Goal: Information Seeking & Learning: Learn about a topic

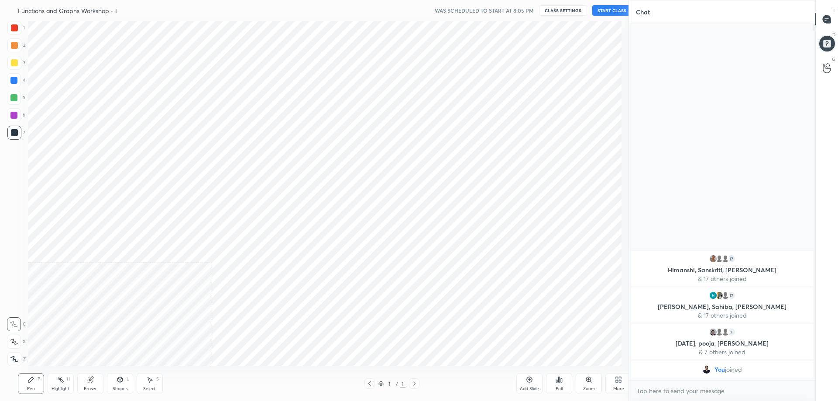
scroll to position [43305, 43057]
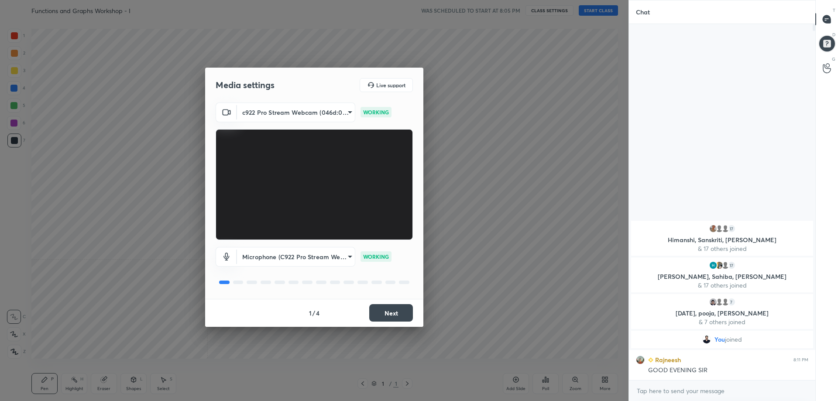
click at [398, 312] on button "Next" at bounding box center [391, 312] width 44 height 17
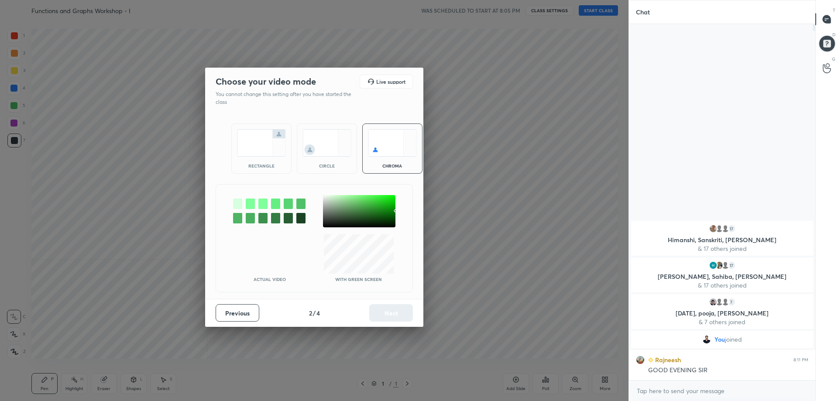
click at [258, 141] on img at bounding box center [261, 142] width 49 height 27
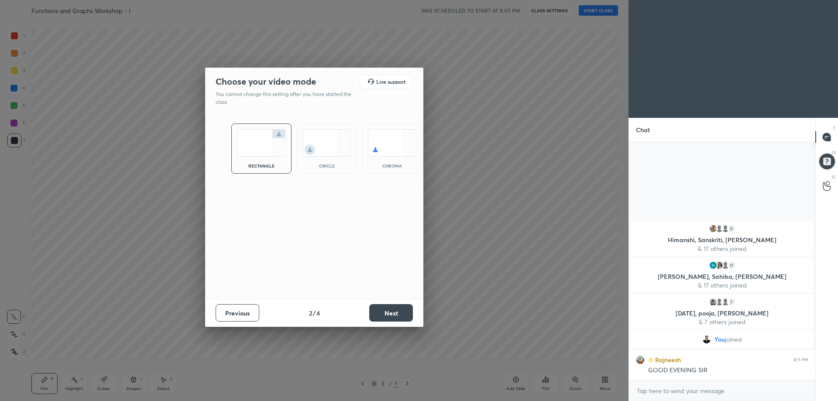
scroll to position [172, 184]
click at [393, 315] on button "Next" at bounding box center [391, 312] width 44 height 17
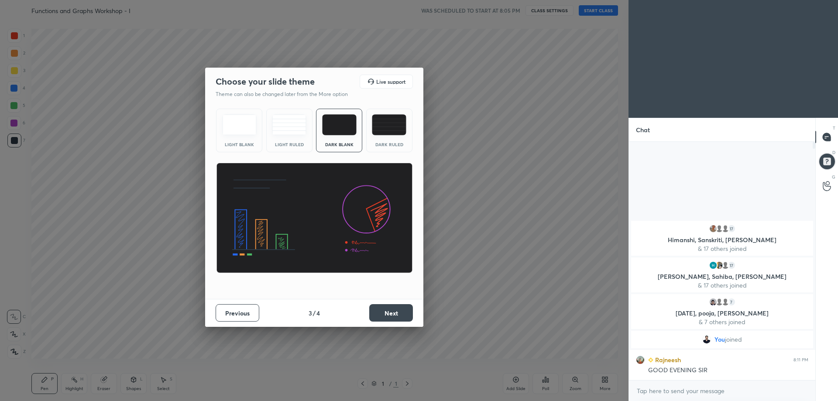
click at [394, 132] on img at bounding box center [389, 124] width 34 height 21
click at [396, 310] on button "Next" at bounding box center [391, 312] width 44 height 17
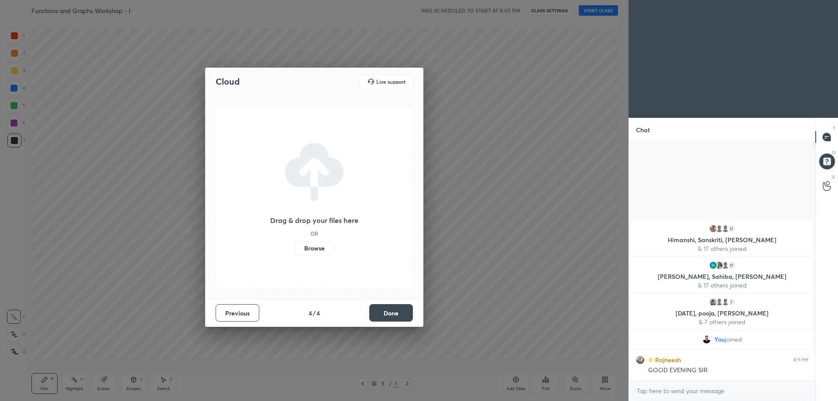
click at [389, 312] on button "Done" at bounding box center [391, 312] width 44 height 17
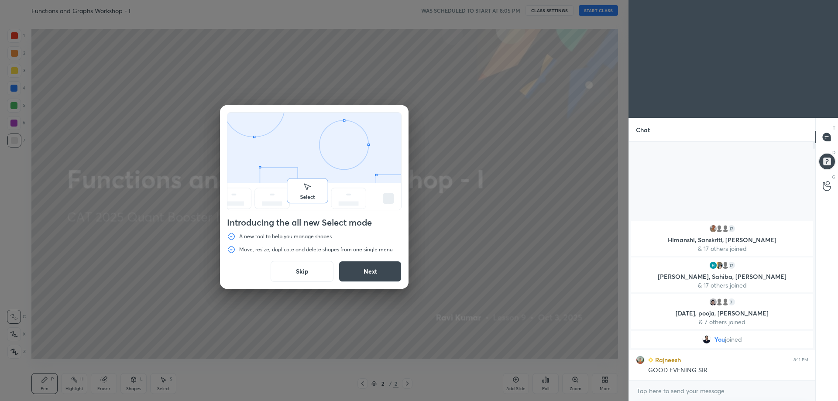
click at [303, 274] on button "Skip" at bounding box center [302, 271] width 63 height 21
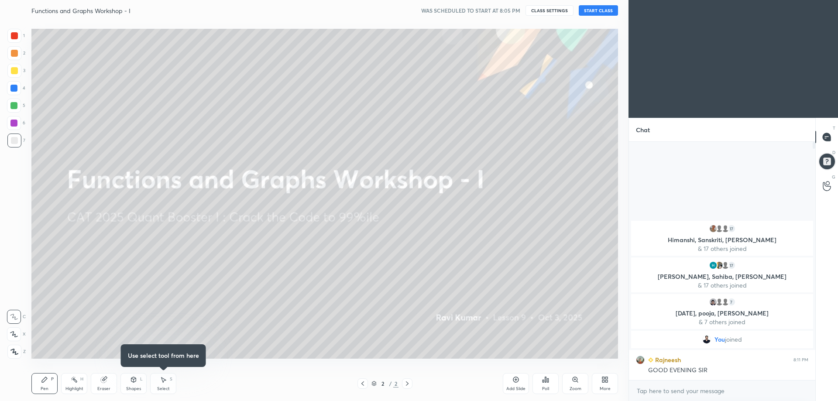
click at [599, 11] on button "START CLASS" at bounding box center [598, 10] width 39 height 10
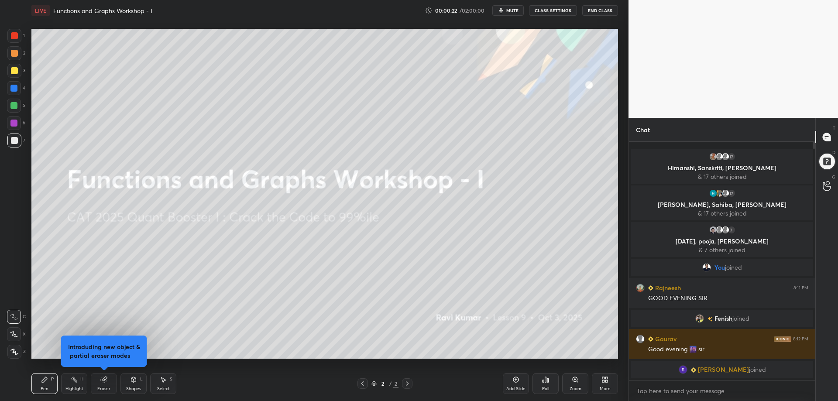
drag, startPoint x: 507, startPoint y: 20, endPoint x: 510, endPoint y: 5, distance: 15.2
click at [507, 17] on div "LIVE Functions and Graphs Workshop - I 00:00:22 / 02:00:00 mute CLASS SETTINGS …" at bounding box center [324, 10] width 587 height 21
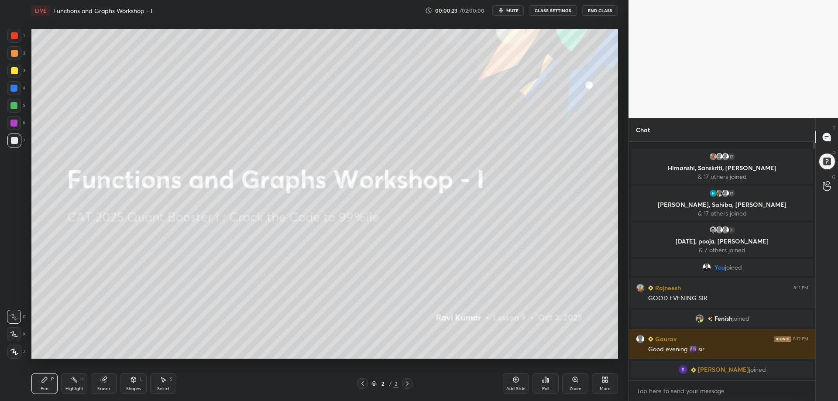
click at [510, 5] on div "LIVE Functions and Graphs Workshop - I 00:00:23 / 02:00:00 mute CLASS SETTINGS …" at bounding box center [324, 10] width 587 height 21
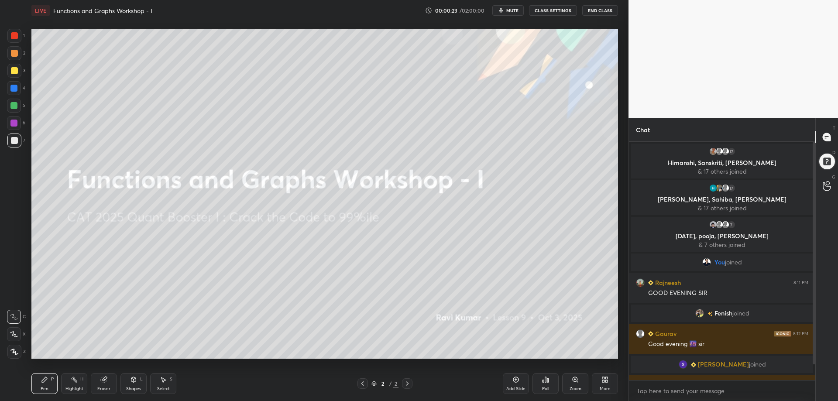
click at [512, 10] on span "mute" at bounding box center [512, 10] width 12 height 6
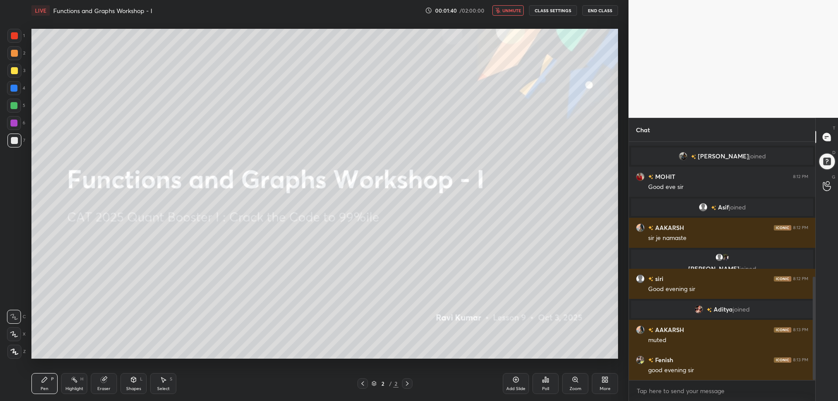
drag, startPoint x: 814, startPoint y: 233, endPoint x: 814, endPoint y: 280, distance: 46.7
click at [814, 284] on div at bounding box center [814, 328] width 3 height 103
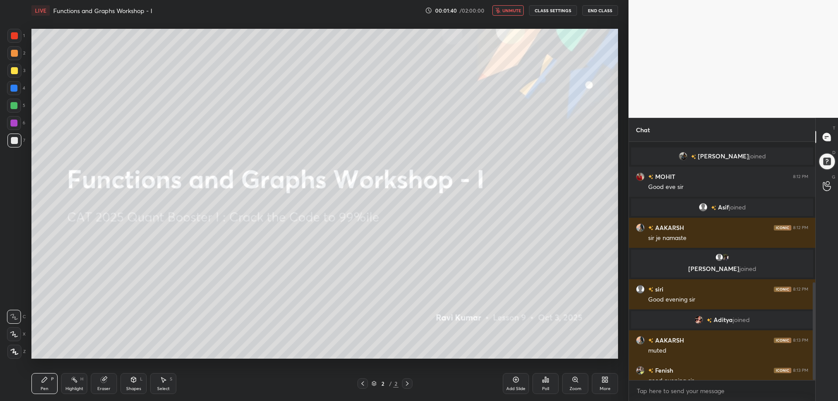
scroll to position [342, 0]
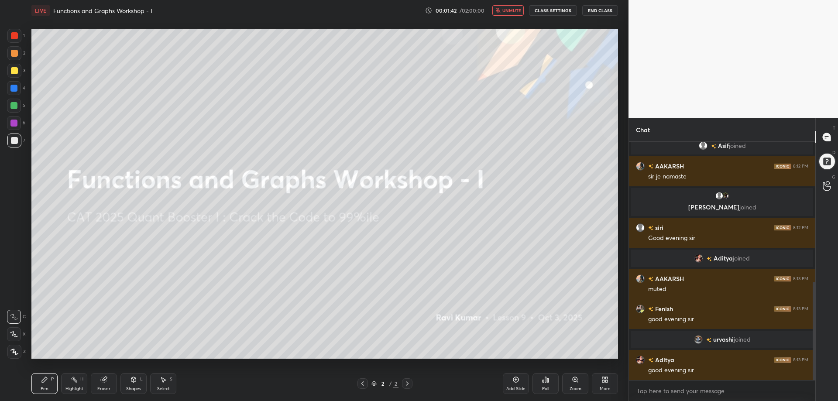
click at [506, 7] on button "unmute" at bounding box center [507, 10] width 31 height 10
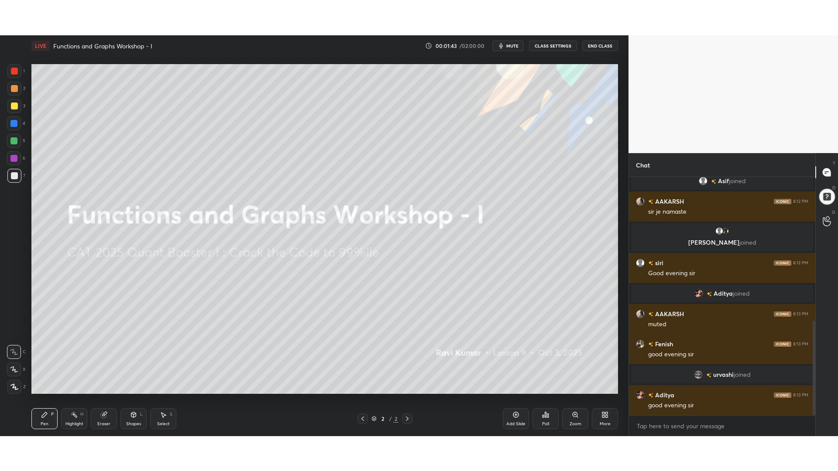
scroll to position [361, 0]
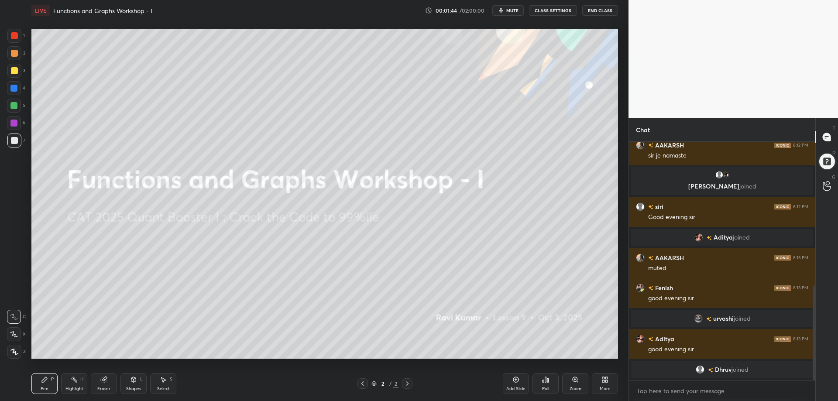
click at [606, 377] on icon at bounding box center [605, 379] width 7 height 7
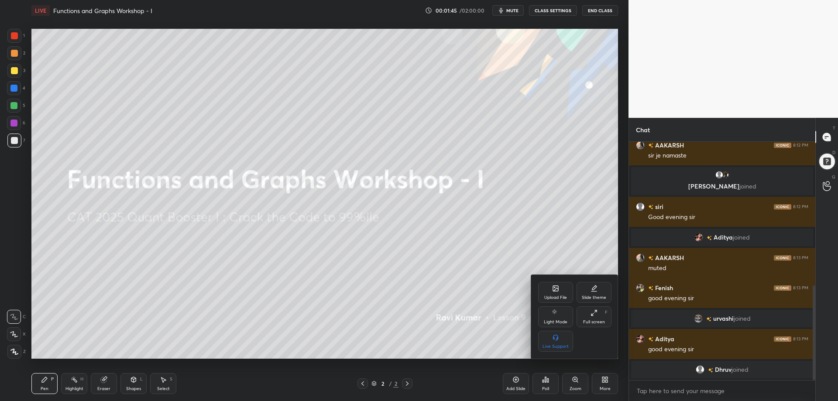
click at [593, 312] on icon at bounding box center [594, 312] width 7 height 7
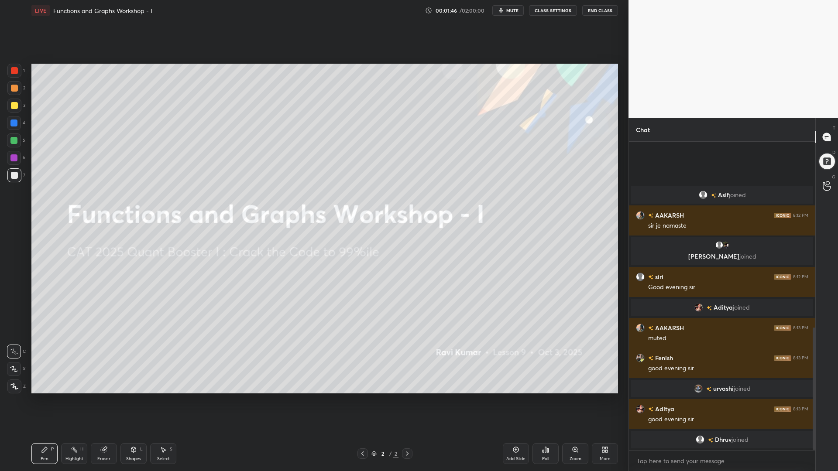
scroll to position [242, 184]
type textarea "x"
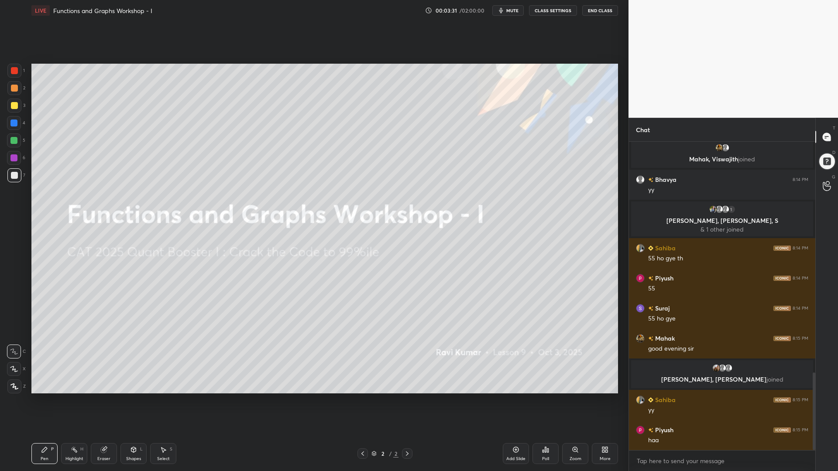
scroll to position [918, 0]
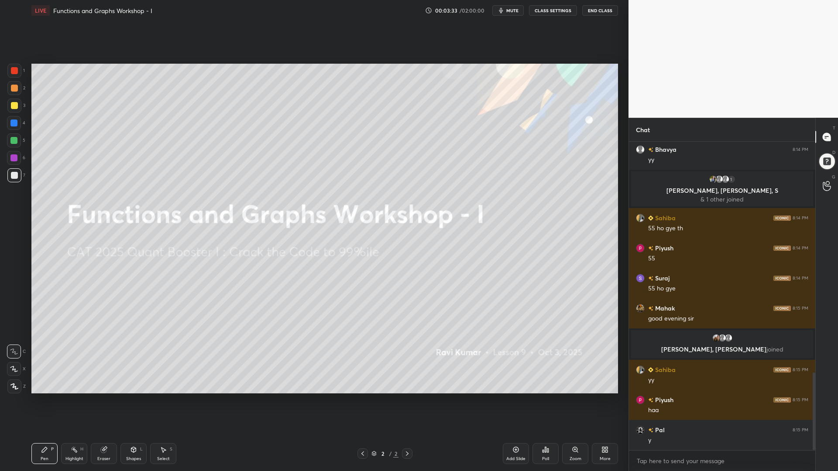
click at [515, 401] on icon at bounding box center [516, 450] width 3 height 3
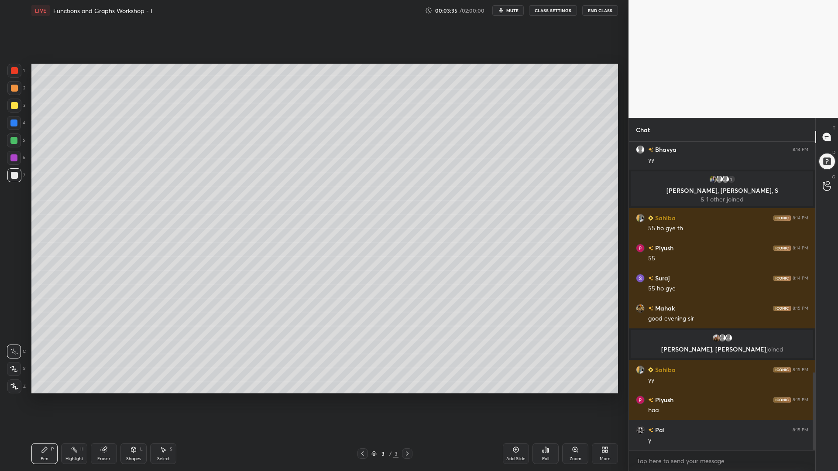
click at [16, 71] on div at bounding box center [14, 70] width 7 height 7
click at [363, 401] on icon at bounding box center [362, 453] width 7 height 7
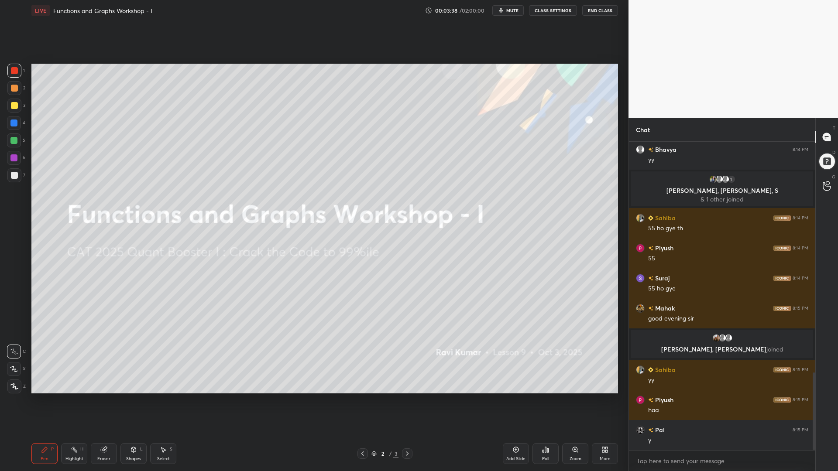
click at [410, 401] on icon at bounding box center [407, 453] width 7 height 7
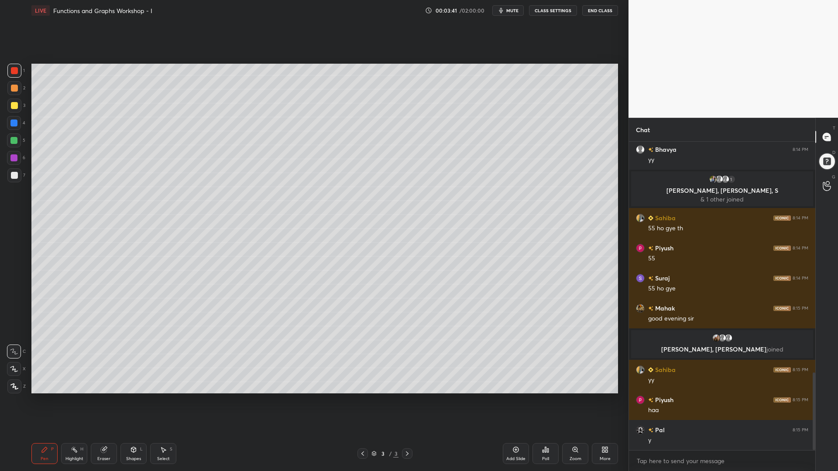
click at [14, 384] on icon at bounding box center [14, 387] width 8 height 6
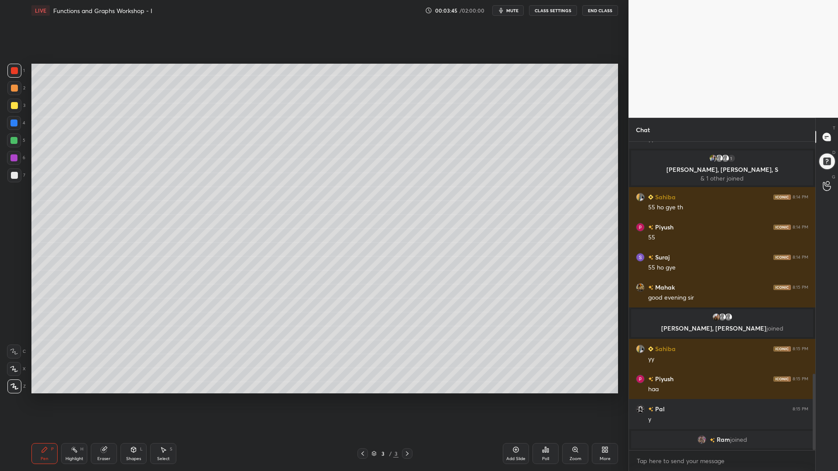
scroll to position [950, 0]
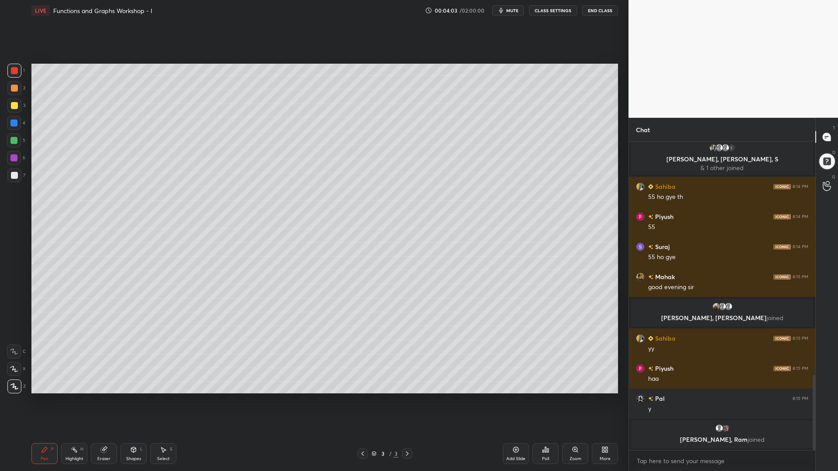
click at [136, 401] on div "Shapes" at bounding box center [133, 459] width 15 height 4
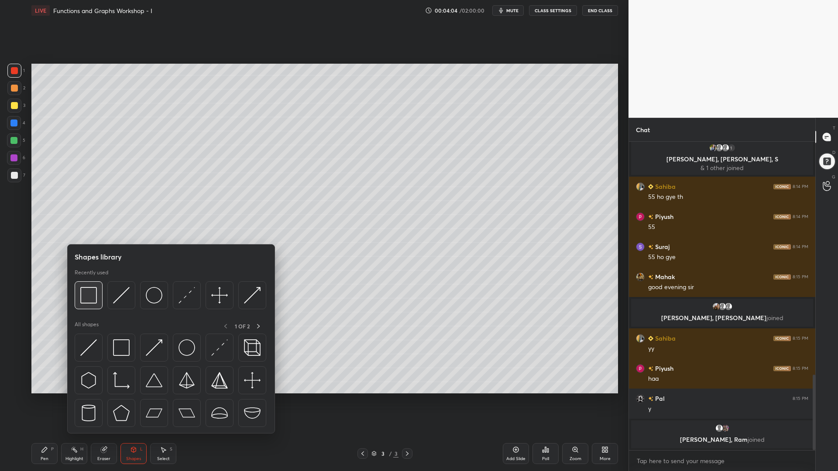
click at [87, 296] on img at bounding box center [88, 295] width 17 height 17
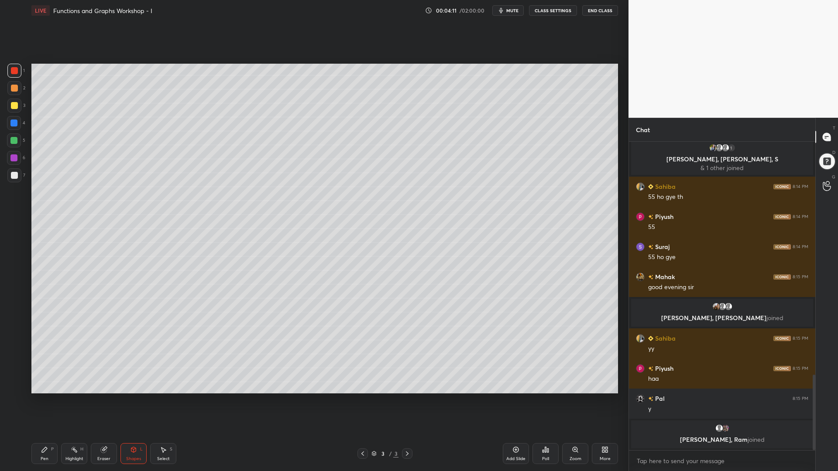
click at [42, 401] on icon at bounding box center [44, 449] width 5 height 5
click at [14, 138] on div at bounding box center [13, 140] width 7 height 7
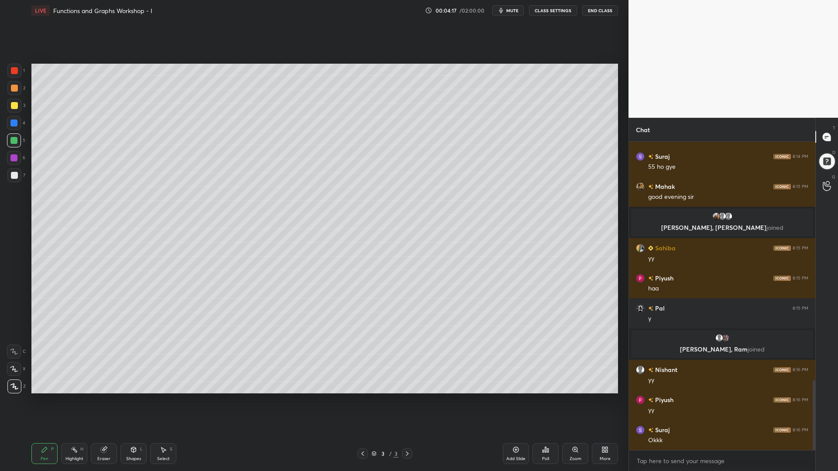
scroll to position [1055, 0]
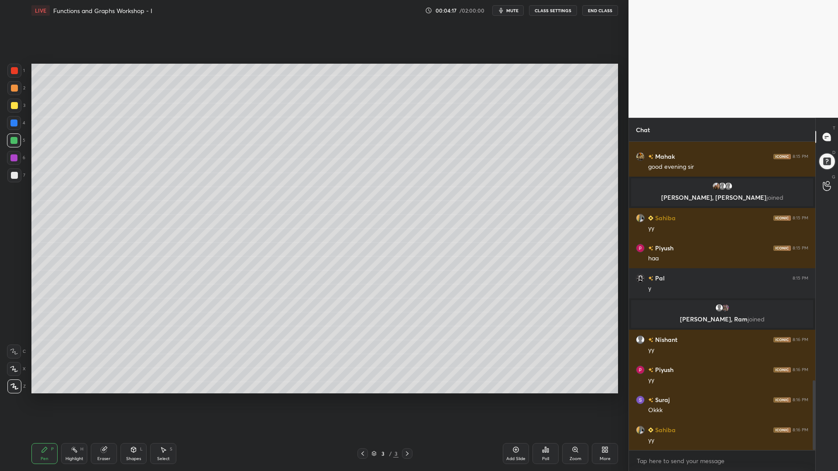
drag, startPoint x: 15, startPoint y: 71, endPoint x: 20, endPoint y: 79, distance: 9.4
click at [15, 71] on div at bounding box center [14, 70] width 7 height 7
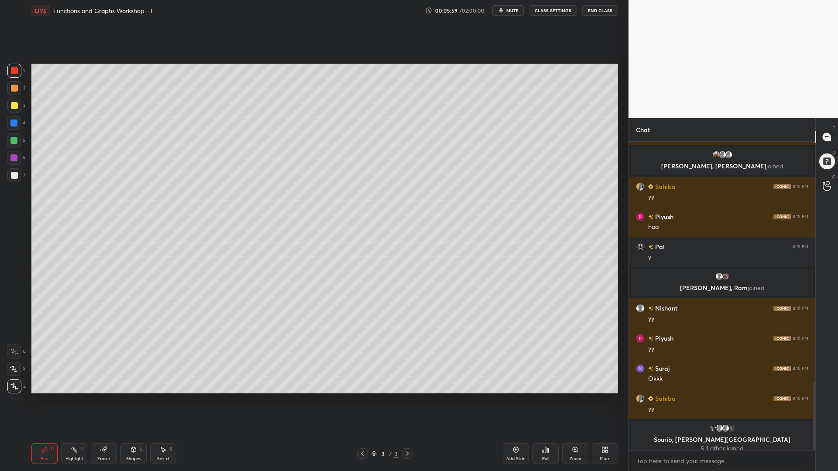
scroll to position [1094, 0]
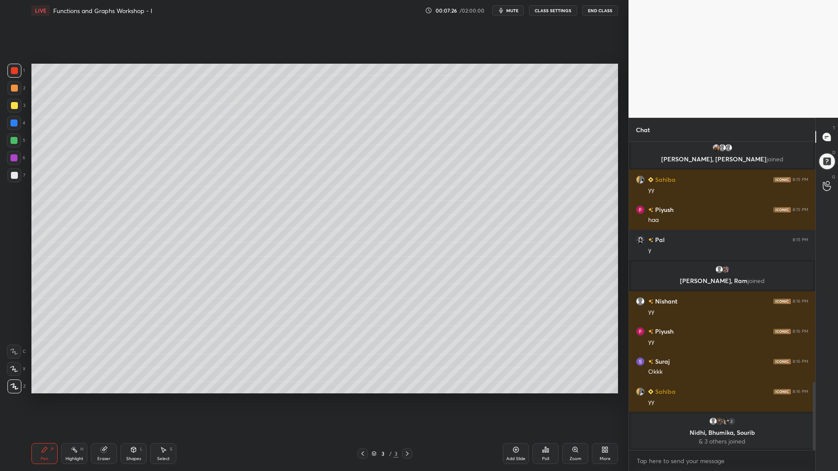
click at [98, 401] on div "Eraser" at bounding box center [104, 453] width 26 height 21
click at [47, 401] on icon at bounding box center [44, 449] width 5 height 5
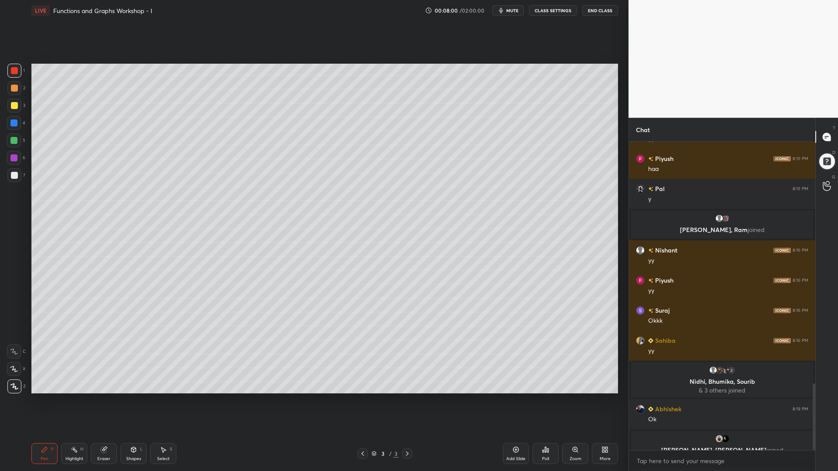
scroll to position [1114, 0]
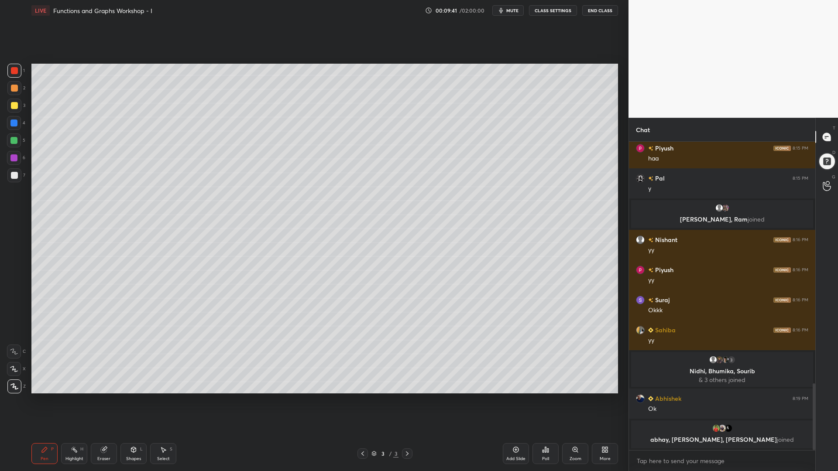
click at [545, 401] on icon at bounding box center [545, 450] width 7 height 7
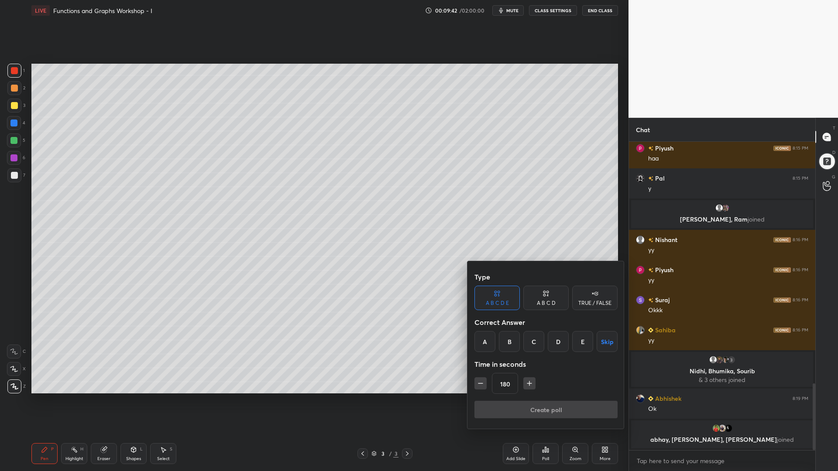
click at [477, 383] on icon "button" at bounding box center [480, 383] width 9 height 9
click at [477, 382] on icon "button" at bounding box center [480, 383] width 9 height 9
click at [476, 381] on icon "button" at bounding box center [480, 383] width 9 height 9
type input "120"
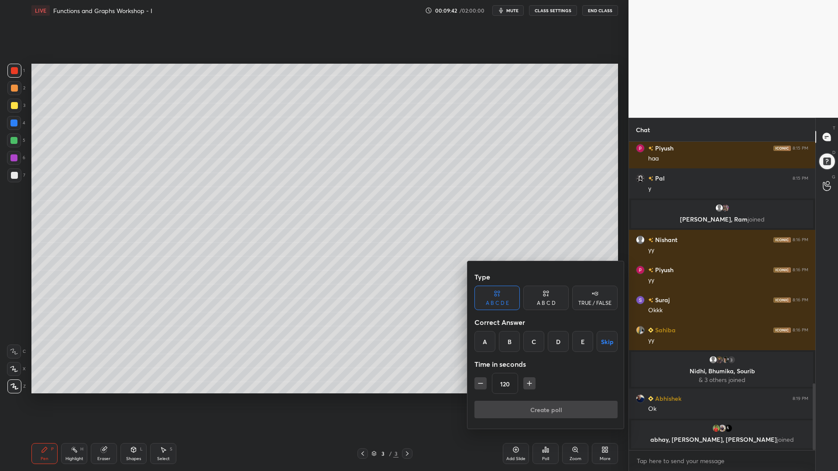
click at [472, 382] on div "Type A B C D E A B C D TRUE / FALSE Correct Answer A B C D E Skip Time in secon…" at bounding box center [545, 345] width 157 height 168
click at [474, 382] on div "Type A B C D E A B C D TRUE / FALSE Correct Answer A B C D E Skip Time in secon…" at bounding box center [545, 345] width 157 height 168
click at [606, 341] on button "Skip" at bounding box center [607, 341] width 21 height 21
click at [588, 296] on div "TRUE / FALSE" at bounding box center [594, 298] width 45 height 24
click at [593, 340] on button "Skip" at bounding box center [594, 341] width 45 height 21
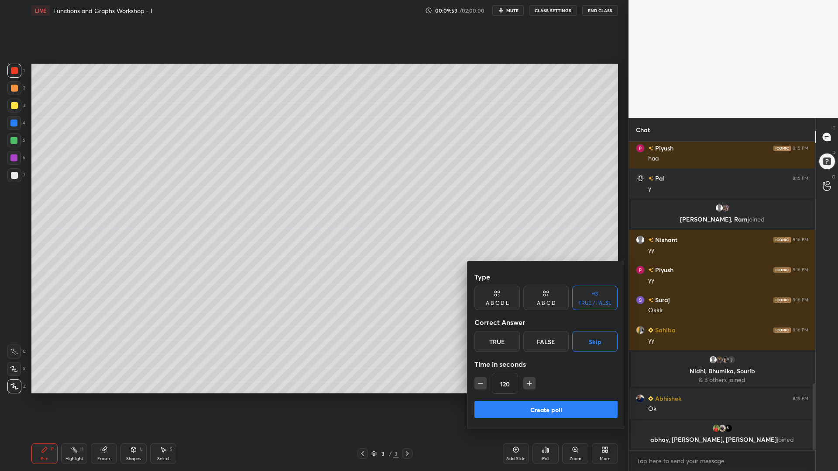
click at [536, 401] on button "Create poll" at bounding box center [545, 409] width 143 height 17
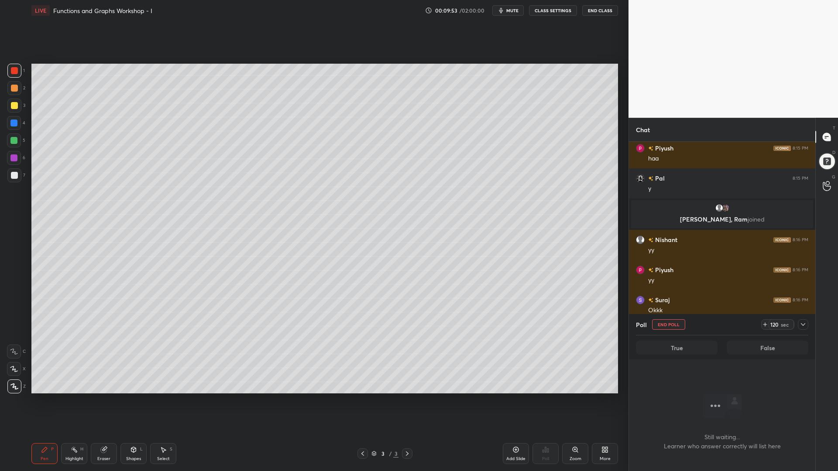
scroll to position [197, 184]
click at [802, 326] on icon at bounding box center [803, 324] width 7 height 7
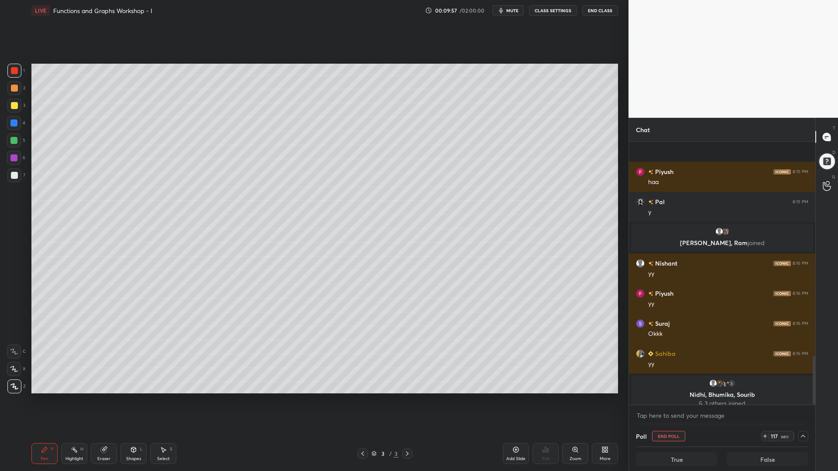
scroll to position [1159, 0]
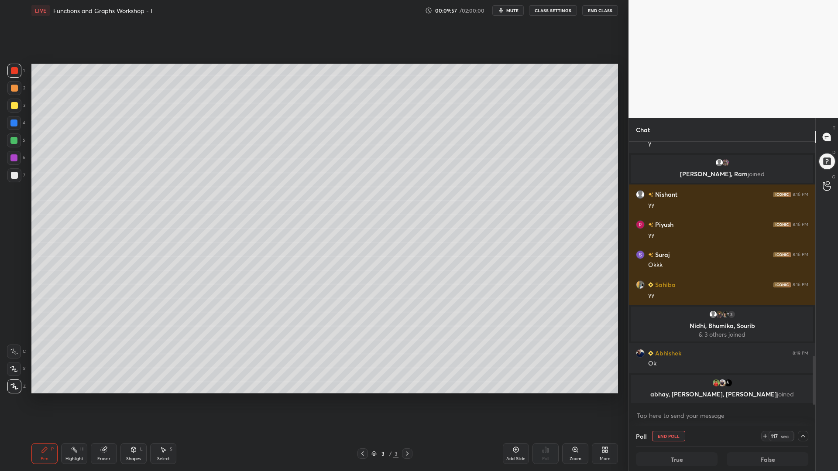
drag, startPoint x: 815, startPoint y: 350, endPoint x: 809, endPoint y: 412, distance: 62.2
click at [809, 401] on div "Piyush 8:15 PM haa Pal 8:15 PM y [PERSON_NAME], [PERSON_NAME] joined [PERSON_NA…" at bounding box center [722, 284] width 186 height 284
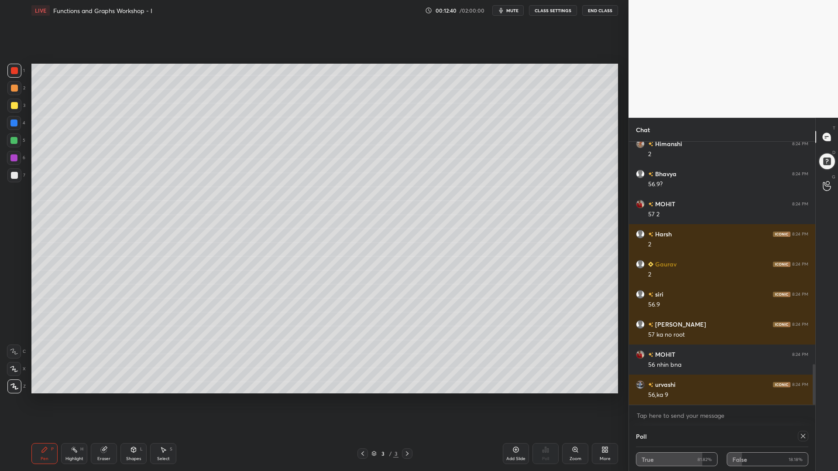
scroll to position [1473, 0]
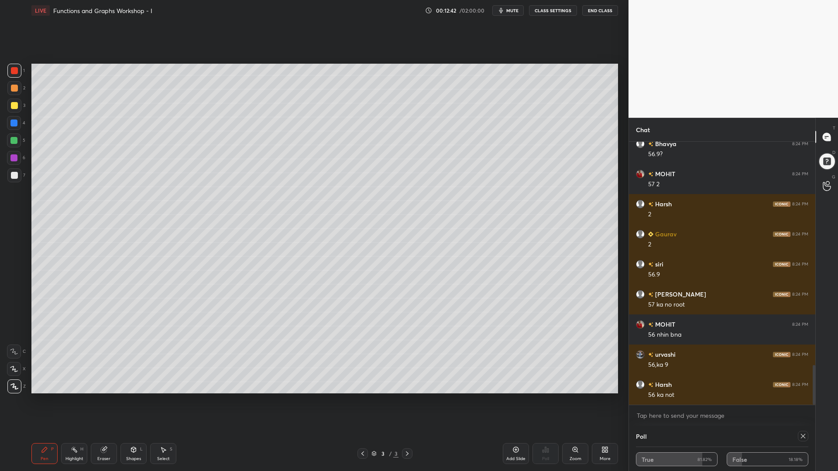
click at [804, 401] on icon at bounding box center [803, 436] width 7 height 7
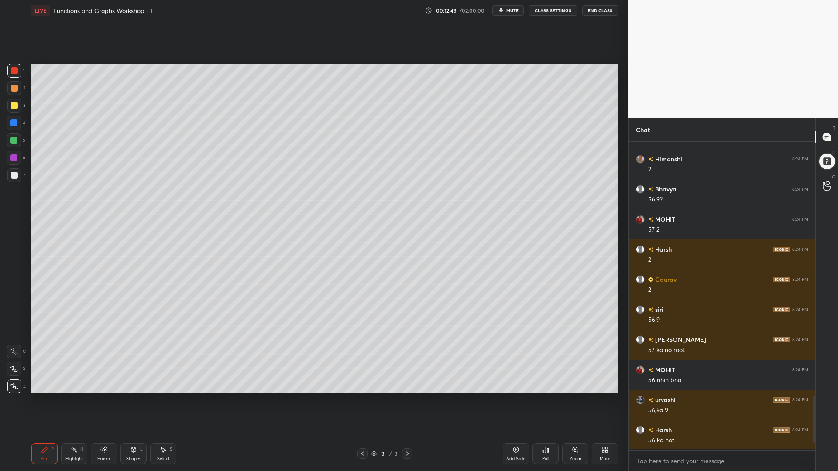
scroll to position [3, 3]
click at [15, 89] on div at bounding box center [14, 88] width 7 height 7
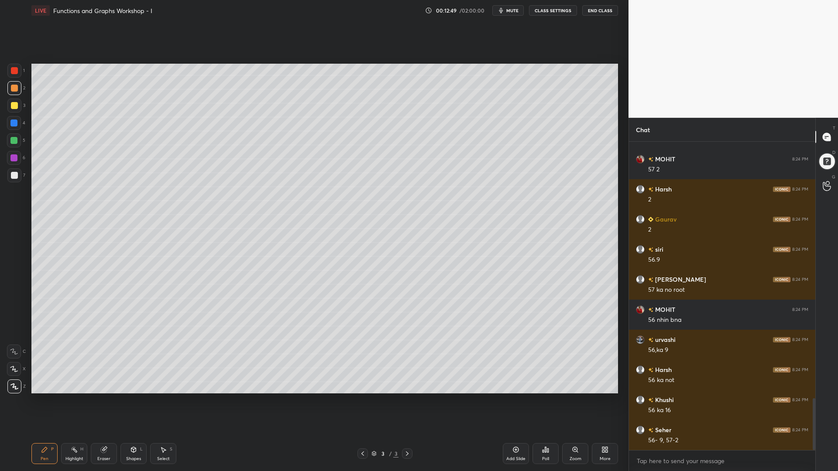
scroll to position [1518, 0]
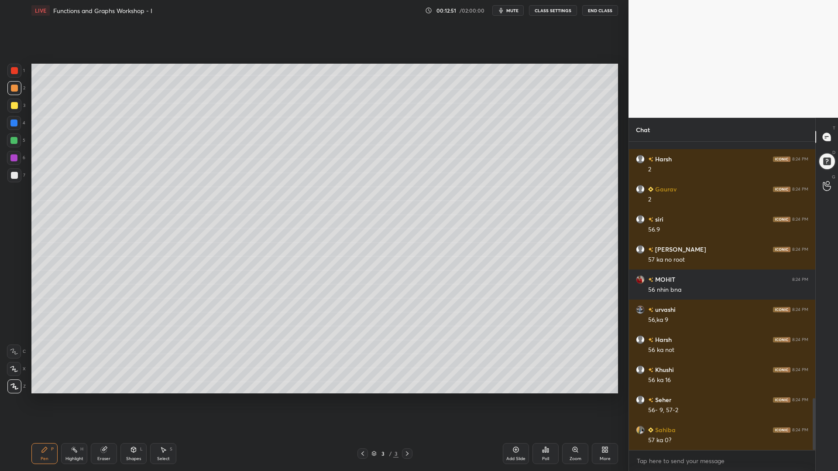
click at [13, 107] on div at bounding box center [14, 105] width 7 height 7
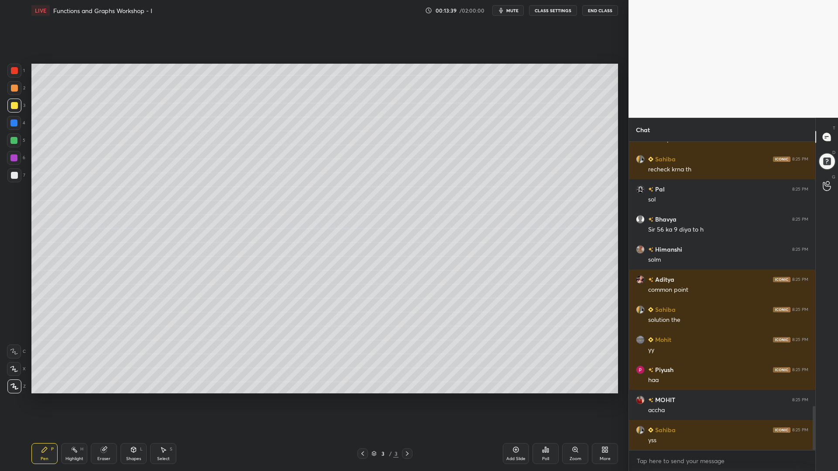
scroll to position [1861, 0]
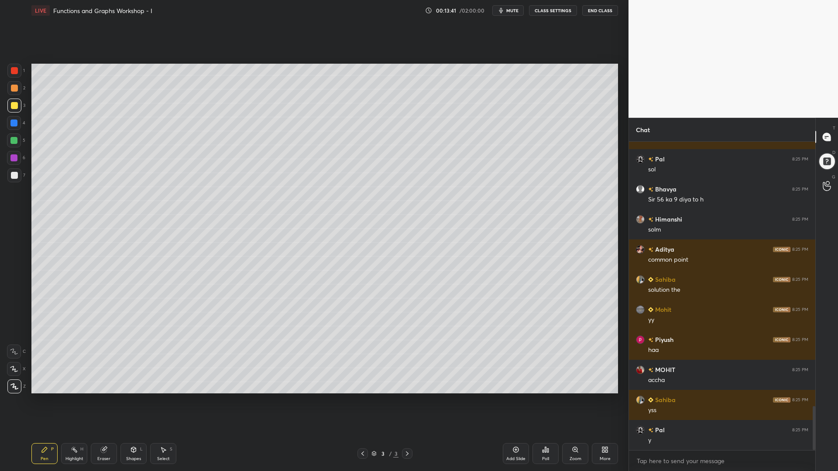
click at [512, 401] on div "Add Slide" at bounding box center [516, 453] width 26 height 21
click at [361, 401] on icon at bounding box center [362, 453] width 7 height 7
click at [166, 401] on div "Select S" at bounding box center [163, 453] width 26 height 21
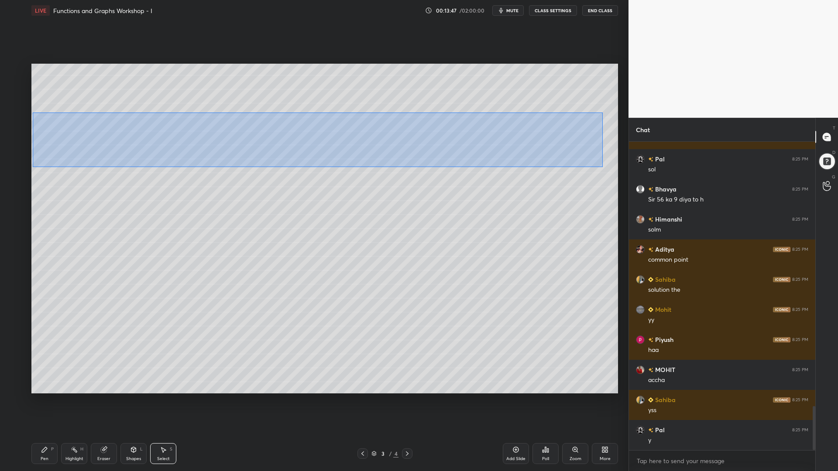
drag, startPoint x: 603, startPoint y: 167, endPoint x: 99, endPoint y: 131, distance: 505.0
click at [34, 113] on div "0 ° Undo Copy Duplicate Duplicate to new slide Delete" at bounding box center [324, 229] width 587 height 330
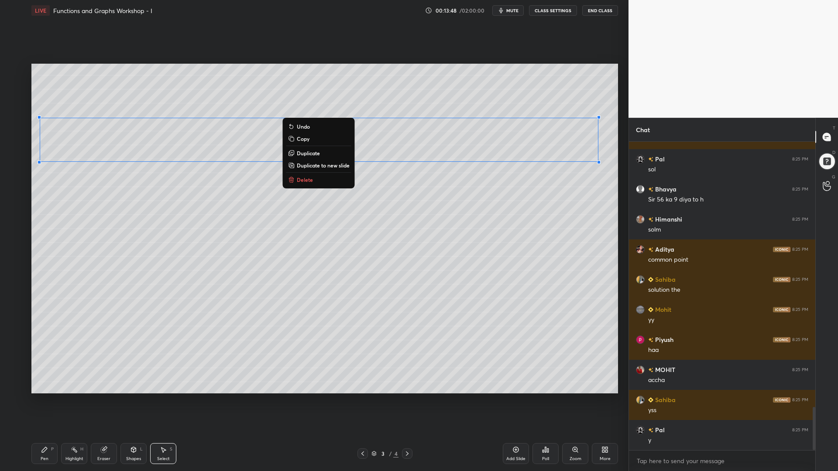
click at [302, 137] on p "Copy" at bounding box center [303, 138] width 13 height 7
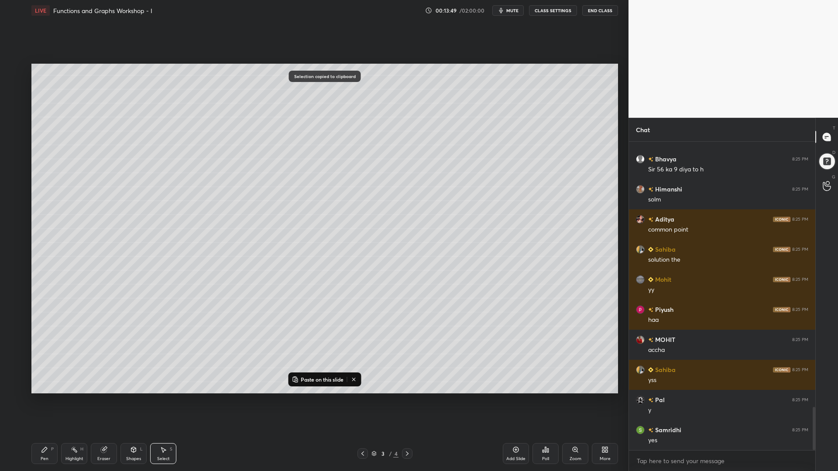
click at [409, 401] on icon at bounding box center [407, 453] width 7 height 7
click at [320, 377] on p "Paste on this slide" at bounding box center [322, 379] width 43 height 7
drag, startPoint x: 410, startPoint y: 141, endPoint x: 406, endPoint y: 97, distance: 43.9
click at [406, 97] on div "0 ° Undo Copy Paste here Duplicate Duplicate to new slide Delete" at bounding box center [324, 229] width 587 height 330
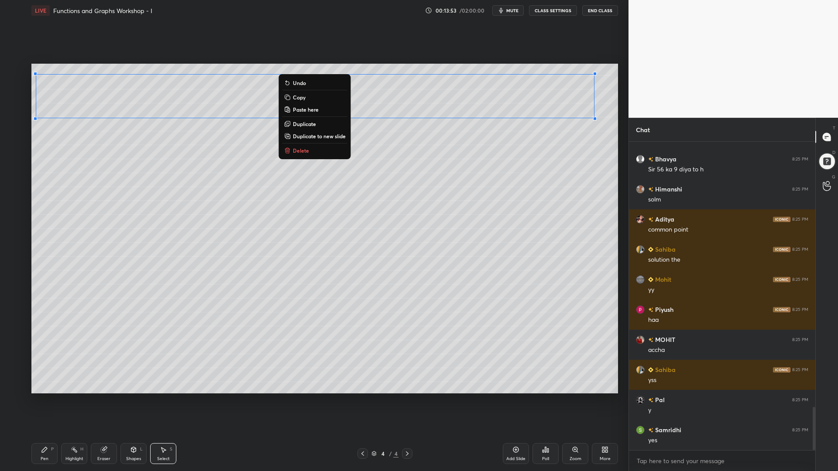
click at [108, 169] on div "0 ° Undo Copy Paste here Duplicate Duplicate to new slide Delete" at bounding box center [324, 229] width 587 height 330
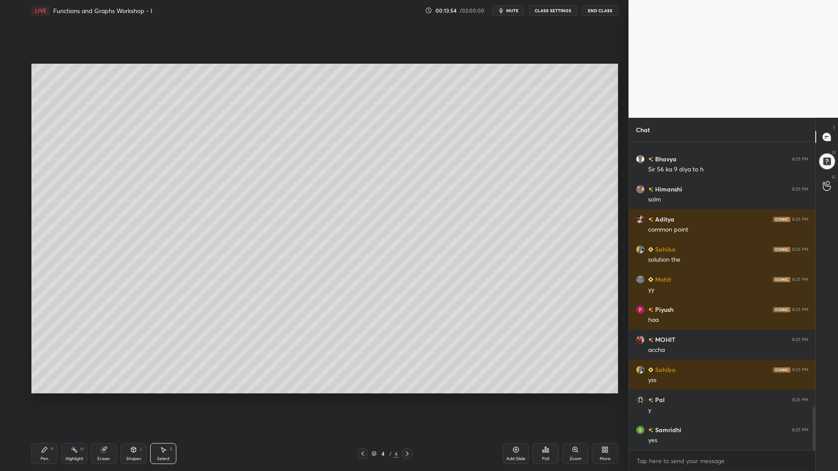
click at [48, 401] on div "Pen P" at bounding box center [44, 453] width 26 height 21
drag, startPoint x: 12, startPoint y: 142, endPoint x: 24, endPoint y: 144, distance: 11.9
click at [11, 142] on div at bounding box center [13, 140] width 7 height 7
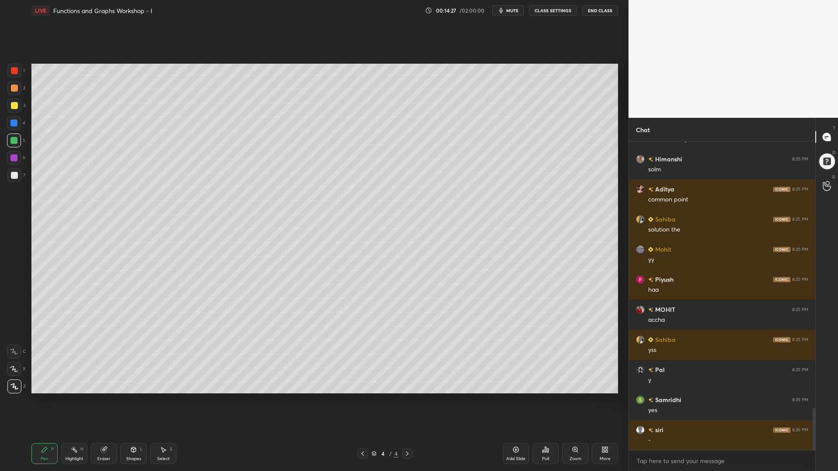
scroll to position [1951, 0]
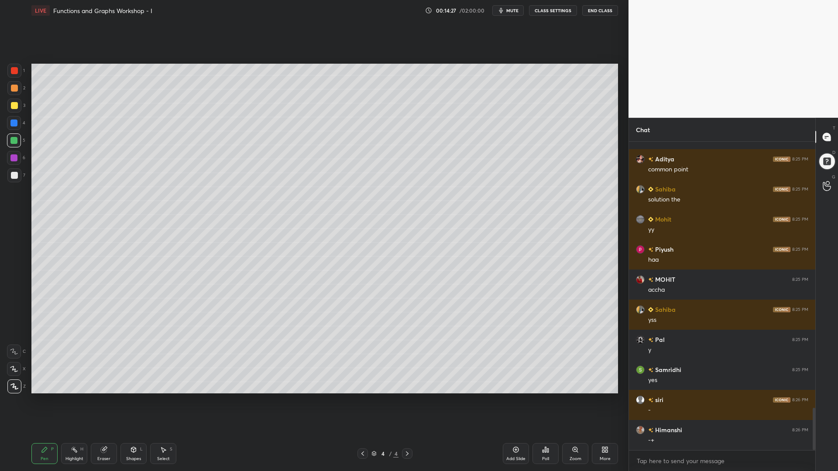
click at [12, 107] on div at bounding box center [14, 105] width 7 height 7
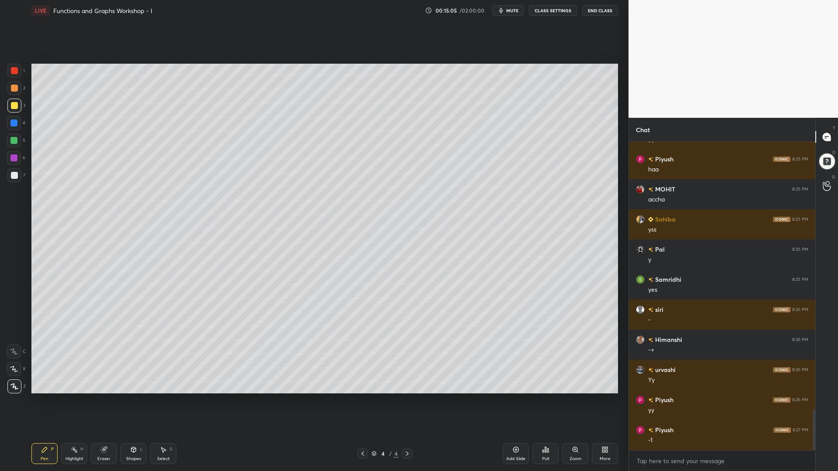
scroll to position [2072, 0]
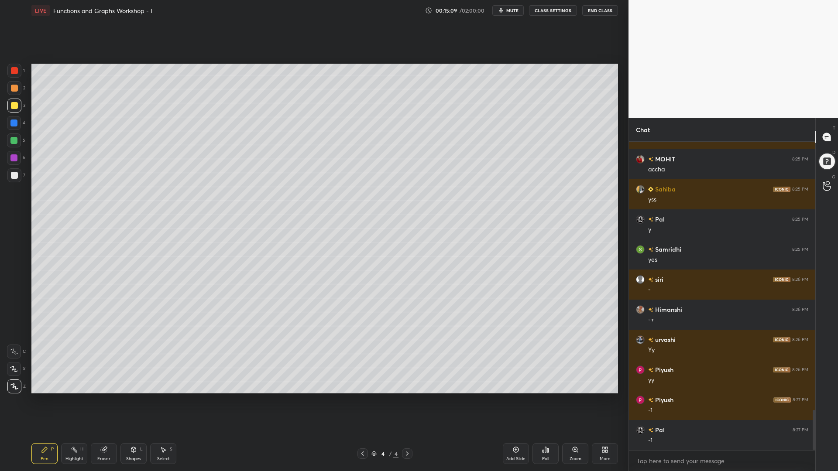
click at [72, 401] on div "Highlight" at bounding box center [74, 459] width 18 height 4
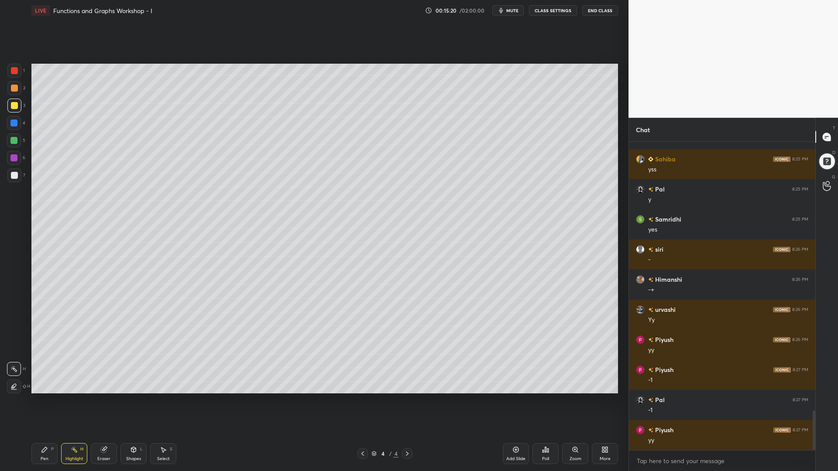
scroll to position [2132, 0]
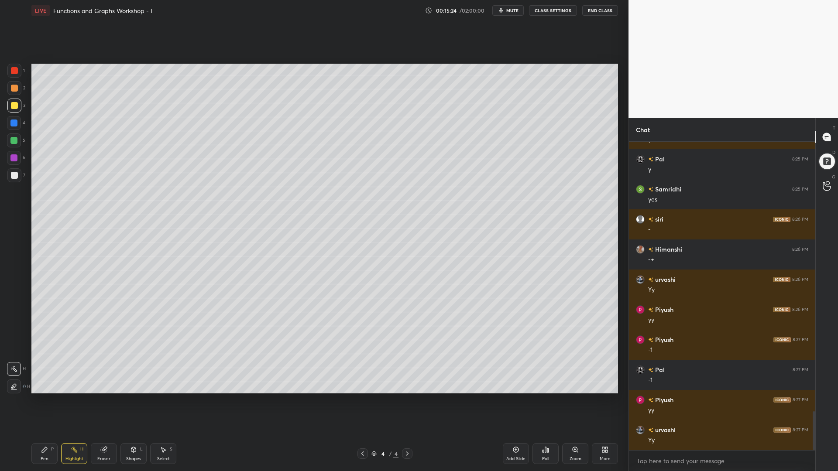
click at [44, 401] on icon at bounding box center [44, 449] width 5 height 5
click at [11, 144] on div at bounding box center [13, 140] width 7 height 7
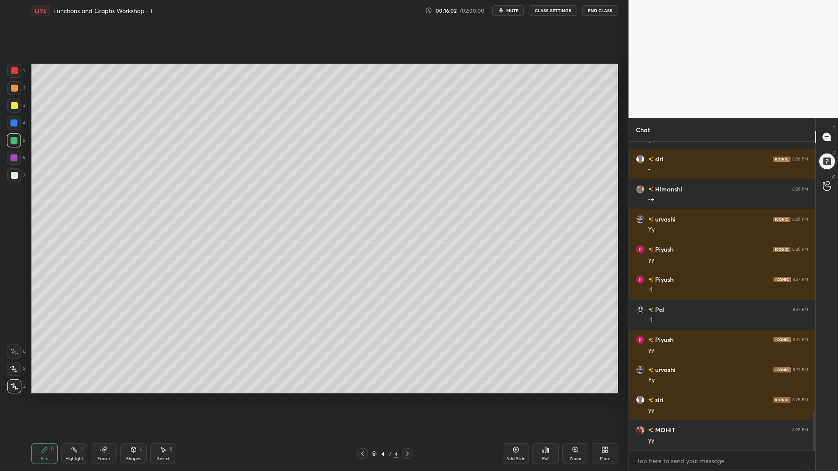
scroll to position [2222, 0]
click at [12, 125] on div at bounding box center [13, 123] width 7 height 7
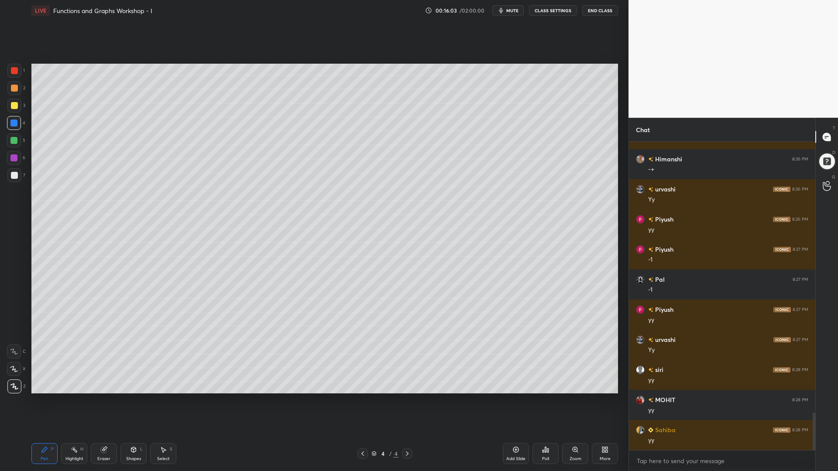
click at [12, 75] on div at bounding box center [14, 71] width 14 height 14
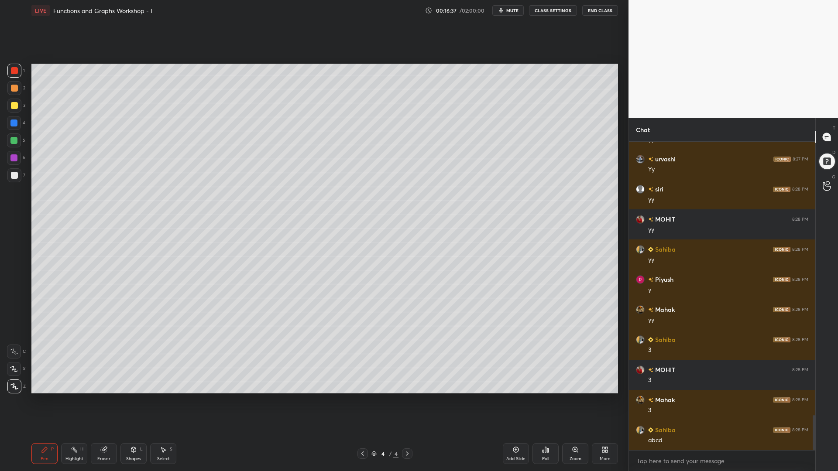
scroll to position [2433, 0]
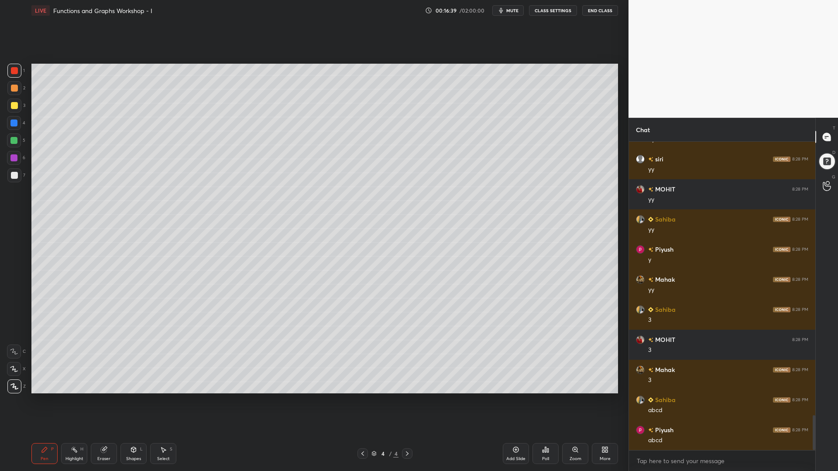
click at [15, 124] on div at bounding box center [13, 123] width 7 height 7
drag, startPoint x: 73, startPoint y: 456, endPoint x: 78, endPoint y: 451, distance: 6.5
click at [75, 401] on div "Highlight H" at bounding box center [74, 453] width 26 height 21
drag, startPoint x: 100, startPoint y: 450, endPoint x: 107, endPoint y: 440, distance: 11.9
click at [100, 401] on div "Eraser" at bounding box center [104, 453] width 26 height 21
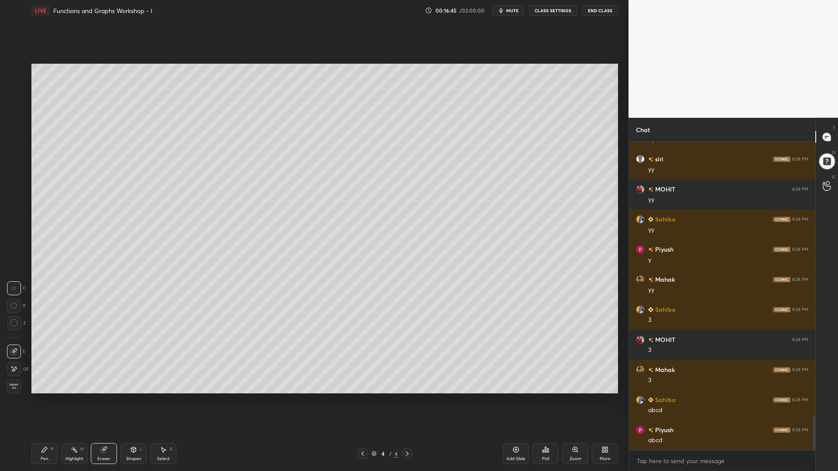
click at [42, 401] on icon at bounding box center [44, 449] width 5 height 5
click at [16, 71] on div at bounding box center [14, 70] width 7 height 7
click at [14, 159] on div at bounding box center [13, 158] width 7 height 7
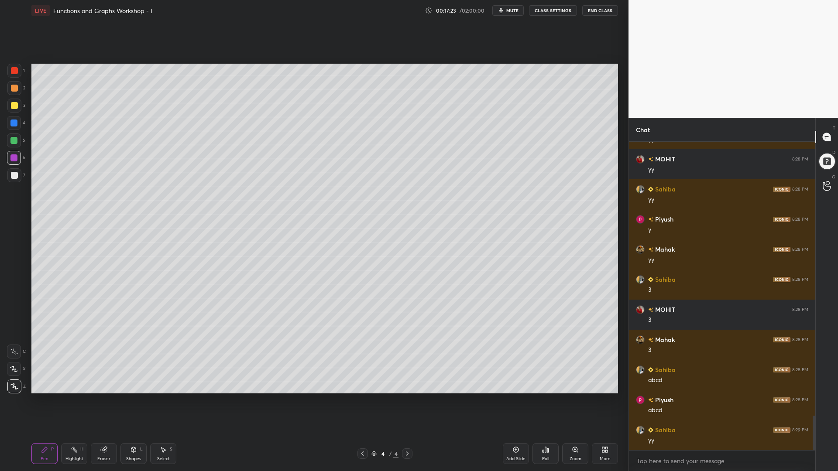
click at [134, 401] on div "Shapes L" at bounding box center [133, 453] width 26 height 21
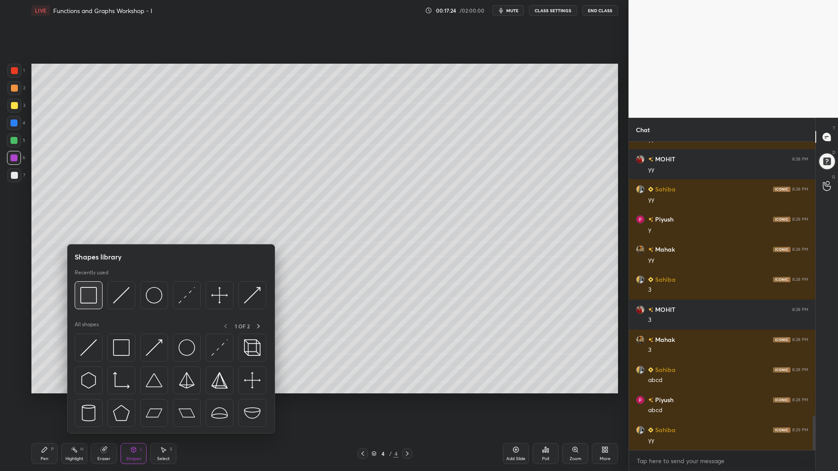
click at [89, 296] on img at bounding box center [88, 295] width 17 height 17
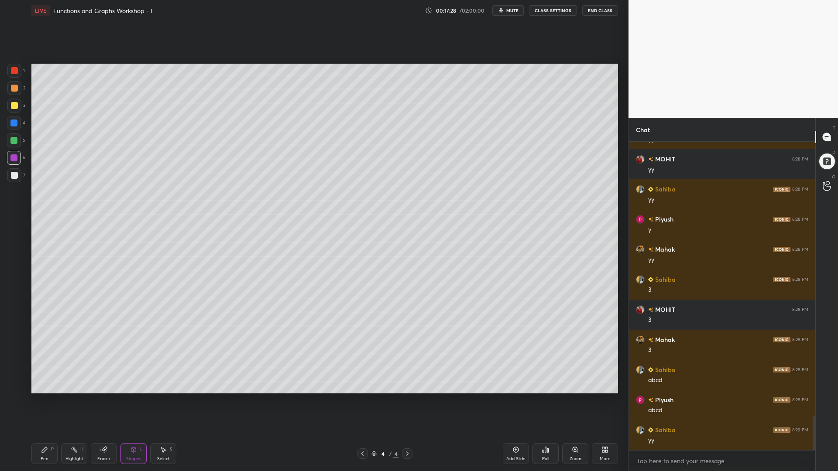
click at [45, 401] on div "Pen P" at bounding box center [44, 453] width 26 height 21
click at [74, 401] on div "Highlight H" at bounding box center [74, 453] width 26 height 21
click at [12, 140] on div at bounding box center [13, 140] width 7 height 7
click at [14, 180] on div at bounding box center [14, 175] width 14 height 14
click at [13, 386] on icon at bounding box center [13, 386] width 7 height 7
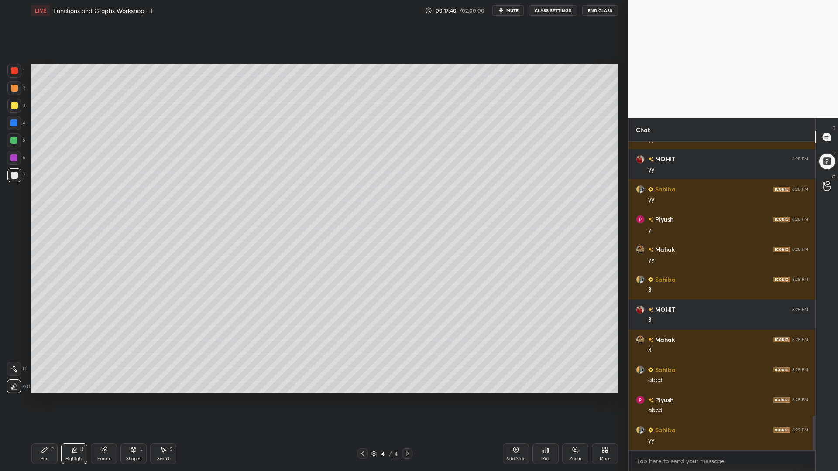
click at [37, 401] on div "Pen P" at bounding box center [44, 453] width 26 height 21
click at [133, 401] on div "Shapes L" at bounding box center [133, 453] width 26 height 21
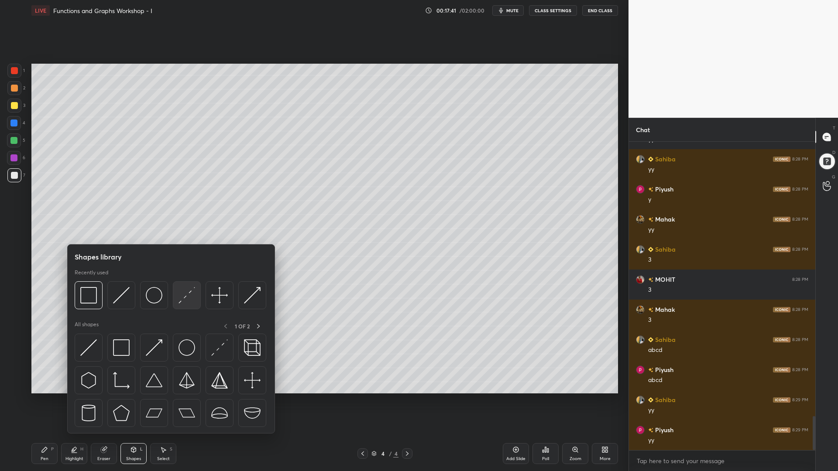
click at [183, 299] on img at bounding box center [187, 295] width 17 height 17
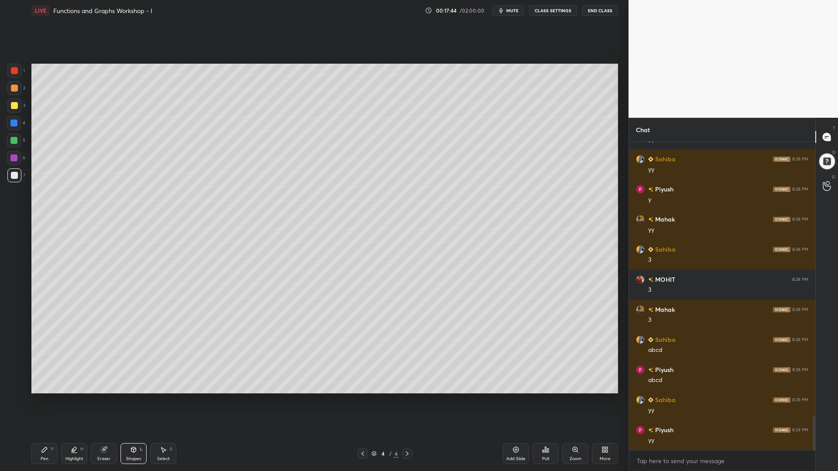
click at [45, 401] on icon at bounding box center [44, 450] width 7 height 7
click at [12, 126] on div at bounding box center [13, 123] width 7 height 7
click at [14, 86] on div at bounding box center [14, 88] width 7 height 7
drag, startPoint x: 12, startPoint y: 140, endPoint x: 26, endPoint y: 144, distance: 14.5
click at [12, 140] on div at bounding box center [13, 140] width 7 height 7
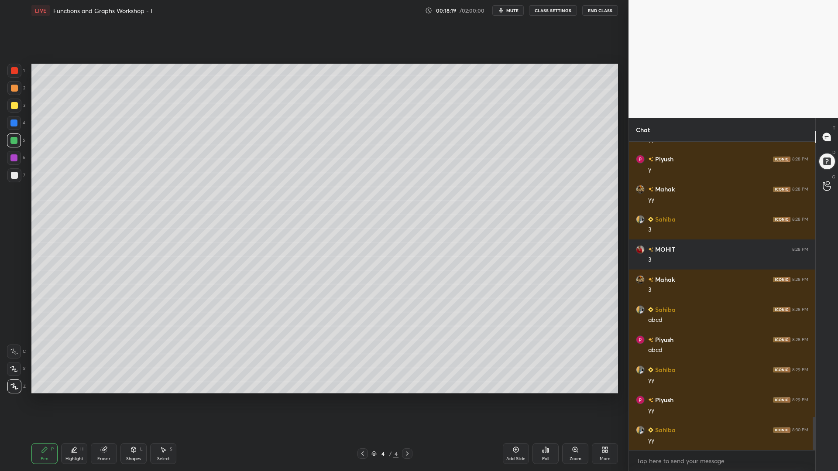
scroll to position [2554, 0]
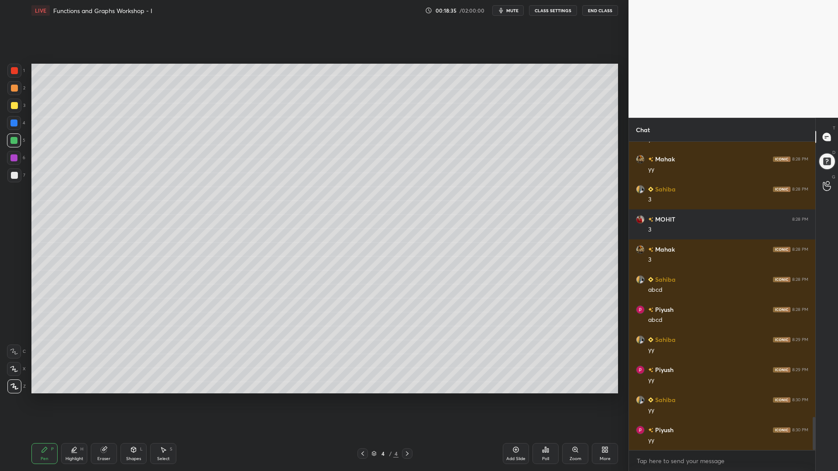
click at [71, 401] on div "Highlight" at bounding box center [74, 459] width 18 height 4
click at [14, 363] on div at bounding box center [14, 369] width 14 height 14
click at [43, 401] on icon at bounding box center [44, 449] width 5 height 5
drag, startPoint x: 12, startPoint y: 87, endPoint x: 26, endPoint y: 95, distance: 16.4
click at [12, 88] on div at bounding box center [14, 88] width 7 height 7
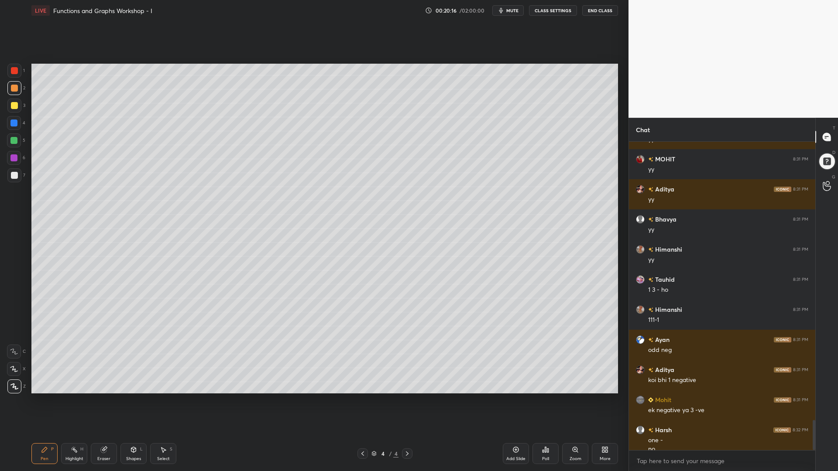
scroll to position [2863, 0]
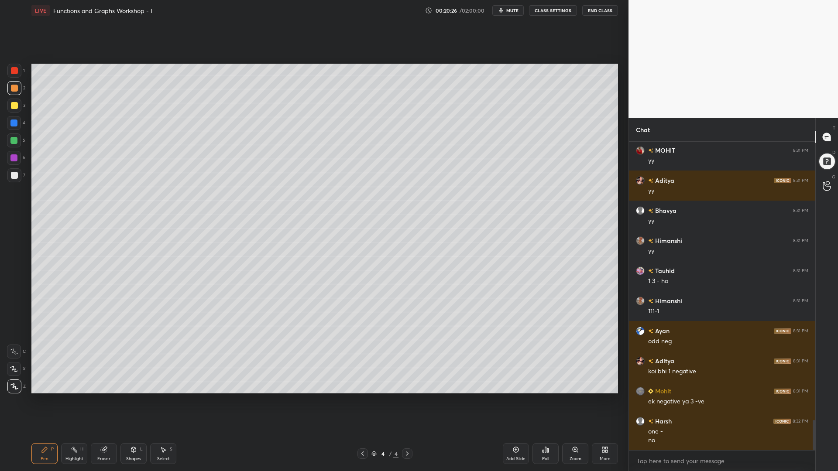
click at [80, 401] on div "Highlight" at bounding box center [74, 459] width 18 height 4
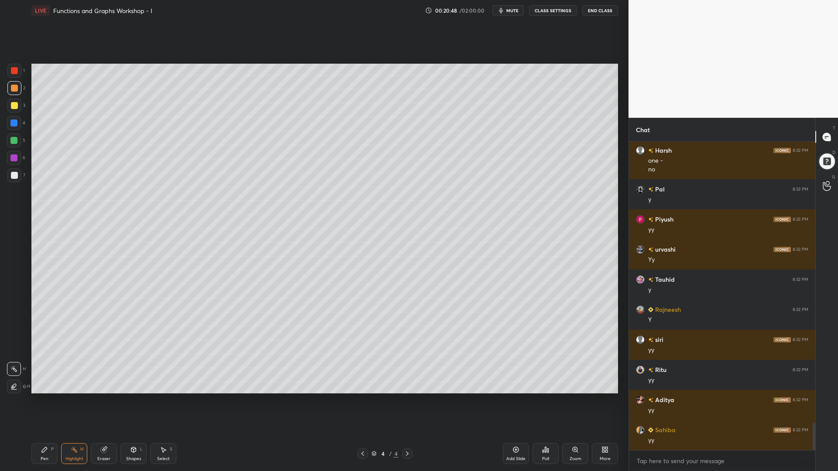
scroll to position [3165, 0]
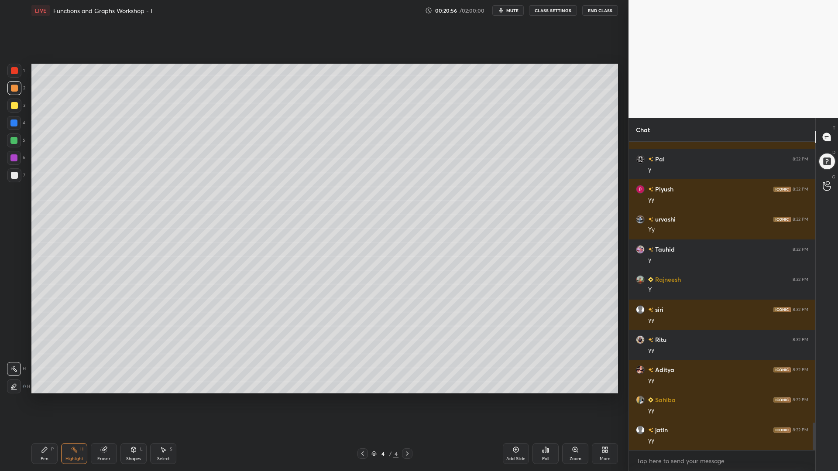
click at [45, 401] on div "Pen P" at bounding box center [44, 453] width 26 height 21
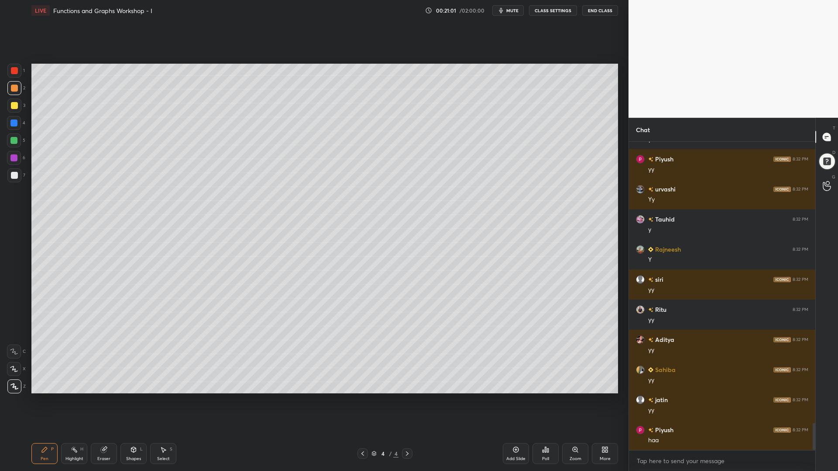
click at [12, 140] on div at bounding box center [13, 140] width 7 height 7
click at [68, 401] on div "Highlight H" at bounding box center [74, 453] width 26 height 21
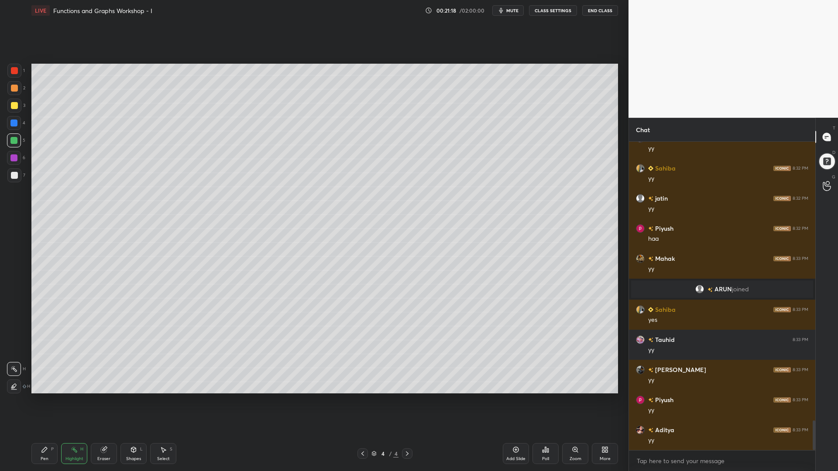
scroll to position [2922, 0]
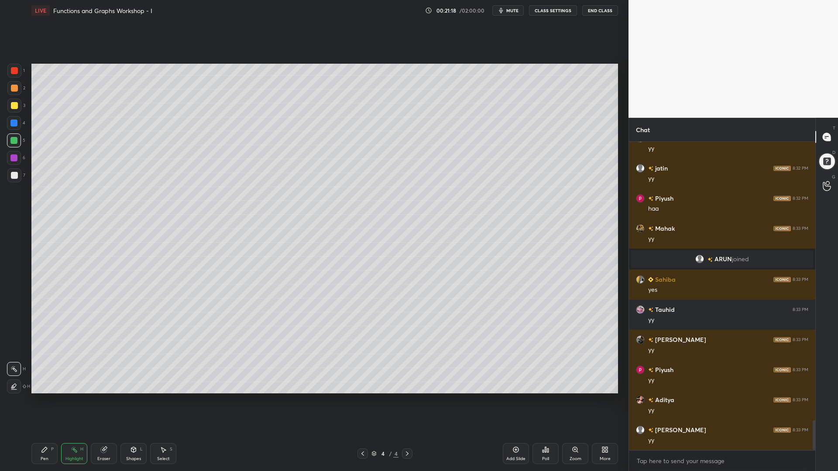
click at [15, 125] on div at bounding box center [13, 123] width 7 height 7
drag, startPoint x: 13, startPoint y: 89, endPoint x: 18, endPoint y: 95, distance: 8.3
click at [13, 89] on div at bounding box center [14, 88] width 7 height 7
click at [41, 401] on div "Pen" at bounding box center [45, 459] width 8 height 4
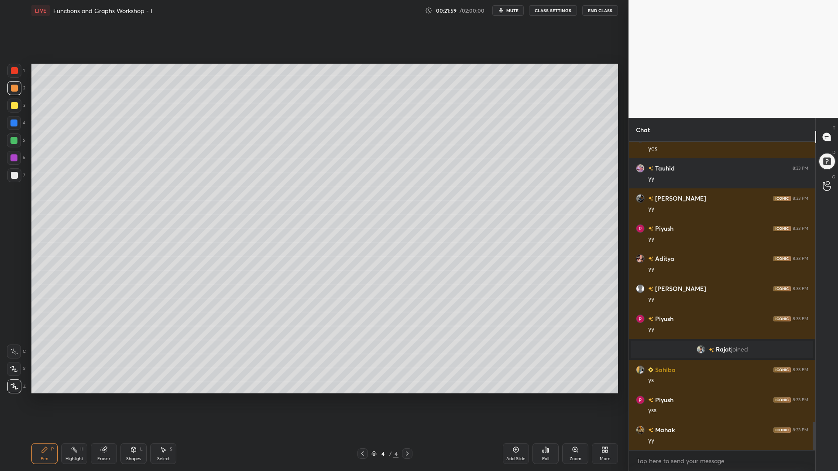
scroll to position [3027, 0]
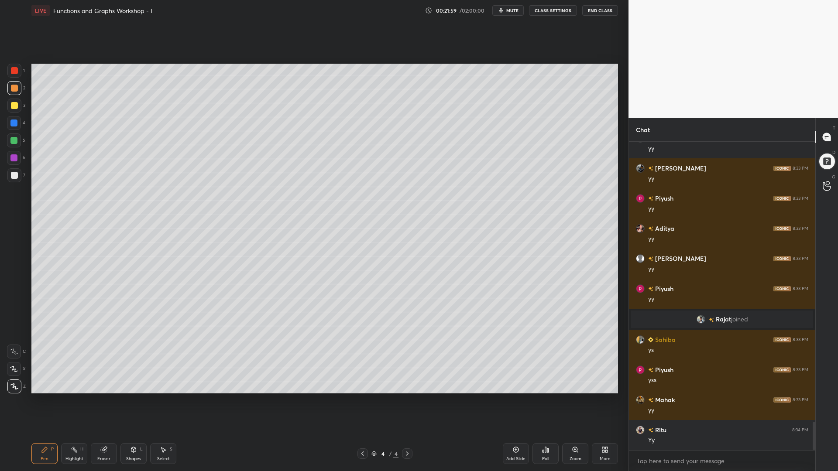
drag, startPoint x: 12, startPoint y: 120, endPoint x: 17, endPoint y: 167, distance: 46.5
click at [11, 120] on div at bounding box center [13, 123] width 7 height 7
click at [11, 370] on icon at bounding box center [14, 369] width 8 height 6
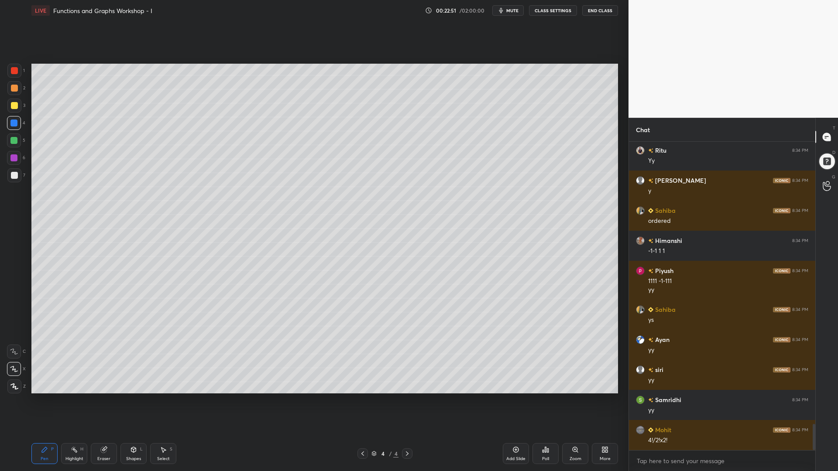
scroll to position [3337, 0]
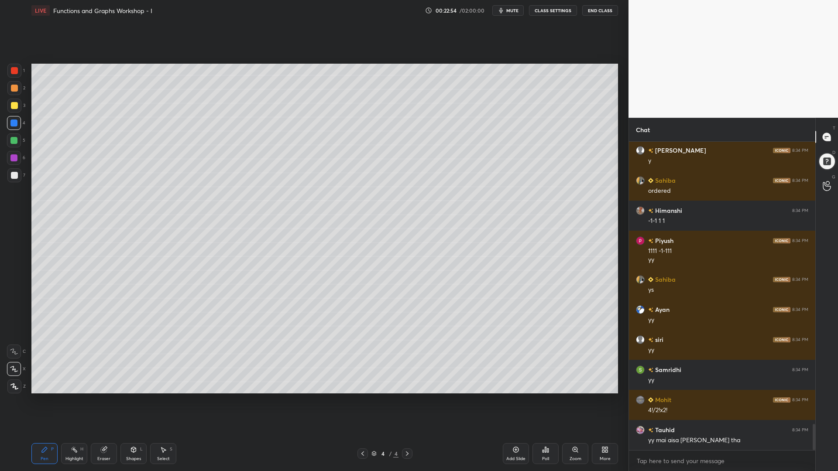
click at [13, 175] on div at bounding box center [14, 175] width 7 height 7
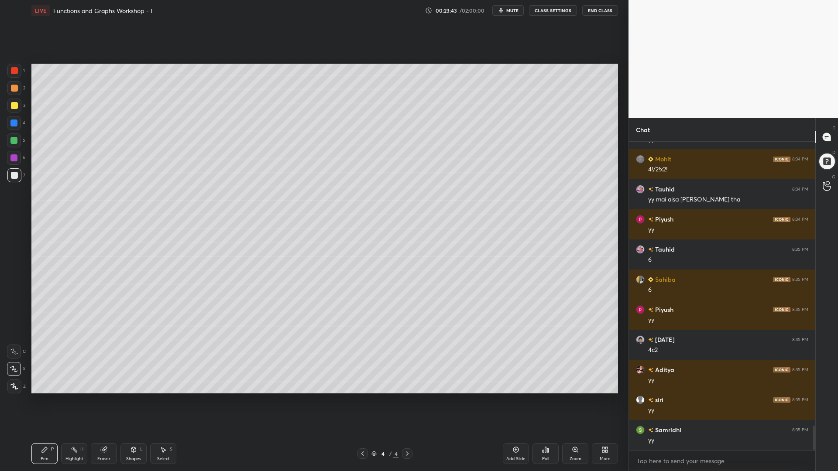
scroll to position [3608, 0]
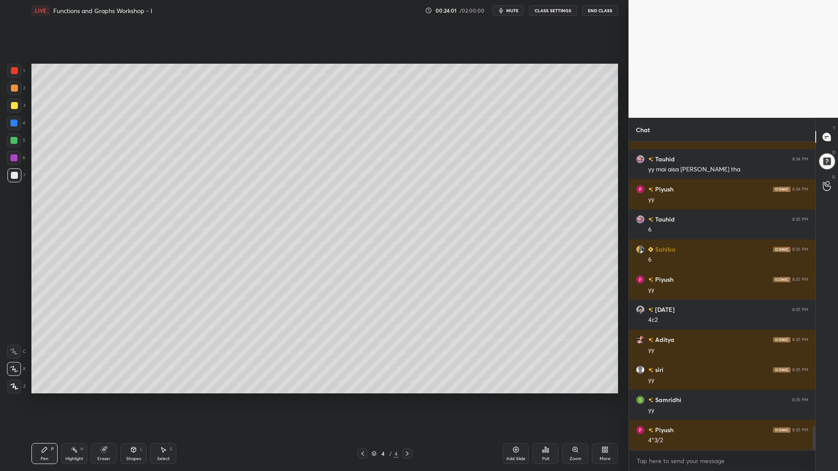
click at [16, 121] on div at bounding box center [13, 123] width 7 height 7
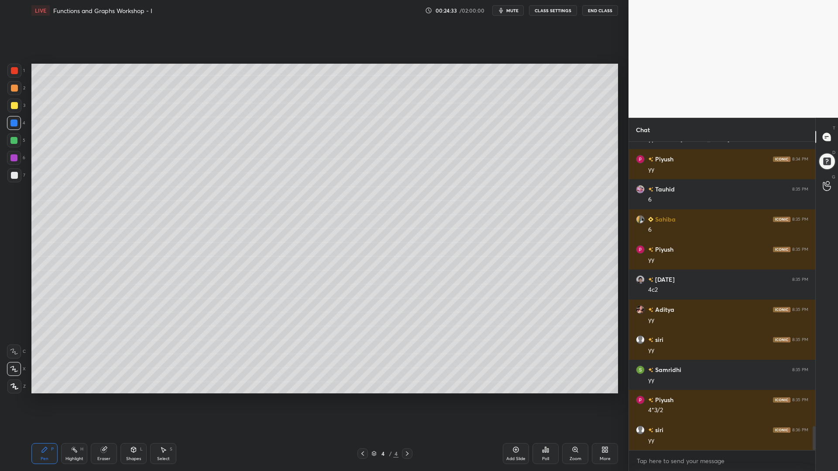
click at [14, 109] on div at bounding box center [14, 105] width 7 height 7
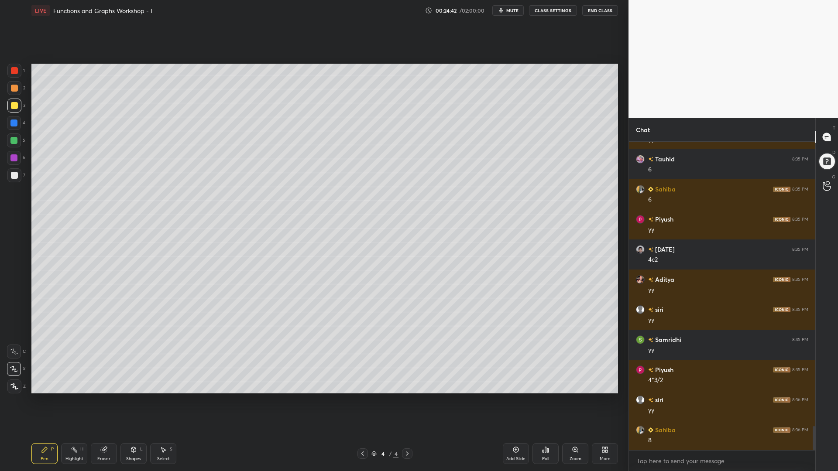
click at [12, 121] on div at bounding box center [13, 123] width 7 height 7
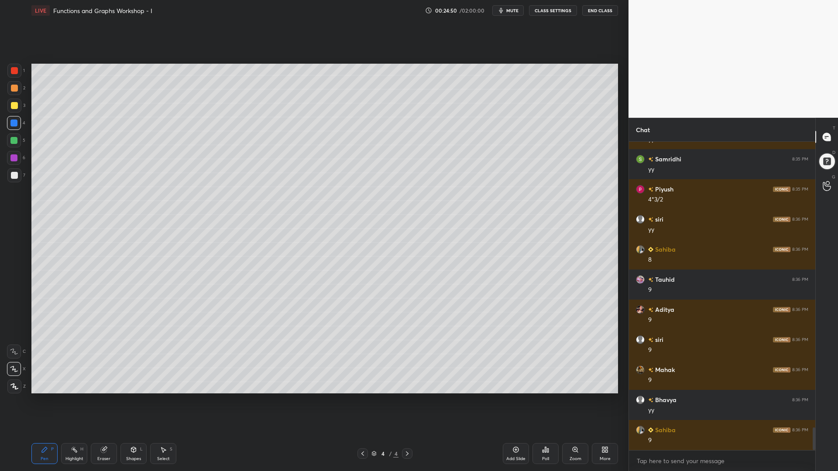
scroll to position [3857, 0]
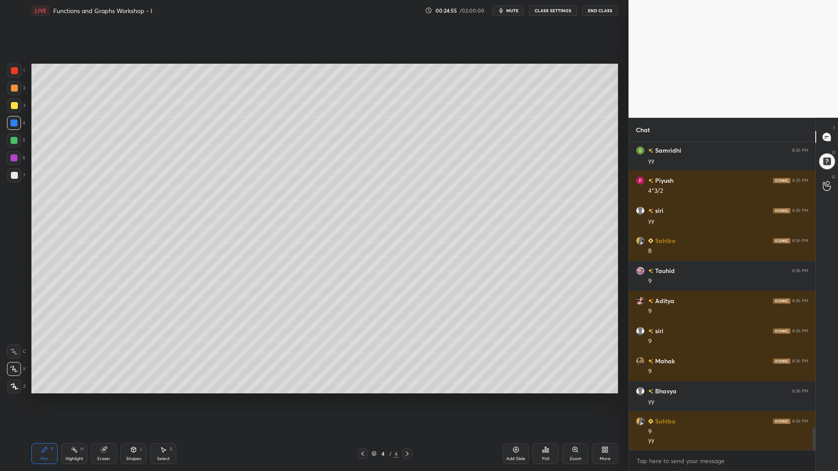
click at [367, 401] on div at bounding box center [362, 454] width 10 height 10
click at [160, 401] on div "Select S" at bounding box center [163, 453] width 26 height 21
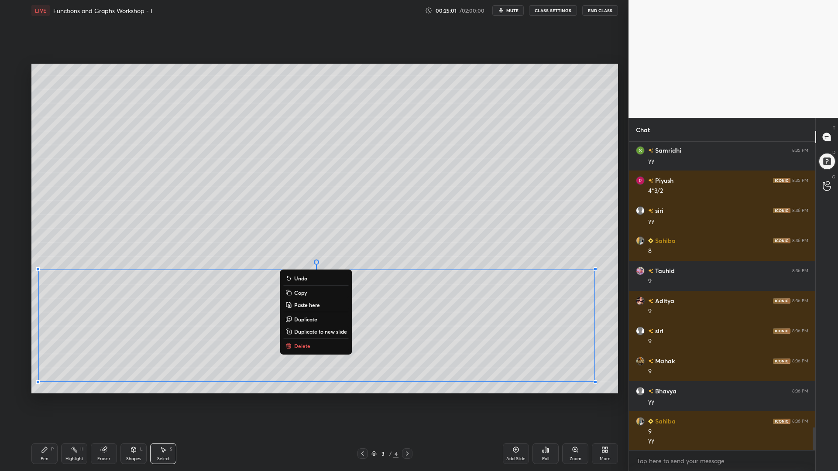
drag, startPoint x: 598, startPoint y: 380, endPoint x: 62, endPoint y: 273, distance: 546.6
click at [30, 265] on div "0 ° Undo Copy Paste here Duplicate Duplicate to new slide Delete Setting up you…" at bounding box center [325, 229] width 594 height 416
click at [300, 293] on p "Copy" at bounding box center [300, 292] width 13 height 7
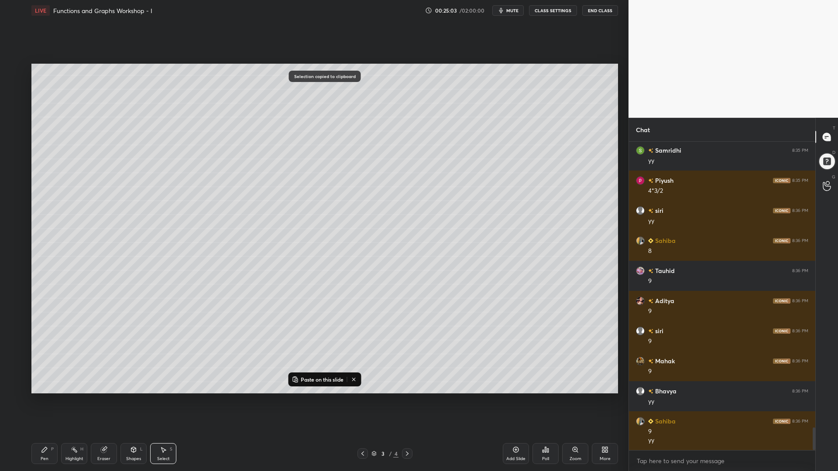
click at [405, 401] on icon at bounding box center [407, 453] width 7 height 7
click at [408, 401] on icon at bounding box center [407, 453] width 7 height 7
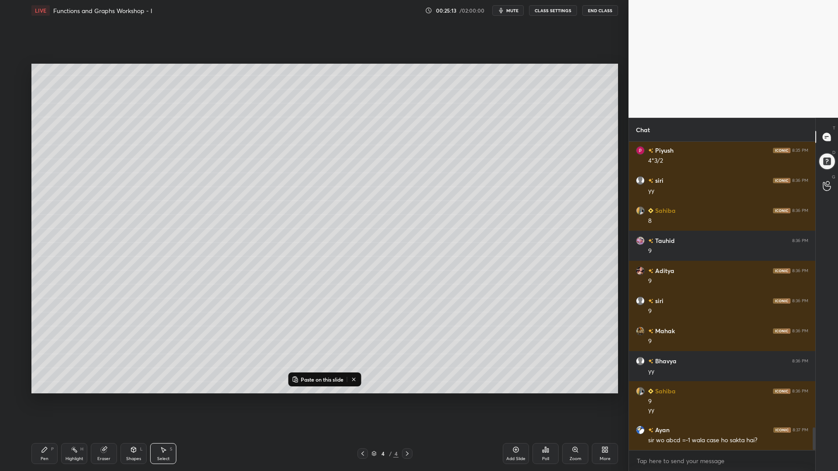
click at [38, 401] on div "Pen P" at bounding box center [44, 453] width 26 height 21
click at [82, 401] on div "H" at bounding box center [81, 449] width 3 height 4
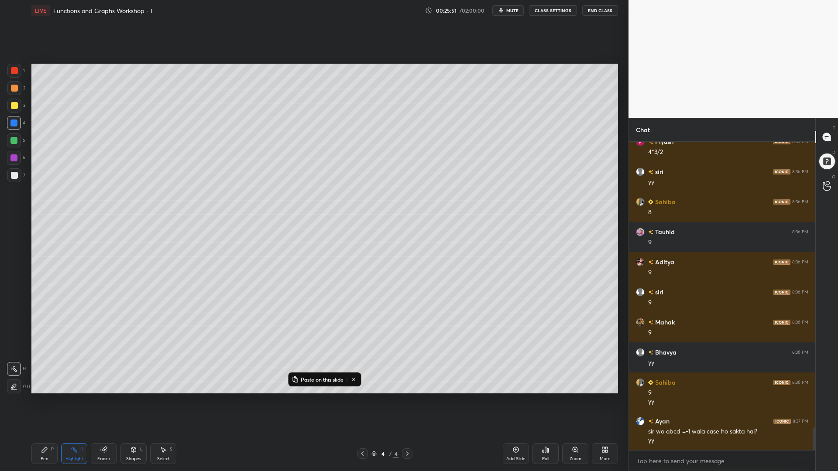
click at [409, 401] on icon at bounding box center [407, 453] width 7 height 7
drag, startPoint x: 517, startPoint y: 451, endPoint x: 507, endPoint y: 448, distance: 10.2
click at [517, 401] on icon at bounding box center [515, 450] width 7 height 7
click at [326, 382] on p "Paste on this slide" at bounding box center [322, 379] width 43 height 7
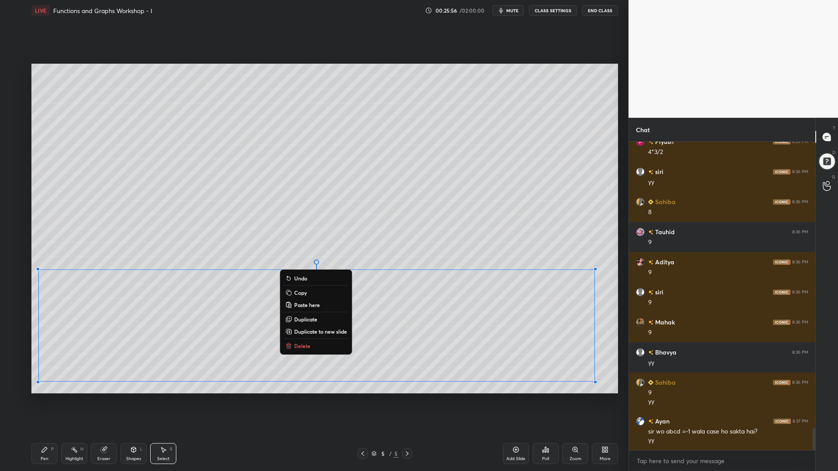
drag, startPoint x: 310, startPoint y: 315, endPoint x: 25, endPoint y: 252, distance: 291.9
click at [22, 251] on div "1 2 3 4 5 6 7 C X Z C X Z E E Erase all H H LIVE Functions and Graphs Workshop …" at bounding box center [311, 235] width 622 height 471
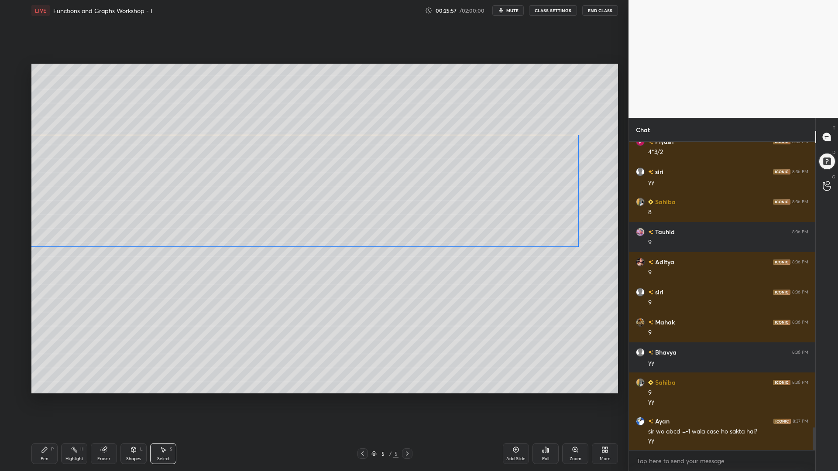
drag, startPoint x: 409, startPoint y: 239, endPoint x: 425, endPoint y: 137, distance: 103.5
click at [425, 137] on div "0 ° Undo Copy Paste here Duplicate Duplicate to new slide Delete" at bounding box center [324, 229] width 587 height 330
drag, startPoint x: 427, startPoint y: 121, endPoint x: 422, endPoint y: 119, distance: 5.5
click at [423, 118] on div "0 ° Undo Copy Paste here Duplicate Duplicate to new slide Delete" at bounding box center [324, 229] width 587 height 330
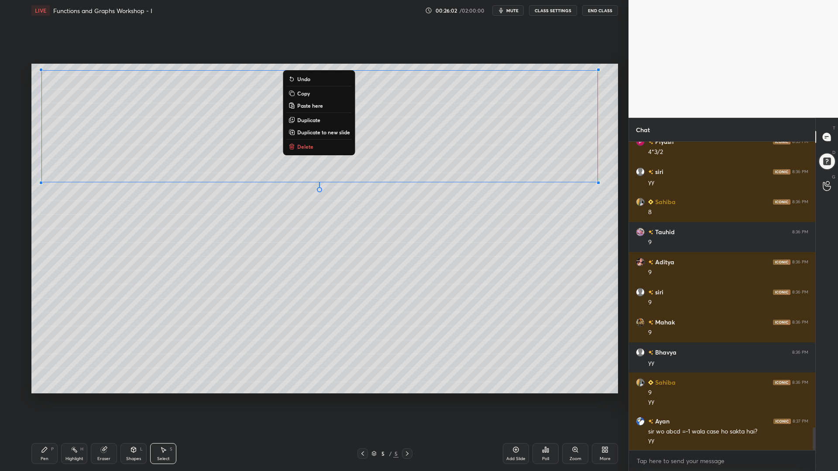
scroll to position [3926, 0]
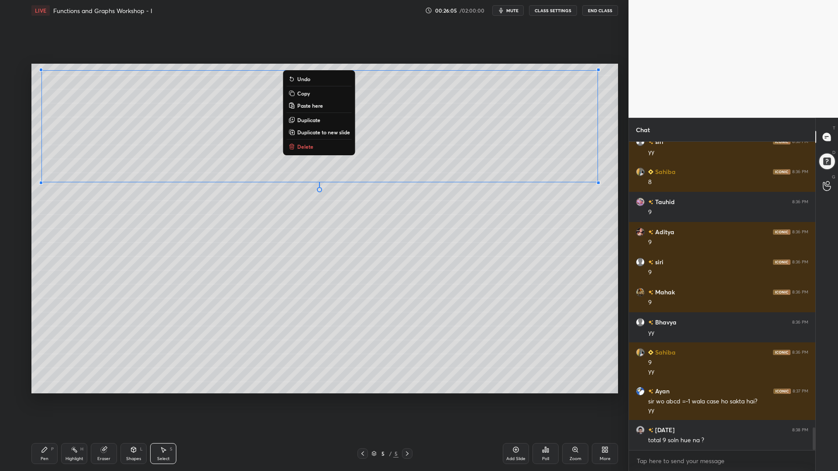
click at [396, 357] on div "0 ° Undo Copy Paste here Duplicate Duplicate to new slide Delete" at bounding box center [324, 229] width 587 height 330
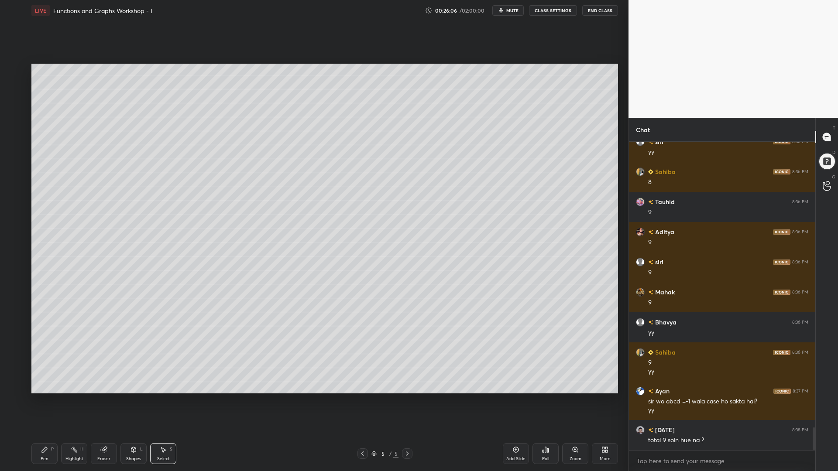
click at [361, 401] on icon at bounding box center [362, 453] width 7 height 7
click at [408, 401] on icon at bounding box center [407, 453] width 7 height 7
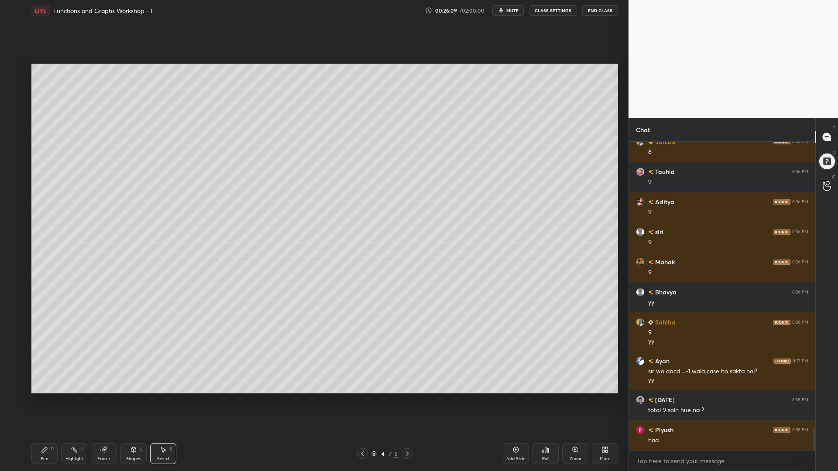
click at [42, 401] on div "Pen" at bounding box center [45, 459] width 8 height 4
click at [14, 175] on div at bounding box center [14, 175] width 7 height 7
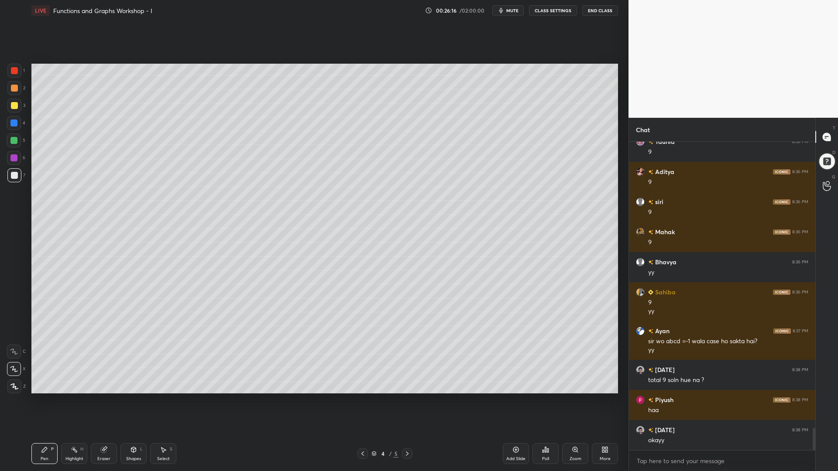
scroll to position [4017, 0]
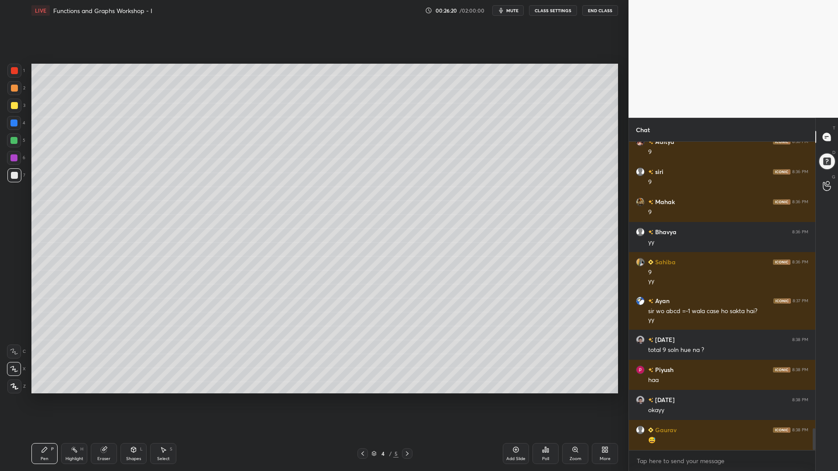
drag, startPoint x: 14, startPoint y: 159, endPoint x: 19, endPoint y: 164, distance: 6.5
click at [14, 160] on div at bounding box center [13, 158] width 7 height 7
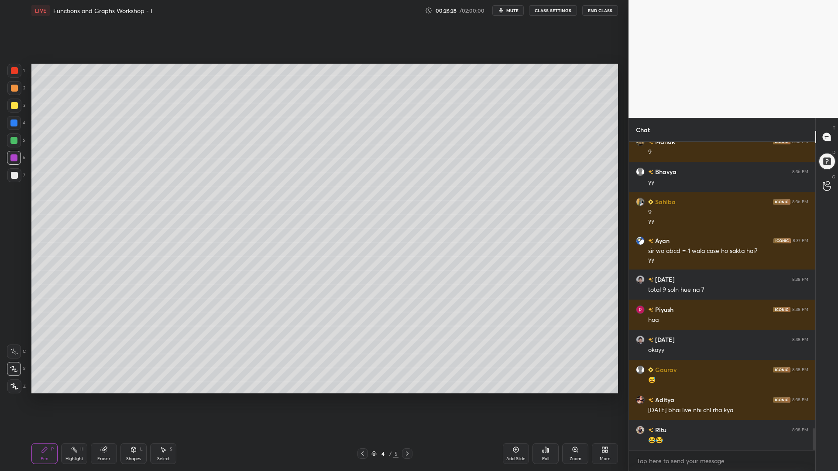
scroll to position [4107, 0]
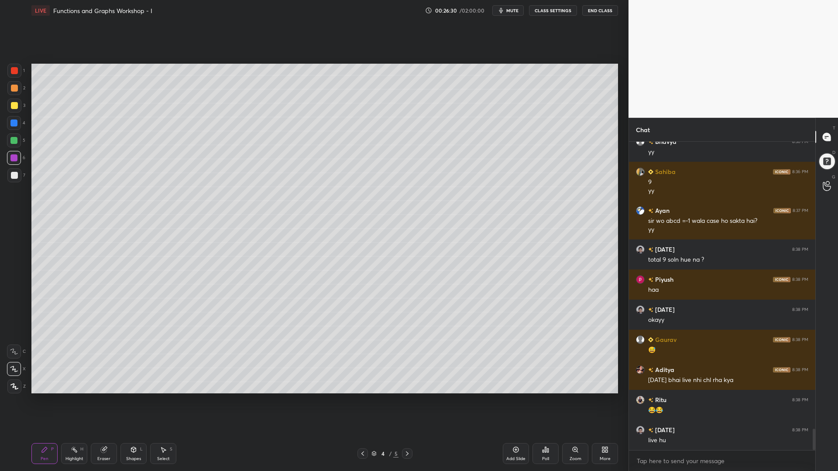
click at [407, 401] on icon at bounding box center [407, 453] width 7 height 7
click at [12, 126] on div at bounding box center [13, 123] width 7 height 7
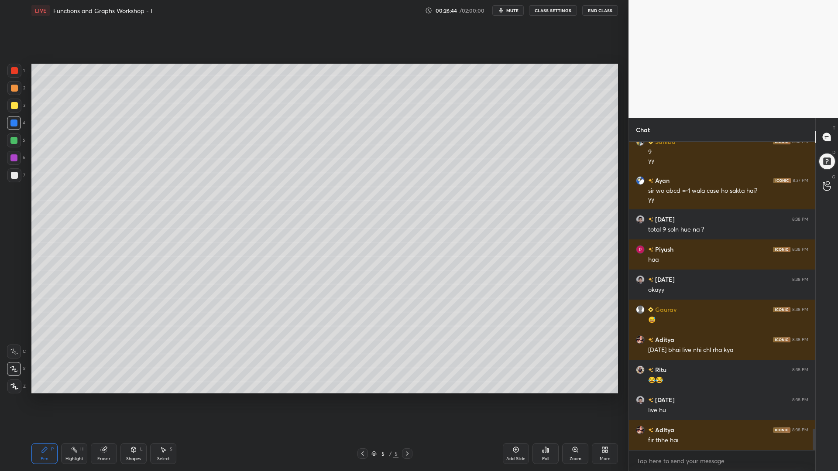
click at [132, 401] on icon at bounding box center [133, 449] width 5 height 5
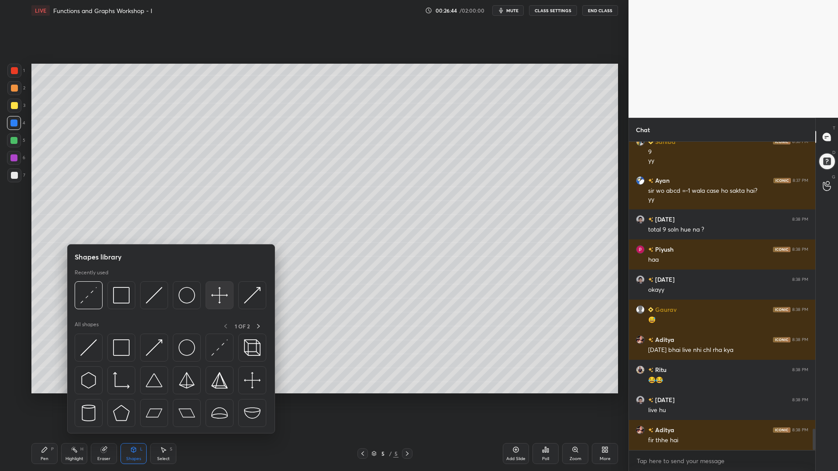
click at [215, 298] on img at bounding box center [219, 295] width 17 height 17
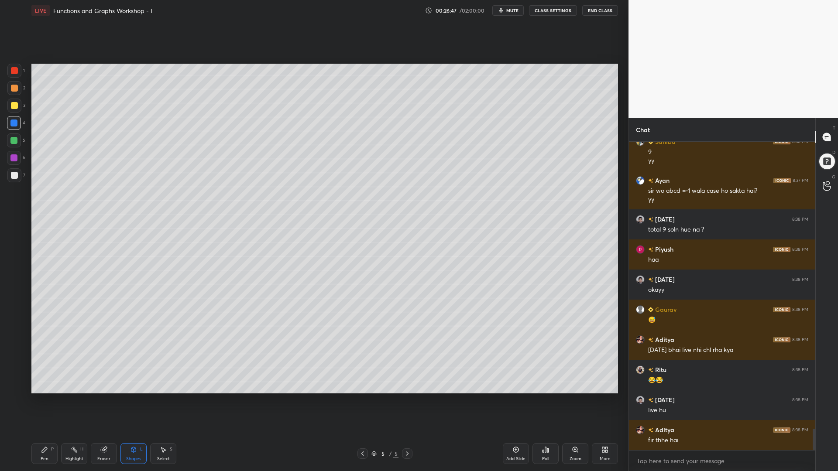
click at [45, 401] on icon at bounding box center [44, 449] width 5 height 5
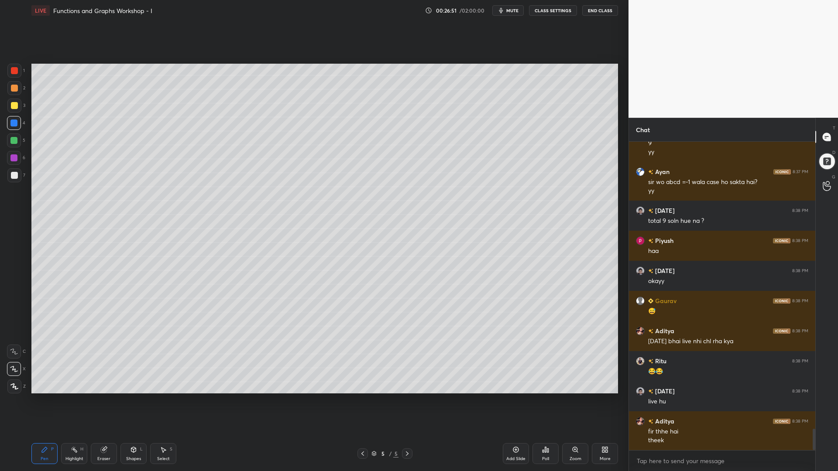
scroll to position [4167, 0]
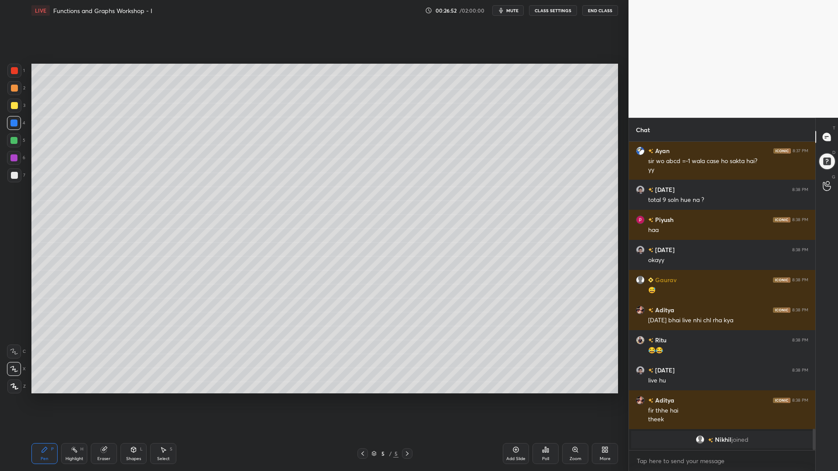
click at [12, 137] on div at bounding box center [14, 141] width 14 height 14
click at [39, 401] on div "Pen P" at bounding box center [44, 453] width 26 height 21
click at [14, 124] on div at bounding box center [13, 123] width 7 height 7
drag, startPoint x: 15, startPoint y: 172, endPoint x: 28, endPoint y: 180, distance: 15.1
click at [15, 173] on div at bounding box center [14, 175] width 7 height 7
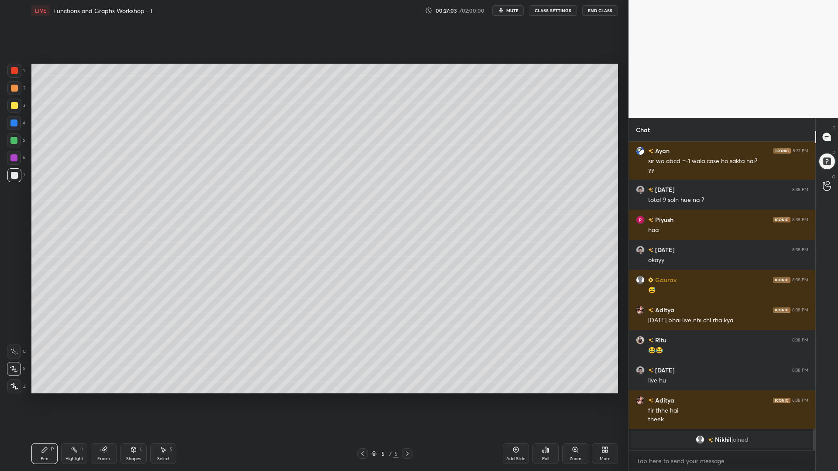
click at [14, 107] on div at bounding box center [14, 105] width 7 height 7
click at [361, 401] on icon at bounding box center [362, 453] width 7 height 7
click at [408, 401] on icon at bounding box center [407, 453] width 7 height 7
click at [407, 401] on icon at bounding box center [407, 453] width 7 height 7
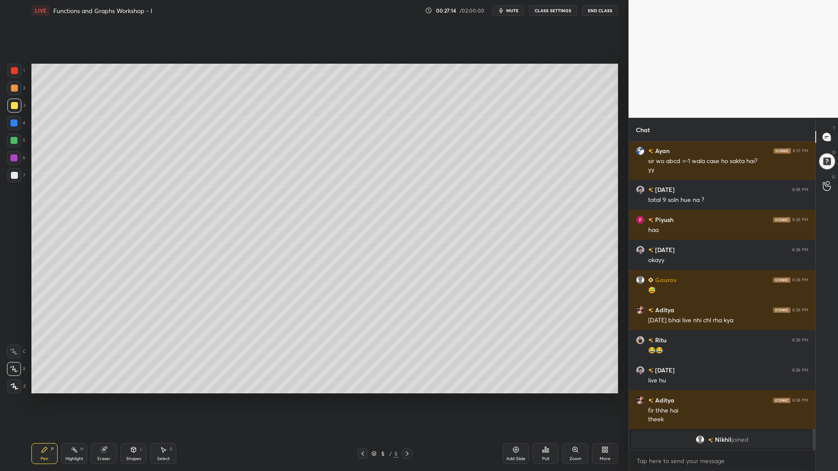
click at [405, 401] on icon at bounding box center [407, 453] width 7 height 7
click at [364, 401] on icon at bounding box center [362, 453] width 7 height 7
click at [361, 401] on icon at bounding box center [362, 453] width 7 height 7
click at [165, 401] on div "Select S" at bounding box center [163, 453] width 26 height 21
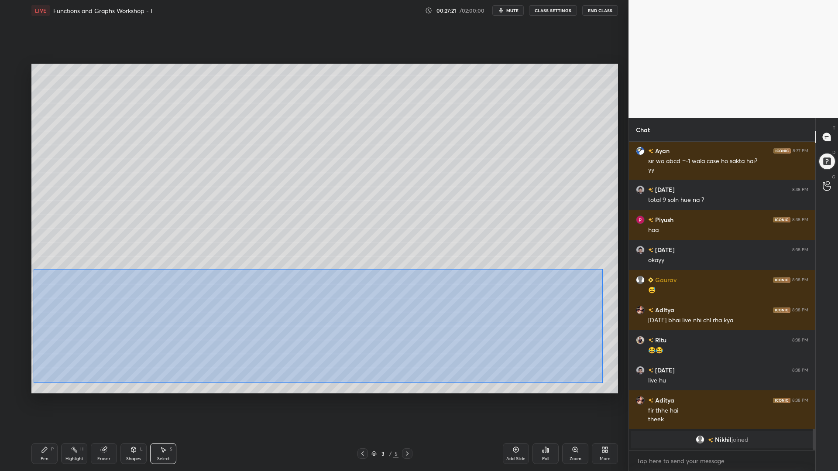
drag, startPoint x: 603, startPoint y: 383, endPoint x: 41, endPoint y: 270, distance: 573.1
click at [34, 270] on div "0 ° Undo Copy Paste here Duplicate Duplicate to new slide Delete" at bounding box center [324, 229] width 587 height 330
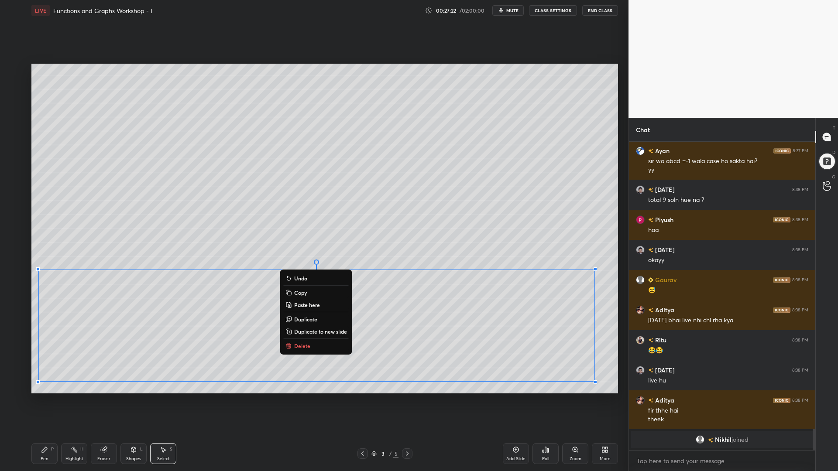
click at [302, 292] on p "Copy" at bounding box center [300, 292] width 13 height 7
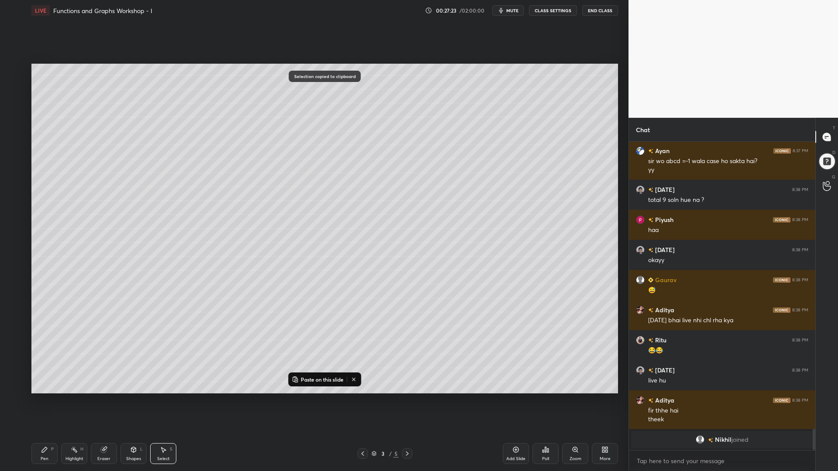
click at [408, 401] on icon at bounding box center [407, 453] width 7 height 7
click at [406, 401] on icon at bounding box center [407, 453] width 7 height 7
click at [323, 377] on p "Paste on this slide" at bounding box center [322, 379] width 43 height 7
drag, startPoint x: 528, startPoint y: 366, endPoint x: 446, endPoint y: 240, distance: 150.3
click at [536, 171] on div "0 ° Undo Copy Paste here Duplicate Duplicate to new slide Delete" at bounding box center [324, 229] width 587 height 330
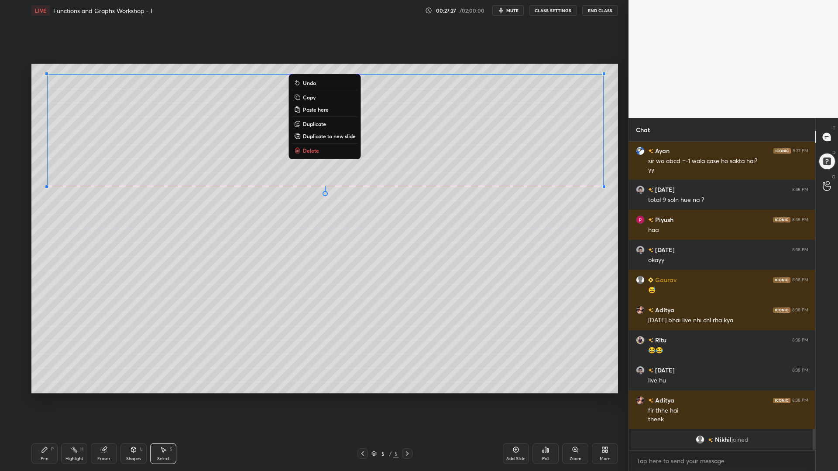
click at [306, 302] on div "0 ° Undo Copy Paste here Duplicate Duplicate to new slide Delete" at bounding box center [324, 229] width 587 height 330
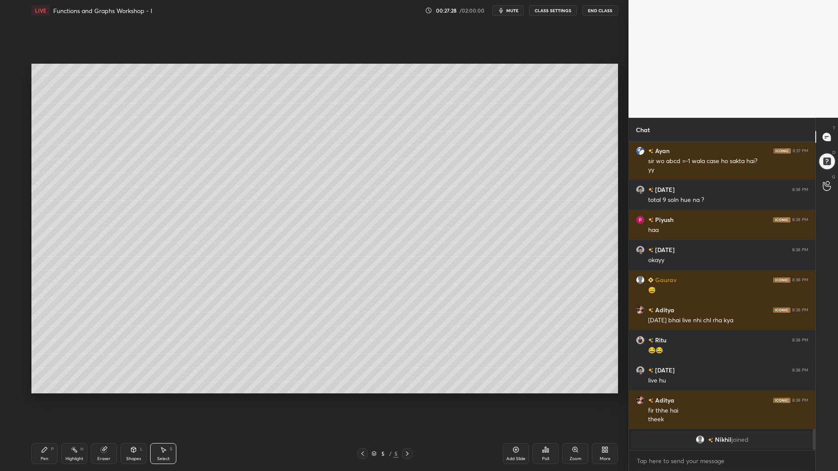
click at [511, 401] on div "Add Slide" at bounding box center [516, 453] width 26 height 21
click at [54, 401] on div "Pen P" at bounding box center [44, 453] width 26 height 21
click at [133, 401] on icon at bounding box center [133, 449] width 5 height 5
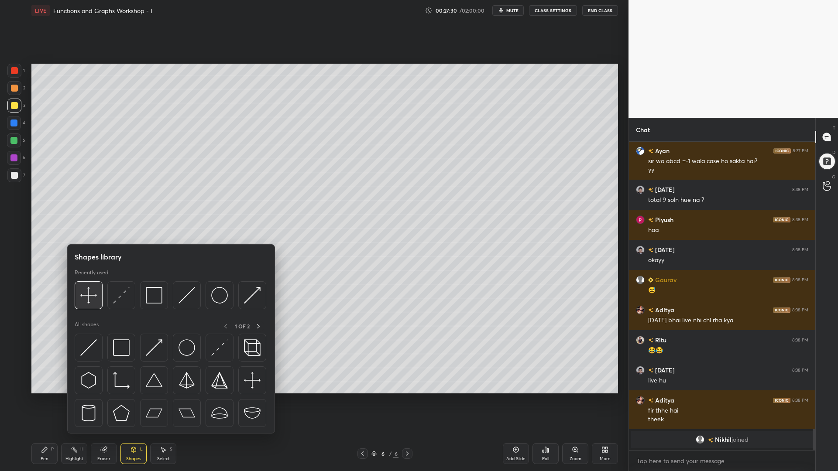
click at [86, 300] on img at bounding box center [88, 295] width 17 height 17
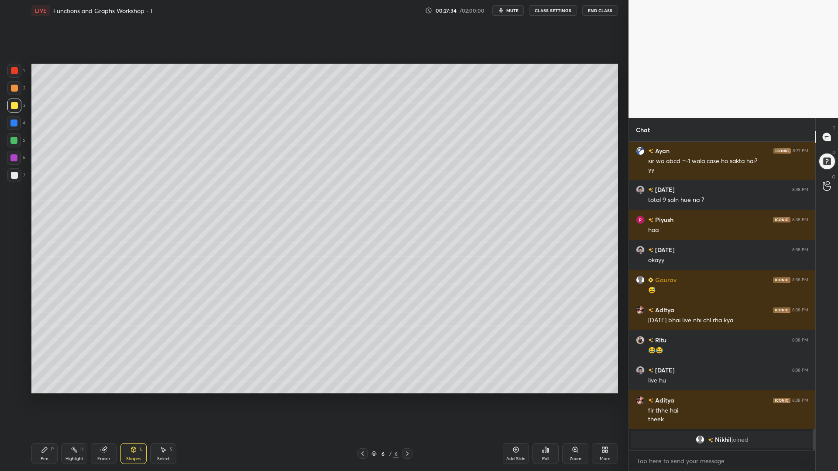
click at [40, 401] on div "Pen P" at bounding box center [44, 453] width 26 height 21
click at [13, 69] on div at bounding box center [14, 70] width 7 height 7
click at [48, 401] on div "Pen P" at bounding box center [44, 453] width 26 height 21
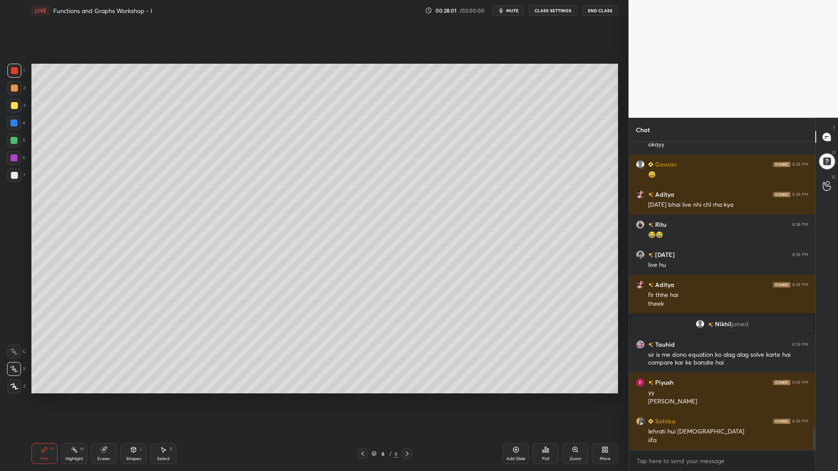
scroll to position [3957, 0]
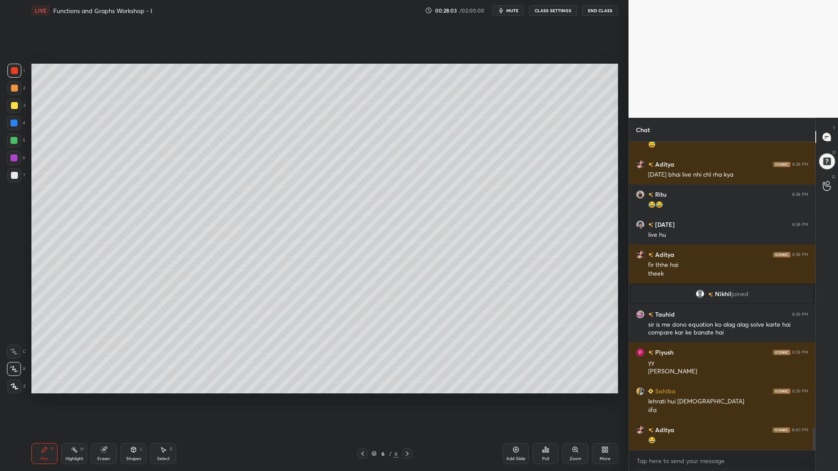
click at [13, 180] on div at bounding box center [14, 175] width 14 height 14
click at [18, 123] on div at bounding box center [14, 123] width 14 height 14
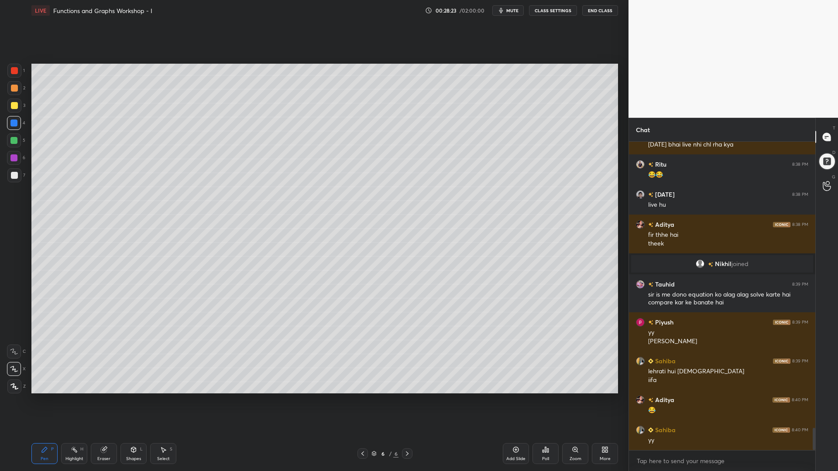
click at [13, 160] on div at bounding box center [13, 158] width 7 height 7
drag, startPoint x: 10, startPoint y: 175, endPoint x: 25, endPoint y: 178, distance: 15.5
click at [11, 176] on div at bounding box center [14, 175] width 14 height 14
click at [14, 123] on div at bounding box center [13, 123] width 7 height 7
drag, startPoint x: 15, startPoint y: 72, endPoint x: 30, endPoint y: 76, distance: 15.6
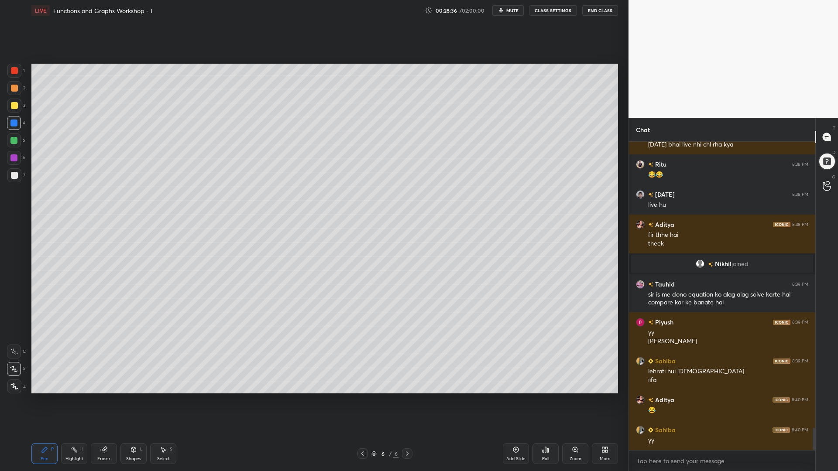
click at [17, 72] on div at bounding box center [14, 70] width 7 height 7
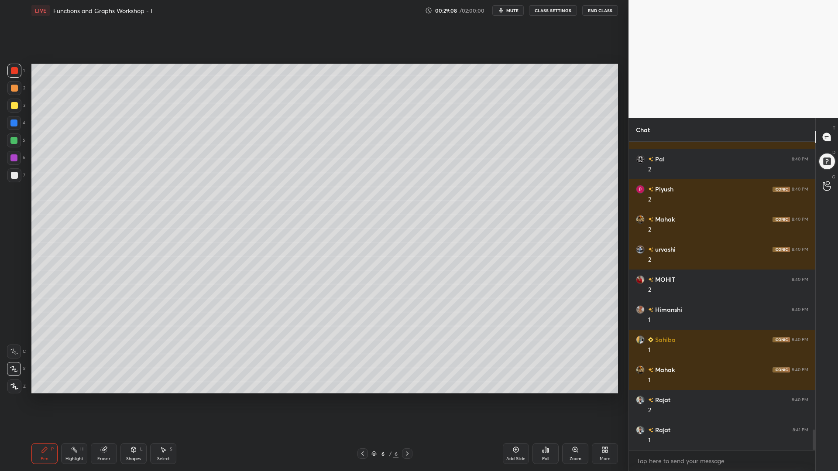
scroll to position [4379, 0]
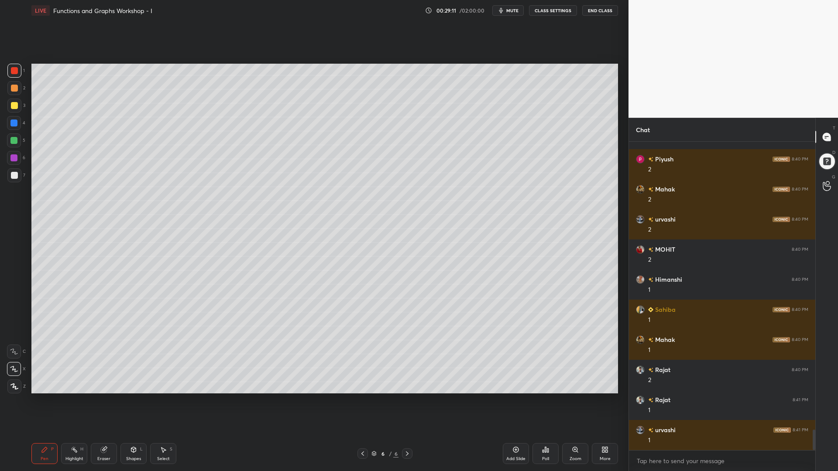
click at [368, 401] on div "6 / 6" at bounding box center [384, 454] width 55 height 10
click at [361, 401] on icon at bounding box center [362, 453] width 7 height 7
click at [11, 125] on div at bounding box center [13, 123] width 7 height 7
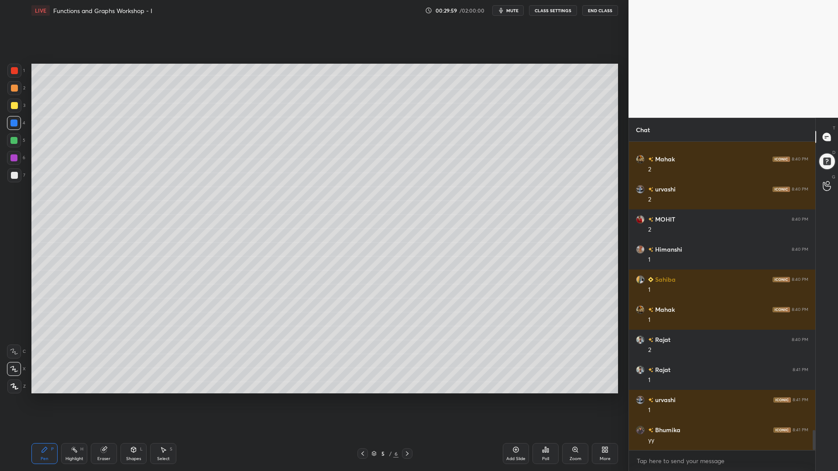
scroll to position [4439, 0]
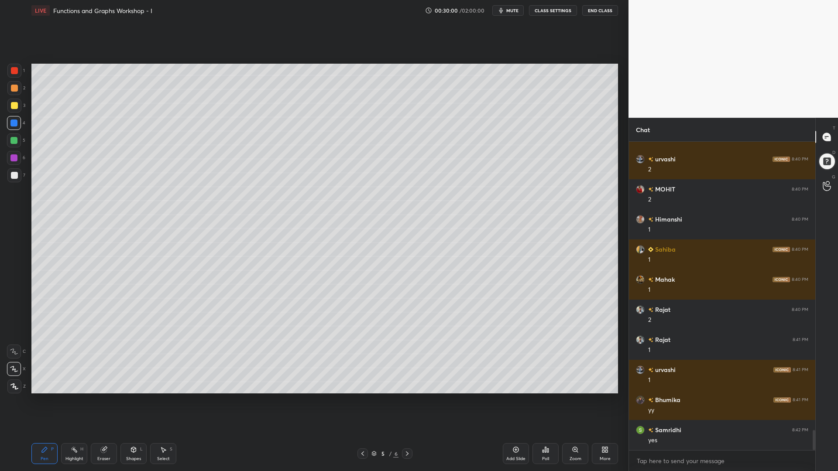
click at [14, 107] on div at bounding box center [14, 105] width 7 height 7
click at [12, 122] on div at bounding box center [13, 123] width 7 height 7
click at [11, 139] on div at bounding box center [13, 140] width 7 height 7
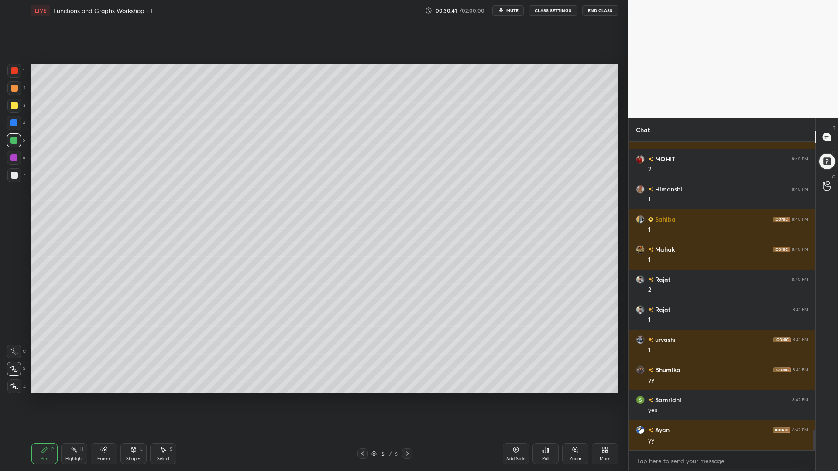
click at [136, 401] on icon at bounding box center [133, 450] width 7 height 7
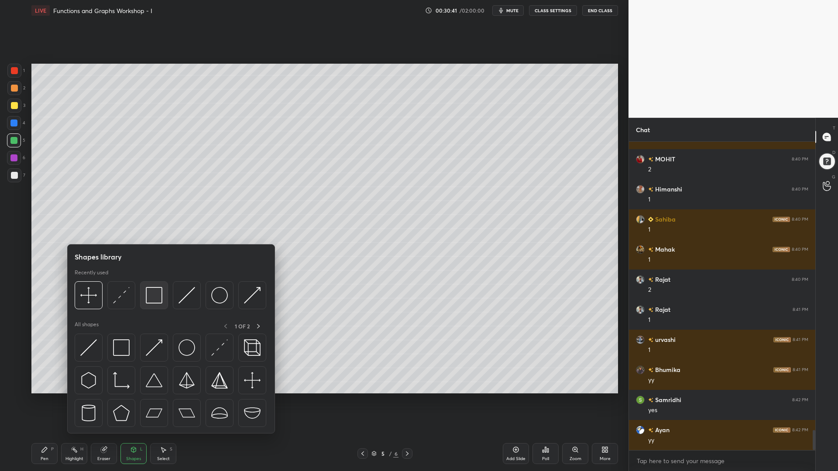
click at [147, 296] on img at bounding box center [154, 295] width 17 height 17
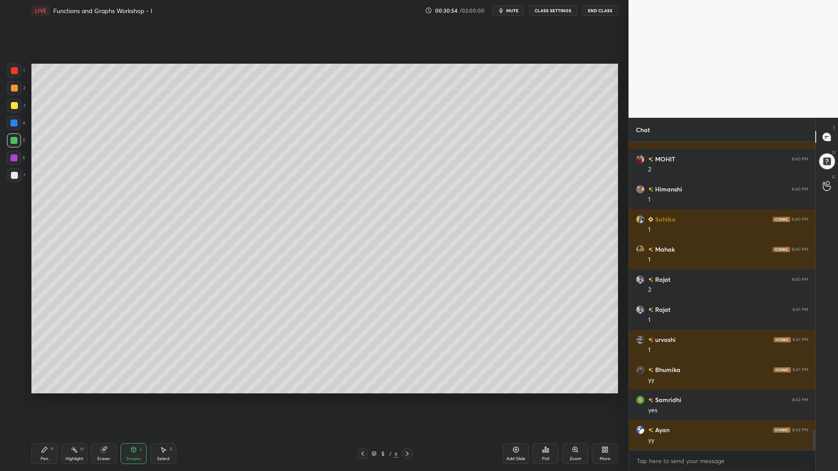
click at [44, 401] on icon at bounding box center [44, 449] width 5 height 5
click at [10, 154] on div at bounding box center [14, 158] width 14 height 14
click at [15, 116] on div at bounding box center [14, 123] width 14 height 14
click at [13, 178] on div at bounding box center [14, 175] width 7 height 7
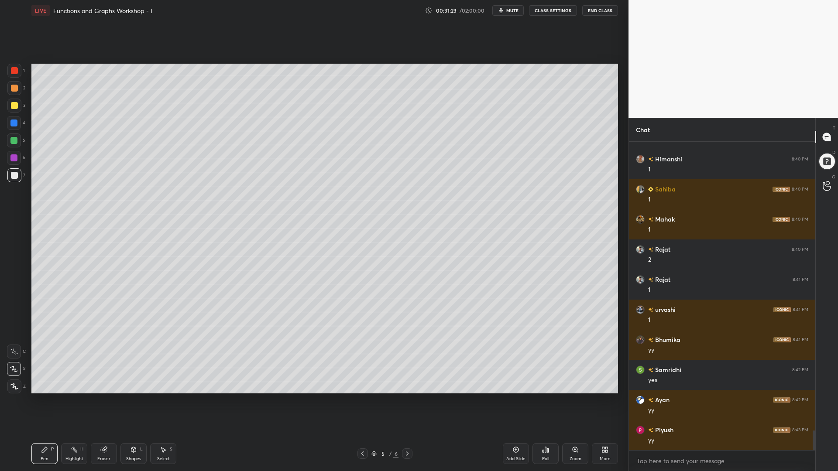
drag, startPoint x: 106, startPoint y: 450, endPoint x: 157, endPoint y: 406, distance: 67.5
click at [107, 401] on icon at bounding box center [103, 450] width 7 height 7
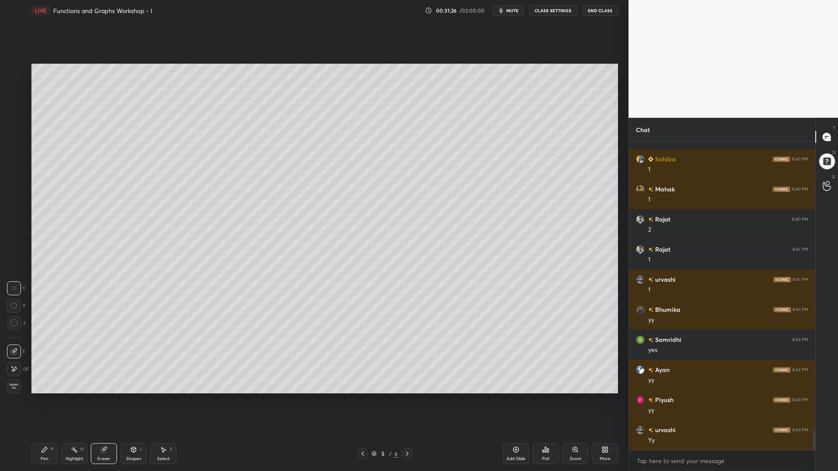
click at [44, 401] on icon at bounding box center [44, 449] width 5 height 5
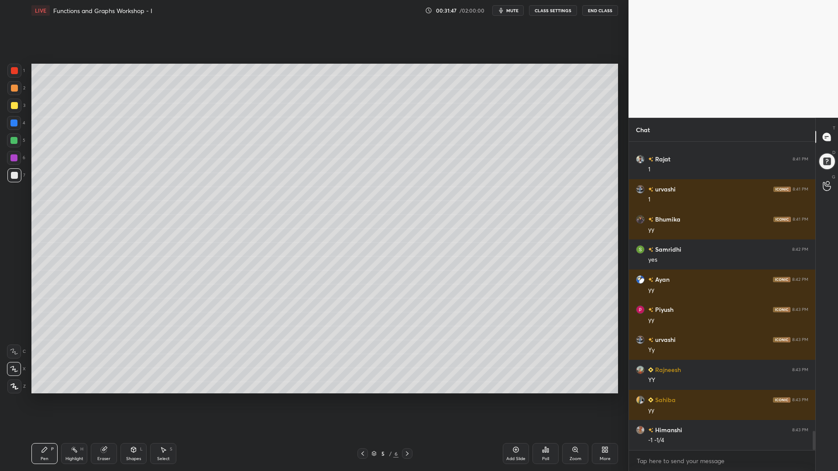
scroll to position [4650, 0]
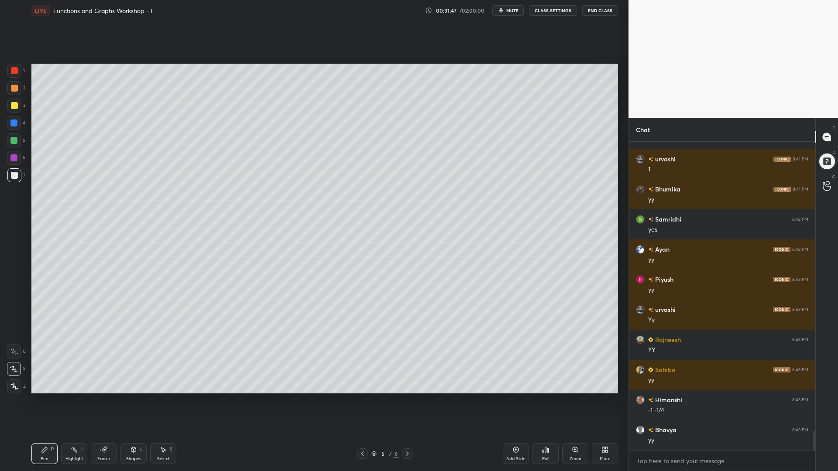
click at [10, 140] on div at bounding box center [13, 140] width 7 height 7
click at [14, 105] on div at bounding box center [14, 105] width 7 height 7
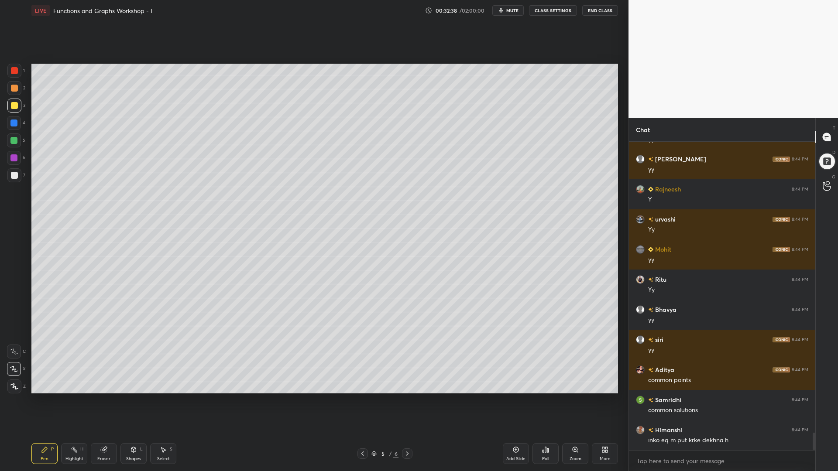
scroll to position [5192, 0]
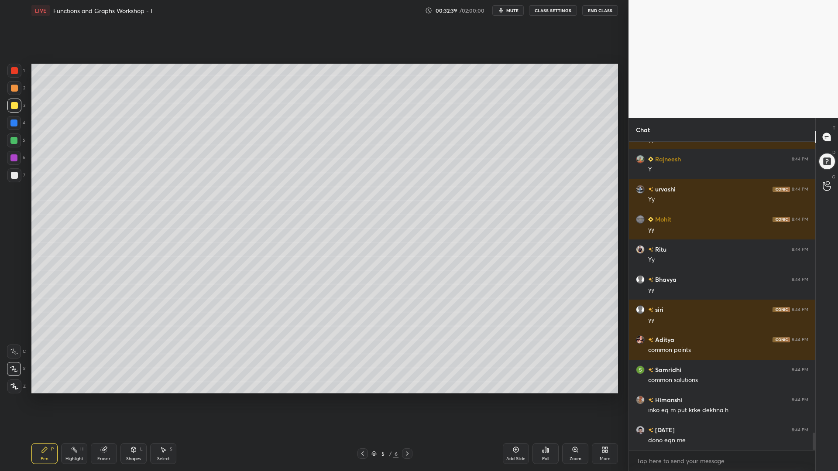
click at [19, 127] on div at bounding box center [14, 123] width 14 height 14
click at [14, 176] on div at bounding box center [14, 175] width 7 height 7
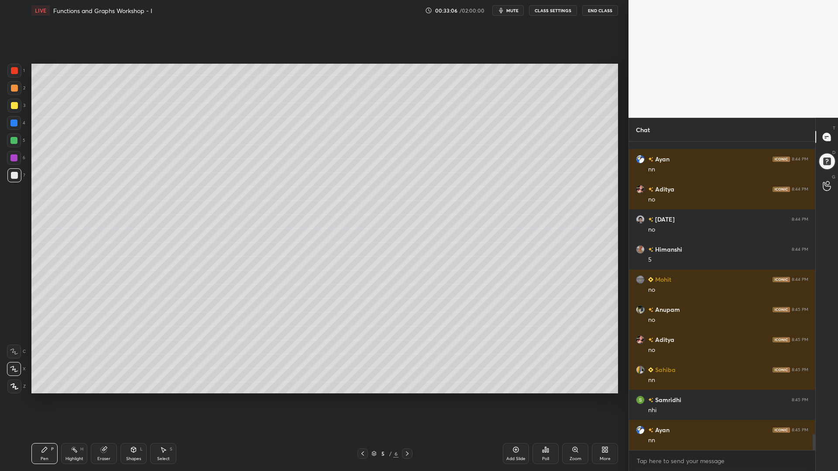
scroll to position [5583, 0]
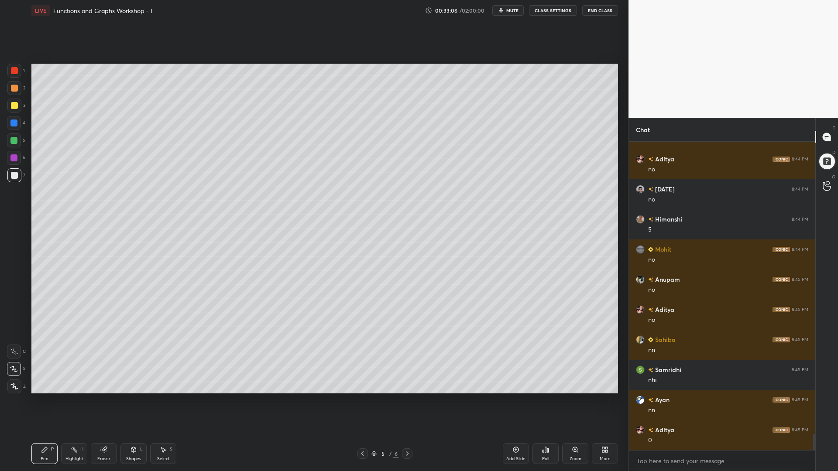
click at [75, 401] on rect at bounding box center [75, 451] width 4 height 4
click at [43, 401] on icon at bounding box center [44, 450] width 7 height 7
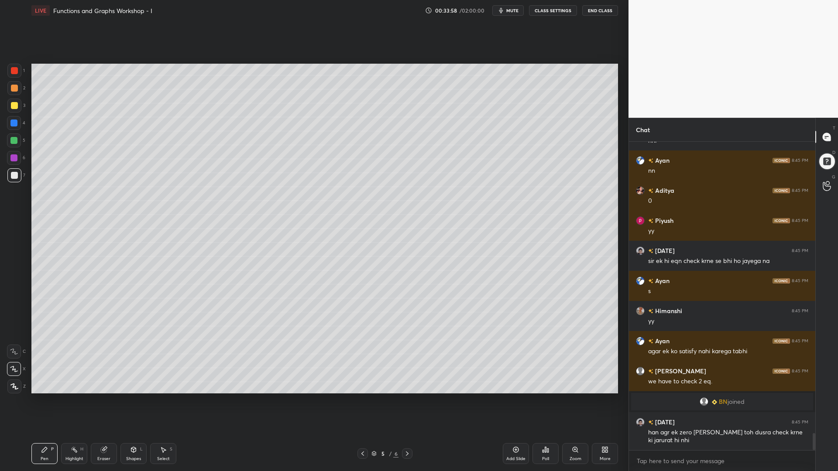
scroll to position [5250, 0]
drag, startPoint x: 10, startPoint y: 124, endPoint x: 11, endPoint y: 130, distance: 6.1
click at [10, 124] on div at bounding box center [14, 123] width 14 height 14
drag, startPoint x: 11, startPoint y: 155, endPoint x: 25, endPoint y: 155, distance: 14.0
click at [11, 155] on div at bounding box center [13, 158] width 7 height 7
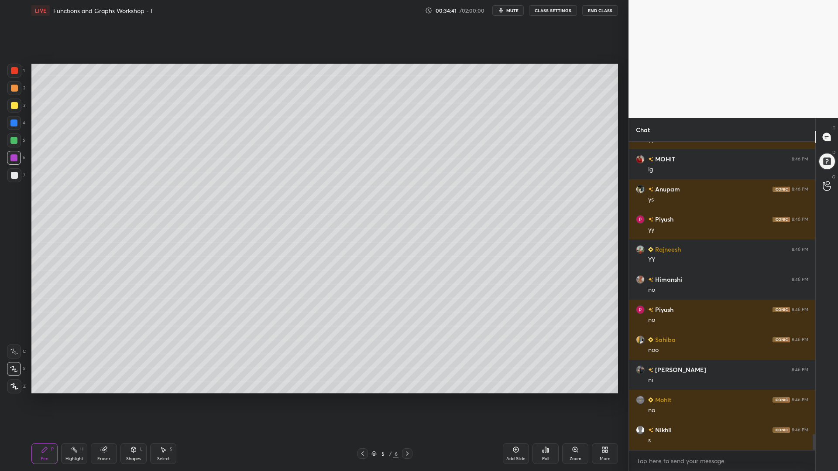
scroll to position [5611, 0]
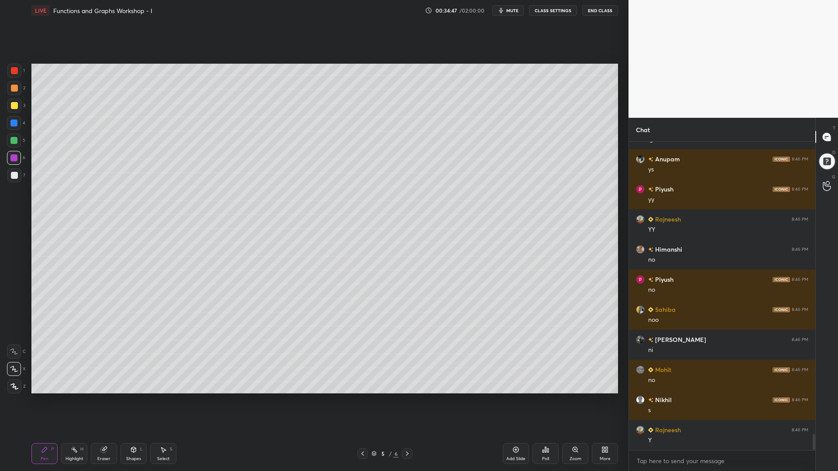
click at [13, 106] on div at bounding box center [14, 105] width 7 height 7
click at [14, 179] on div at bounding box center [14, 175] width 14 height 14
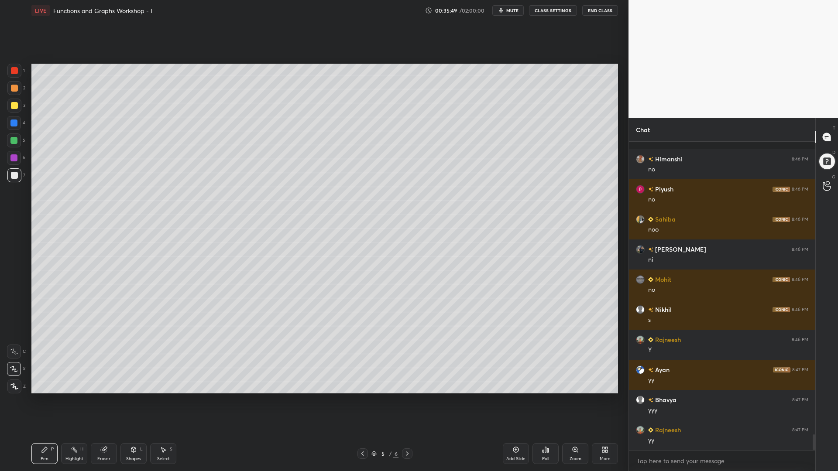
scroll to position [5740, 0]
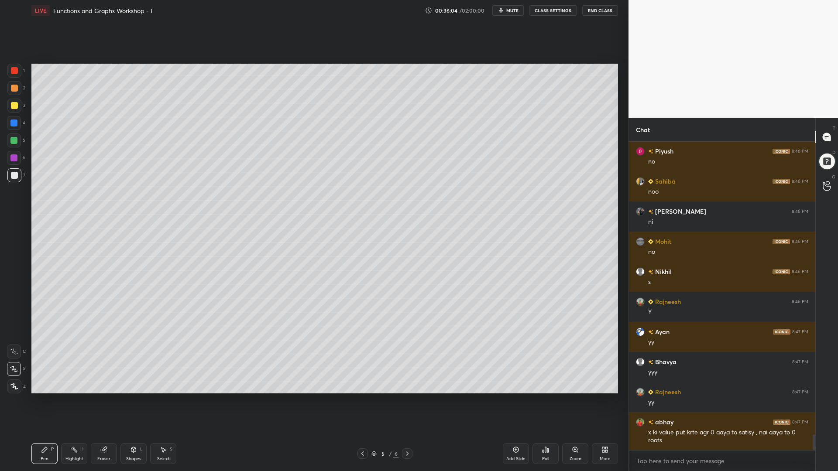
click at [405, 401] on icon at bounding box center [407, 453] width 7 height 7
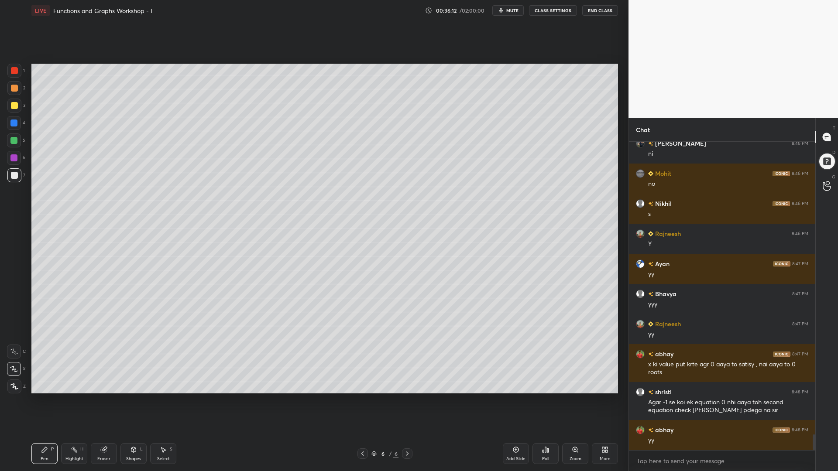
scroll to position [5838, 0]
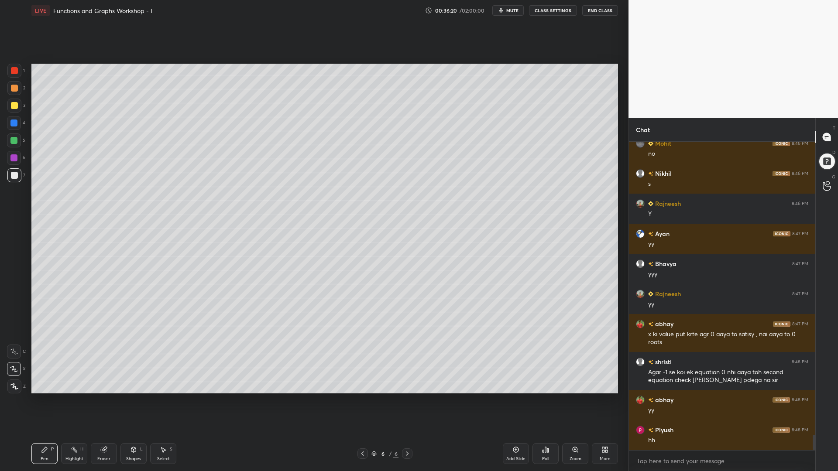
click at [103, 401] on icon at bounding box center [103, 450] width 7 height 7
click at [13, 327] on div at bounding box center [14, 323] width 14 height 14
click at [39, 401] on div "Pen P" at bounding box center [44, 453] width 26 height 21
click at [12, 123] on div at bounding box center [13, 123] width 7 height 7
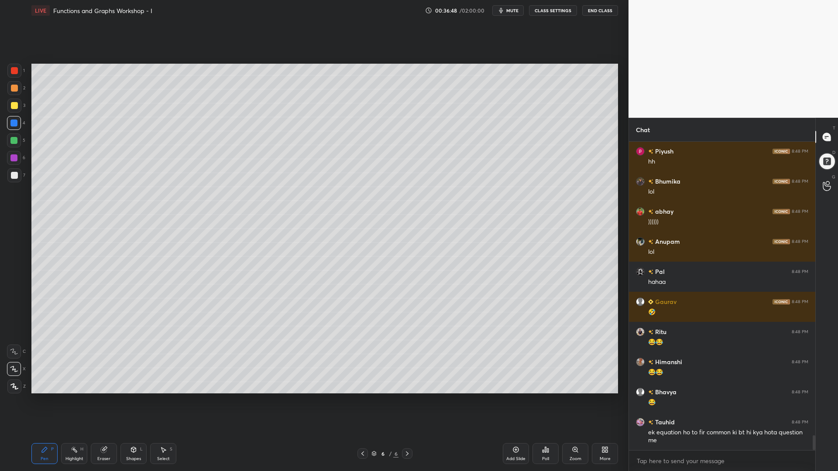
scroll to position [6147, 0]
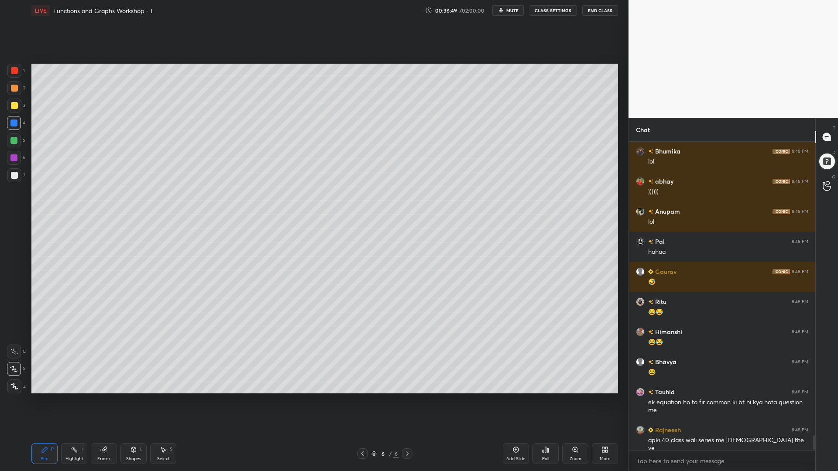
click at [16, 141] on div at bounding box center [13, 140] width 7 height 7
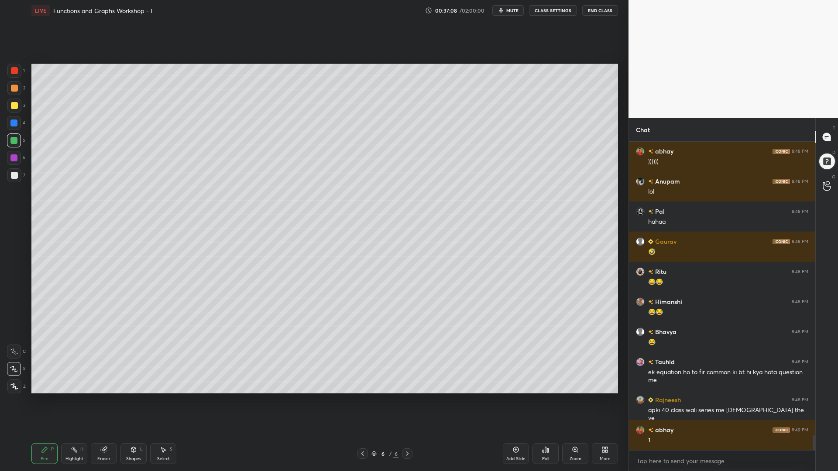
scroll to position [6207, 0]
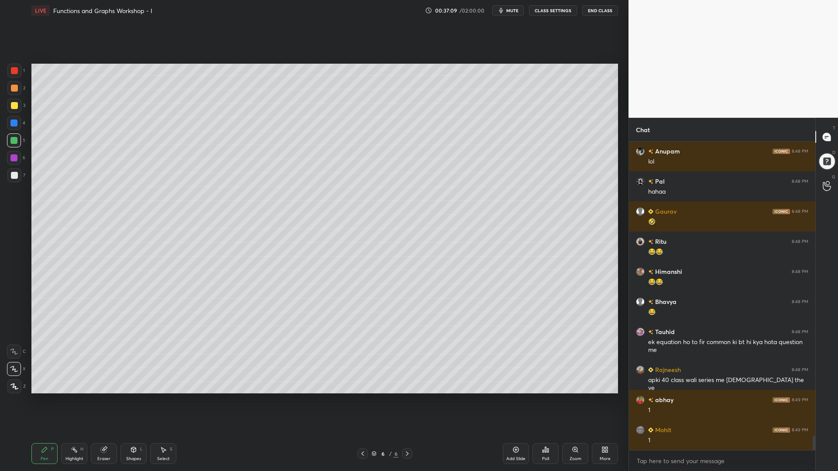
click at [11, 154] on div at bounding box center [14, 158] width 14 height 14
drag, startPoint x: 14, startPoint y: 119, endPoint x: 26, endPoint y: 133, distance: 18.3
click at [15, 120] on div at bounding box center [14, 123] width 14 height 14
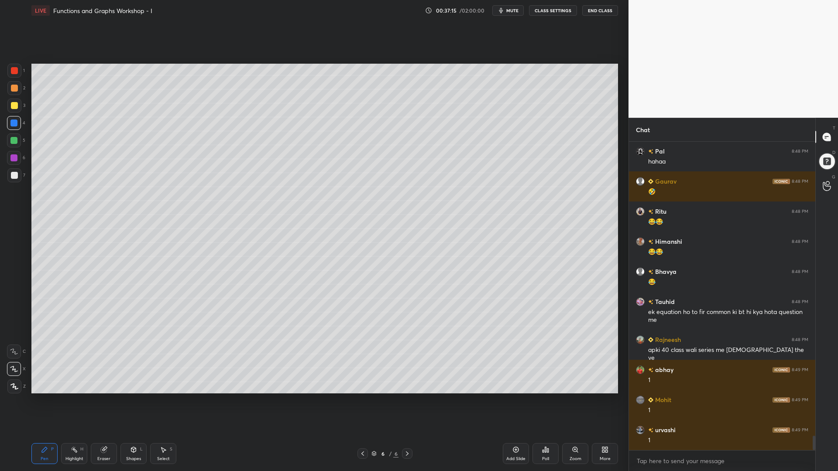
click at [12, 136] on div at bounding box center [14, 141] width 14 height 14
click at [14, 106] on div at bounding box center [14, 105] width 7 height 7
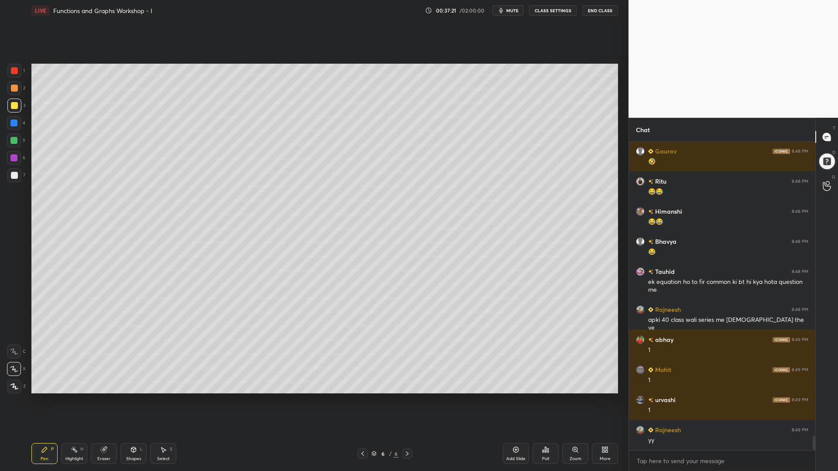
click at [365, 401] on icon at bounding box center [362, 453] width 7 height 7
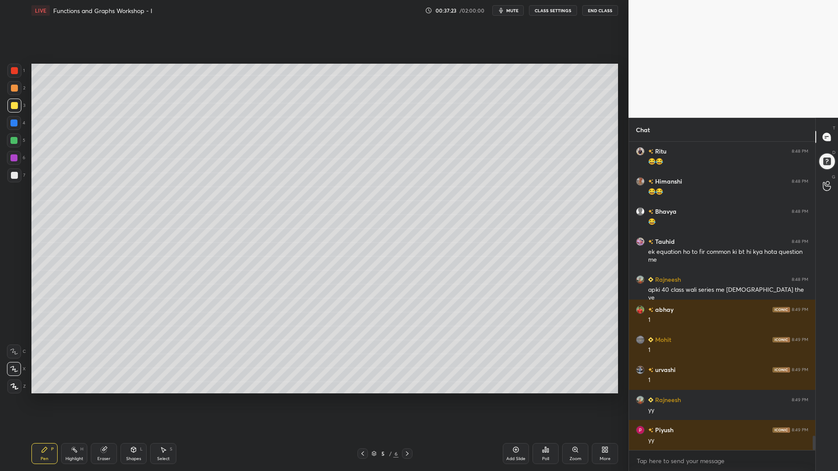
scroll to position [6328, 0]
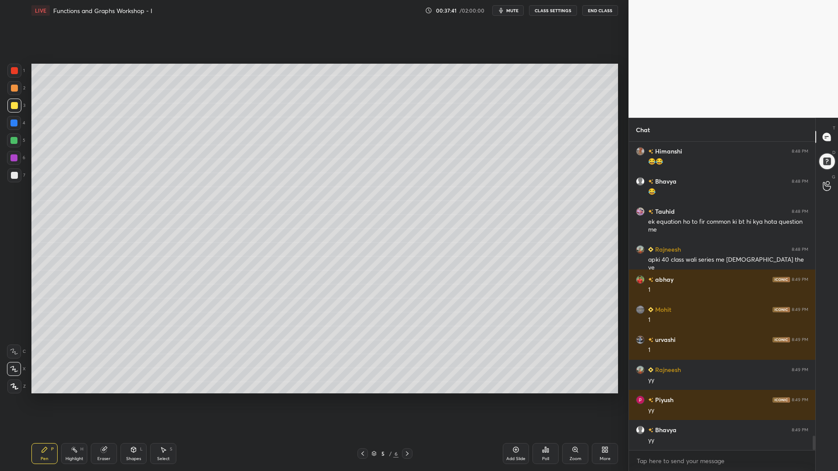
click at [409, 401] on icon at bounding box center [407, 453] width 7 height 7
click at [13, 138] on div at bounding box center [13, 140] width 7 height 7
click at [13, 121] on div at bounding box center [13, 123] width 7 height 7
drag, startPoint x: 16, startPoint y: 144, endPoint x: 21, endPoint y: 148, distance: 5.9
click at [17, 144] on div at bounding box center [14, 141] width 14 height 14
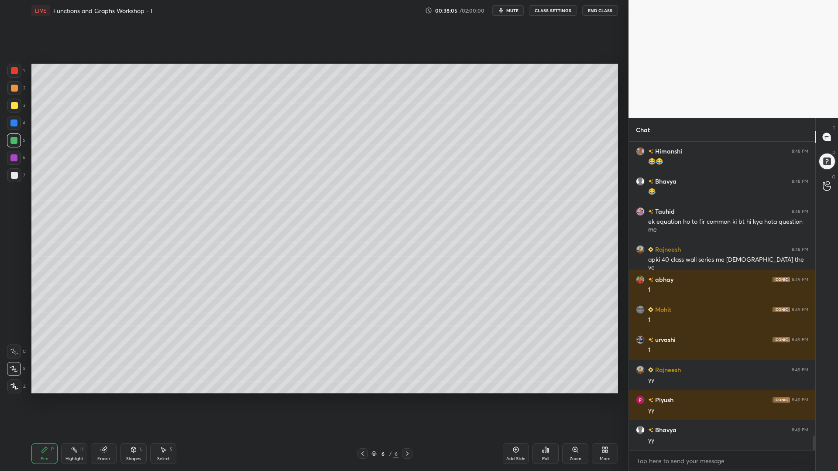
scroll to position [6358, 0]
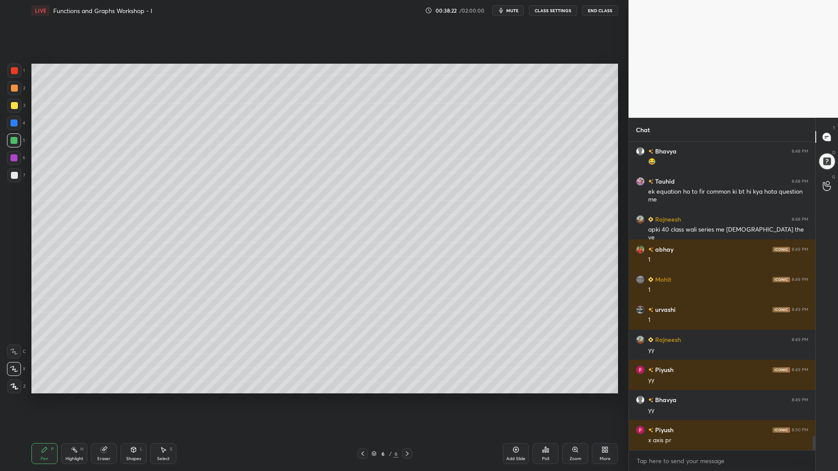
click at [10, 101] on div at bounding box center [14, 106] width 14 height 14
click at [13, 84] on div at bounding box center [14, 88] width 14 height 14
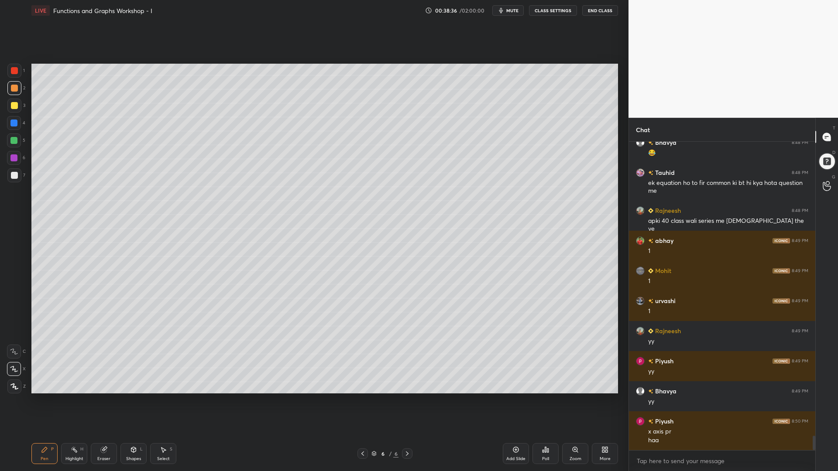
scroll to position [6397, 0]
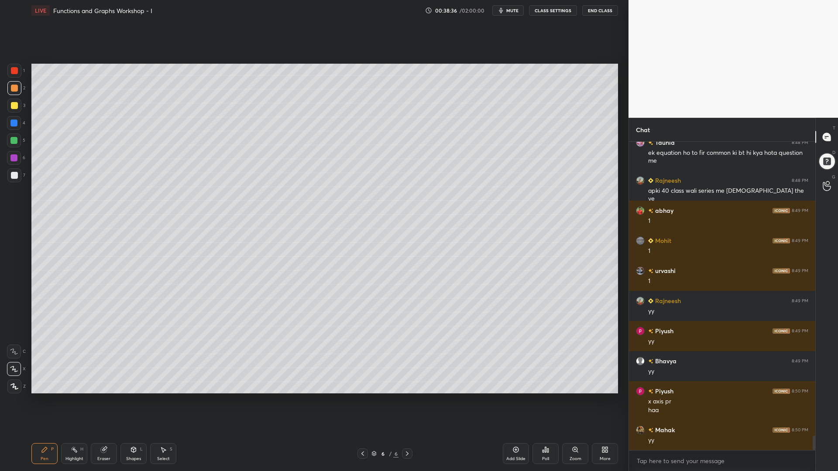
drag, startPoint x: 364, startPoint y: 454, endPoint x: 402, endPoint y: 426, distance: 47.9
click at [364, 401] on icon at bounding box center [362, 453] width 7 height 7
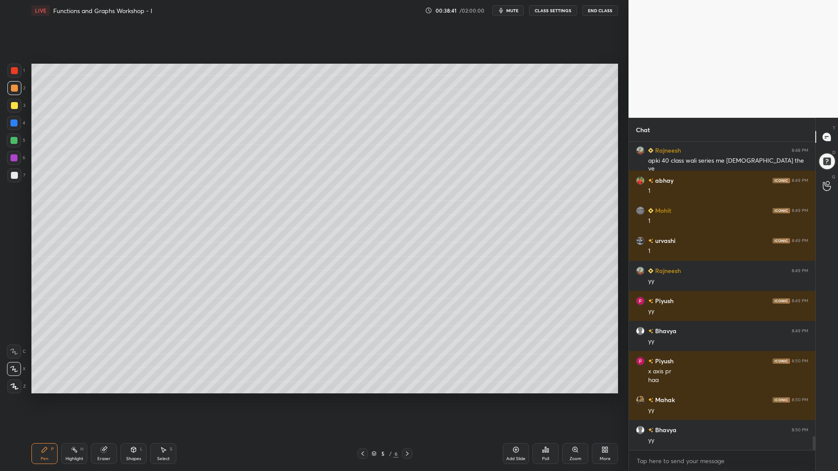
click at [406, 401] on icon at bounding box center [407, 453] width 7 height 7
click at [9, 160] on div at bounding box center [14, 158] width 14 height 14
click at [11, 128] on div at bounding box center [14, 123] width 14 height 14
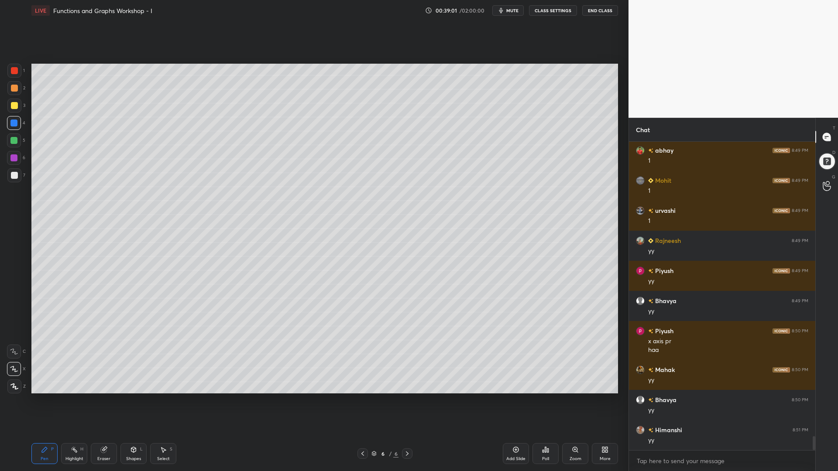
click at [8, 154] on div at bounding box center [14, 158] width 14 height 14
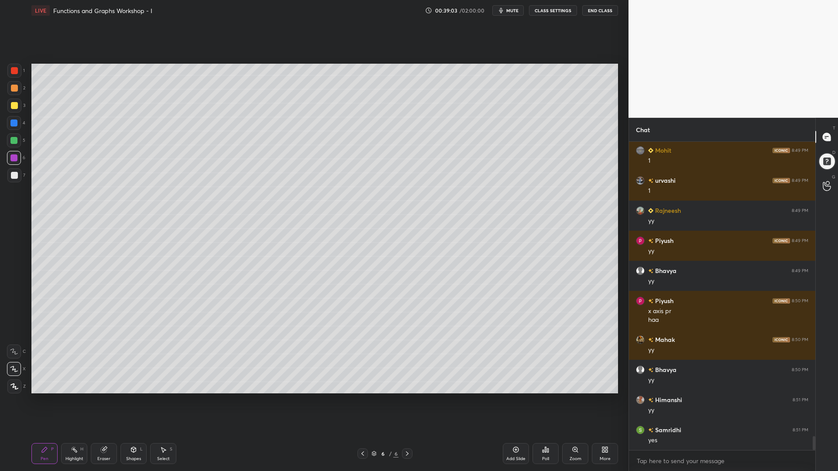
scroll to position [6517, 0]
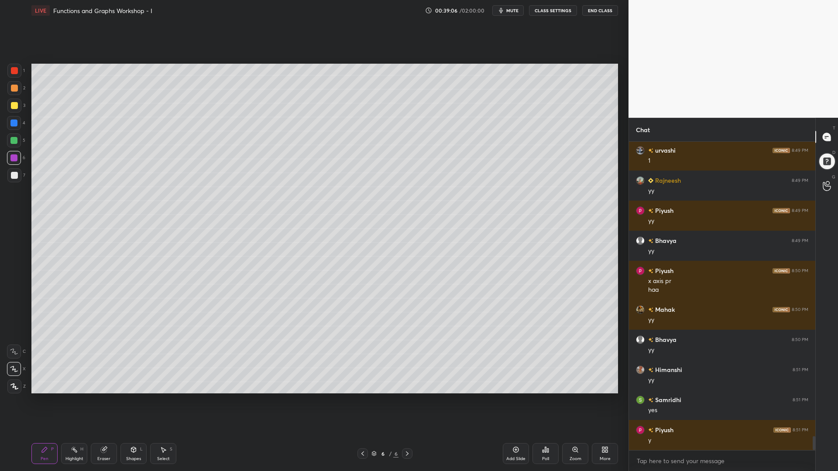
click at [14, 122] on div at bounding box center [13, 123] width 7 height 7
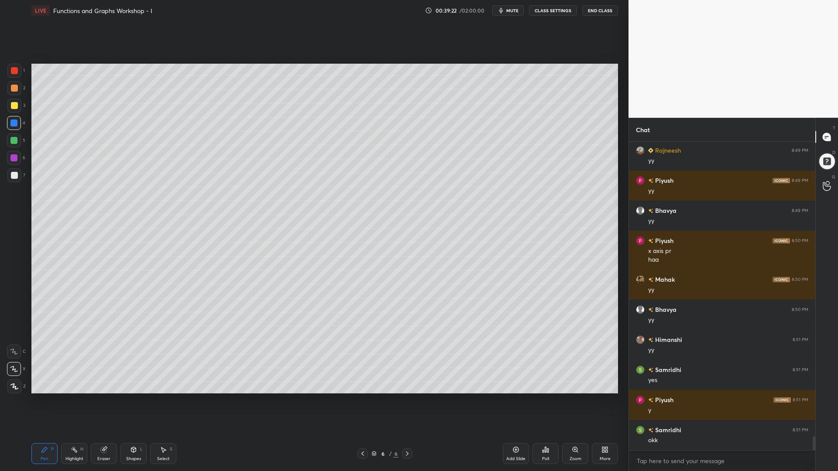
click at [362, 401] on icon at bounding box center [362, 453] width 7 height 7
click at [12, 96] on div "2" at bounding box center [16, 89] width 18 height 17
click at [408, 401] on div "Pen P Highlight H Eraser Shapes L Select S 5 / 6 Add Slide Poll Zoom More" at bounding box center [324, 454] width 587 height 35
click at [407, 401] on icon at bounding box center [407, 453] width 7 height 7
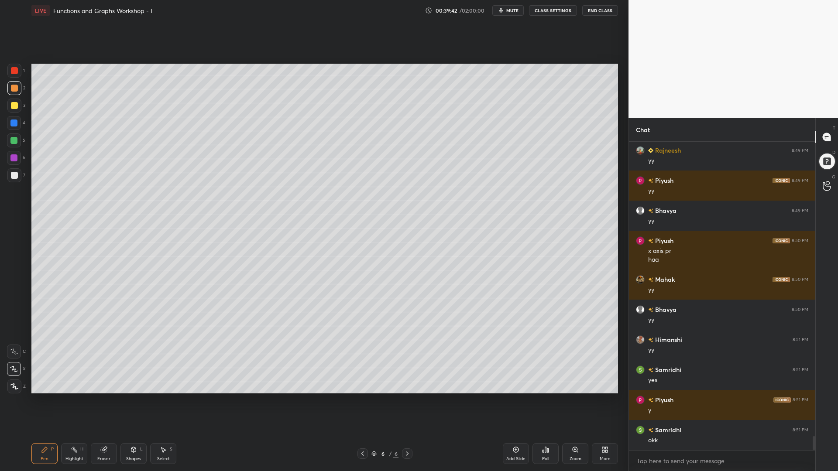
click at [519, 401] on icon at bounding box center [515, 450] width 7 height 7
click at [14, 70] on div at bounding box center [14, 70] width 7 height 7
click at [358, 401] on div at bounding box center [362, 454] width 10 height 10
click at [363, 401] on icon at bounding box center [362, 453] width 7 height 7
click at [408, 401] on icon at bounding box center [407, 453] width 7 height 7
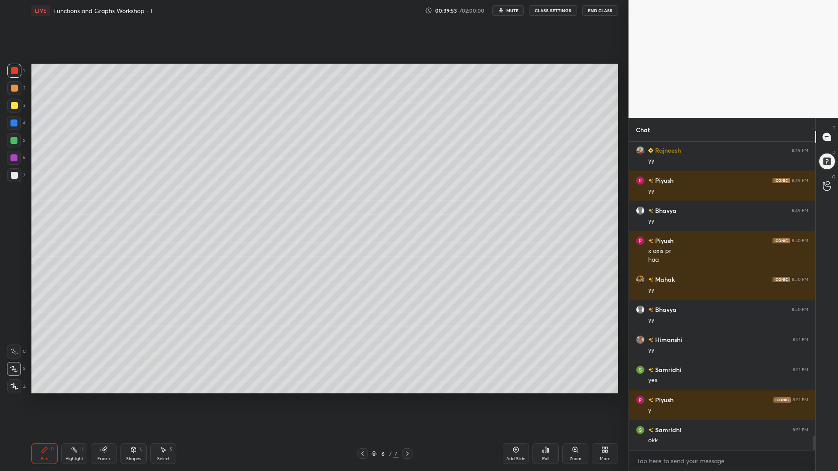
click at [409, 401] on icon at bounding box center [407, 453] width 7 height 7
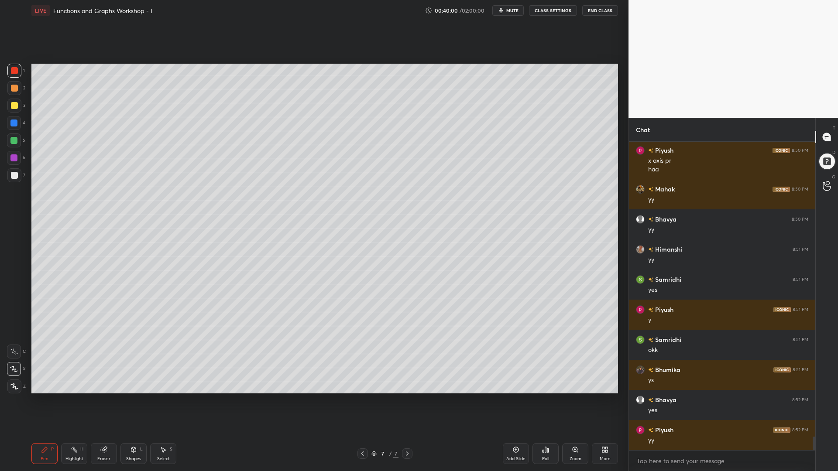
scroll to position [6668, 0]
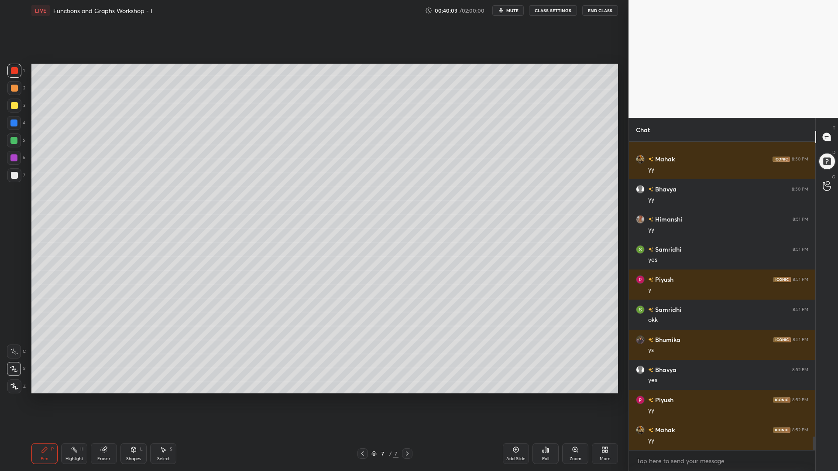
click at [362, 401] on icon at bounding box center [362, 453] width 7 height 7
click at [366, 401] on icon at bounding box center [362, 453] width 7 height 7
click at [408, 401] on icon at bounding box center [407, 454] width 3 height 4
click at [408, 401] on icon at bounding box center [407, 453] width 7 height 7
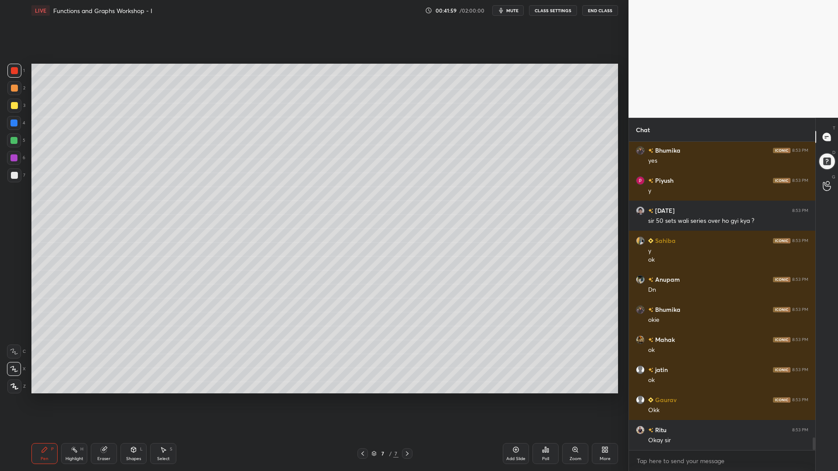
scroll to position [7309, 0]
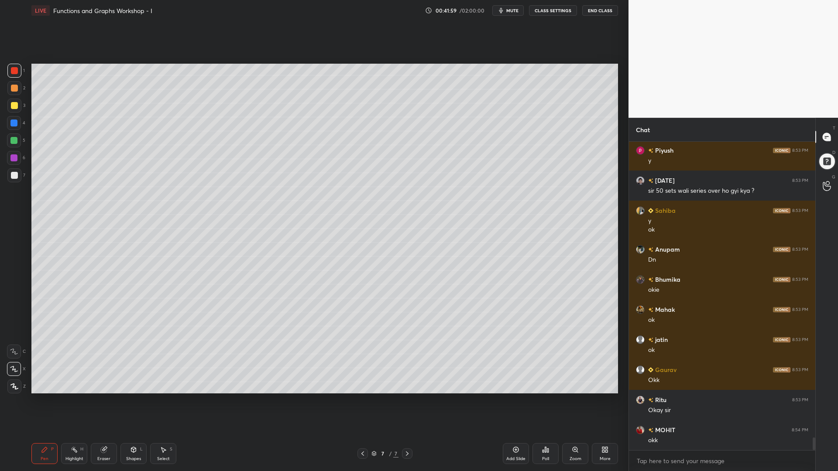
click at [10, 108] on div at bounding box center [14, 106] width 14 height 14
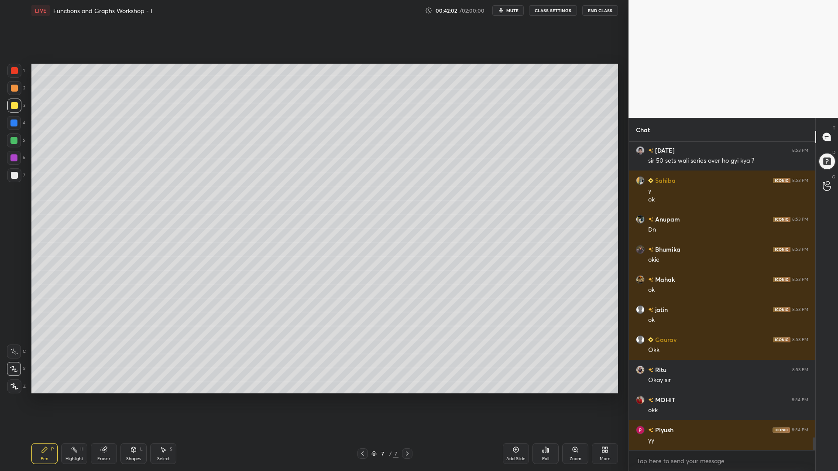
click at [16, 69] on div at bounding box center [14, 70] width 7 height 7
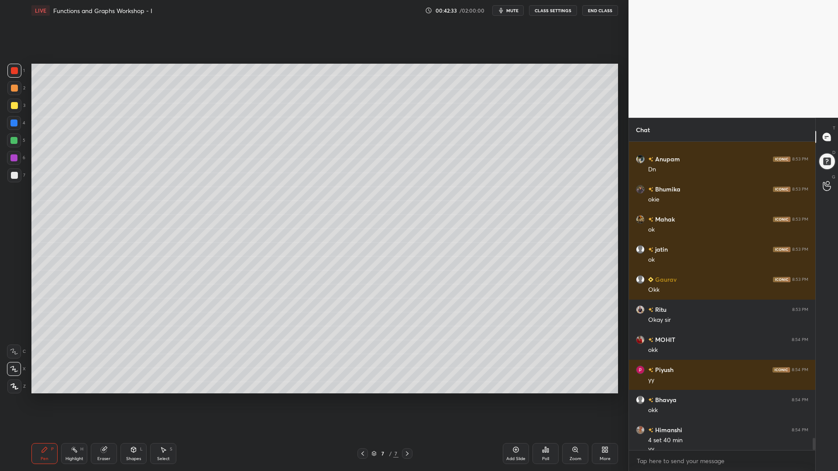
scroll to position [7408, 0]
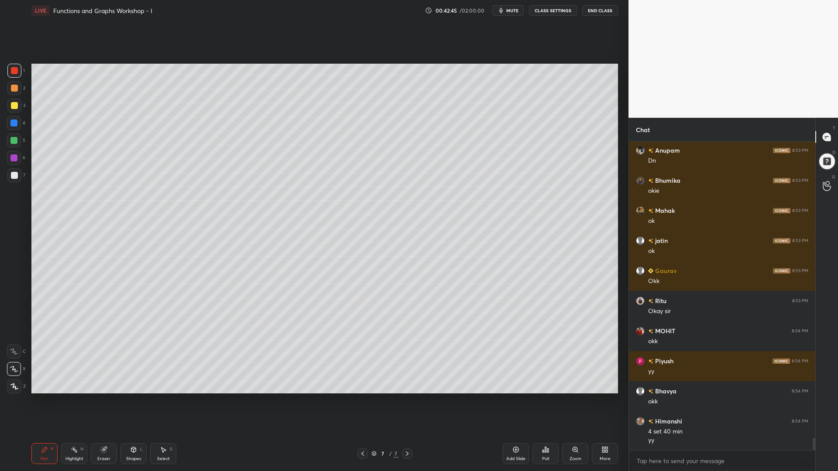
click at [13, 138] on div at bounding box center [13, 140] width 7 height 7
click at [14, 156] on div at bounding box center [13, 158] width 7 height 7
click at [14, 66] on div at bounding box center [14, 71] width 14 height 14
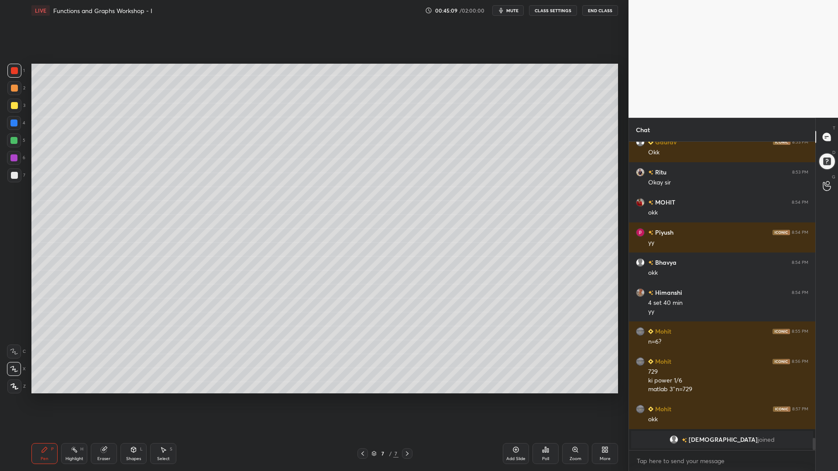
scroll to position [6914, 0]
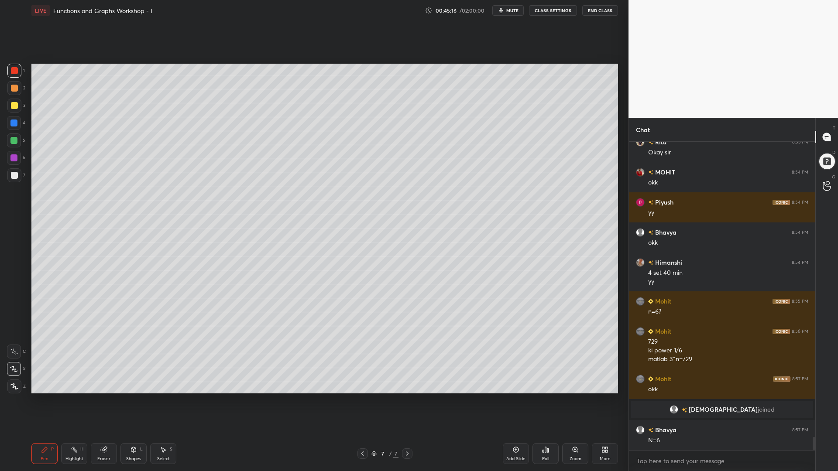
drag, startPoint x: 14, startPoint y: 141, endPoint x: 31, endPoint y: 154, distance: 21.1
click at [14, 141] on div at bounding box center [13, 140] width 7 height 7
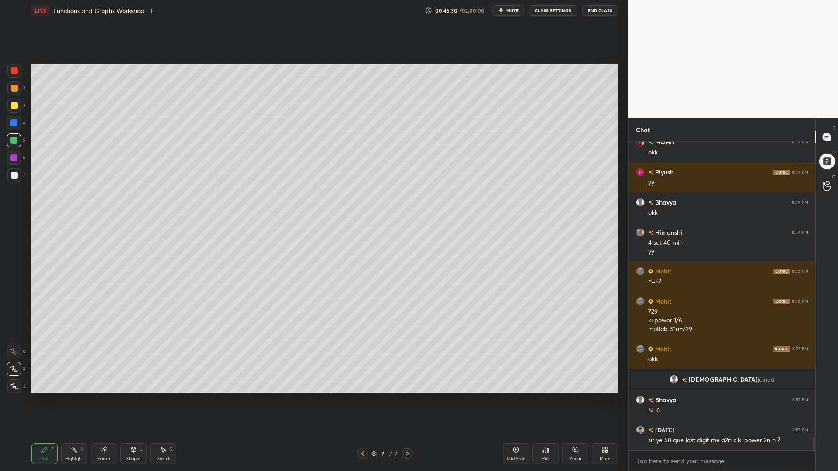
click at [78, 401] on div "Highlight H" at bounding box center [74, 453] width 26 height 21
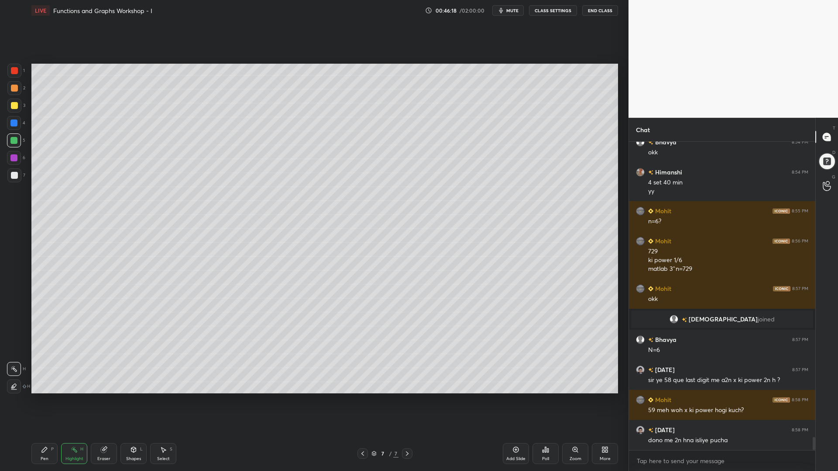
scroll to position [7025, 0]
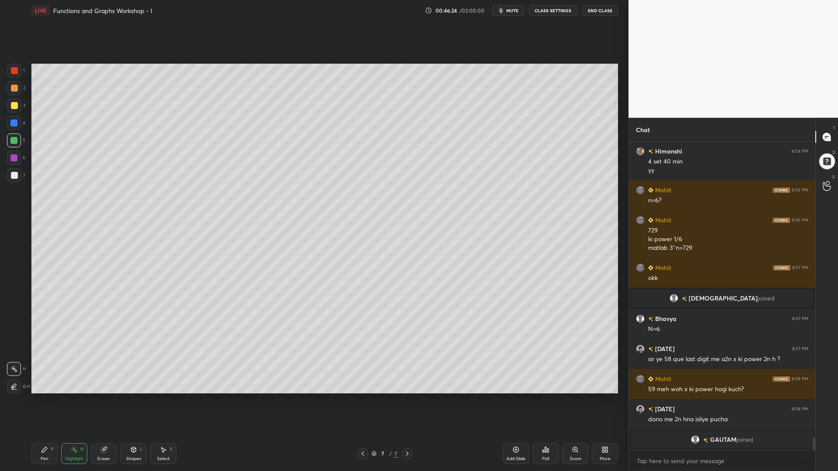
click at [15, 65] on div at bounding box center [14, 71] width 14 height 14
drag, startPoint x: 99, startPoint y: 448, endPoint x: 114, endPoint y: 403, distance: 47.9
click at [98, 401] on div "Eraser" at bounding box center [104, 453] width 26 height 21
click at [47, 401] on icon at bounding box center [44, 450] width 7 height 7
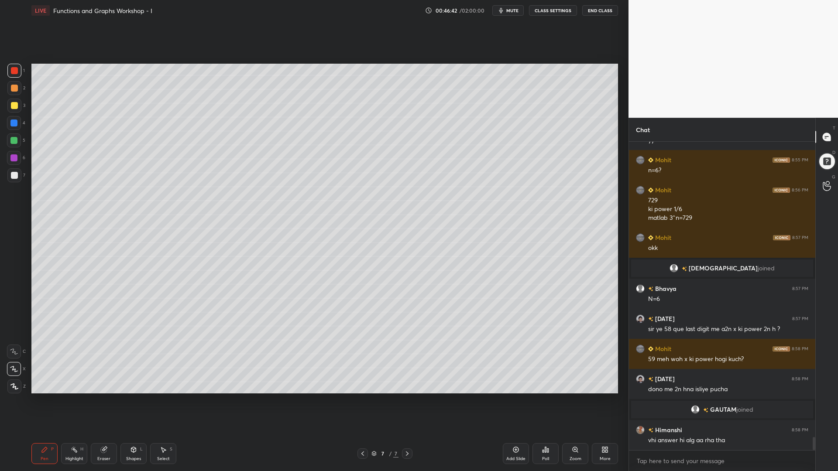
scroll to position [7022, 0]
click at [549, 401] on div "Poll" at bounding box center [546, 453] width 26 height 21
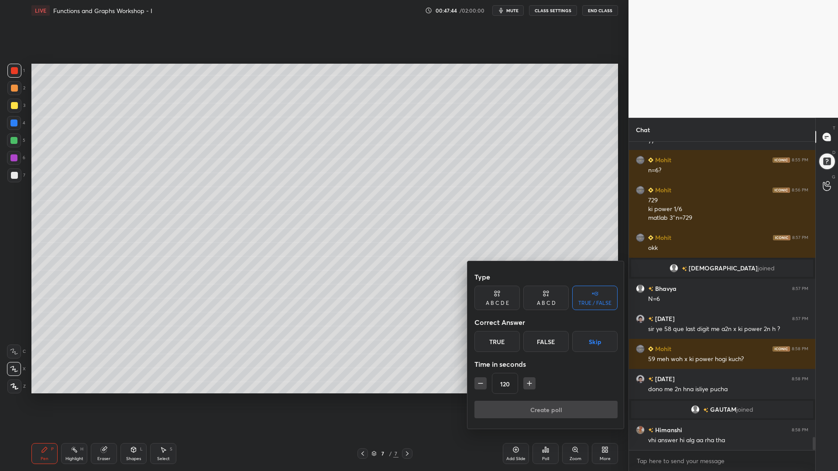
click at [596, 340] on button "Skip" at bounding box center [594, 341] width 45 height 21
click at [571, 401] on button "Create poll" at bounding box center [545, 409] width 143 height 17
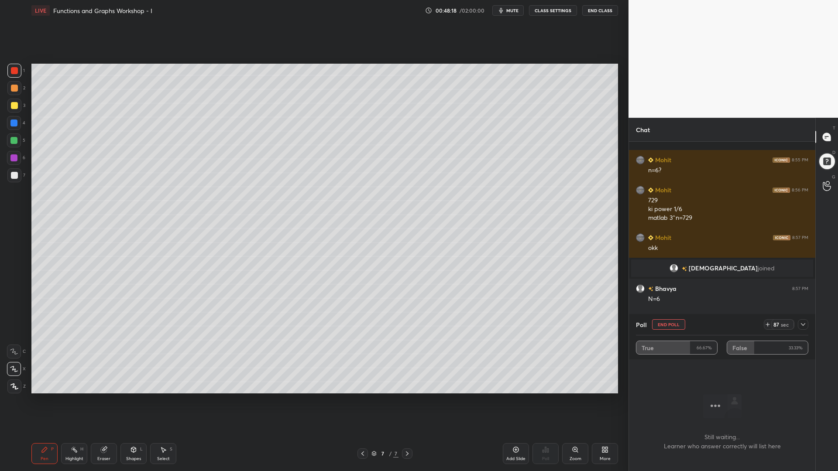
scroll to position [7097, 0]
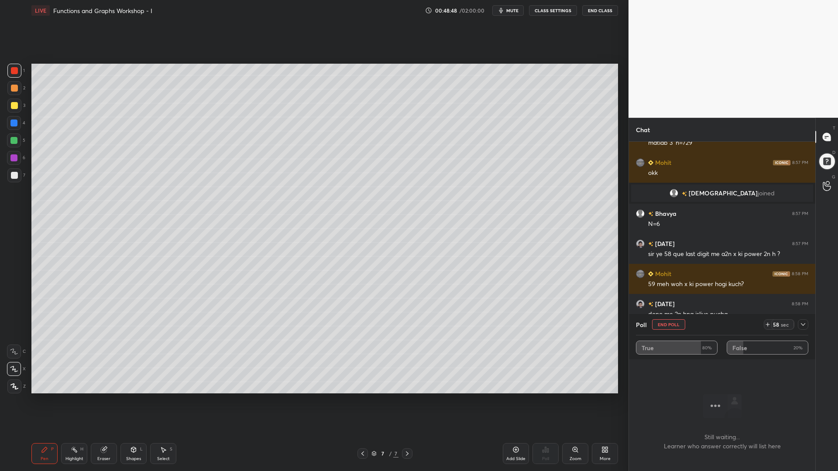
drag, startPoint x: 509, startPoint y: 9, endPoint x: 508, endPoint y: 21, distance: 11.5
click at [509, 11] on span "mute" at bounding box center [512, 10] width 12 height 6
click at [802, 326] on icon at bounding box center [803, 324] width 7 height 7
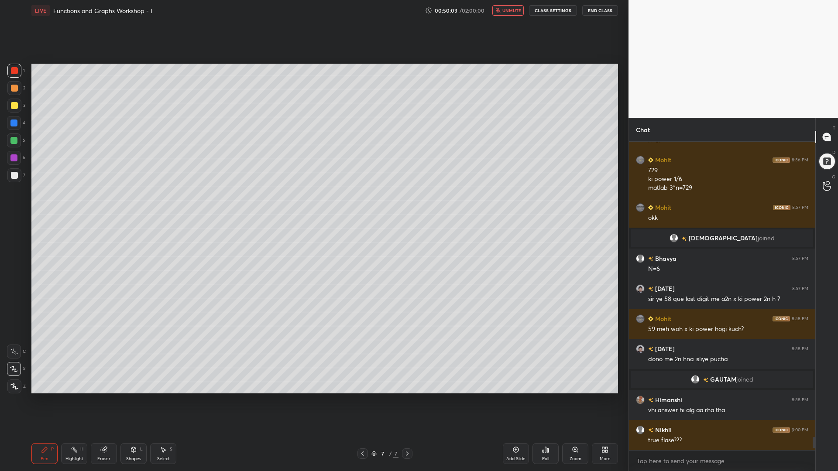
scroll to position [0, 0]
click at [511, 13] on span "unmute" at bounding box center [511, 10] width 19 height 6
click at [7, 107] on div at bounding box center [14, 106] width 14 height 14
click at [158, 401] on div "Select S" at bounding box center [163, 453] width 26 height 21
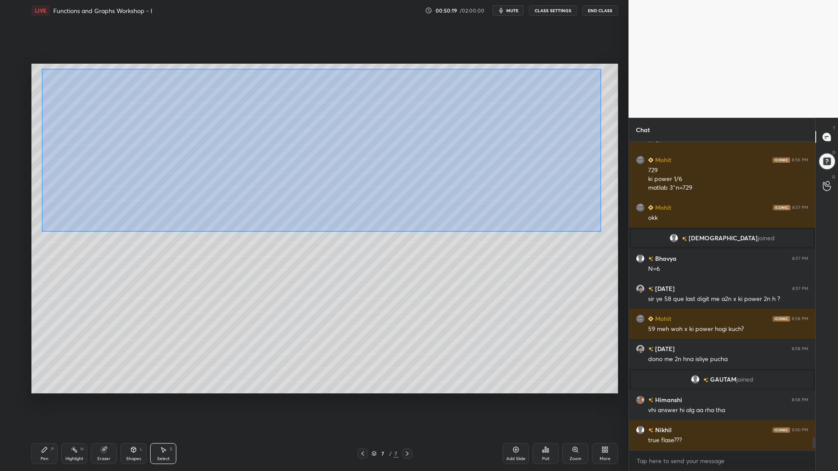
drag, startPoint x: 601, startPoint y: 232, endPoint x: 42, endPoint y: 69, distance: 582.4
click at [42, 69] on div "0 ° Undo Copy Paste here Duplicate Duplicate to new slide Delete" at bounding box center [324, 229] width 587 height 330
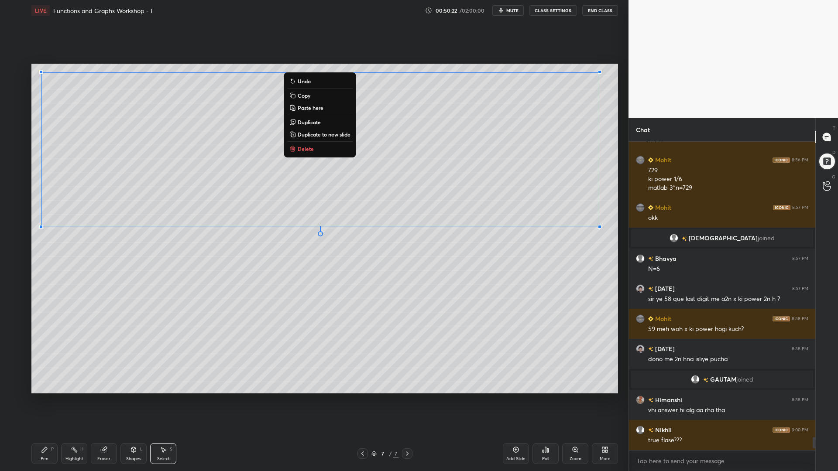
click at [308, 95] on p "Copy" at bounding box center [304, 95] width 13 height 7
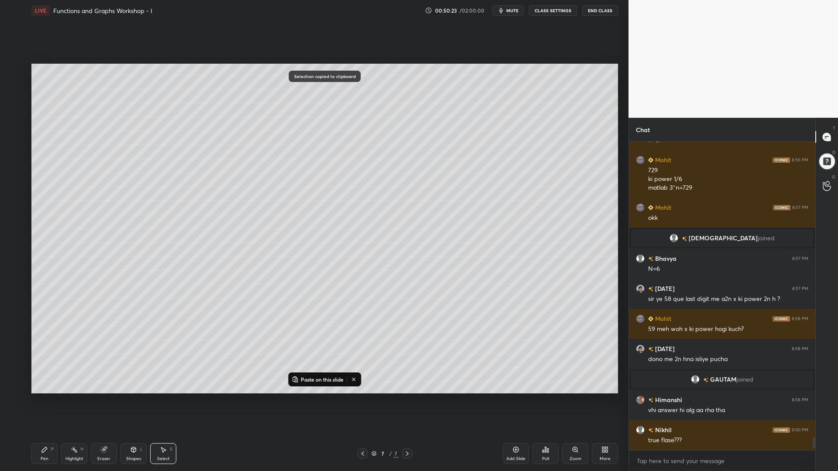
click at [516, 401] on icon at bounding box center [515, 450] width 7 height 7
click at [322, 379] on p "Paste on this slide" at bounding box center [322, 379] width 43 height 7
drag, startPoint x: 453, startPoint y: 165, endPoint x: 452, endPoint y: 159, distance: 5.4
click at [453, 159] on div "0 ° Undo Copy Paste here Duplicate Duplicate to new slide Delete" at bounding box center [324, 229] width 587 height 330
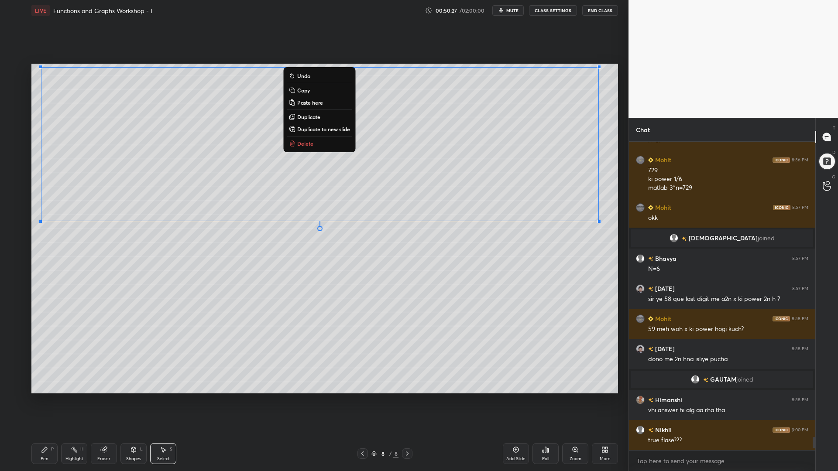
click at [357, 251] on div "0 ° Undo Copy Paste here Duplicate Duplicate to new slide Delete" at bounding box center [324, 229] width 587 height 330
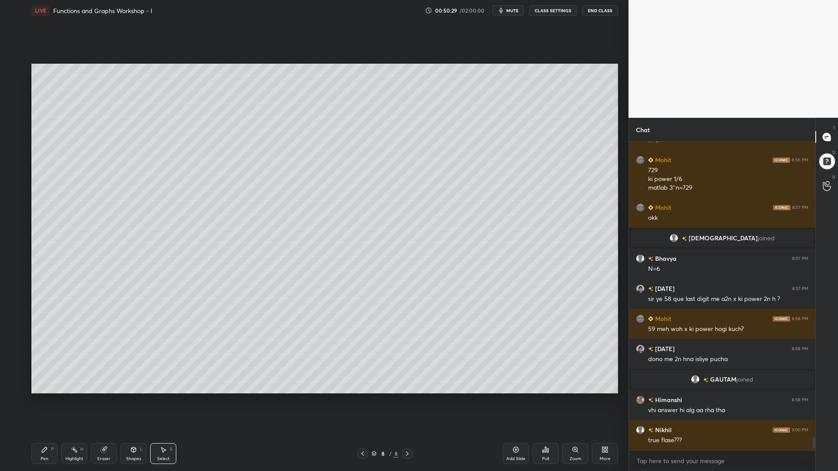
click at [41, 401] on div "Pen P" at bounding box center [44, 453] width 26 height 21
drag, startPoint x: 13, startPoint y: 141, endPoint x: 29, endPoint y: 152, distance: 19.3
click at [14, 142] on div at bounding box center [13, 140] width 7 height 7
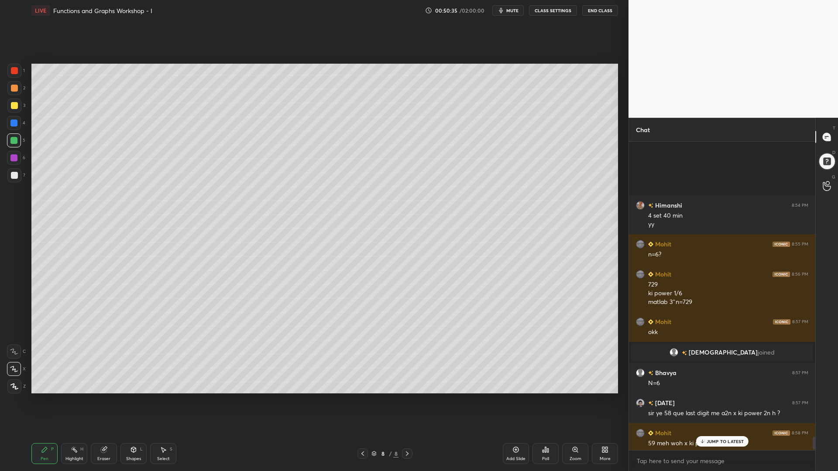
scroll to position [7052, 0]
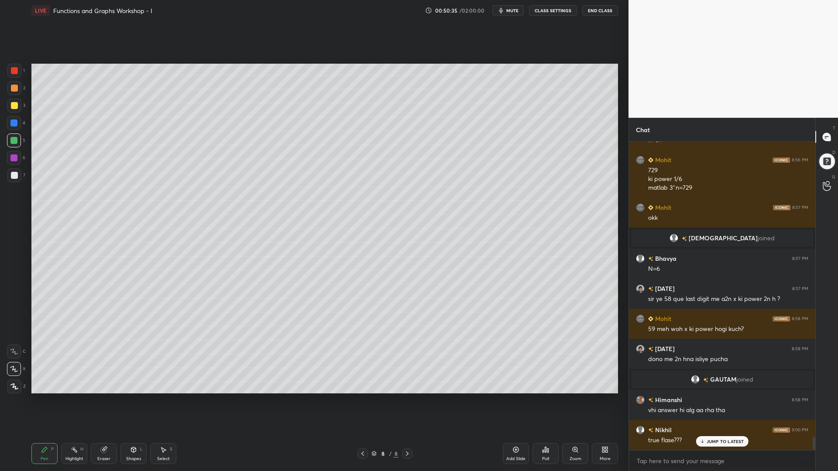
drag, startPoint x: 814, startPoint y: 443, endPoint x: 815, endPoint y: 467, distance: 24.5
click at [815, 401] on div "[PERSON_NAME] 8:54 PM 4 set 40 min yy Mohit 8:55 PM n=6? Mohit 8:56 PM 729 ki p…" at bounding box center [722, 307] width 186 height 330
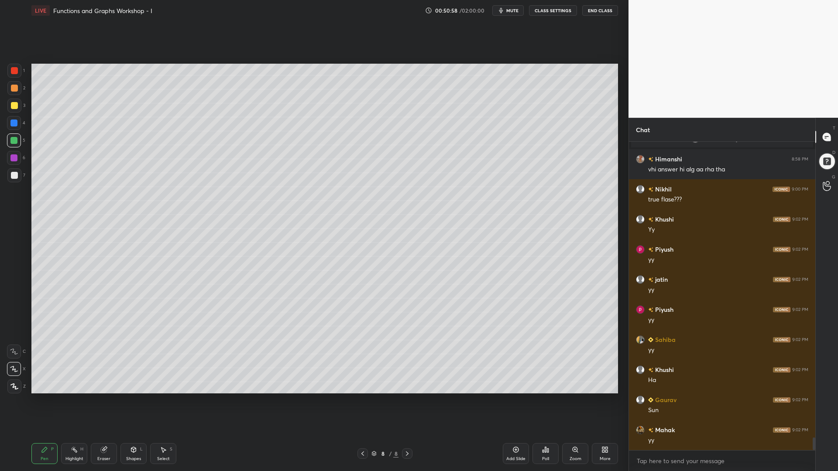
scroll to position [7323, 0]
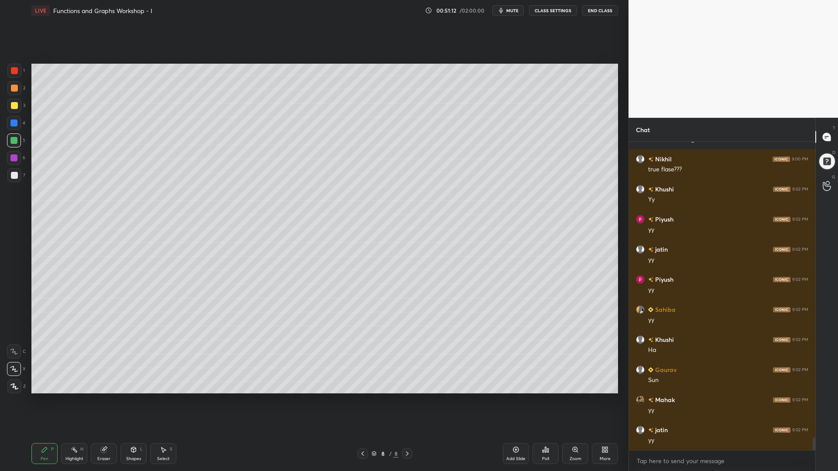
click at [14, 122] on div at bounding box center [13, 123] width 7 height 7
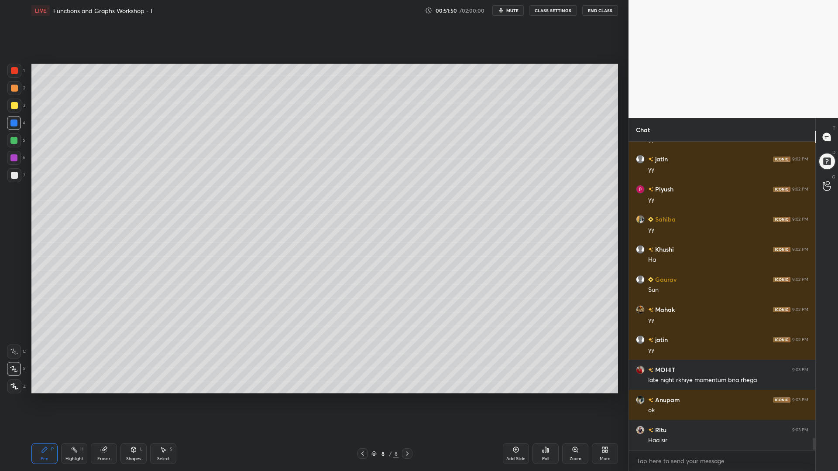
scroll to position [7444, 0]
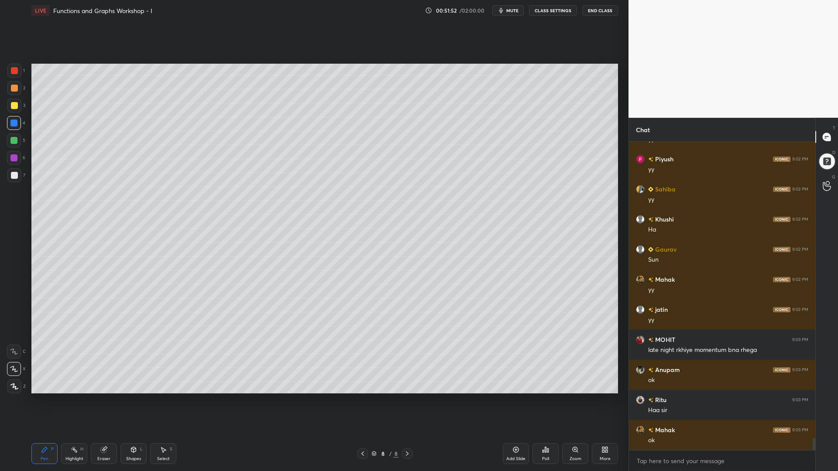
click at [11, 138] on div at bounding box center [13, 140] width 7 height 7
click at [15, 109] on div at bounding box center [14, 105] width 7 height 7
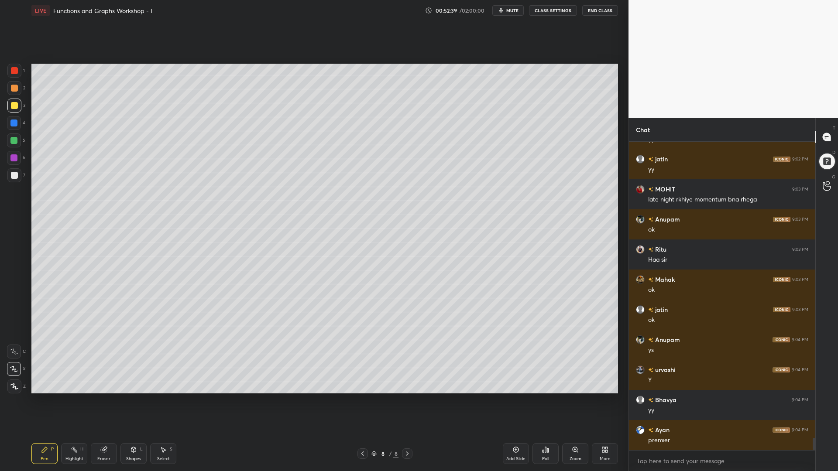
scroll to position [7624, 0]
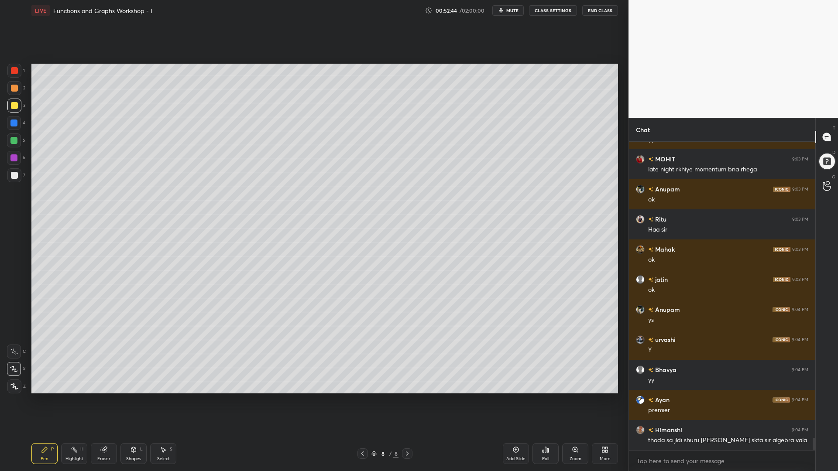
drag, startPoint x: 11, startPoint y: 120, endPoint x: 18, endPoint y: 131, distance: 12.7
click at [11, 121] on div at bounding box center [13, 123] width 7 height 7
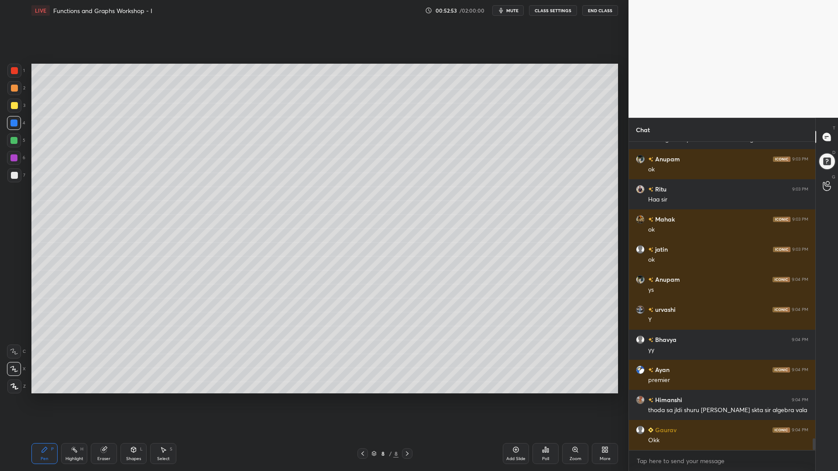
click at [1, 112] on div "1 2 3 4 5 6 7 C X Z C X Z E E Erase all H H" at bounding box center [14, 229] width 28 height 330
click at [16, 109] on div at bounding box center [14, 106] width 14 height 14
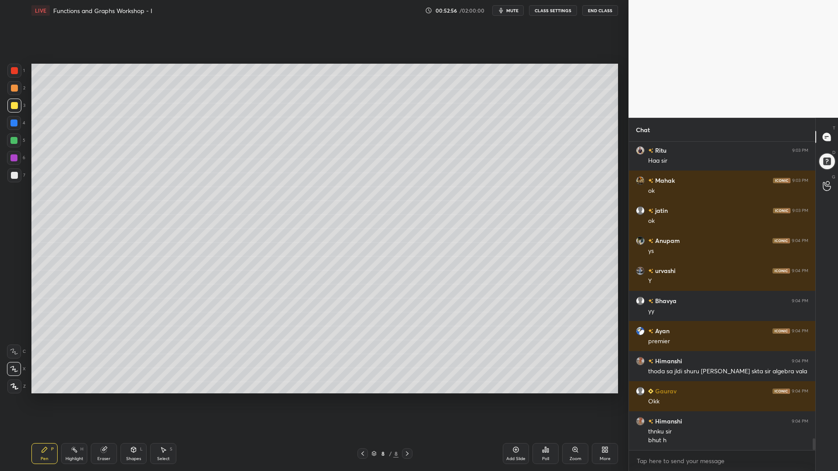
scroll to position [7723, 0]
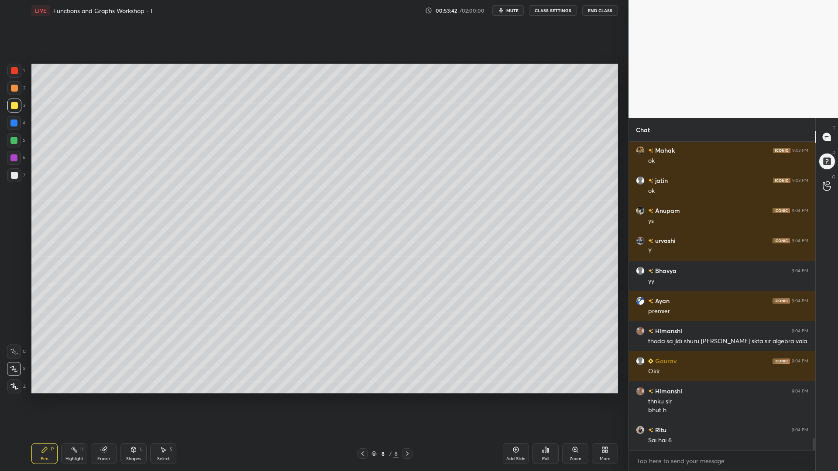
click at [104, 401] on div "Eraser" at bounding box center [104, 453] width 26 height 21
click at [44, 401] on div "Pen P" at bounding box center [44, 453] width 26 height 21
click at [13, 141] on div at bounding box center [13, 140] width 7 height 7
click at [16, 104] on div at bounding box center [14, 105] width 7 height 7
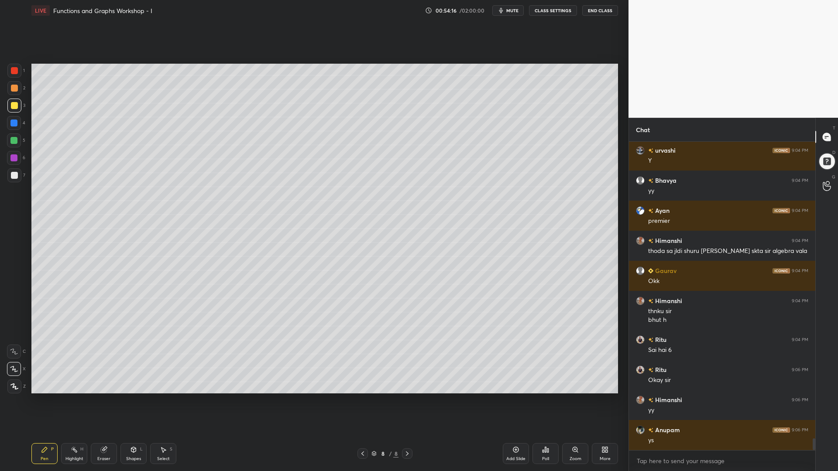
scroll to position [7844, 0]
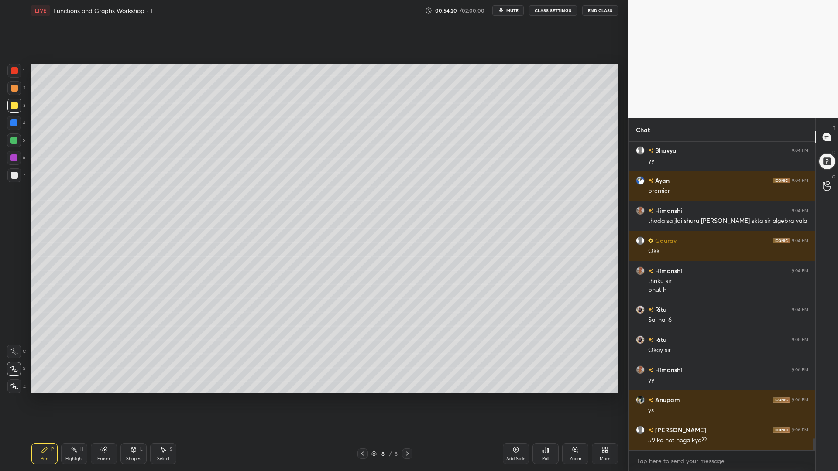
click at [361, 401] on icon at bounding box center [362, 453] width 7 height 7
click at [407, 401] on icon at bounding box center [407, 453] width 7 height 7
click at [403, 401] on div at bounding box center [407, 454] width 10 height 10
click at [15, 72] on div at bounding box center [14, 70] width 7 height 7
click at [16, 137] on div at bounding box center [13, 140] width 7 height 7
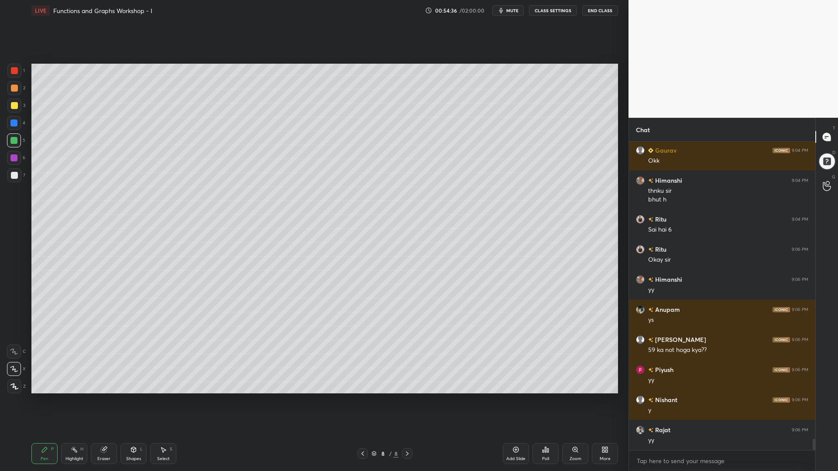
scroll to position [7964, 0]
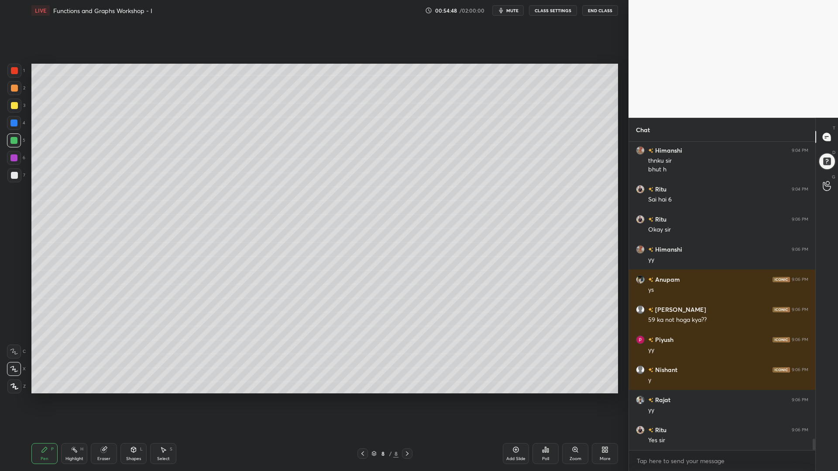
click at [15, 123] on div at bounding box center [13, 123] width 7 height 7
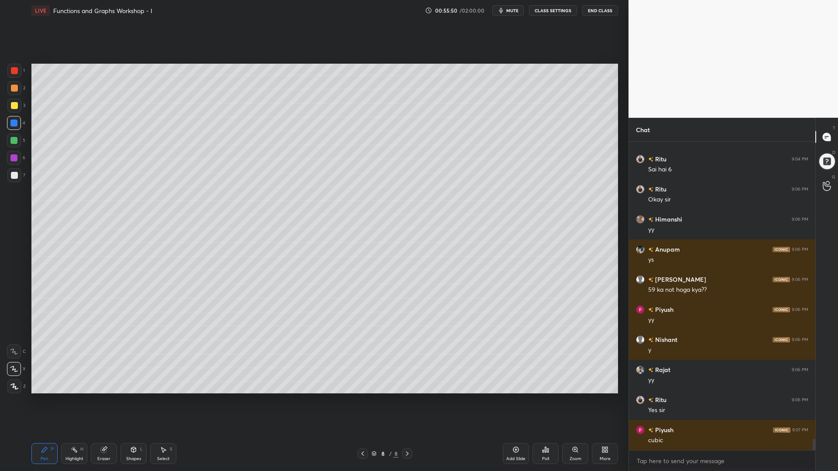
drag, startPoint x: 75, startPoint y: 451, endPoint x: 79, endPoint y: 440, distance: 12.4
click at [75, 401] on rect at bounding box center [75, 451] width 4 height 4
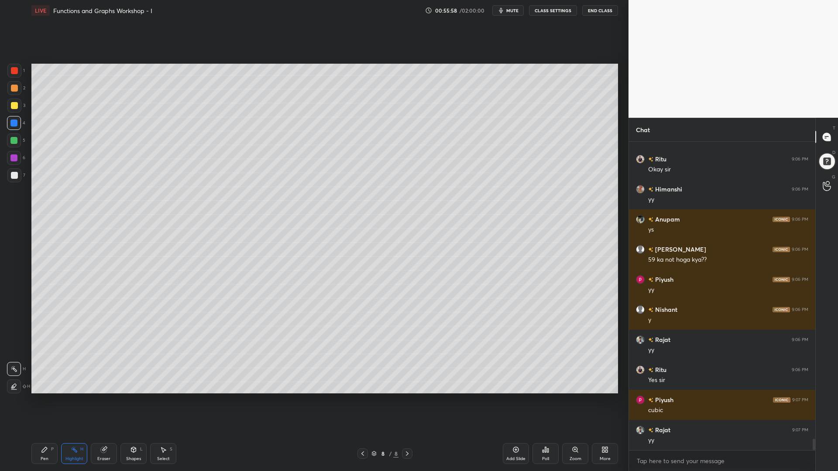
click at [47, 401] on icon at bounding box center [44, 450] width 7 height 7
click at [13, 145] on div at bounding box center [14, 141] width 14 height 14
click at [14, 86] on div at bounding box center [14, 88] width 7 height 7
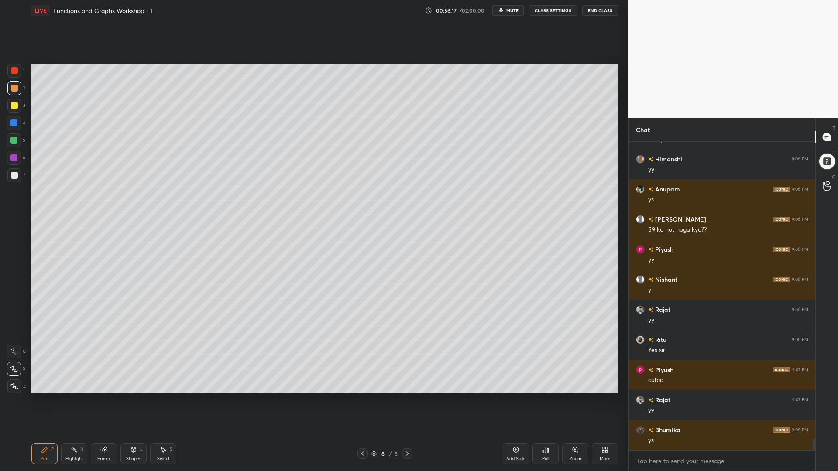
click at [13, 139] on div at bounding box center [13, 140] width 7 height 7
click at [138, 401] on div "Shapes L" at bounding box center [133, 453] width 26 height 21
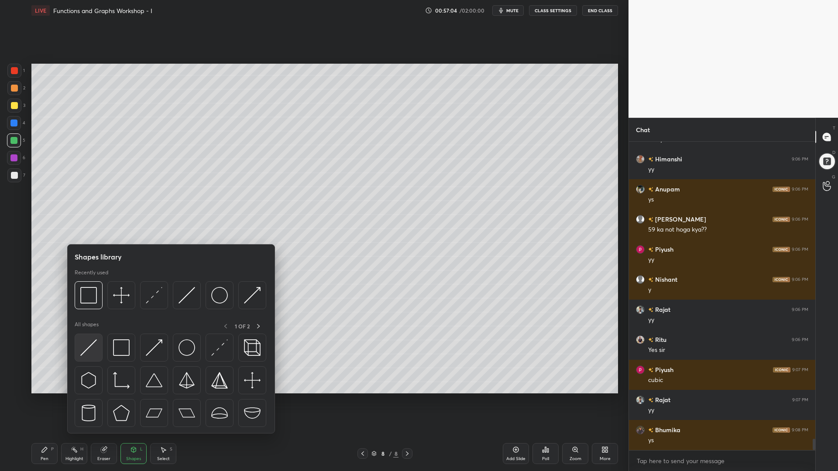
click at [83, 347] on img at bounding box center [88, 348] width 17 height 17
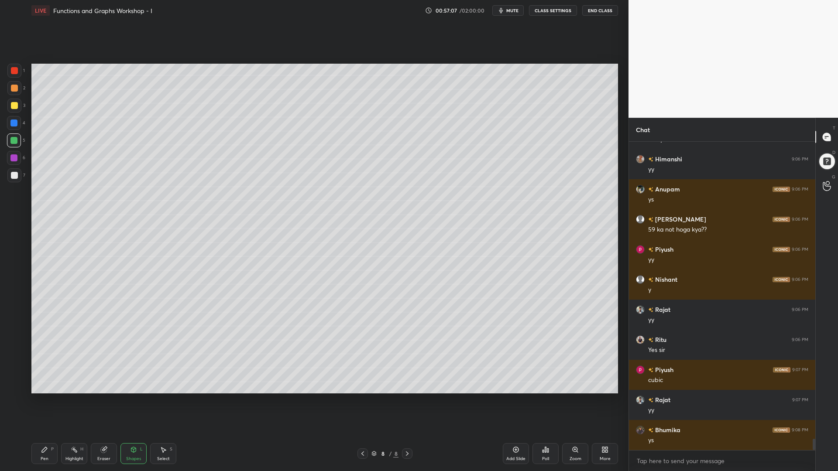
click at [40, 401] on div "Pen P" at bounding box center [44, 453] width 26 height 21
drag, startPoint x: 18, startPoint y: 175, endPoint x: 25, endPoint y: 193, distance: 18.8
click at [18, 175] on div at bounding box center [14, 175] width 14 height 14
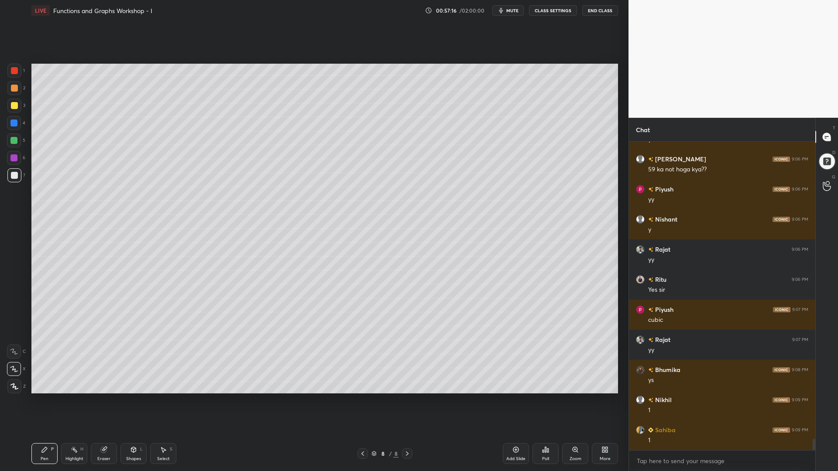
scroll to position [8145, 0]
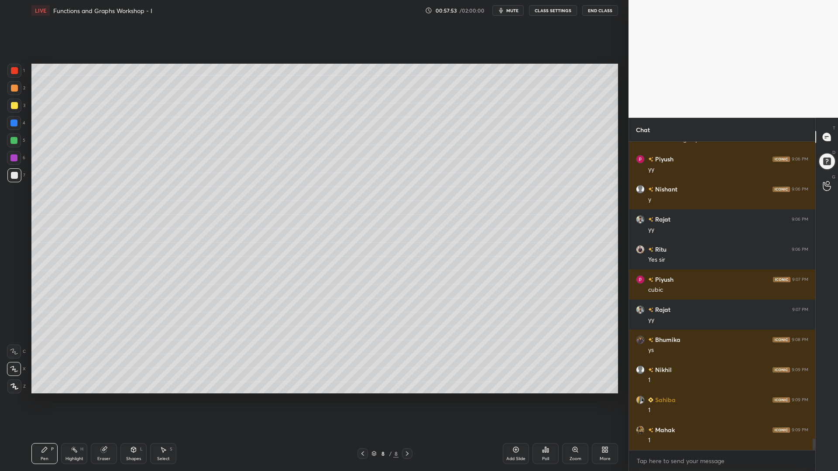
click at [14, 126] on div at bounding box center [13, 123] width 7 height 7
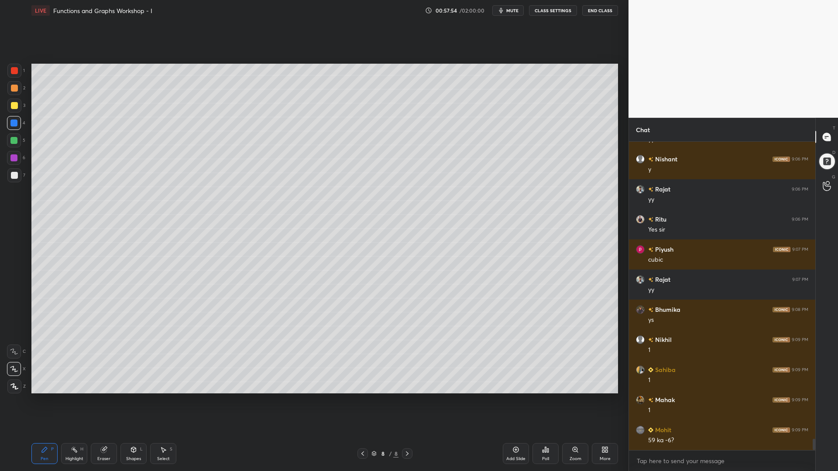
drag, startPoint x: 12, startPoint y: 156, endPoint x: 12, endPoint y: 178, distance: 21.8
click at [12, 157] on div at bounding box center [13, 158] width 7 height 7
click at [12, 356] on div at bounding box center [14, 352] width 14 height 14
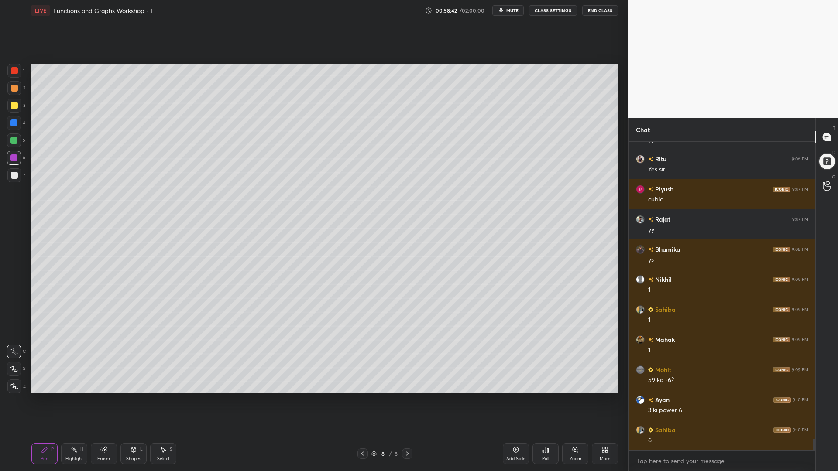
scroll to position [8266, 0]
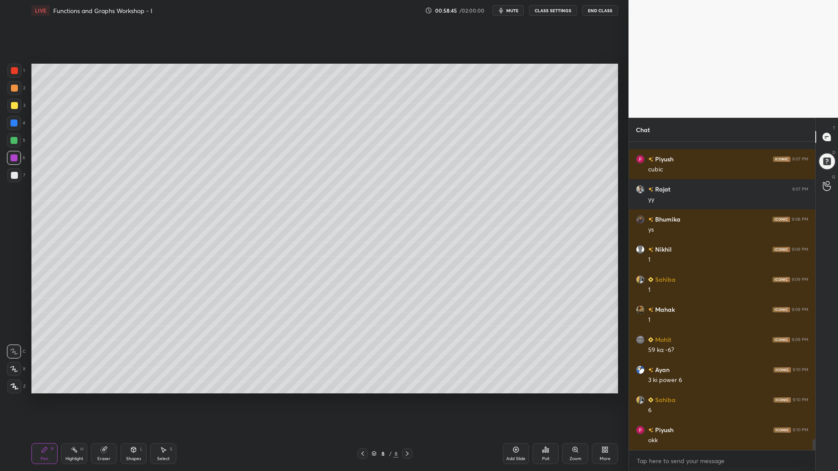
click at [14, 106] on div at bounding box center [14, 105] width 7 height 7
click at [361, 401] on icon at bounding box center [362, 453] width 7 height 7
click at [166, 401] on div "Select S" at bounding box center [163, 453] width 26 height 21
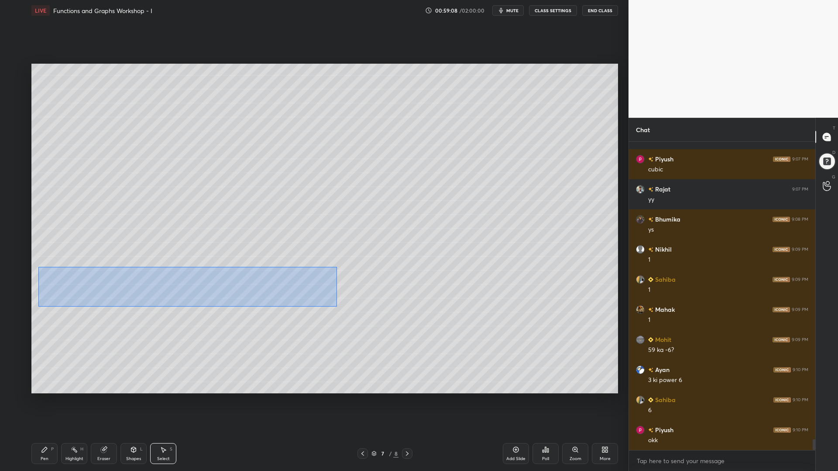
drag, startPoint x: 337, startPoint y: 307, endPoint x: 38, endPoint y: 267, distance: 301.2
click at [38, 267] on div "0 ° Undo Copy Paste here Duplicate Duplicate to new slide Delete" at bounding box center [324, 229] width 587 height 330
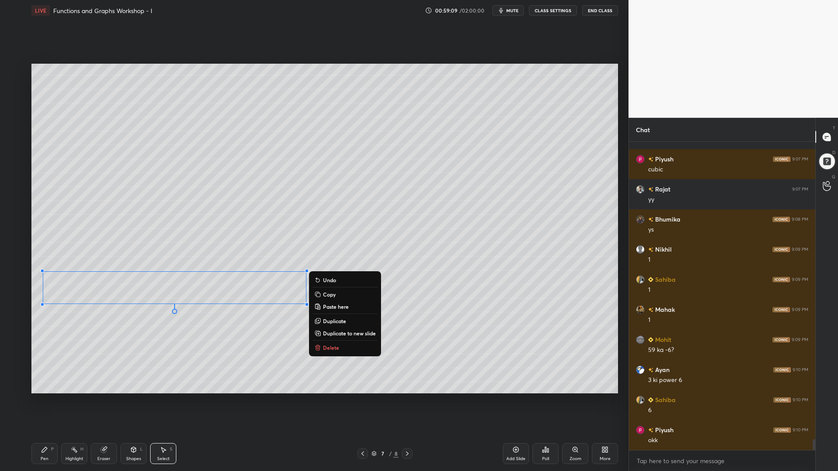
drag, startPoint x: 326, startPoint y: 296, endPoint x: 365, endPoint y: 339, distance: 58.7
click at [326, 295] on p "Copy" at bounding box center [329, 294] width 13 height 7
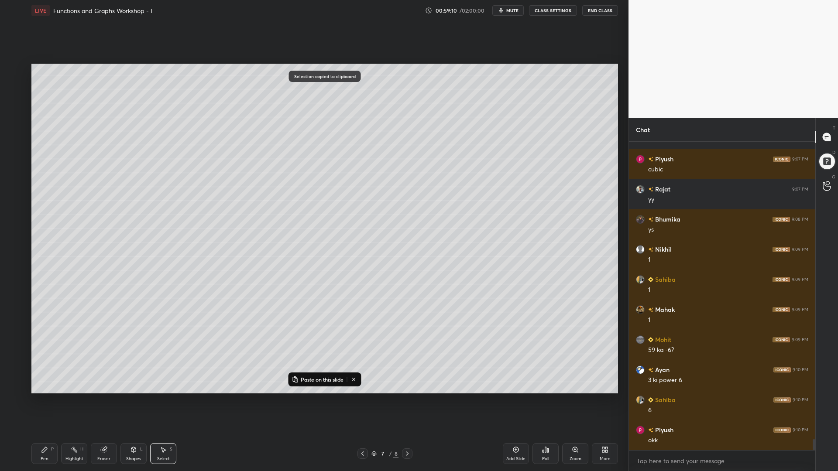
click at [410, 401] on icon at bounding box center [407, 453] width 7 height 7
click at [407, 401] on icon at bounding box center [407, 453] width 7 height 7
click at [519, 401] on icon at bounding box center [515, 450] width 7 height 7
click at [325, 381] on p "Paste on this slide" at bounding box center [322, 379] width 43 height 7
drag, startPoint x: 249, startPoint y: 243, endPoint x: 256, endPoint y: 89, distance: 154.7
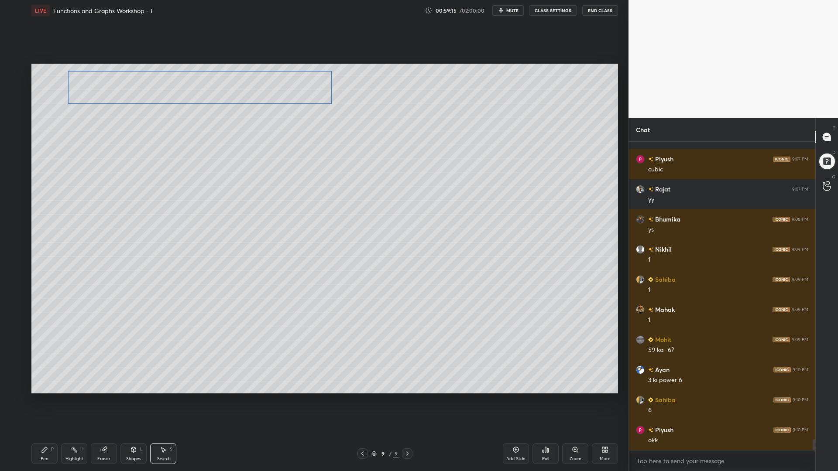
click at [256, 90] on div "0 ° Undo Copy Paste here Duplicate Duplicate to new slide Delete" at bounding box center [324, 229] width 587 height 330
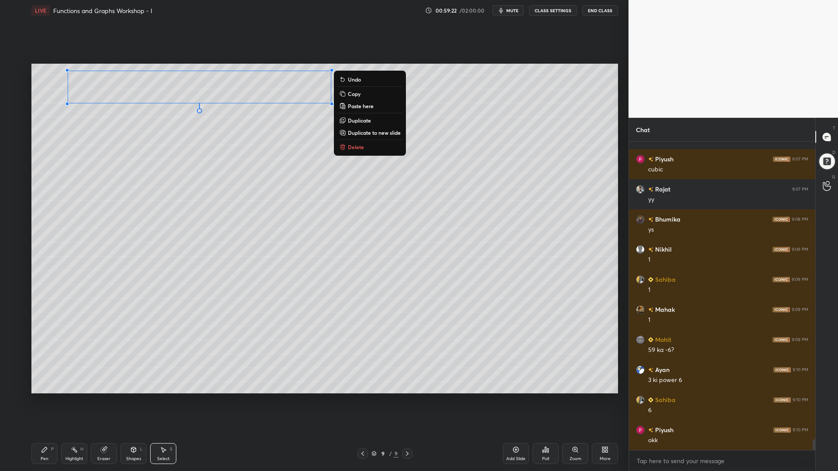
click at [48, 401] on div "Pen P" at bounding box center [44, 453] width 26 height 21
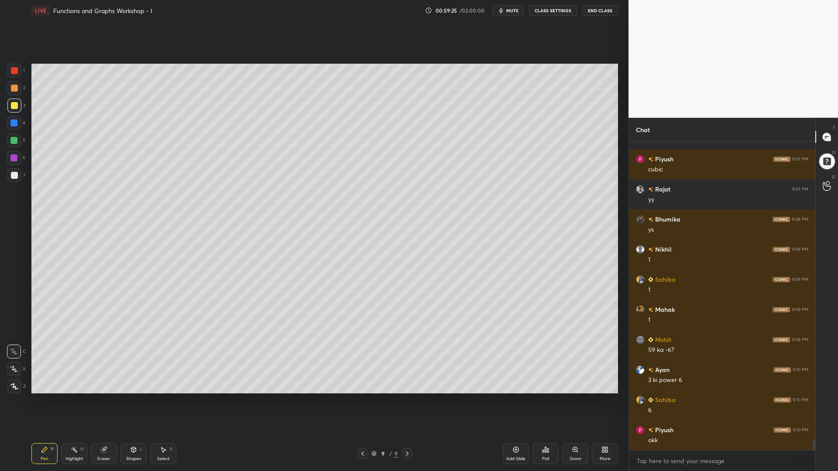
scroll to position [8296, 0]
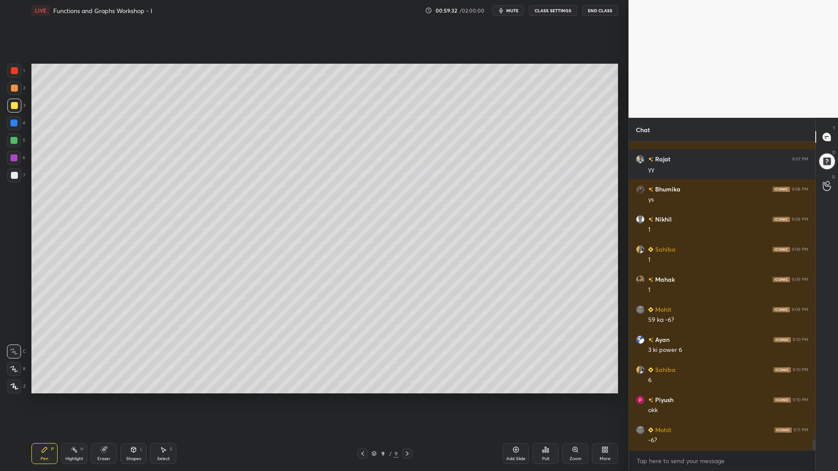
click at [13, 376] on div at bounding box center [14, 369] width 14 height 14
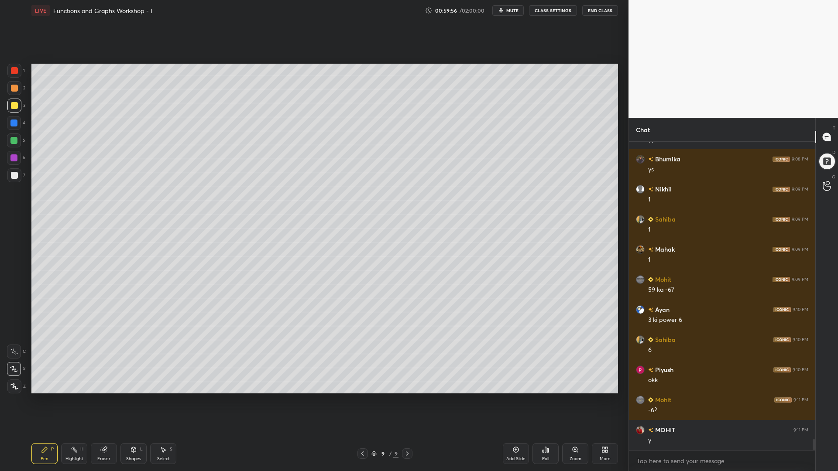
click at [10, 121] on div at bounding box center [14, 123] width 14 height 14
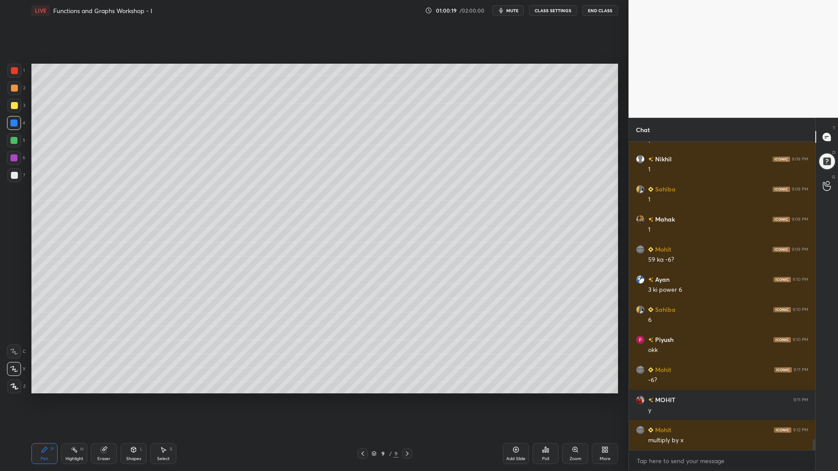
drag, startPoint x: 12, startPoint y: 73, endPoint x: 27, endPoint y: 77, distance: 14.9
click at [13, 74] on div at bounding box center [14, 70] width 7 height 7
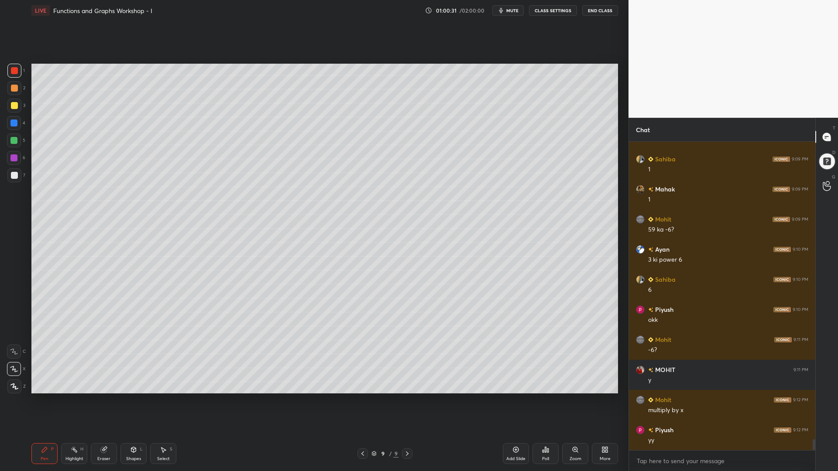
drag, startPoint x: 14, startPoint y: 142, endPoint x: 24, endPoint y: 148, distance: 12.1
click at [12, 142] on div at bounding box center [13, 140] width 7 height 7
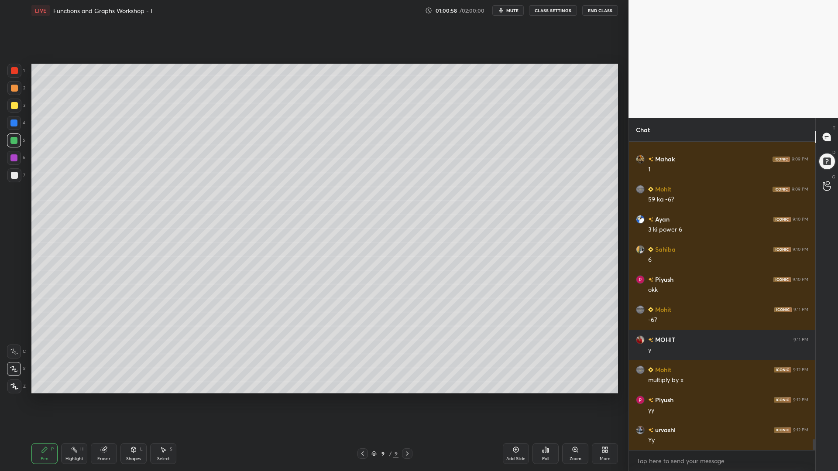
click at [103, 401] on icon at bounding box center [104, 450] width 6 height 6
click at [43, 401] on div "Pen P" at bounding box center [44, 453] width 26 height 21
click at [14, 122] on div at bounding box center [13, 123] width 7 height 7
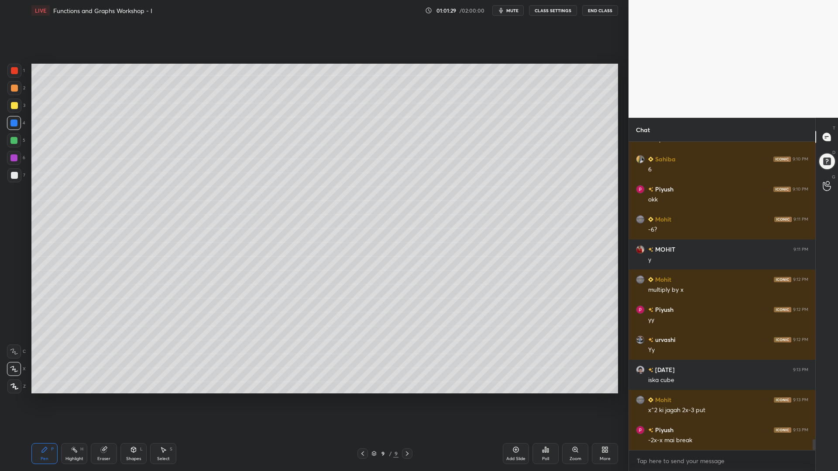
scroll to position [8537, 0]
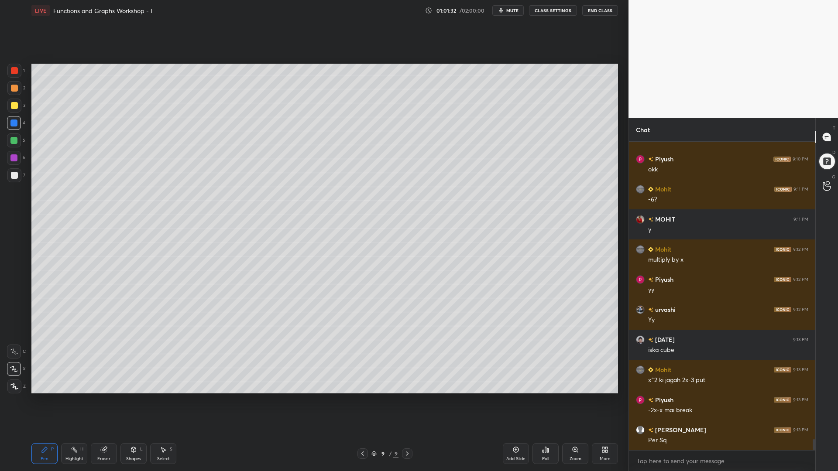
click at [13, 103] on div at bounding box center [14, 105] width 7 height 7
click at [11, 158] on div at bounding box center [13, 158] width 7 height 7
click at [10, 90] on div at bounding box center [14, 88] width 14 height 14
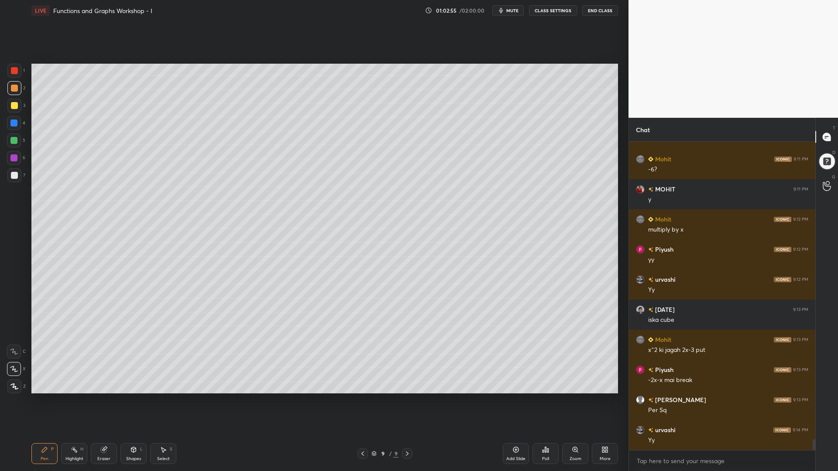
click at [15, 172] on div at bounding box center [14, 175] width 7 height 7
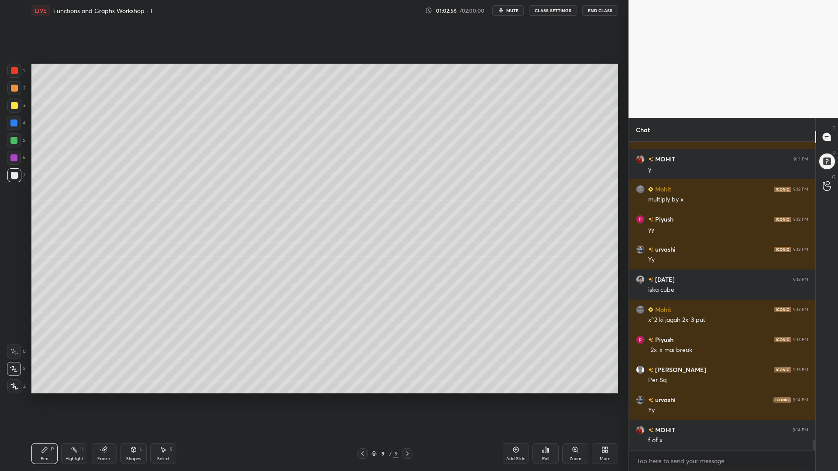
click at [16, 371] on icon at bounding box center [14, 369] width 8 height 6
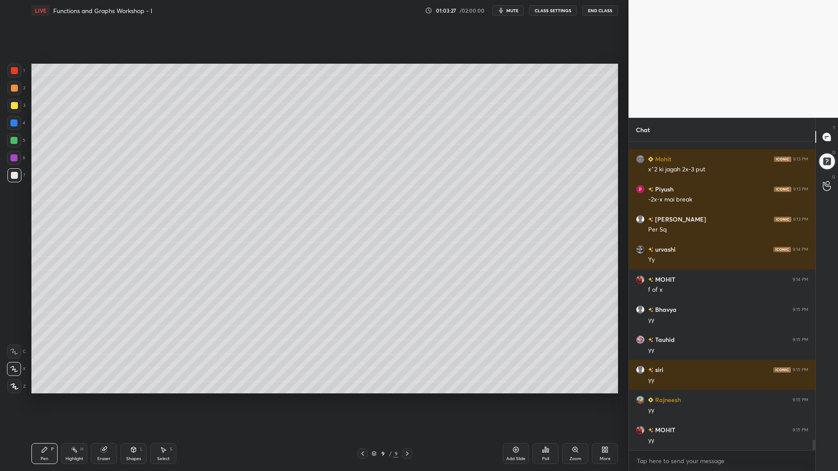
scroll to position [8778, 0]
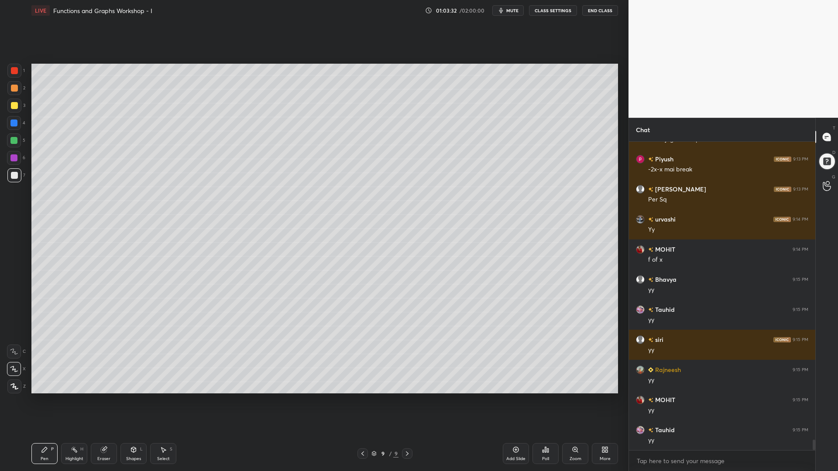
click at [362, 401] on icon at bounding box center [362, 453] width 7 height 7
click at [364, 401] on icon at bounding box center [362, 453] width 7 height 7
click at [163, 401] on icon at bounding box center [164, 450] width 5 height 5
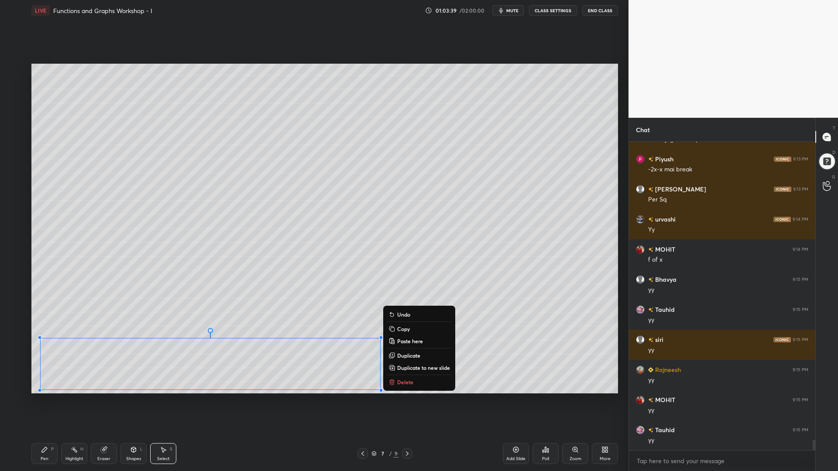
drag, startPoint x: 406, startPoint y: 391, endPoint x: 27, endPoint y: 331, distance: 383.6
click at [27, 331] on div "1 2 3 4 5 6 7 C X Z C X Z E E Erase all H H LIVE Functions and Graphs Workshop …" at bounding box center [311, 235] width 622 height 471
click at [407, 330] on p "Copy" at bounding box center [403, 329] width 13 height 7
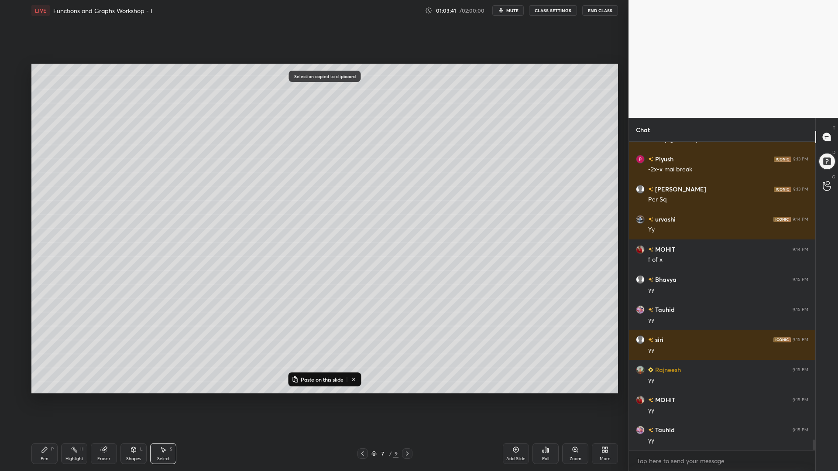
click at [409, 401] on icon at bounding box center [407, 454] width 3 height 4
click at [408, 401] on icon at bounding box center [407, 454] width 3 height 4
click at [516, 401] on icon at bounding box center [515, 450] width 7 height 7
click at [317, 381] on p "Paste on this slide" at bounding box center [322, 379] width 43 height 7
drag, startPoint x: 335, startPoint y: 247, endPoint x: 358, endPoint y: 123, distance: 126.2
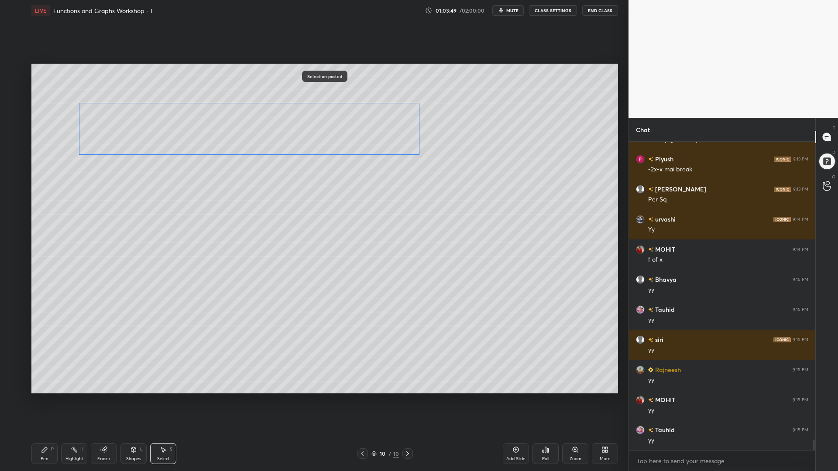
click at [358, 123] on div "0 ° Undo Copy Paste here Duplicate Duplicate to new slide Delete" at bounding box center [324, 229] width 587 height 330
drag, startPoint x: 358, startPoint y: 124, endPoint x: 323, endPoint y: 95, distance: 45.3
click at [324, 95] on div "0 ° Undo Copy Paste here Duplicate Duplicate to new slide Delete" at bounding box center [324, 229] width 587 height 330
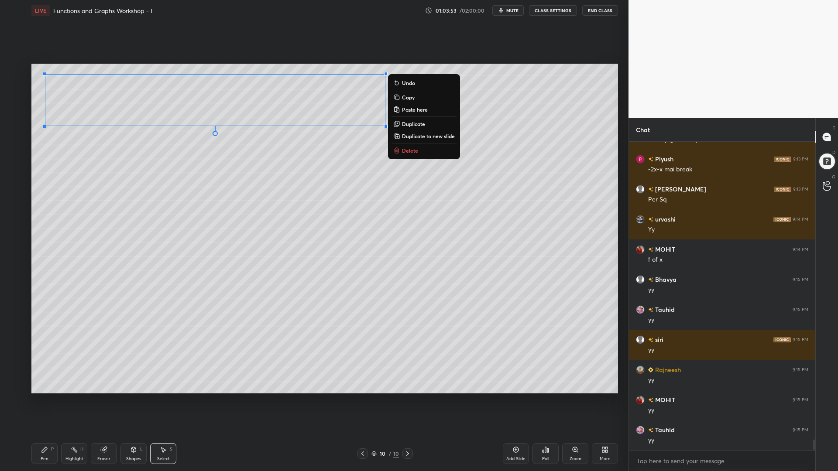
click at [304, 149] on div "0 ° Undo Copy Paste here Duplicate Duplicate to new slide Delete" at bounding box center [324, 229] width 587 height 330
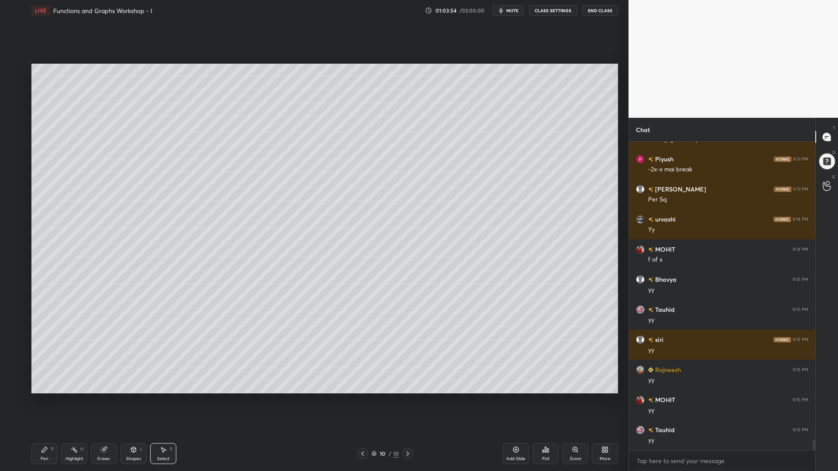
click at [43, 401] on div "Pen" at bounding box center [45, 459] width 8 height 4
click at [15, 126] on div at bounding box center [13, 123] width 7 height 7
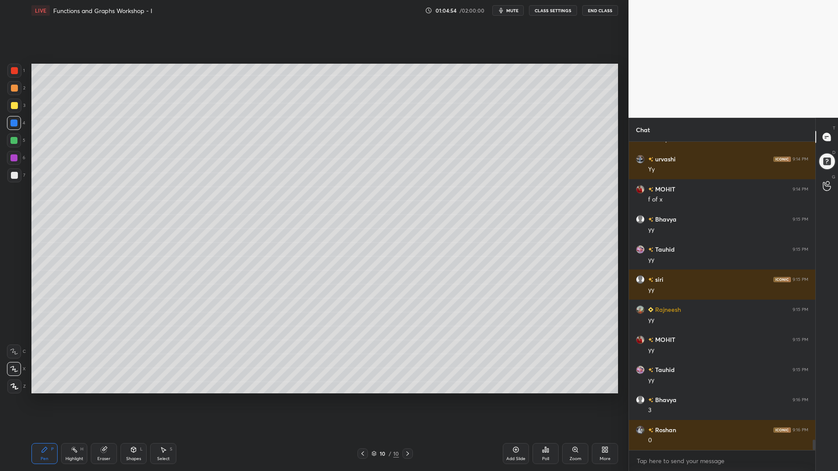
scroll to position [8868, 0]
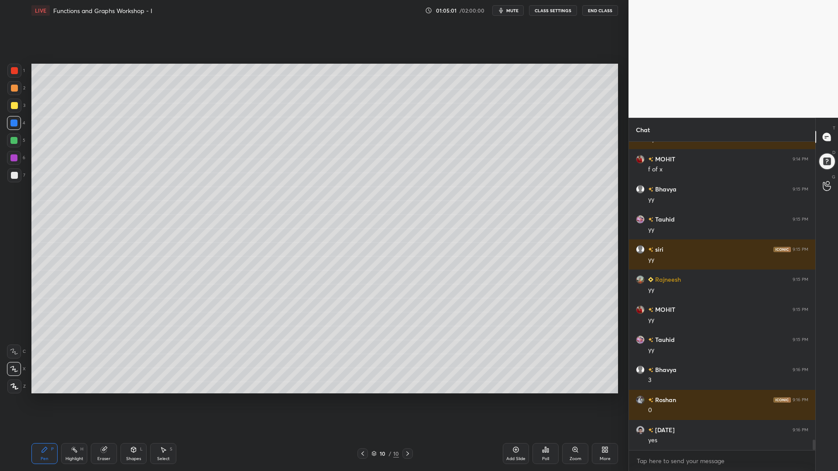
click at [11, 138] on div at bounding box center [13, 140] width 7 height 7
click at [17, 92] on div at bounding box center [14, 88] width 14 height 14
click at [11, 139] on div at bounding box center [13, 140] width 7 height 7
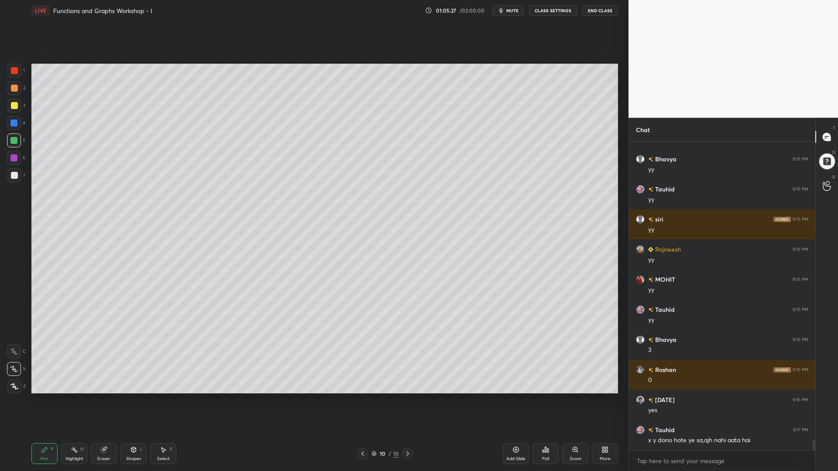
drag, startPoint x: 15, startPoint y: 123, endPoint x: 24, endPoint y: 128, distance: 10.4
click at [15, 123] on div at bounding box center [13, 123] width 7 height 7
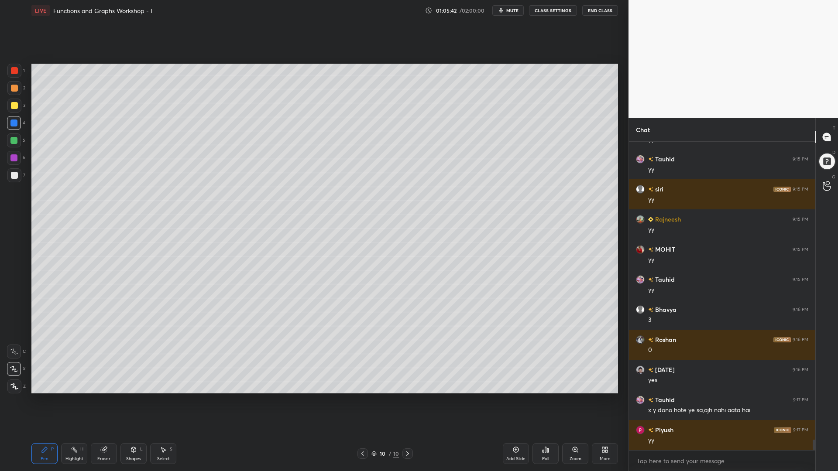
scroll to position [8958, 0]
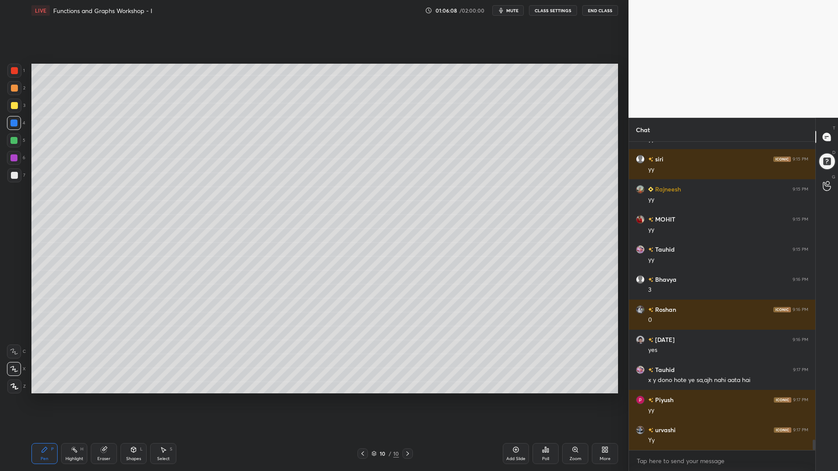
click at [75, 401] on icon at bounding box center [74, 450] width 7 height 7
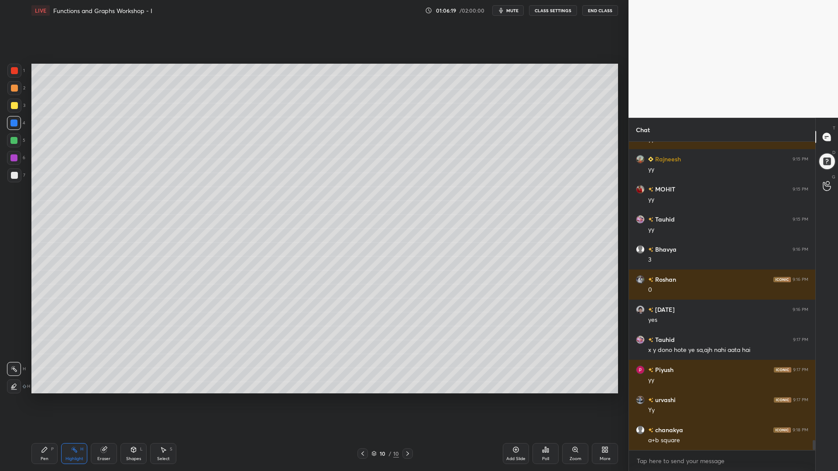
click at [41, 401] on icon at bounding box center [44, 450] width 7 height 7
click at [11, 108] on div at bounding box center [14, 105] width 7 height 7
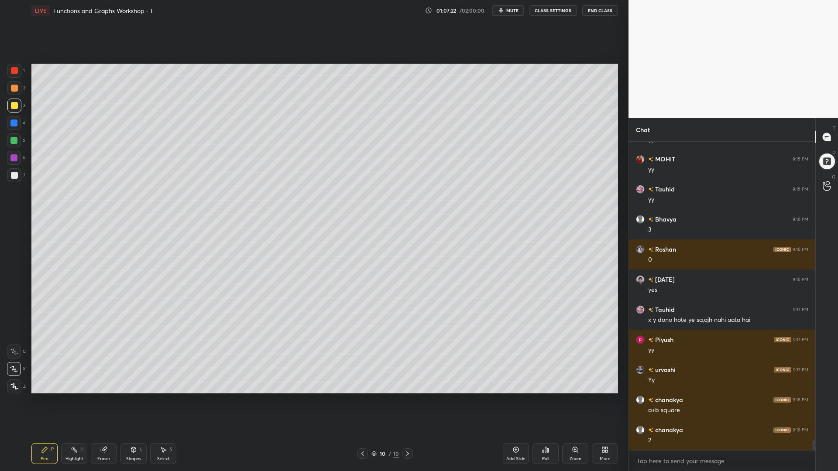
click at [14, 141] on div at bounding box center [13, 140] width 7 height 7
click at [17, 175] on div at bounding box center [14, 175] width 7 height 7
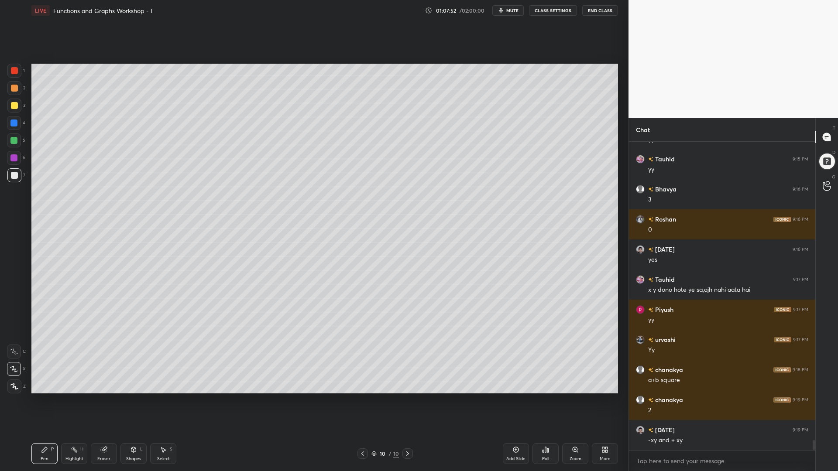
scroll to position [9079, 0]
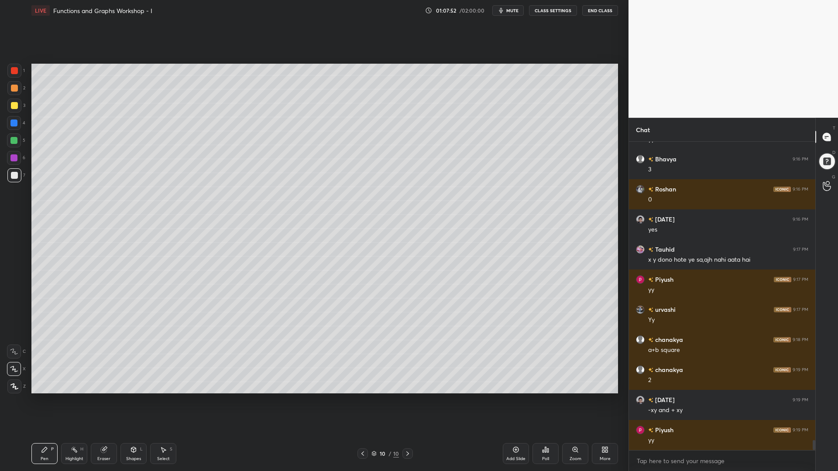
click at [14, 106] on div at bounding box center [14, 105] width 7 height 7
click at [13, 175] on div at bounding box center [14, 175] width 7 height 7
drag, startPoint x: 13, startPoint y: 157, endPoint x: 30, endPoint y: 206, distance: 52.2
click at [13, 157] on div at bounding box center [13, 158] width 7 height 7
click at [12, 142] on div at bounding box center [13, 140] width 7 height 7
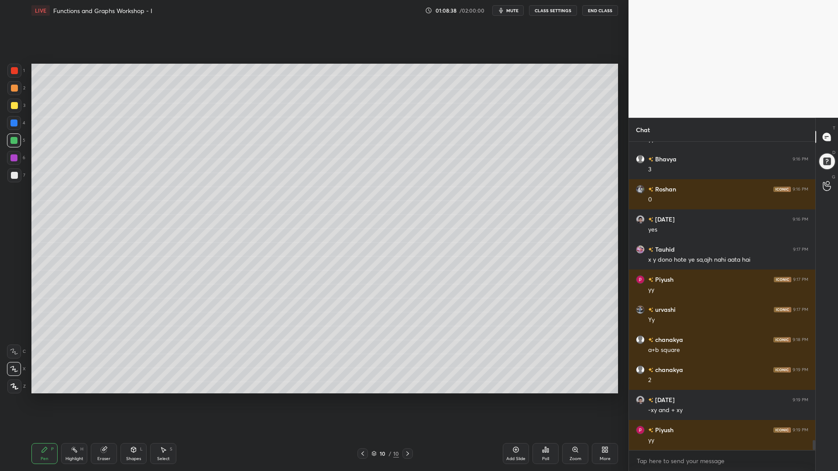
scroll to position [9109, 0]
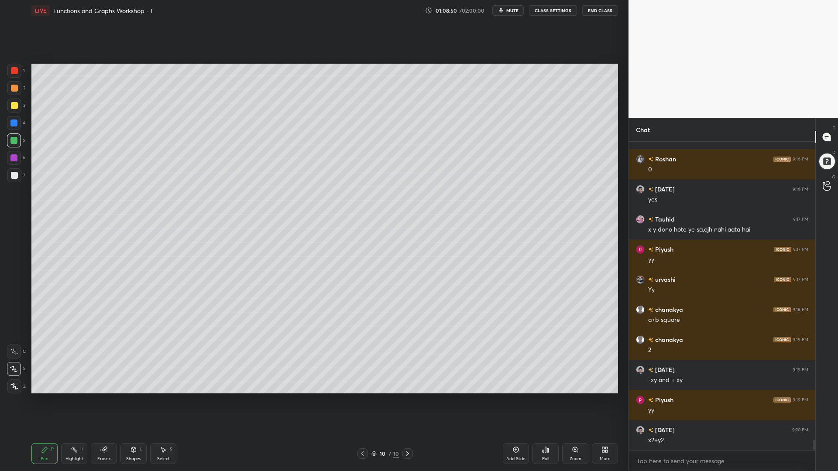
click at [102, 401] on icon at bounding box center [103, 450] width 7 height 7
click at [14, 289] on icon at bounding box center [14, 289] width 4 height 4
click at [43, 401] on div "Pen P" at bounding box center [44, 453] width 26 height 21
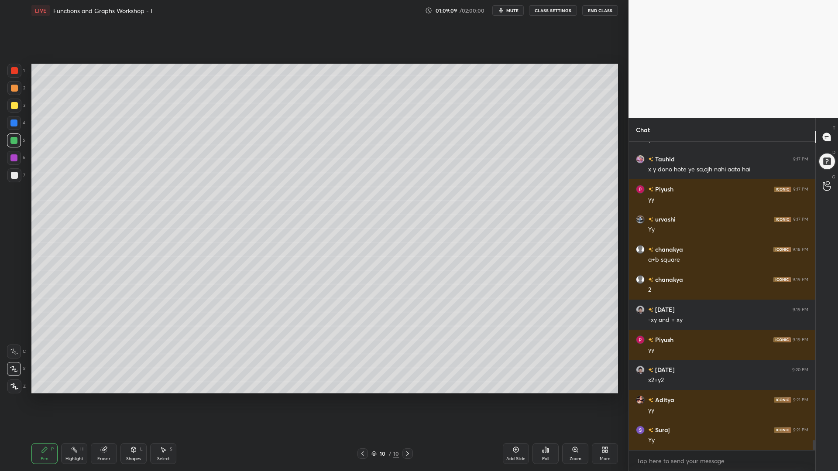
scroll to position [9199, 0]
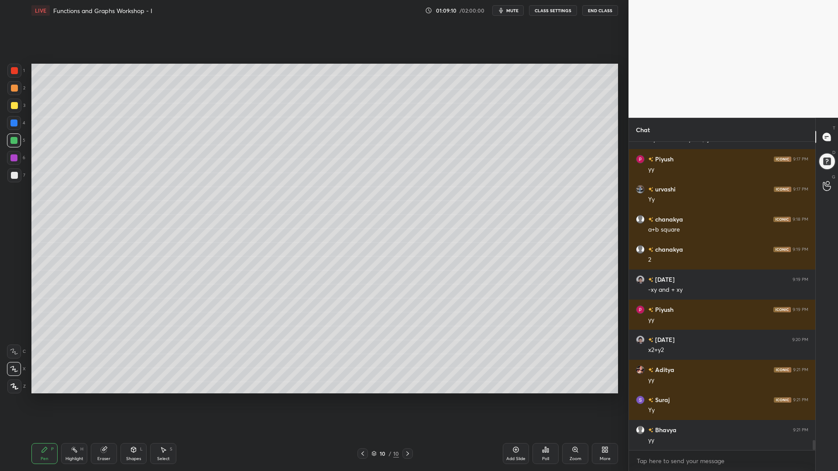
click at [16, 162] on div at bounding box center [14, 158] width 14 height 14
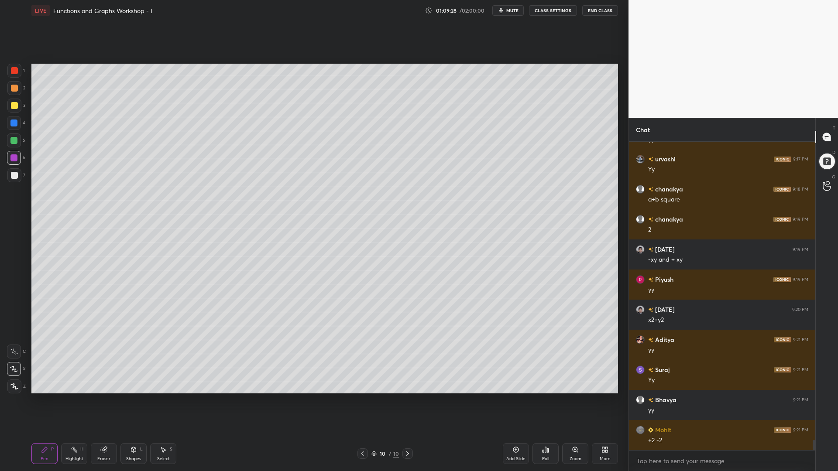
click at [16, 137] on div at bounding box center [13, 140] width 7 height 7
click at [12, 110] on div at bounding box center [14, 106] width 14 height 14
click at [12, 175] on div at bounding box center [14, 175] width 7 height 7
click at [106, 401] on icon at bounding box center [103, 450] width 7 height 7
drag, startPoint x: 39, startPoint y: 453, endPoint x: 110, endPoint y: 411, distance: 82.0
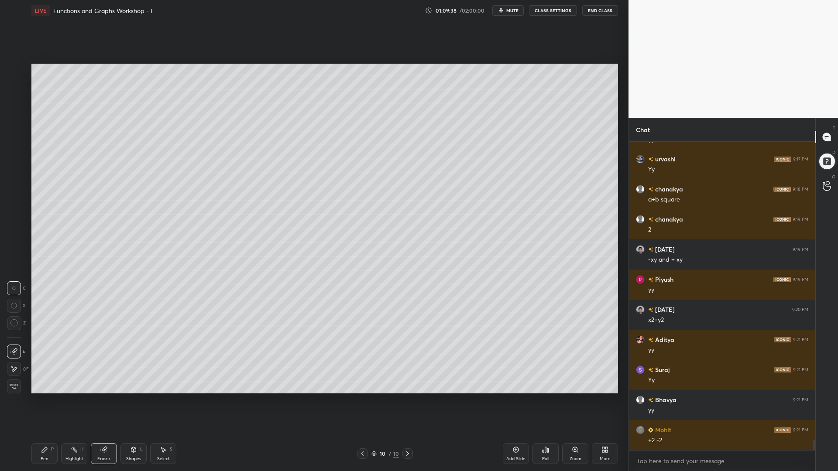
click at [40, 401] on div "Pen P" at bounding box center [44, 453] width 26 height 21
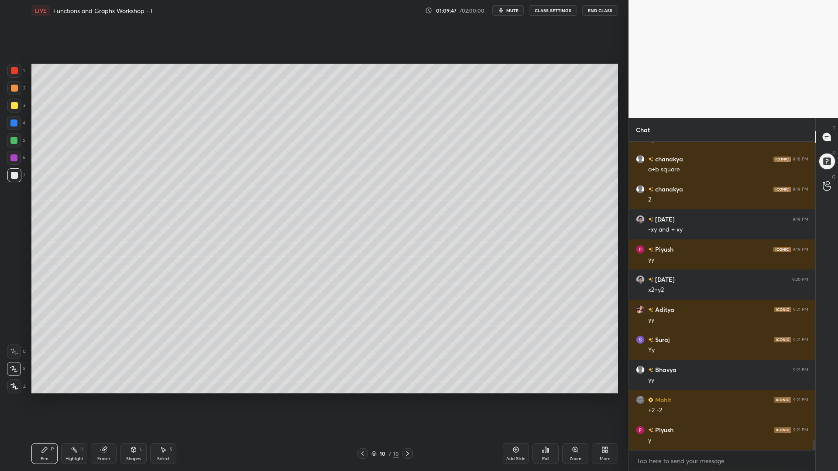
click at [75, 401] on icon at bounding box center [74, 450] width 7 height 7
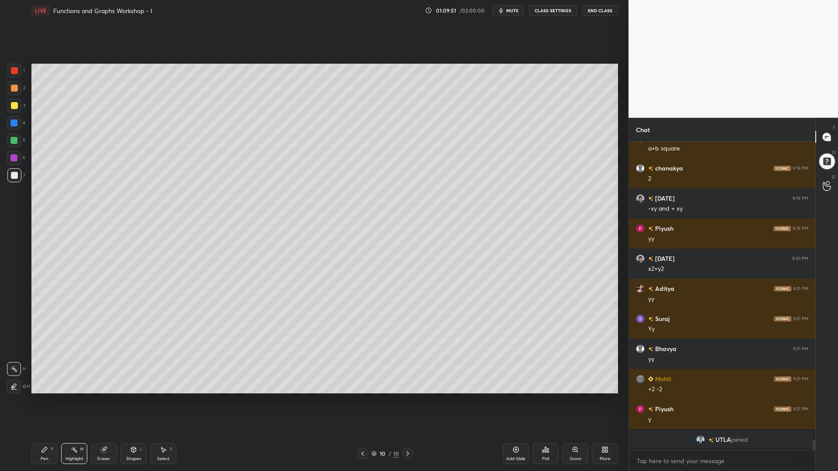
click at [49, 401] on div "Pen P" at bounding box center [44, 453] width 26 height 21
click at [11, 139] on div at bounding box center [13, 140] width 7 height 7
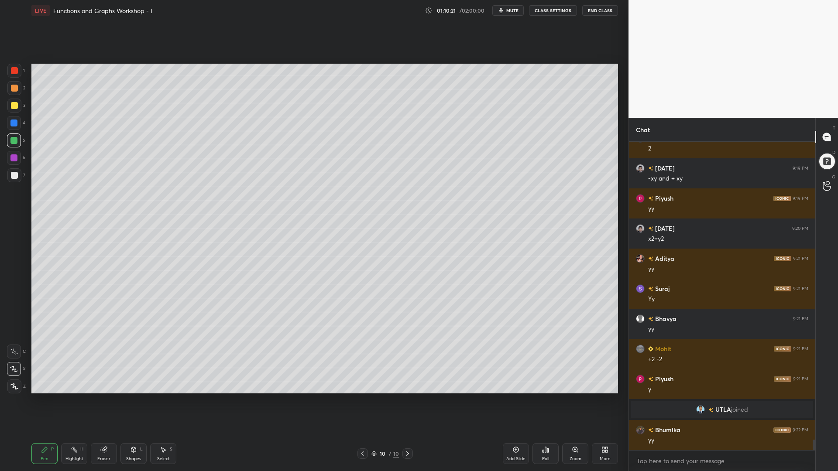
click at [15, 89] on div at bounding box center [14, 88] width 7 height 7
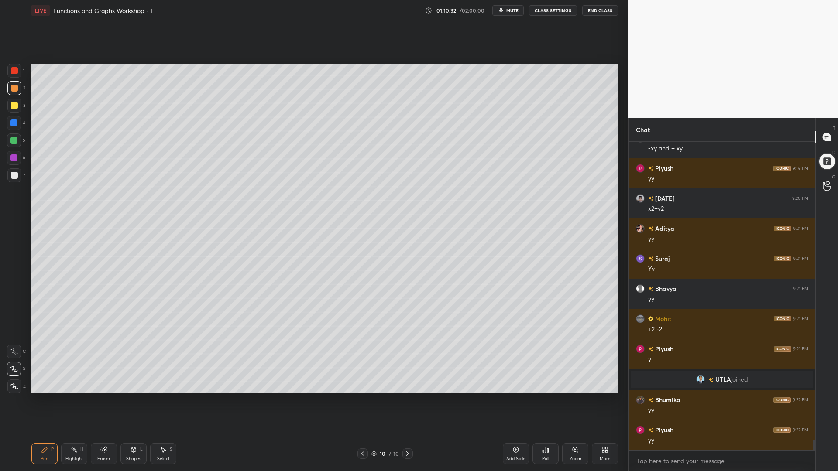
click at [12, 140] on div at bounding box center [13, 140] width 7 height 7
click at [12, 154] on div at bounding box center [14, 158] width 14 height 14
click at [12, 174] on div at bounding box center [14, 175] width 7 height 7
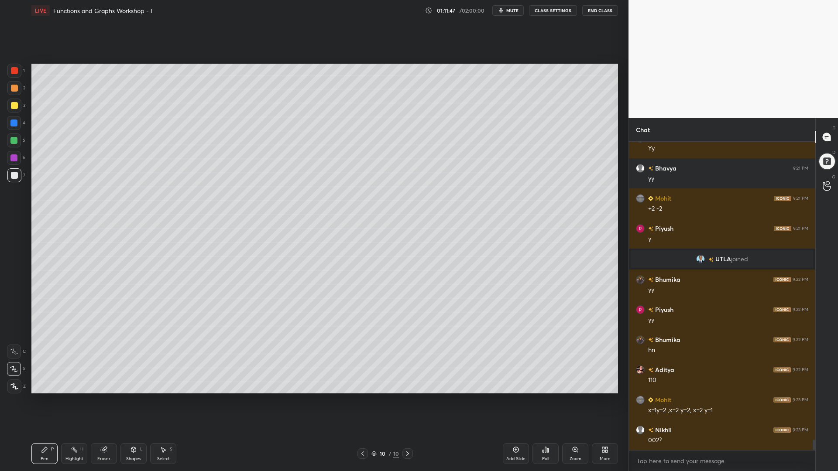
scroll to position [8836, 0]
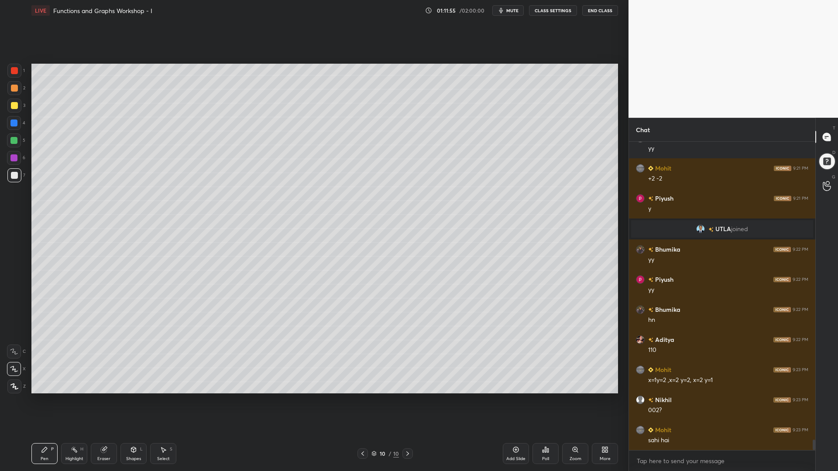
click at [162, 401] on div "Select S" at bounding box center [163, 453] width 26 height 21
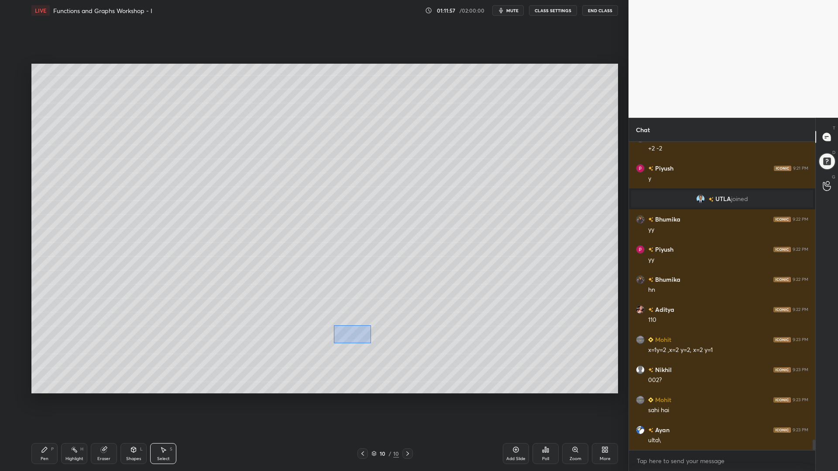
drag, startPoint x: 374, startPoint y: 344, endPoint x: 335, endPoint y: 327, distance: 42.5
click at [333, 327] on div "0 ° Undo Copy Paste here Duplicate Duplicate to new slide Delete" at bounding box center [324, 229] width 587 height 330
drag, startPoint x: 388, startPoint y: 350, endPoint x: 418, endPoint y: 371, distance: 36.6
click at [420, 372] on div "0 ° Undo Copy Paste here Duplicate Duplicate to new slide Delete" at bounding box center [324, 229] width 587 height 330
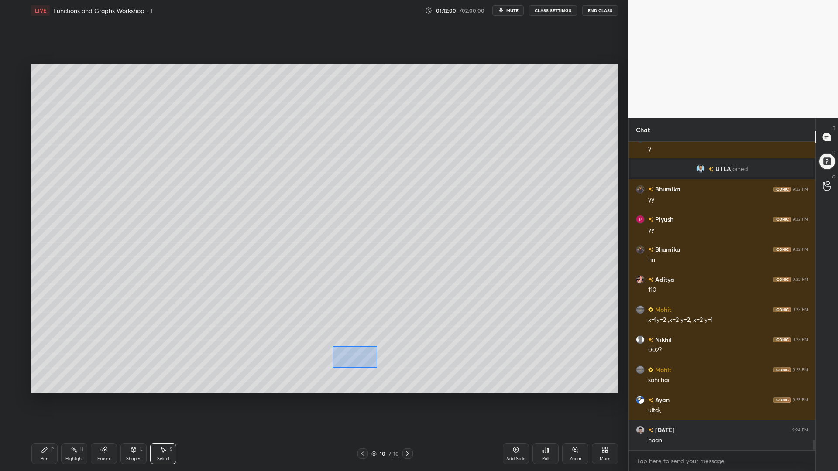
drag, startPoint x: 377, startPoint y: 368, endPoint x: 336, endPoint y: 349, distance: 45.1
click at [334, 348] on div "0 ° Undo Copy Paste here Duplicate Duplicate to new slide Delete" at bounding box center [324, 229] width 587 height 330
drag, startPoint x: 358, startPoint y: 349, endPoint x: 363, endPoint y: 346, distance: 5.5
click at [354, 337] on div "0 ° Undo Copy Paste here Duplicate Duplicate to new slide Delete" at bounding box center [324, 229] width 587 height 330
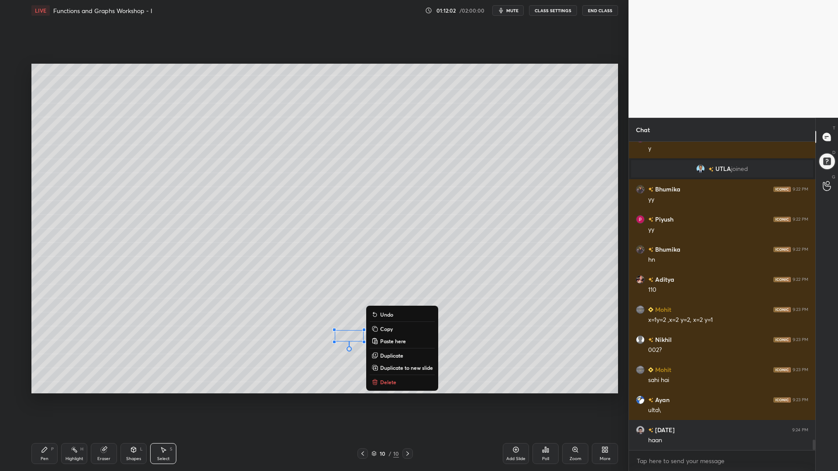
click at [450, 376] on div "0 ° Undo Copy Paste here Duplicate Duplicate to new slide Delete" at bounding box center [324, 229] width 587 height 330
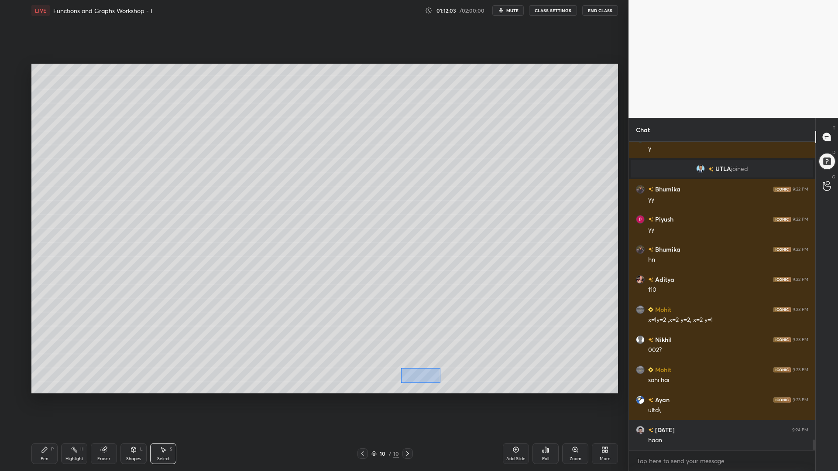
drag, startPoint x: 432, startPoint y: 378, endPoint x: 401, endPoint y: 368, distance: 32.0
click at [401, 368] on div "0 ° Undo Copy Paste here Duplicate Duplicate to new slide Delete" at bounding box center [324, 229] width 587 height 330
drag, startPoint x: 420, startPoint y: 376, endPoint x: 344, endPoint y: 358, distance: 78.0
click at [344, 358] on div "0 ° Undo Copy Paste here Duplicate Duplicate to new slide Delete" at bounding box center [324, 229] width 587 height 330
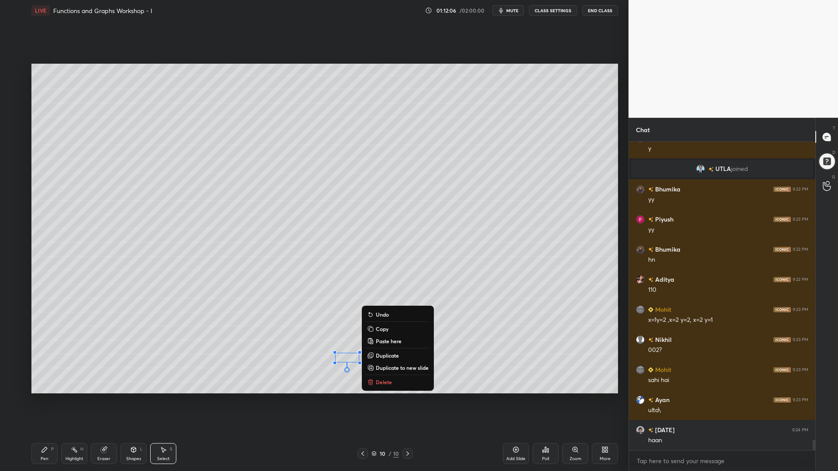
click at [43, 401] on div "Pen P" at bounding box center [44, 453] width 26 height 21
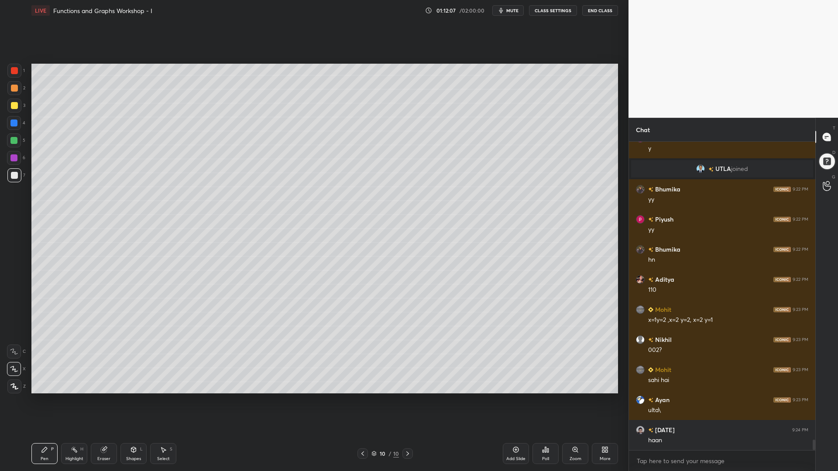
click at [13, 127] on div at bounding box center [14, 123] width 14 height 14
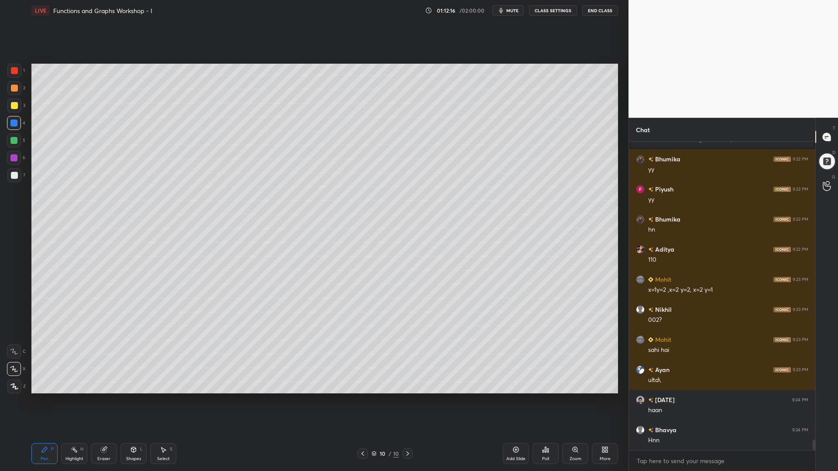
scroll to position [8956, 0]
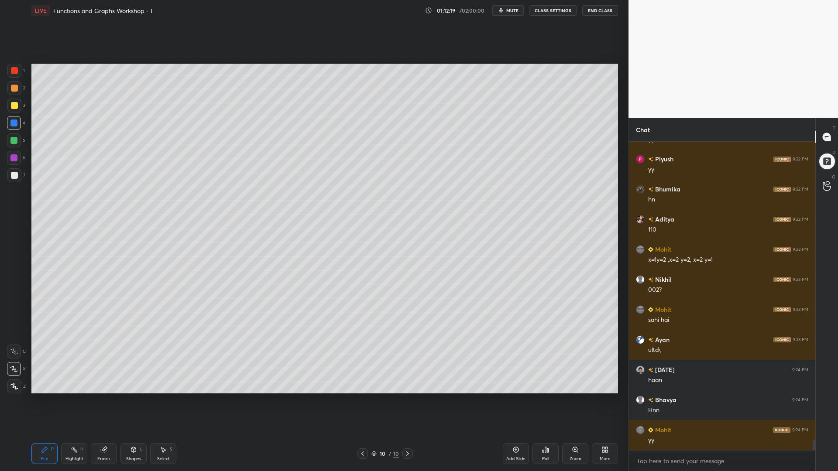
click at [14, 72] on div at bounding box center [14, 70] width 7 height 7
click at [10, 109] on div at bounding box center [14, 106] width 14 height 14
click at [15, 124] on div at bounding box center [13, 123] width 7 height 7
click at [14, 176] on div at bounding box center [14, 175] width 7 height 7
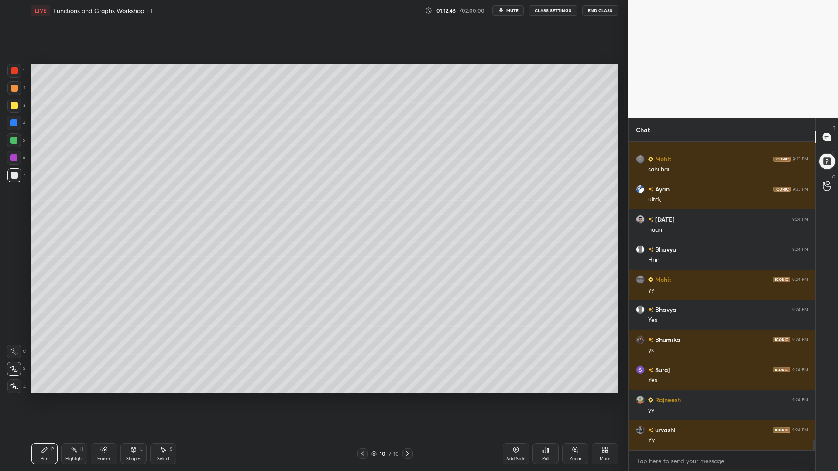
scroll to position [9137, 0]
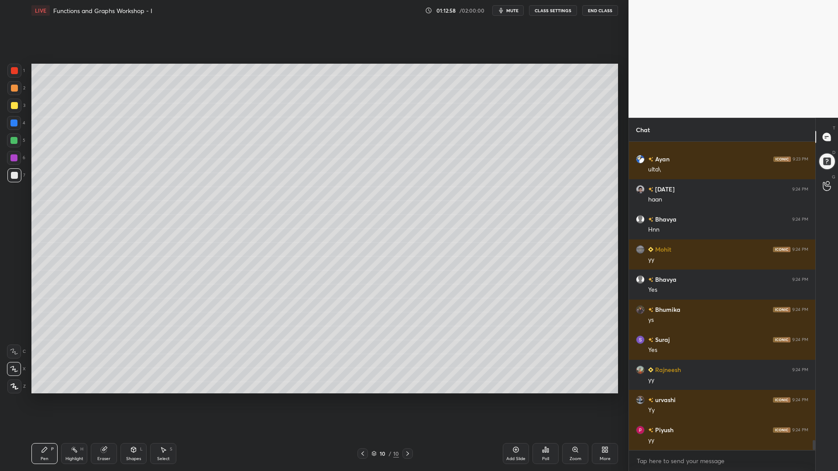
click at [517, 401] on icon at bounding box center [515, 450] width 7 height 7
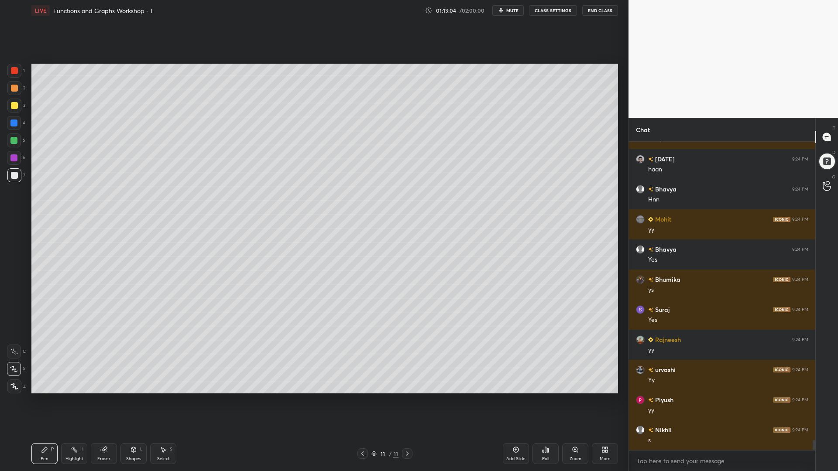
click at [361, 401] on icon at bounding box center [362, 453] width 7 height 7
click at [406, 401] on icon at bounding box center [407, 453] width 7 height 7
click at [16, 70] on div at bounding box center [14, 70] width 7 height 7
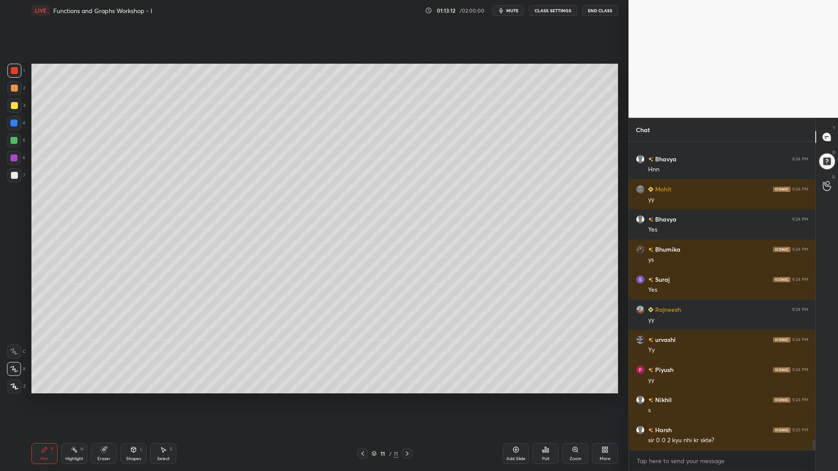
click at [362, 401] on icon at bounding box center [362, 454] width 3 height 4
click at [363, 401] on icon at bounding box center [362, 453] width 7 height 7
click at [408, 401] on icon at bounding box center [407, 453] width 7 height 7
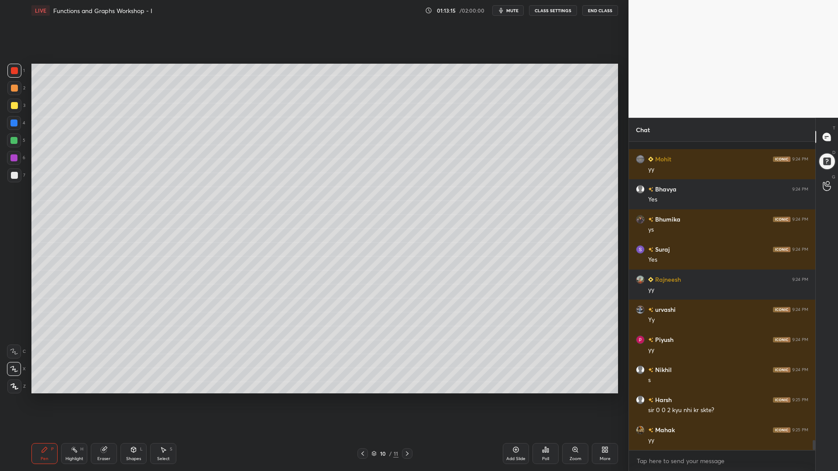
scroll to position [9287, 0]
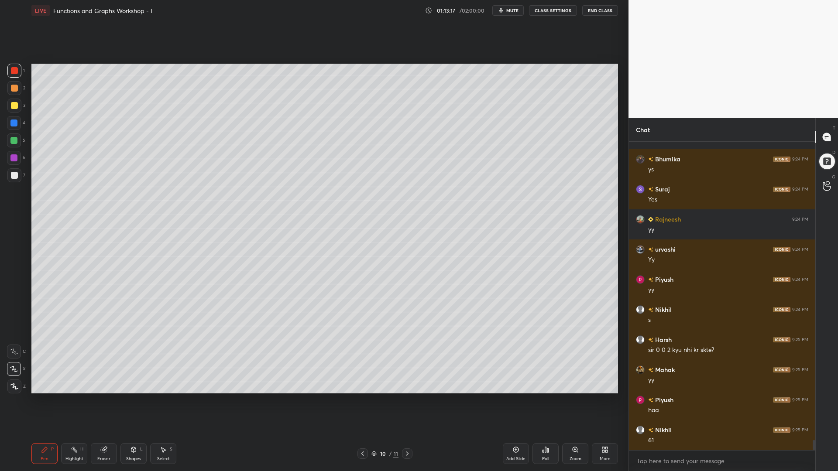
click at [17, 162] on div at bounding box center [14, 158] width 14 height 14
click at [98, 401] on div "Eraser" at bounding box center [104, 453] width 26 height 21
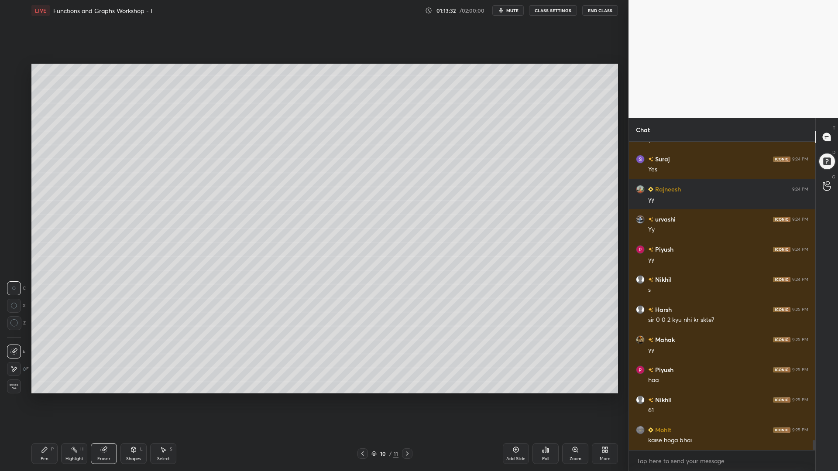
click at [39, 401] on div "Pen P Highlight H Eraser Shapes L Select S 10 / 11 Add Slide Poll Zoom More" at bounding box center [324, 454] width 587 height 35
click at [49, 401] on div "Pen P" at bounding box center [44, 453] width 26 height 21
click at [69, 401] on div "Highlight" at bounding box center [74, 459] width 18 height 4
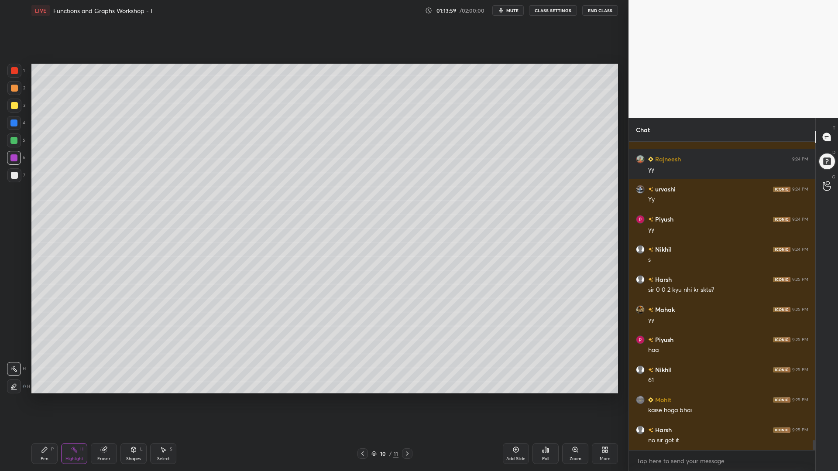
click at [405, 401] on icon at bounding box center [407, 453] width 7 height 7
click at [364, 401] on icon at bounding box center [362, 454] width 3 height 4
click at [408, 401] on icon at bounding box center [407, 453] width 7 height 7
click at [44, 401] on div "Pen P" at bounding box center [44, 453] width 26 height 21
click at [13, 68] on div at bounding box center [14, 70] width 7 height 7
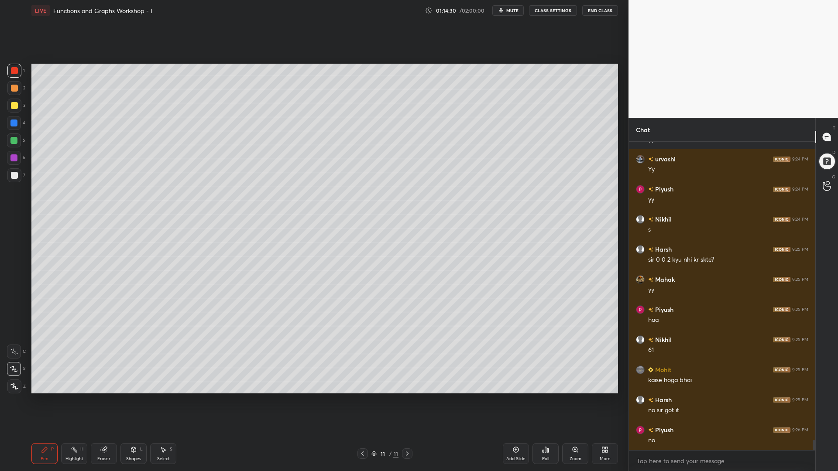
scroll to position [9408, 0]
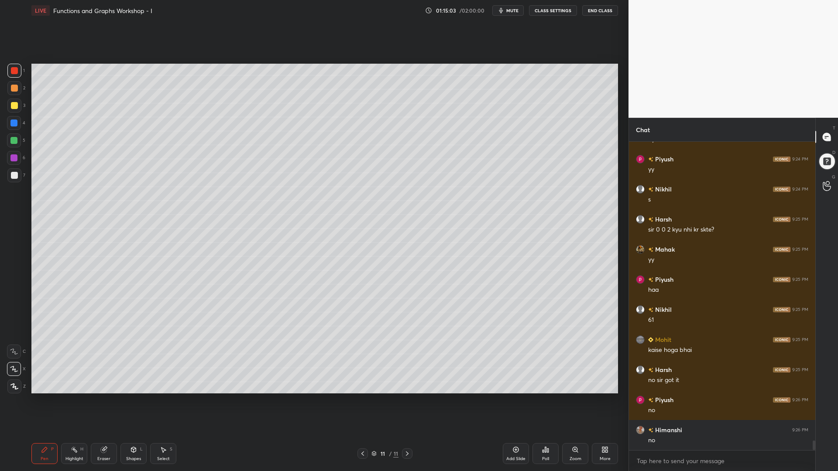
click at [13, 104] on div at bounding box center [14, 105] width 7 height 7
click at [15, 127] on div at bounding box center [14, 123] width 14 height 14
click at [17, 72] on div at bounding box center [14, 70] width 7 height 7
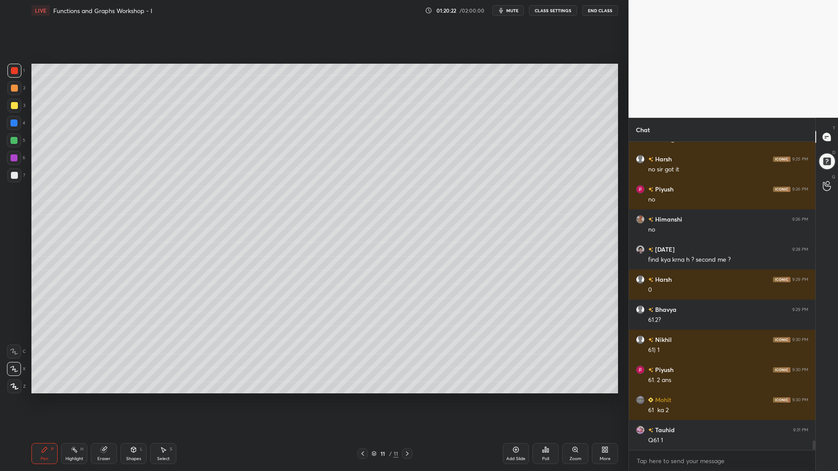
scroll to position [9649, 0]
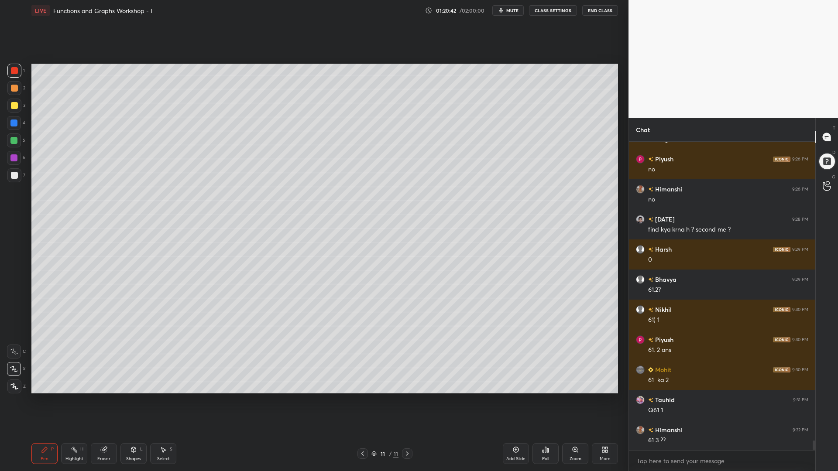
click at [168, 401] on div "Select S" at bounding box center [163, 453] width 26 height 21
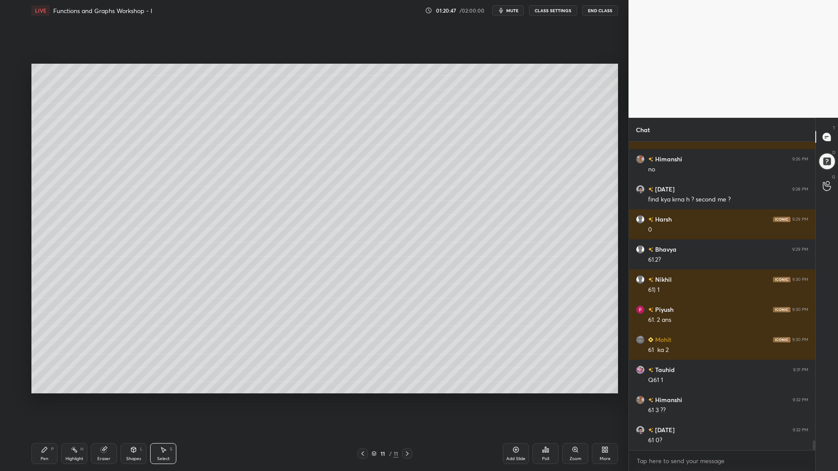
scroll to position [9709, 0]
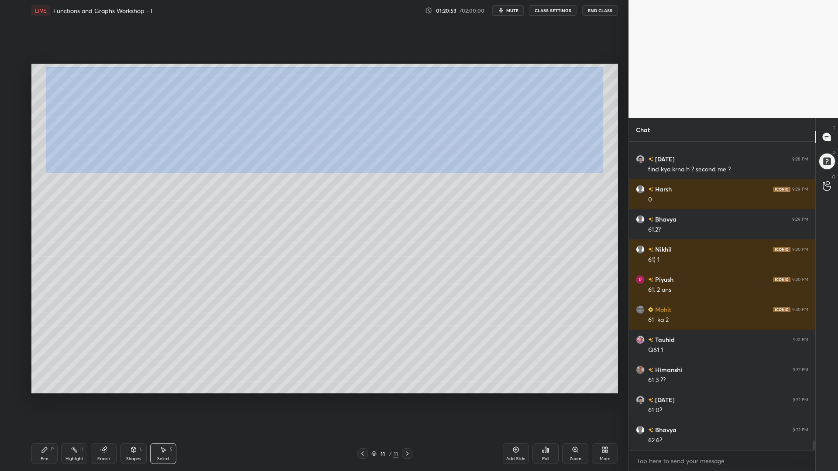
drag, startPoint x: 603, startPoint y: 173, endPoint x: 46, endPoint y: 67, distance: 567.1
click at [46, 68] on div "0 ° Undo Copy Paste here Duplicate Duplicate to new slide Delete" at bounding box center [324, 229] width 587 height 330
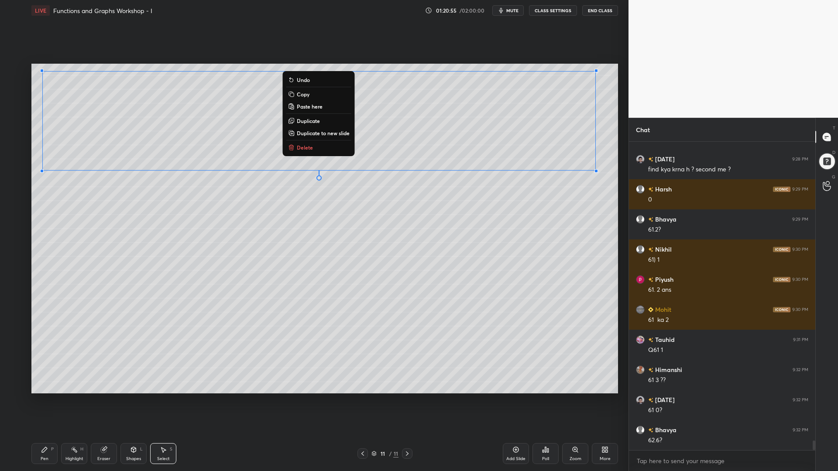
click at [336, 134] on p "Duplicate to new slide" at bounding box center [323, 133] width 53 height 7
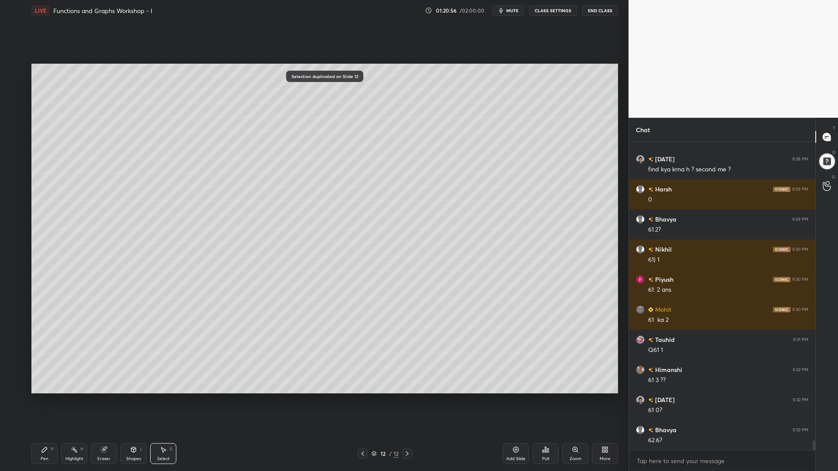
click at [47, 401] on icon at bounding box center [44, 450] width 7 height 7
click at [13, 154] on div at bounding box center [14, 158] width 14 height 14
click at [10, 125] on div at bounding box center [13, 123] width 7 height 7
click at [14, 104] on div at bounding box center [14, 105] width 7 height 7
click at [20, 87] on div at bounding box center [14, 88] width 14 height 14
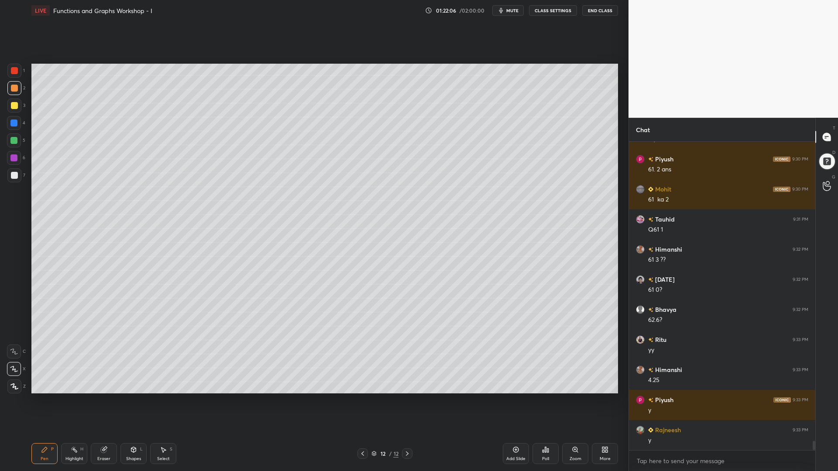
scroll to position [9860, 0]
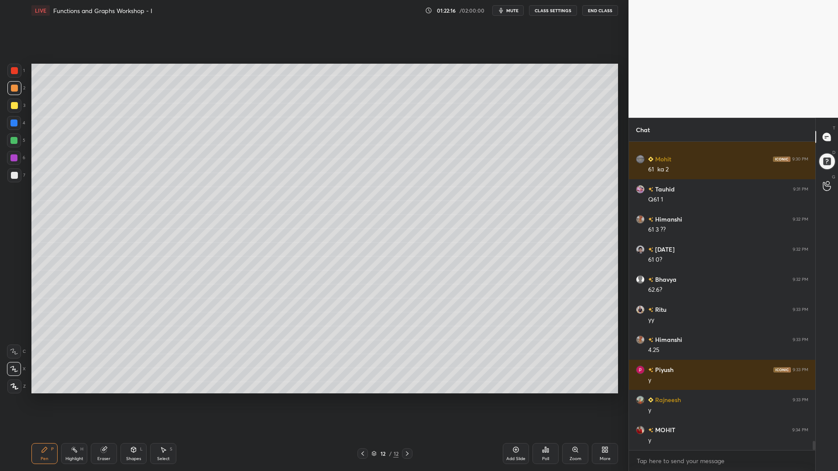
click at [12, 139] on div at bounding box center [13, 140] width 7 height 7
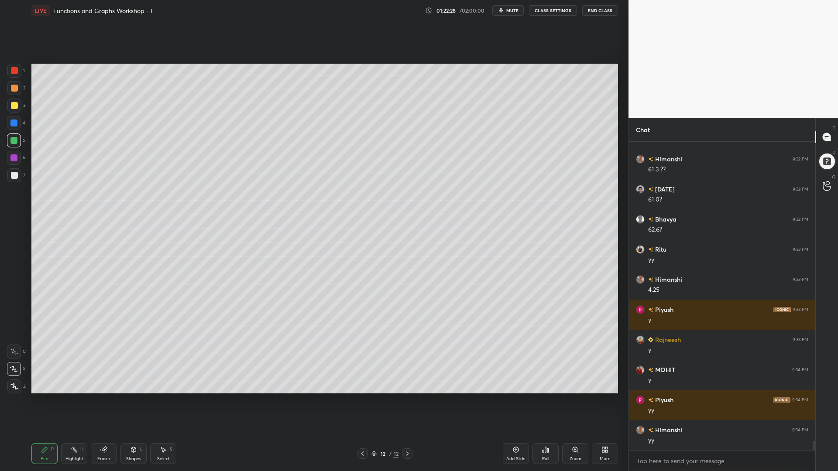
scroll to position [9950, 0]
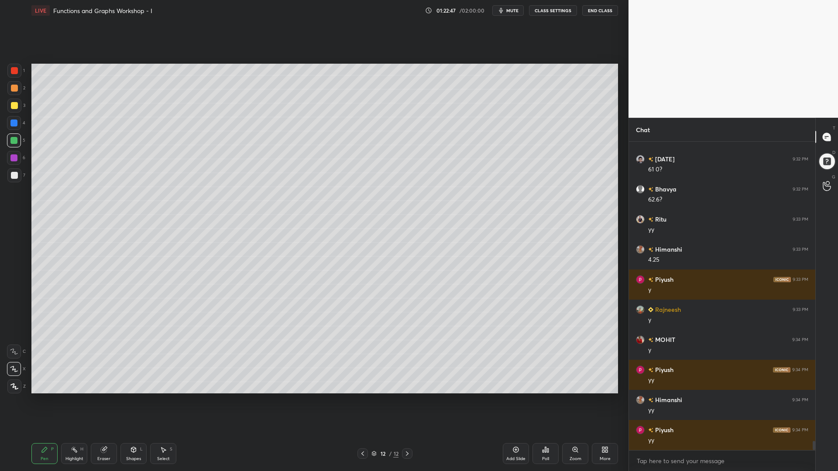
click at [13, 154] on div at bounding box center [14, 158] width 14 height 14
click at [14, 139] on div at bounding box center [13, 140] width 7 height 7
click at [15, 103] on div at bounding box center [14, 105] width 7 height 7
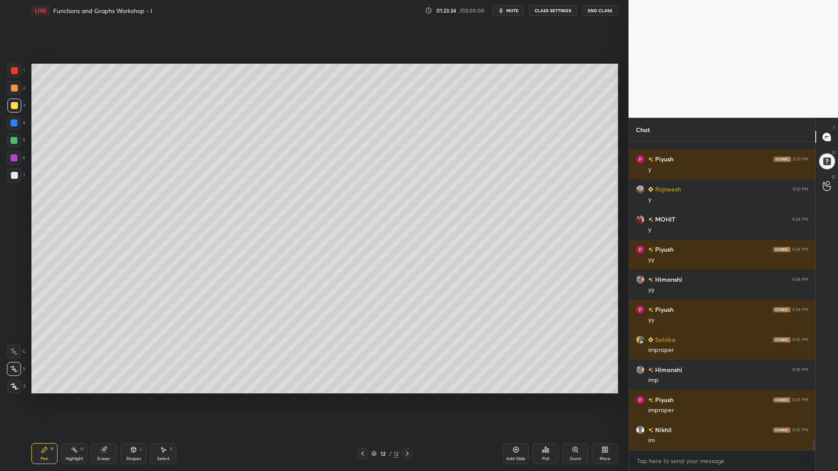
scroll to position [10101, 0]
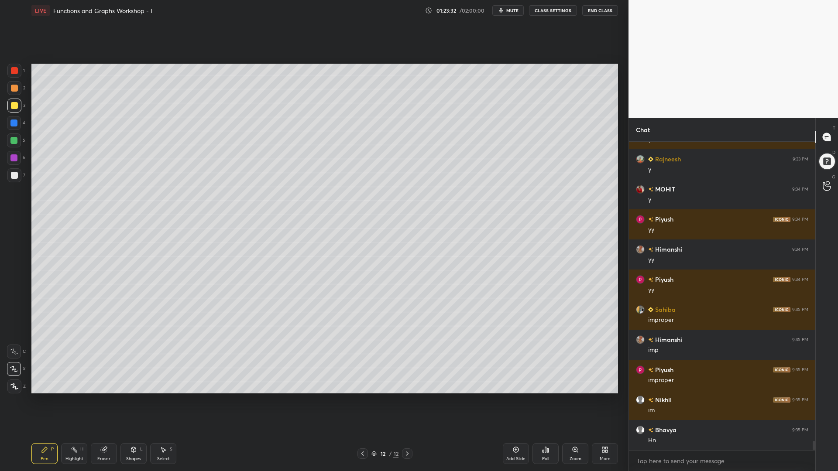
click at [20, 124] on div "4" at bounding box center [16, 123] width 18 height 14
click at [14, 151] on div "5" at bounding box center [16, 142] width 18 height 17
click at [14, 162] on div at bounding box center [14, 158] width 14 height 14
drag, startPoint x: 12, startPoint y: 124, endPoint x: 19, endPoint y: 98, distance: 27.2
click at [12, 122] on div at bounding box center [13, 123] width 7 height 7
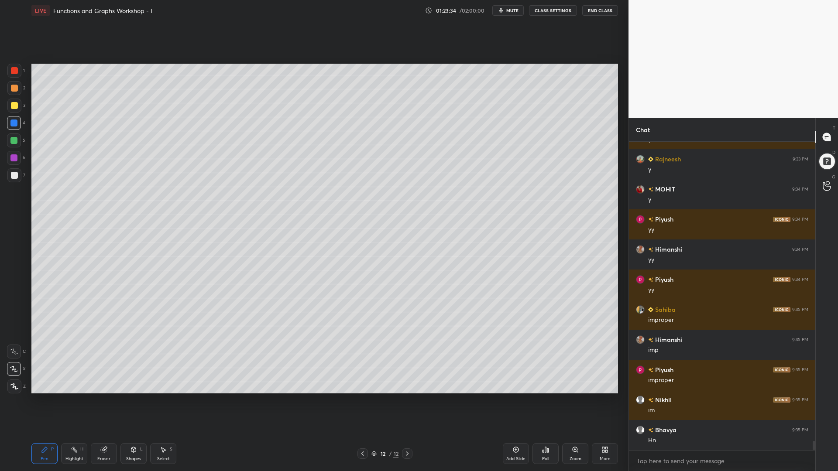
drag, startPoint x: 14, startPoint y: 70, endPoint x: 18, endPoint y: 84, distance: 14.6
click at [14, 71] on div at bounding box center [14, 70] width 7 height 7
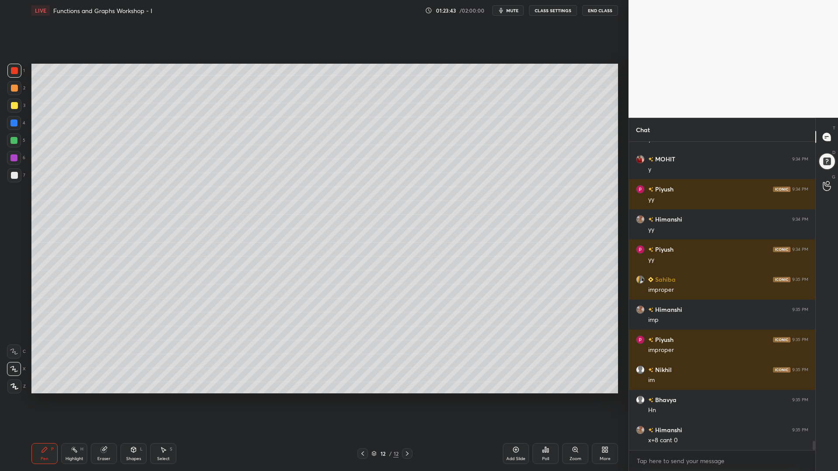
click at [13, 158] on div at bounding box center [13, 158] width 7 height 7
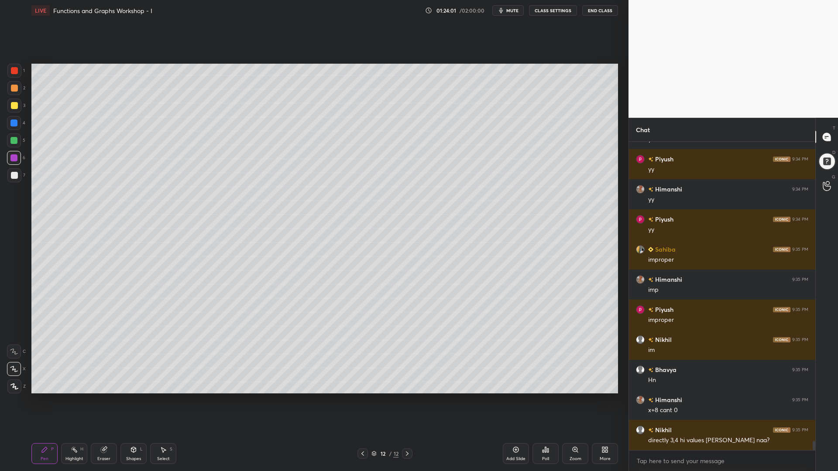
drag, startPoint x: 105, startPoint y: 450, endPoint x: 136, endPoint y: 402, distance: 57.4
click at [105, 401] on icon at bounding box center [104, 450] width 6 height 6
click at [45, 401] on div "Pen" at bounding box center [45, 459] width 8 height 4
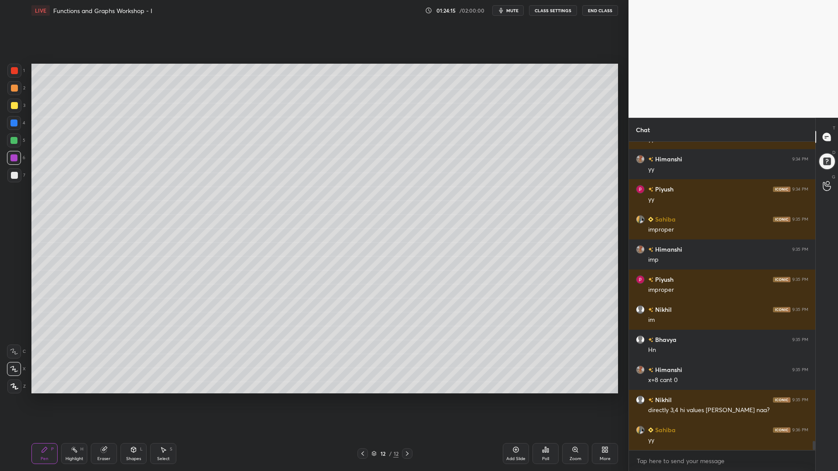
click at [10, 87] on div at bounding box center [14, 88] width 14 height 14
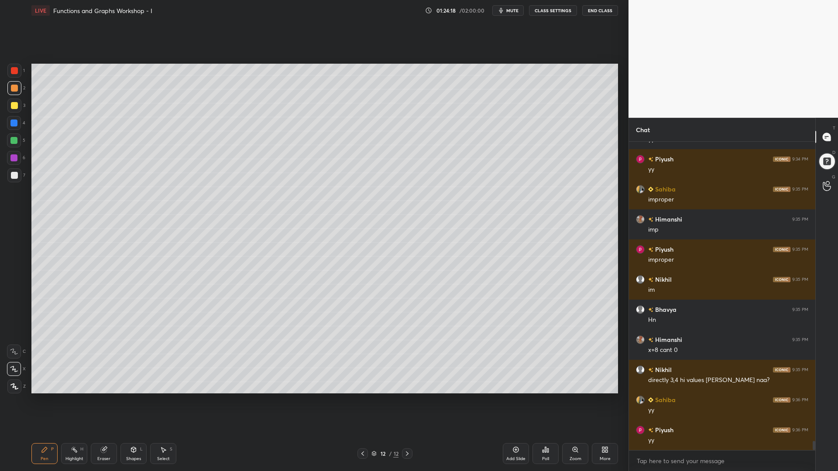
click at [16, 107] on div at bounding box center [14, 105] width 7 height 7
click at [13, 176] on div at bounding box center [14, 175] width 7 height 7
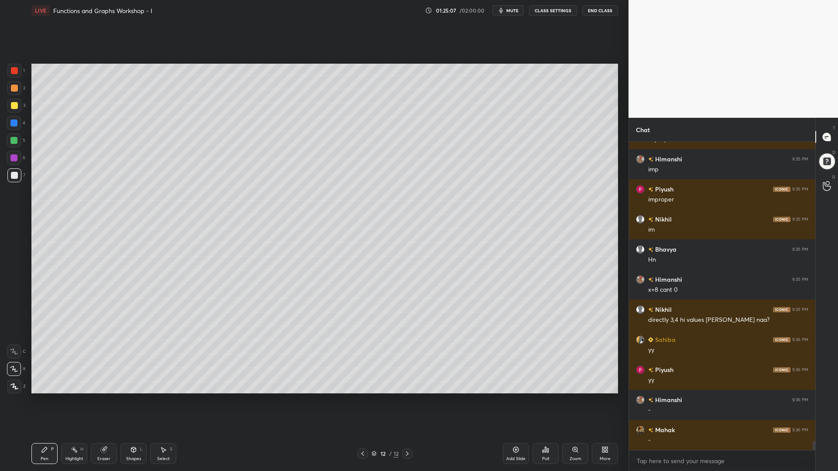
scroll to position [10312, 0]
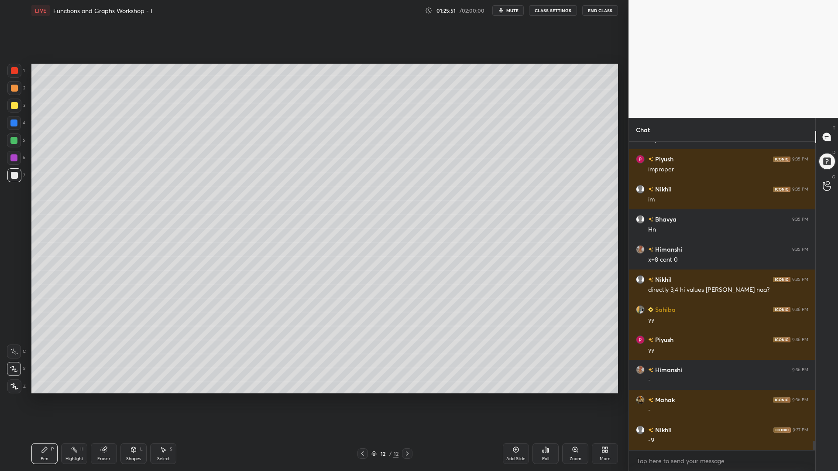
click at [13, 147] on div at bounding box center [14, 141] width 14 height 14
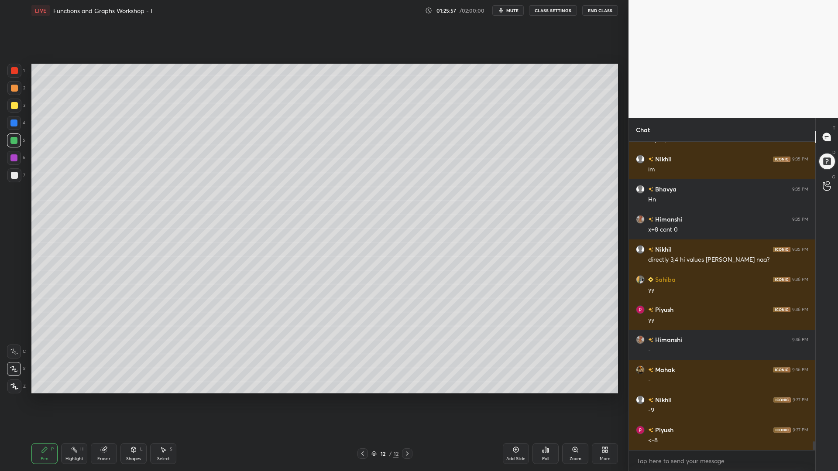
click at [11, 157] on div at bounding box center [13, 158] width 7 height 7
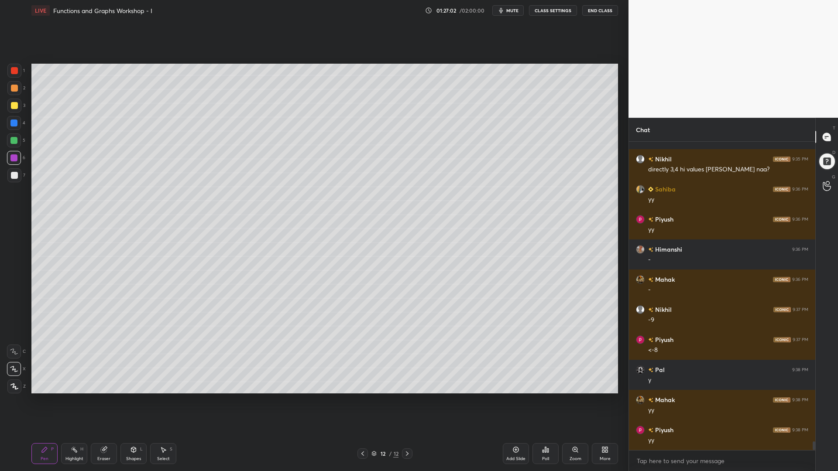
scroll to position [10462, 0]
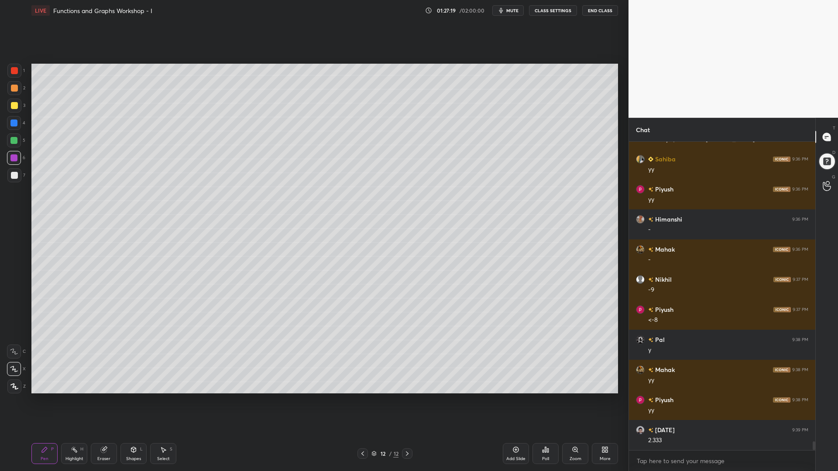
click at [10, 137] on div at bounding box center [14, 141] width 14 height 14
click at [14, 103] on div at bounding box center [14, 105] width 7 height 7
click at [13, 350] on icon at bounding box center [14, 352] width 8 height 6
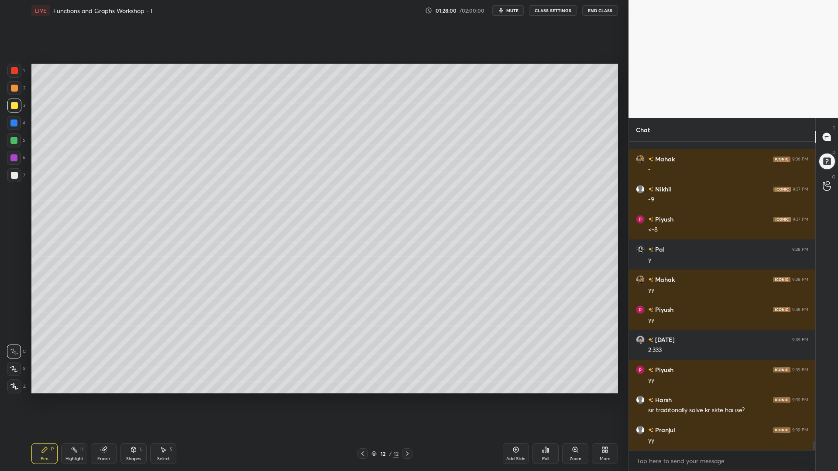
scroll to position [10583, 0]
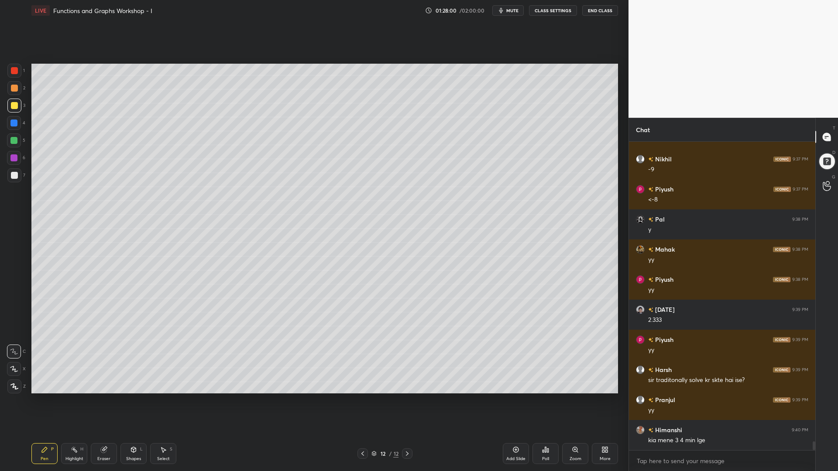
click at [13, 131] on div "4" at bounding box center [16, 124] width 18 height 17
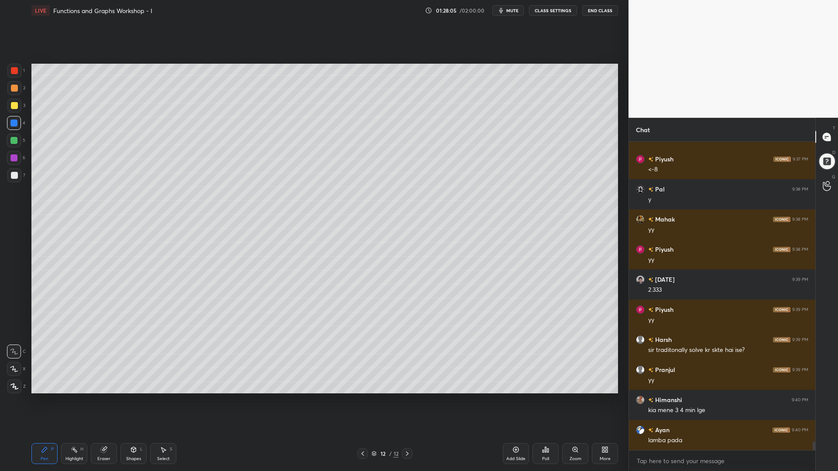
scroll to position [10643, 0]
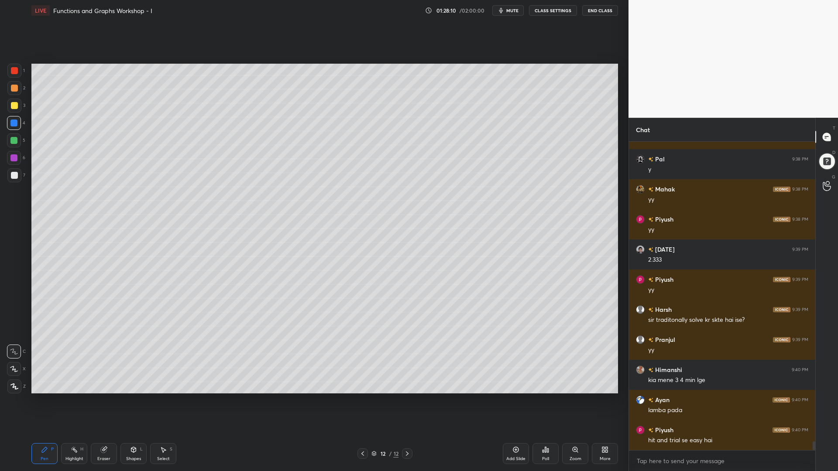
click at [514, 401] on icon at bounding box center [515, 450] width 7 height 7
click at [14, 371] on icon at bounding box center [14, 369] width 8 height 6
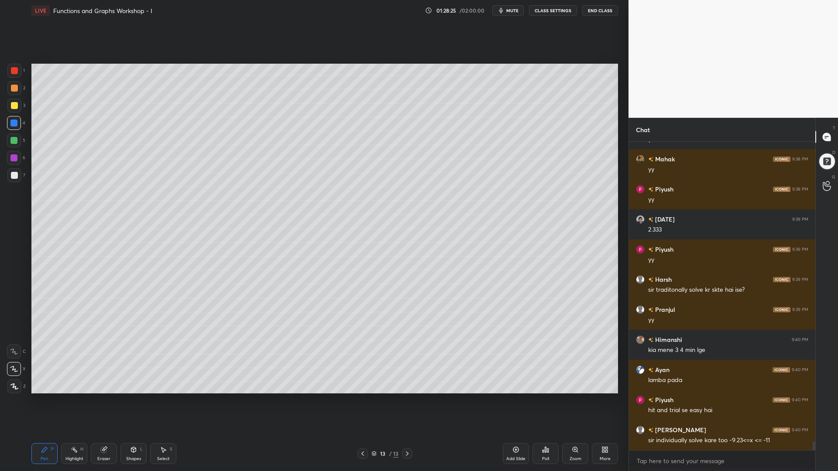
click at [365, 401] on icon at bounding box center [362, 453] width 7 height 7
click at [408, 401] on icon at bounding box center [407, 453] width 7 height 7
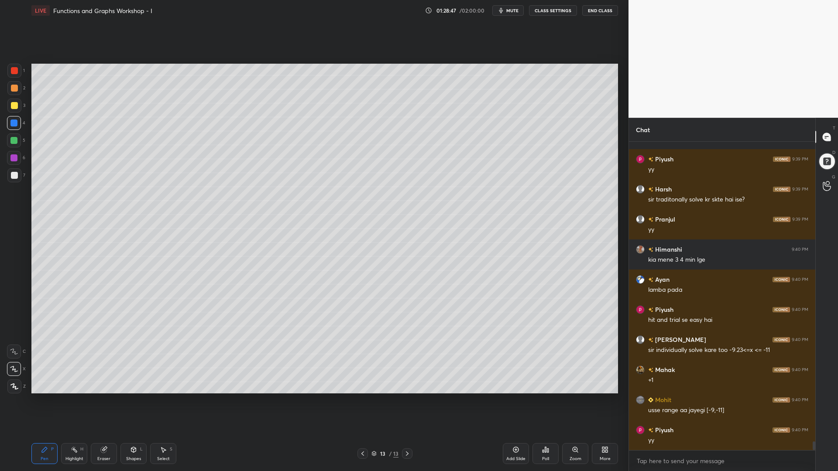
scroll to position [10793, 0]
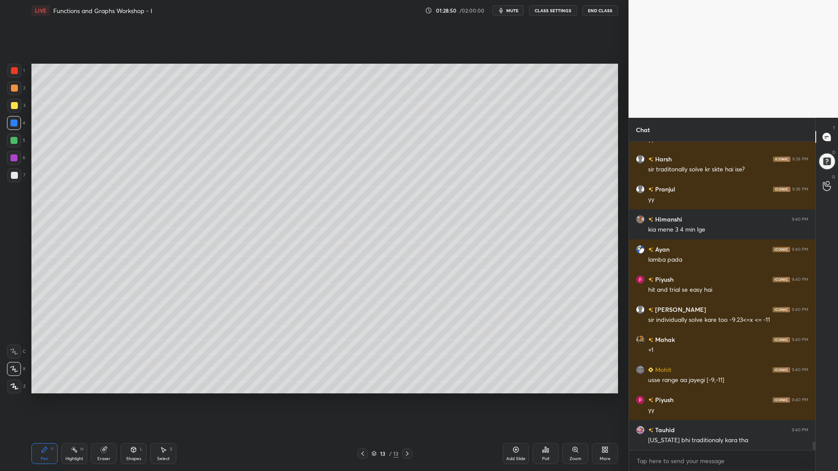
drag, startPoint x: 13, startPoint y: 102, endPoint x: 23, endPoint y: 105, distance: 10.4
click at [14, 102] on div at bounding box center [14, 105] width 7 height 7
drag, startPoint x: 14, startPoint y: 140, endPoint x: 29, endPoint y: 152, distance: 19.8
click at [12, 140] on div at bounding box center [13, 140] width 7 height 7
click at [362, 401] on icon at bounding box center [362, 453] width 7 height 7
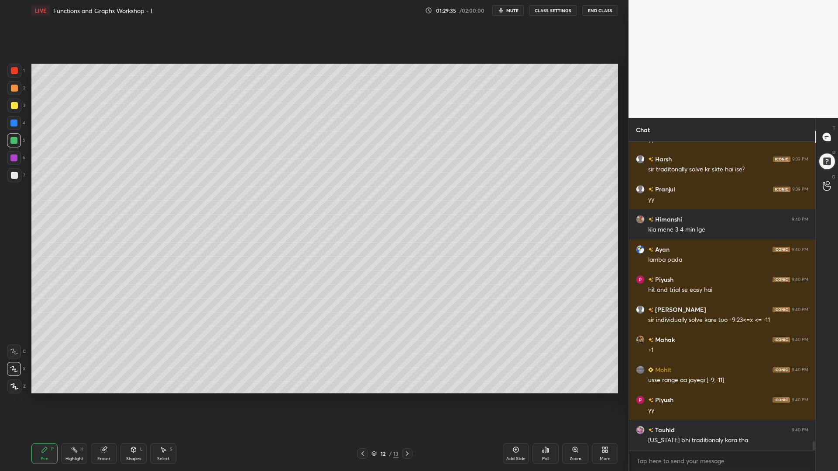
click at [12, 170] on div "1 2 3 4 5 6 7" at bounding box center [16, 125] width 18 height 122
click at [406, 401] on icon at bounding box center [407, 453] width 7 height 7
drag, startPoint x: 12, startPoint y: 122, endPoint x: 18, endPoint y: 132, distance: 11.8
click at [12, 123] on div at bounding box center [13, 123] width 7 height 7
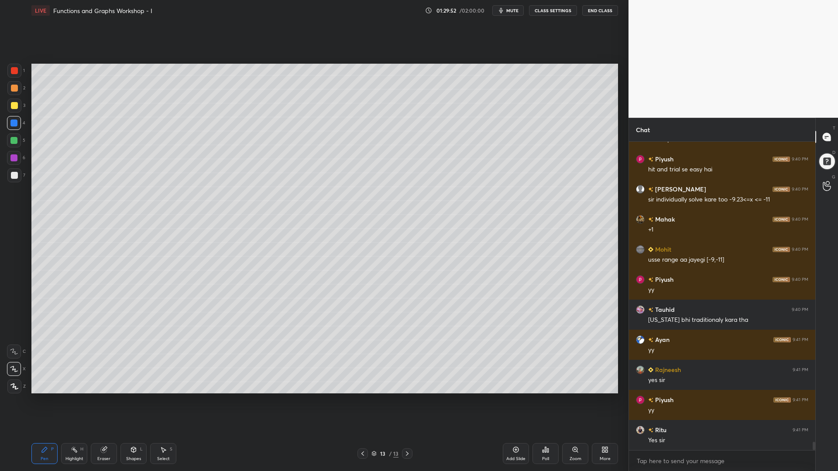
scroll to position [10944, 0]
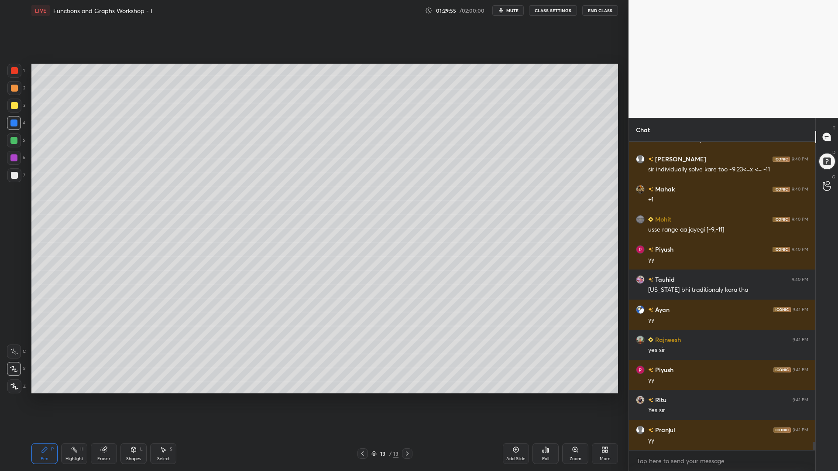
click at [364, 401] on icon at bounding box center [362, 453] width 7 height 7
click at [363, 401] on icon at bounding box center [362, 453] width 7 height 7
click at [165, 401] on div "Select S" at bounding box center [163, 453] width 26 height 21
click at [45, 401] on div "Pen P" at bounding box center [44, 453] width 26 height 21
click at [14, 172] on div at bounding box center [14, 175] width 14 height 14
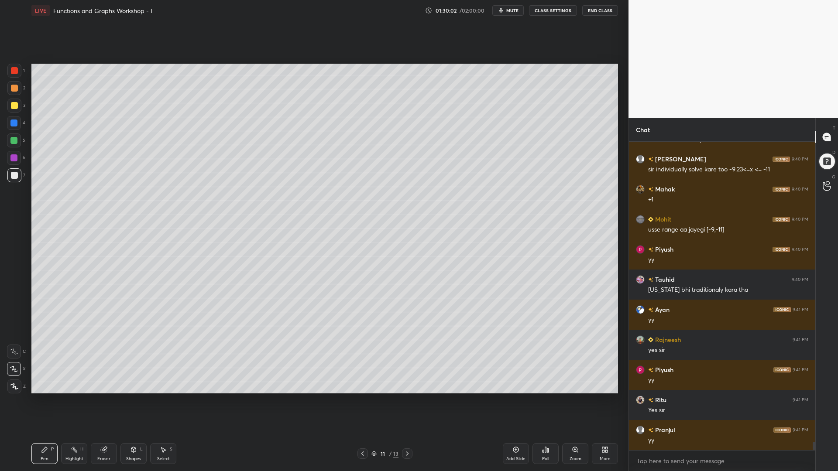
click at [163, 401] on div "Select S" at bounding box center [163, 453] width 26 height 21
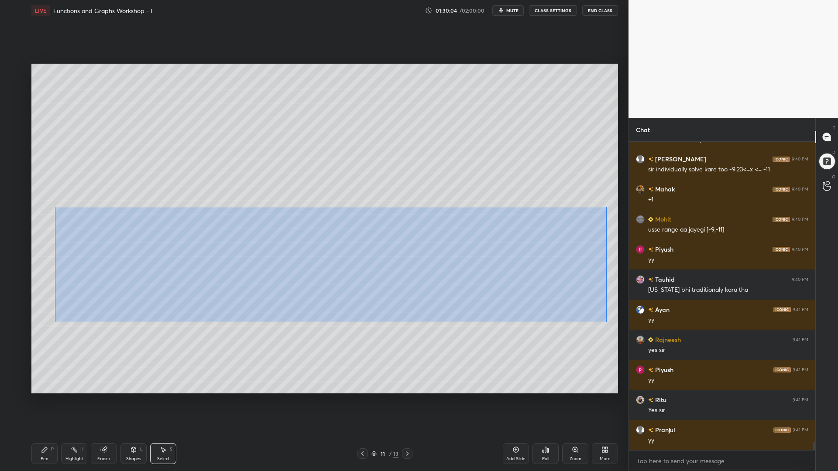
drag, startPoint x: 607, startPoint y: 323, endPoint x: 55, endPoint y: 206, distance: 563.8
click at [55, 206] on div "0 ° Undo Copy Paste here Duplicate Duplicate to new slide Delete" at bounding box center [324, 229] width 587 height 330
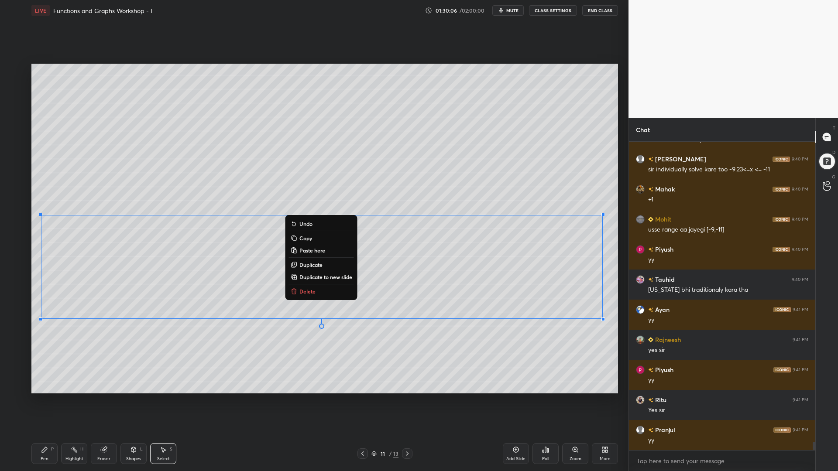
click at [305, 239] on p "Copy" at bounding box center [305, 238] width 13 height 7
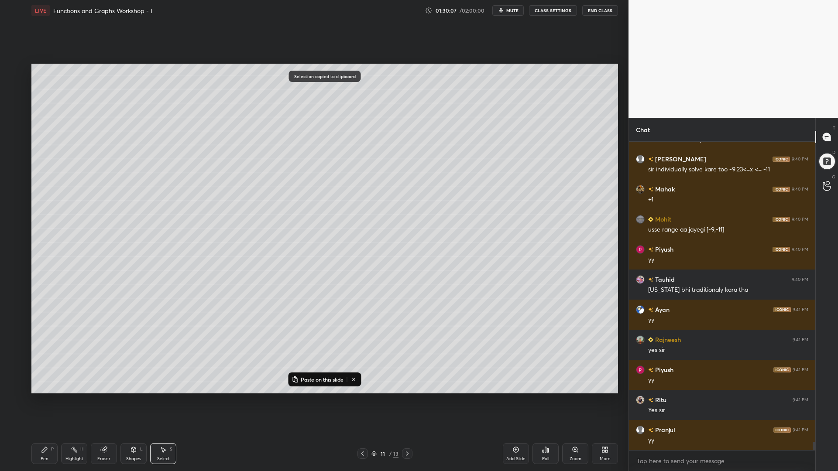
click at [405, 401] on icon at bounding box center [407, 453] width 7 height 7
click at [407, 401] on icon at bounding box center [407, 453] width 7 height 7
click at [409, 401] on icon at bounding box center [407, 453] width 7 height 7
drag, startPoint x: 515, startPoint y: 448, endPoint x: 506, endPoint y: 449, distance: 8.4
click at [515, 401] on icon at bounding box center [515, 450] width 7 height 7
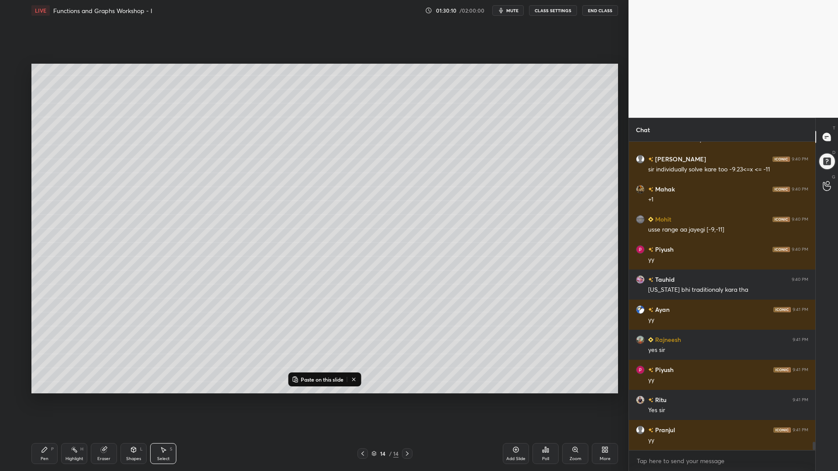
click at [326, 378] on p "Paste on this slide" at bounding box center [322, 379] width 43 height 7
drag, startPoint x: 452, startPoint y: 254, endPoint x: 449, endPoint y: 137, distance: 116.6
click at [450, 137] on div "0 ° Undo Copy Paste here Duplicate Duplicate to new slide Delete" at bounding box center [324, 229] width 587 height 330
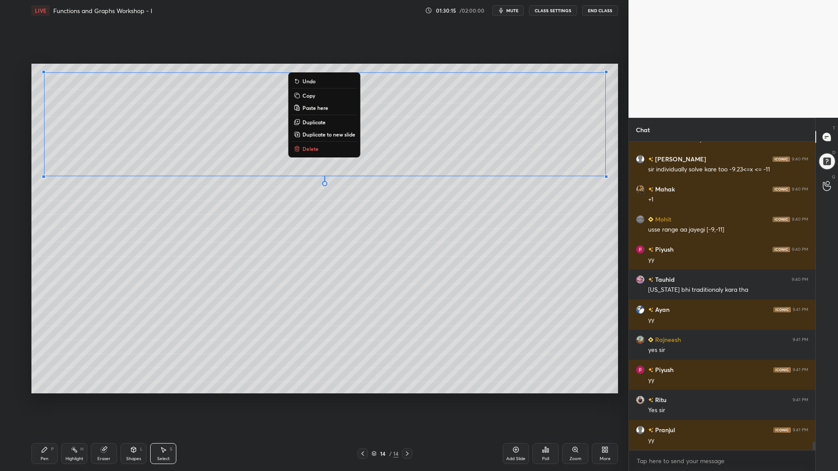
scroll to position [10974, 0]
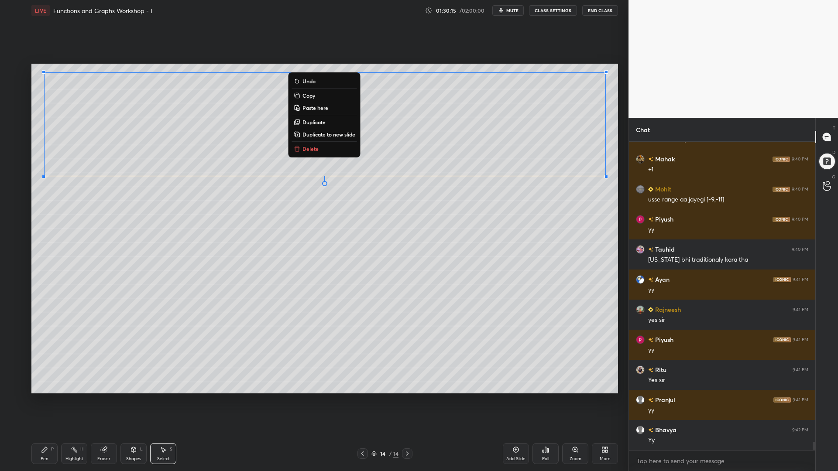
click at [419, 204] on div "0 ° Undo Copy Paste here Duplicate Duplicate to new slide Delete" at bounding box center [324, 229] width 587 height 330
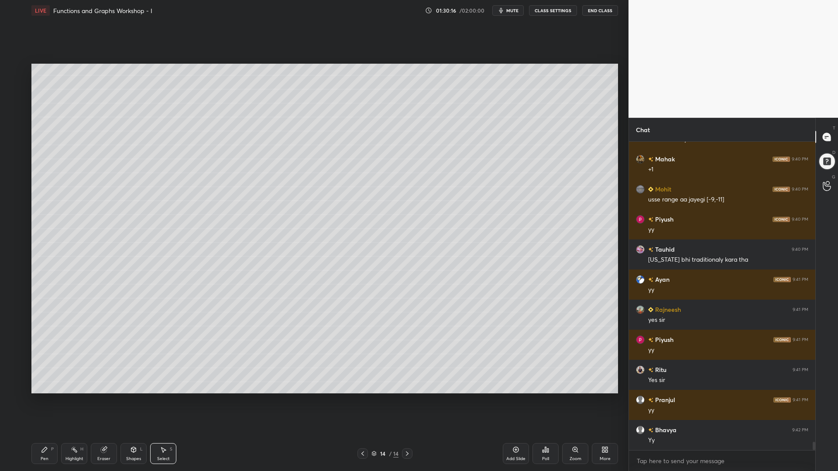
click at [48, 401] on div "Pen P" at bounding box center [44, 453] width 26 height 21
click at [14, 121] on div at bounding box center [13, 123] width 7 height 7
click at [15, 72] on div at bounding box center [14, 70] width 7 height 7
click at [13, 141] on div at bounding box center [13, 140] width 7 height 7
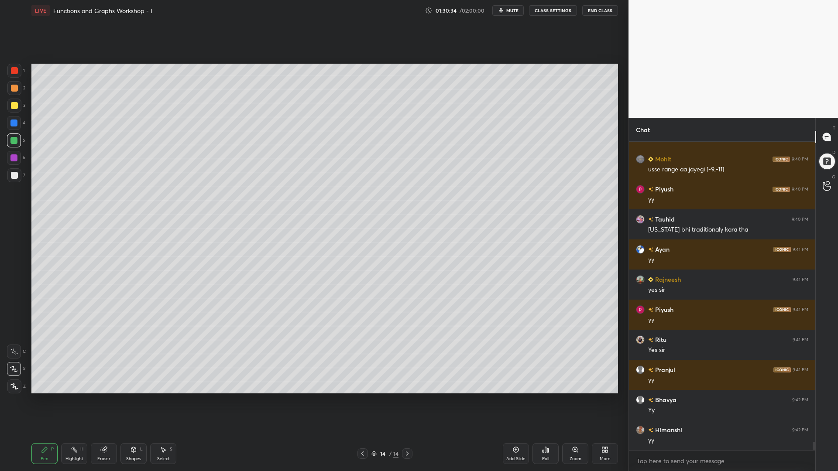
scroll to position [11034, 0]
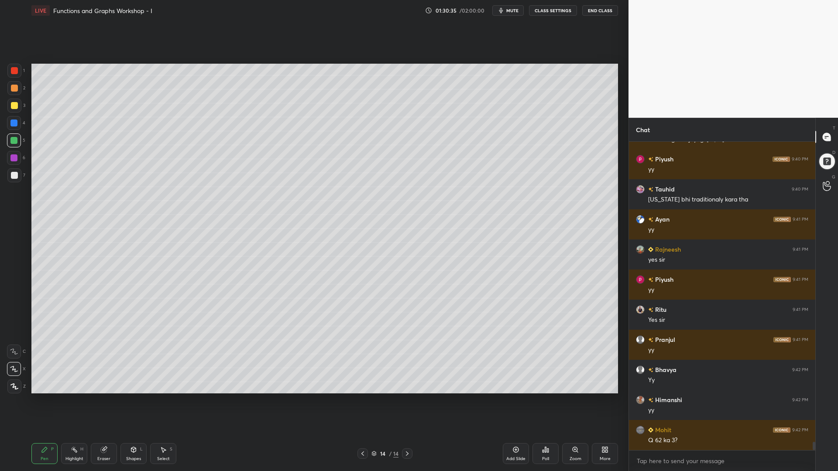
drag, startPoint x: 13, startPoint y: 155, endPoint x: 25, endPoint y: 167, distance: 17.3
click at [13, 155] on div at bounding box center [13, 158] width 7 height 7
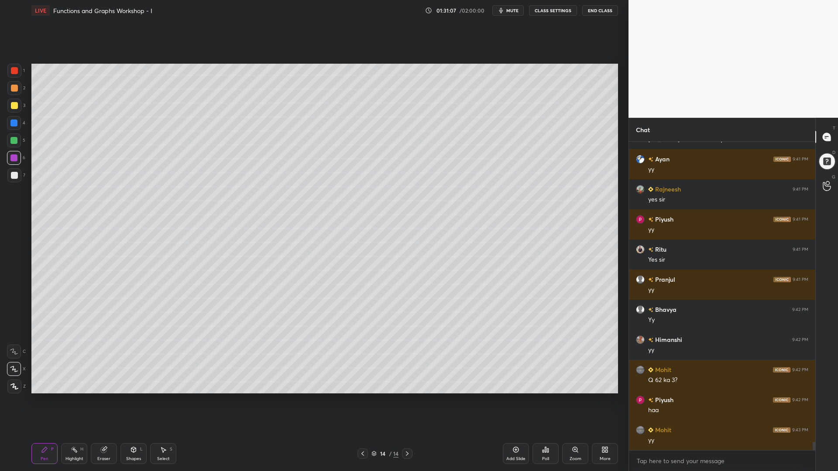
scroll to position [11125, 0]
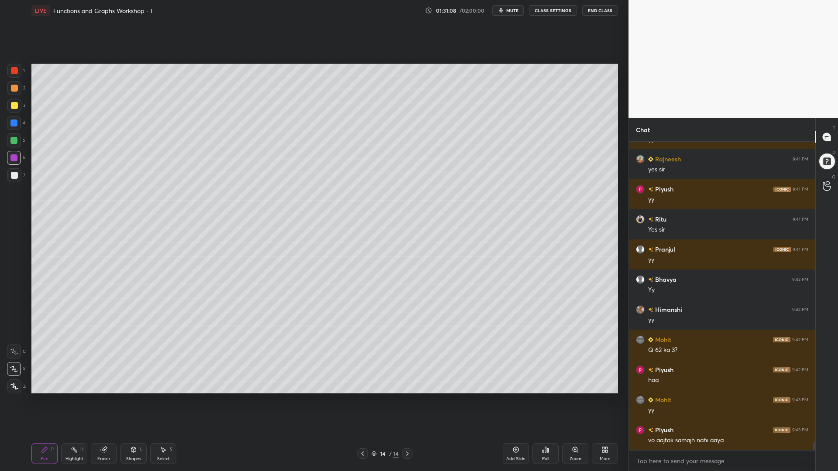
click at [22, 125] on div "4" at bounding box center [16, 123] width 18 height 14
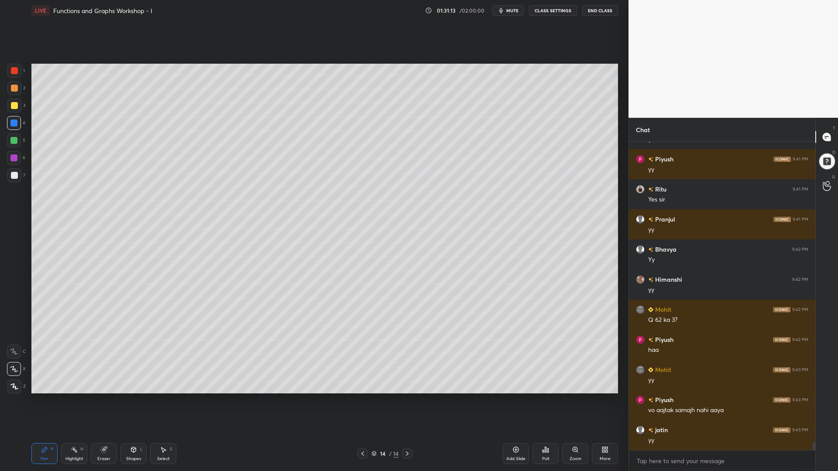
click at [13, 105] on div at bounding box center [14, 105] width 7 height 7
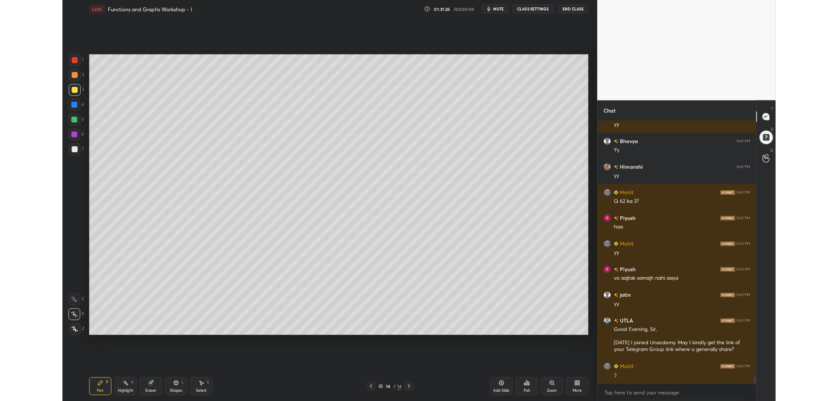
scroll to position [11269, 0]
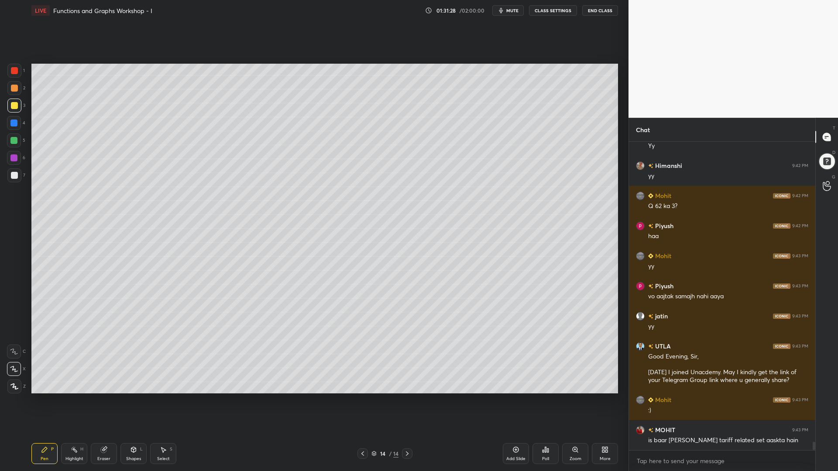
click at [604, 401] on icon at bounding box center [603, 451] width 2 height 2
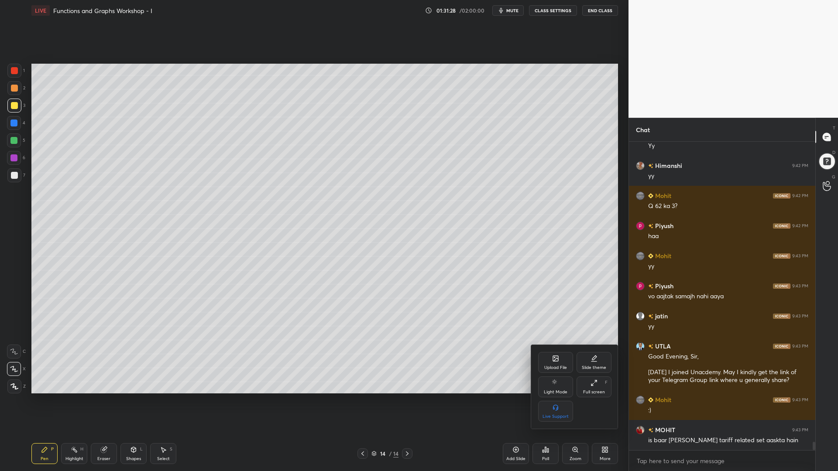
drag, startPoint x: 593, startPoint y: 383, endPoint x: 594, endPoint y: 330, distance: 52.8
click at [594, 383] on icon at bounding box center [594, 383] width 7 height 7
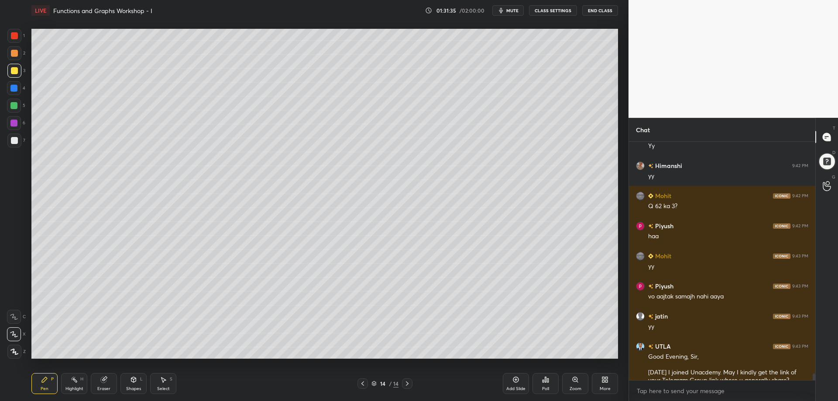
scroll to position [11339, 0]
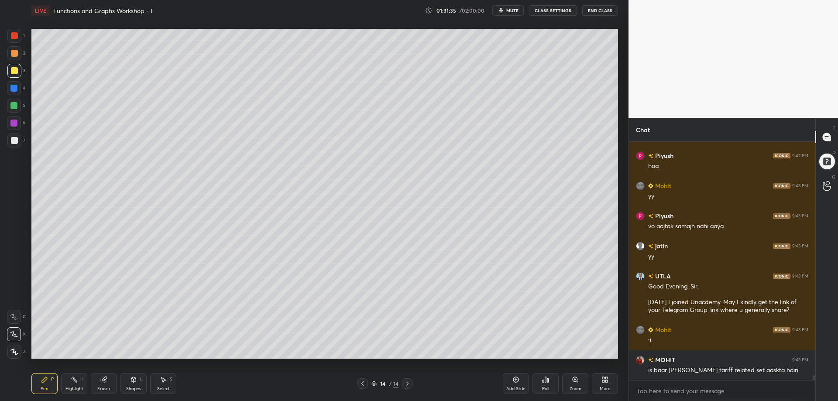
drag, startPoint x: 813, startPoint y: 376, endPoint x: 813, endPoint y: 387, distance: 10.9
click at [813, 387] on div "[PERSON_NAME] 9:42 PM yy Mohit 9:42 PM Q 62 ka 3? Piyush 9:42 PM haa Mohit 9:43…" at bounding box center [722, 271] width 186 height 259
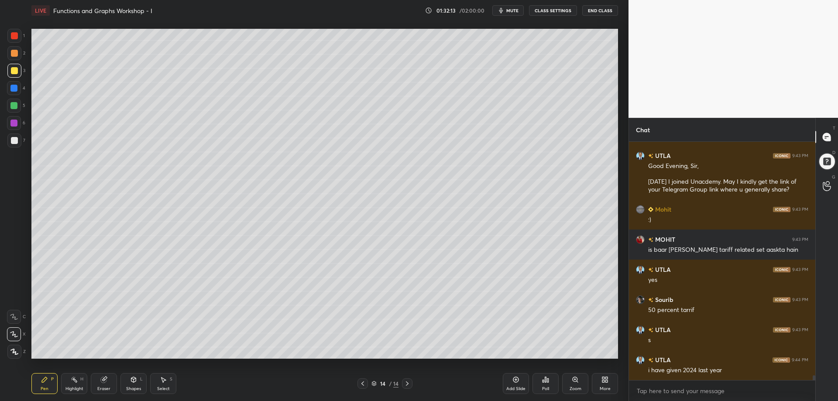
scroll to position [11480, 0]
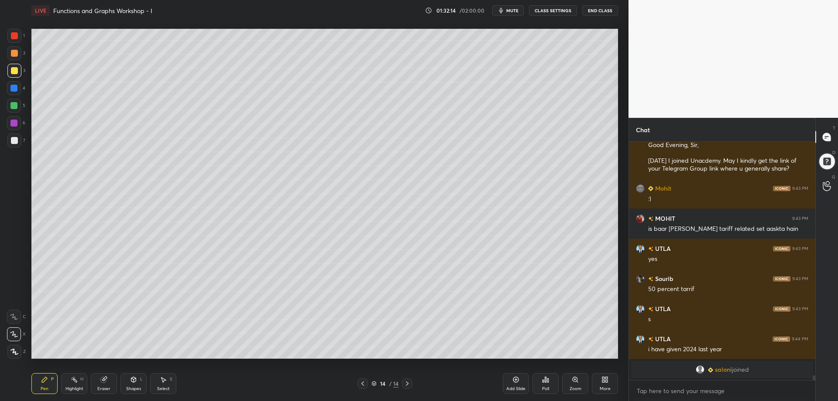
click at [667, 392] on body "1 2 3 4 5 6 7 C X Z C X Z E E Erase all H H LIVE Functions and Graphs Workshop …" at bounding box center [419, 200] width 838 height 401
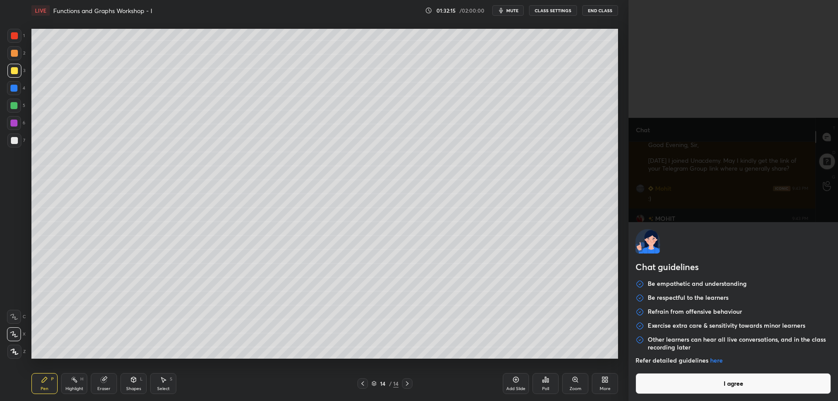
click at [669, 388] on button "I agree" at bounding box center [734, 383] width 196 height 21
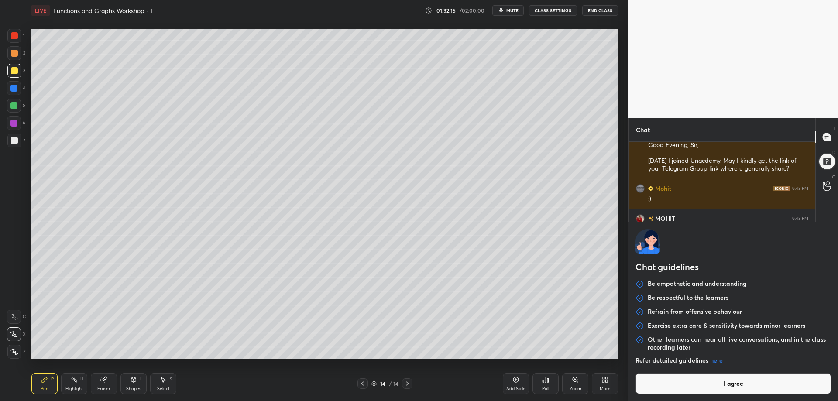
type textarea "x"
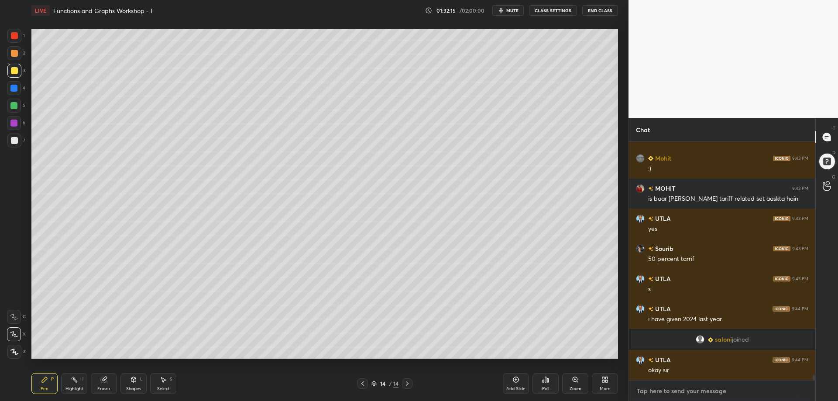
scroll to position [10724, 0]
click at [666, 393] on textarea at bounding box center [722, 391] width 172 height 14
click at [664, 392] on textarea at bounding box center [722, 391] width 172 height 14
paste textarea "[URL][DOMAIN_NAME]"
type textarea "[URL][DOMAIN_NAME]"
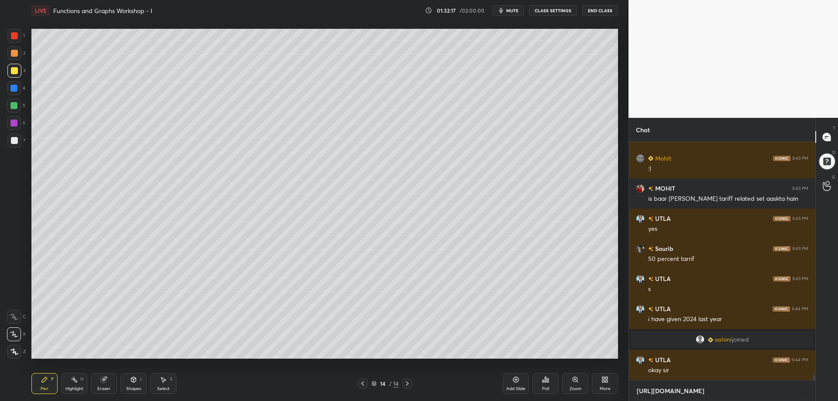
type textarea "x"
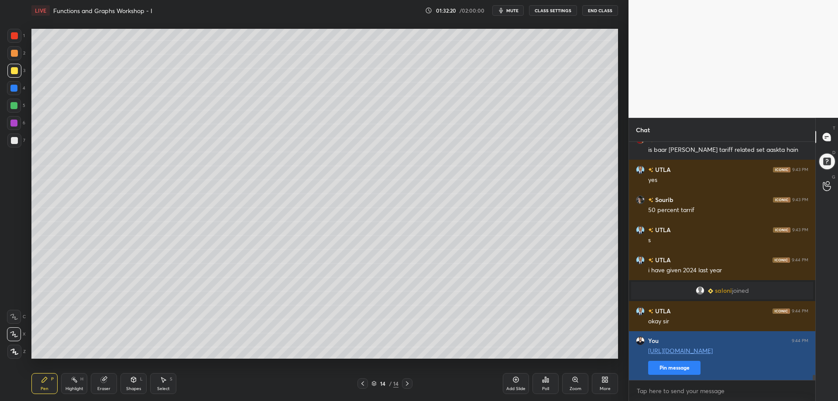
click at [675, 367] on button "Pin message" at bounding box center [674, 368] width 52 height 14
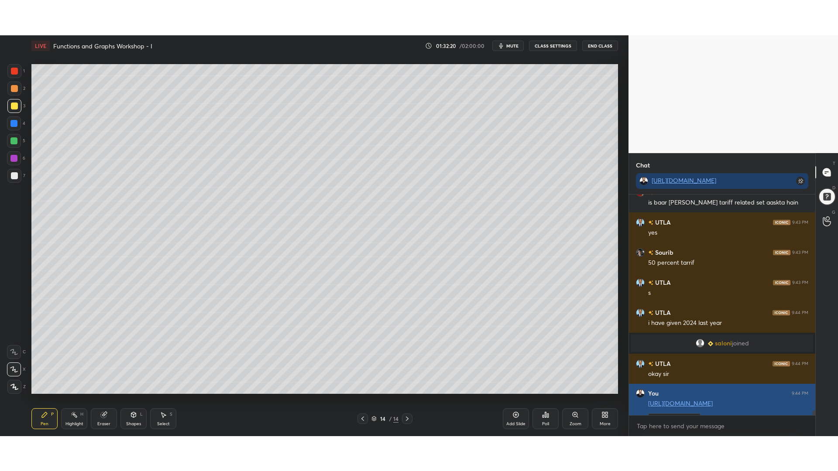
scroll to position [155, 184]
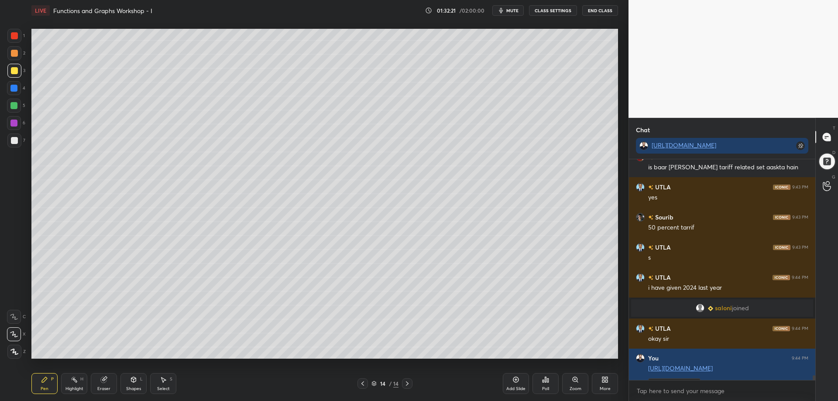
click at [605, 382] on icon at bounding box center [603, 381] width 2 height 2
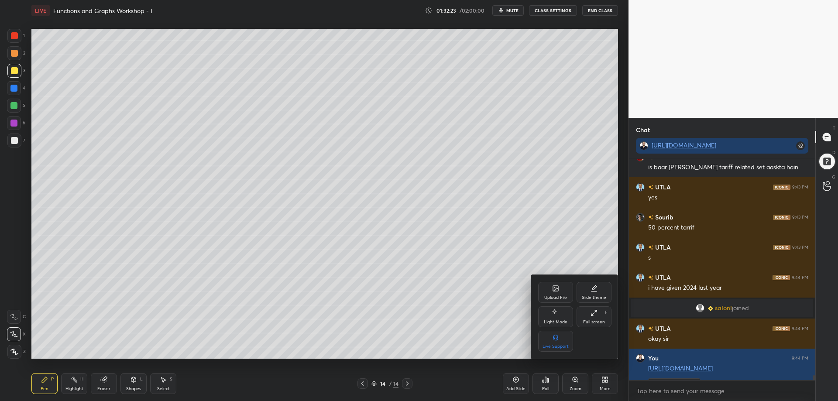
click at [594, 315] on icon at bounding box center [594, 312] width 7 height 7
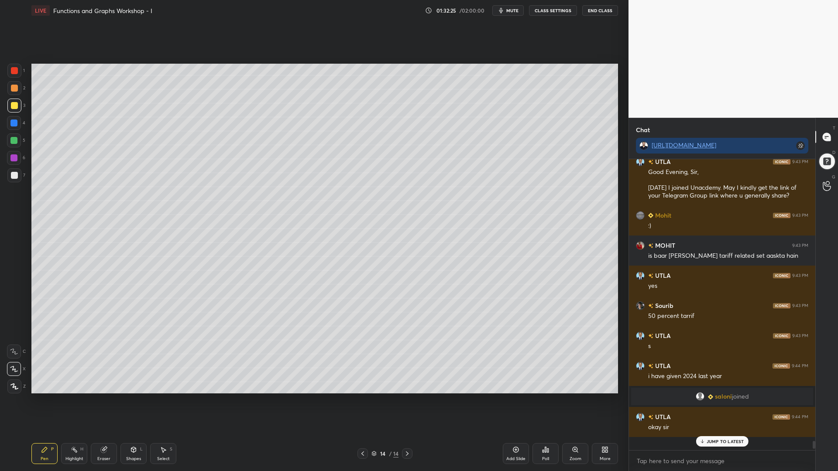
scroll to position [10728, 0]
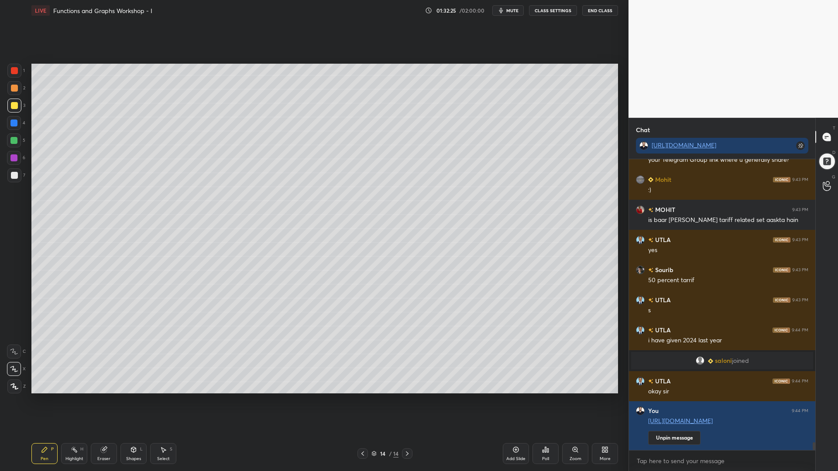
drag, startPoint x: 815, startPoint y: 443, endPoint x: 816, endPoint y: 457, distance: 14.0
click at [816, 401] on div "Chat [URL][DOMAIN_NAME] [PERSON_NAME] 9:43 PM yy UTLA 9:43 PM Good Evening, Sir…" at bounding box center [734, 295] width 210 height 354
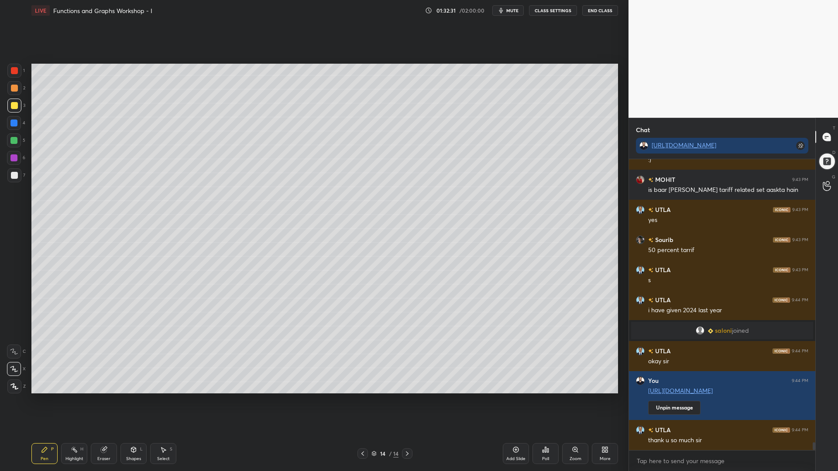
drag, startPoint x: 14, startPoint y: 125, endPoint x: 27, endPoint y: 159, distance: 36.1
click at [12, 125] on div at bounding box center [13, 123] width 7 height 7
click at [19, 145] on div at bounding box center [14, 141] width 14 height 14
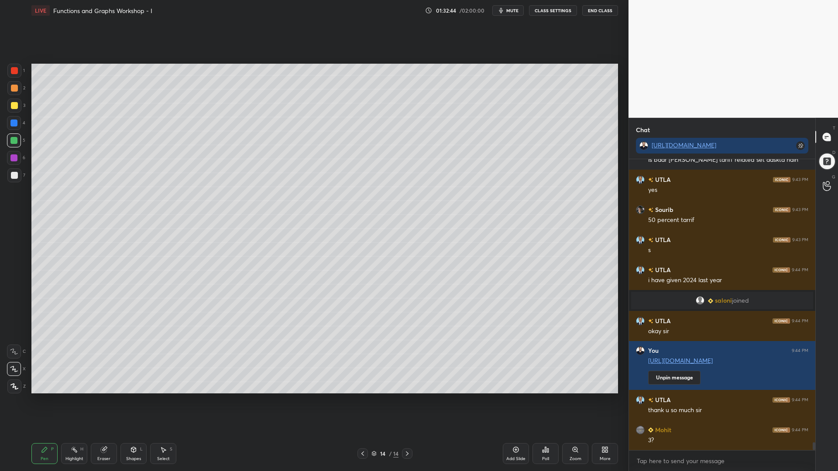
click at [7, 120] on div at bounding box center [14, 123] width 14 height 14
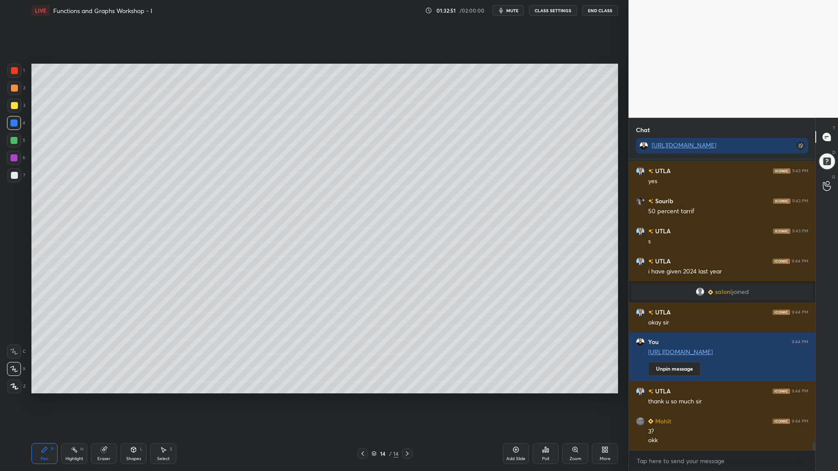
click at [13, 89] on div at bounding box center [14, 88] width 7 height 7
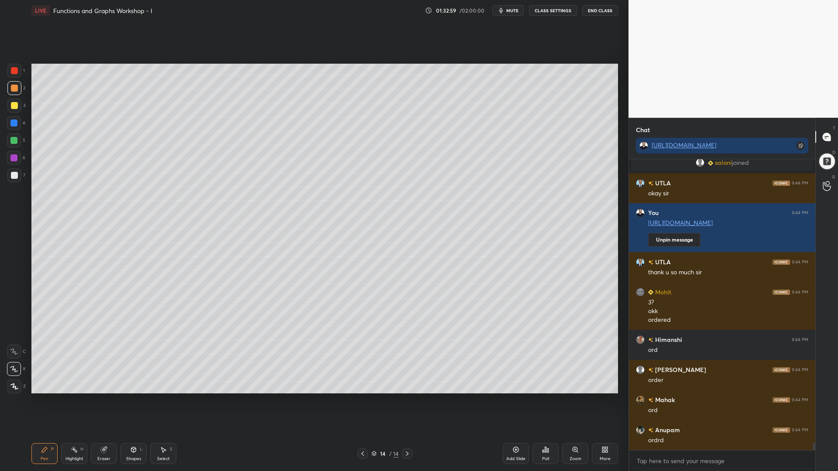
scroll to position [10956, 0]
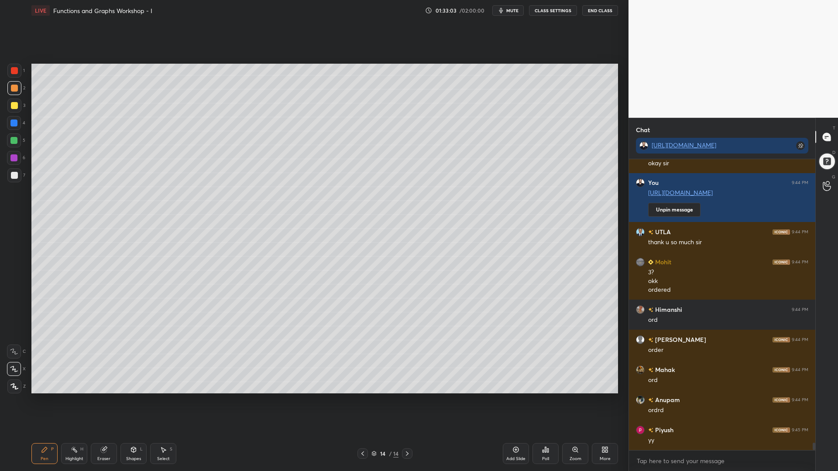
click at [12, 126] on div at bounding box center [13, 123] width 7 height 7
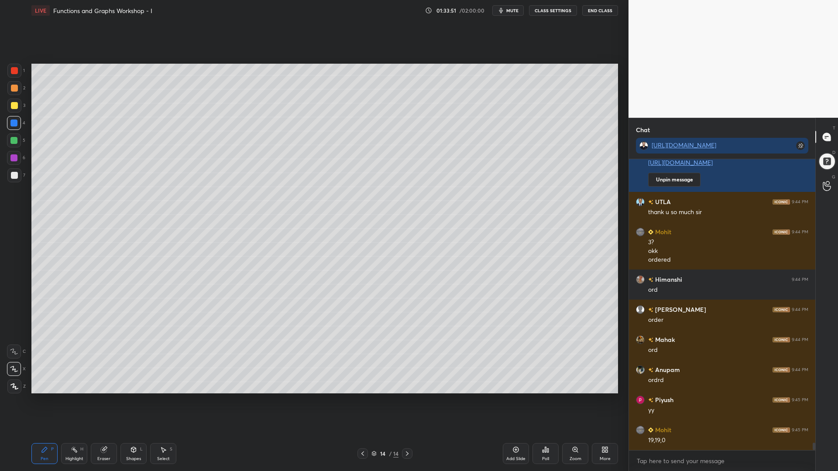
click at [13, 140] on div at bounding box center [13, 140] width 7 height 7
click at [17, 161] on div at bounding box center [13, 158] width 7 height 7
click at [15, 177] on div at bounding box center [14, 175] width 7 height 7
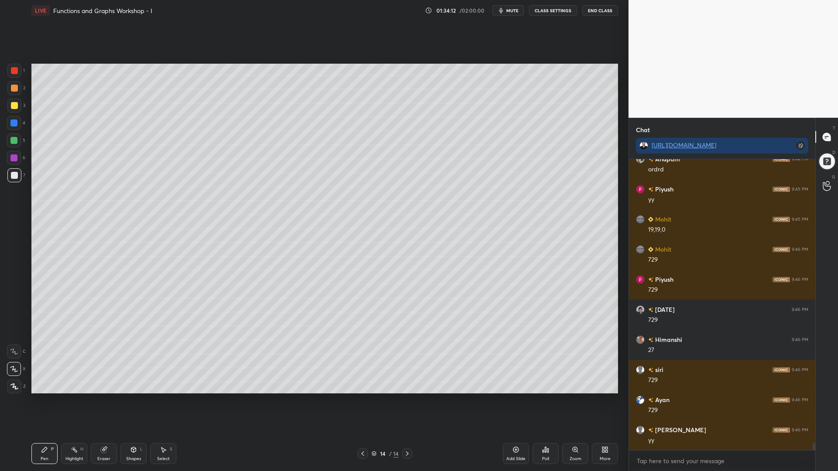
scroll to position [11227, 0]
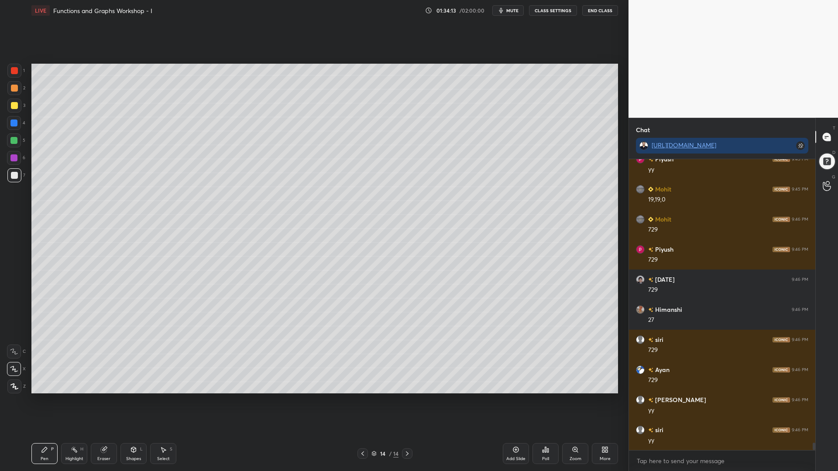
click at [15, 142] on div at bounding box center [13, 140] width 7 height 7
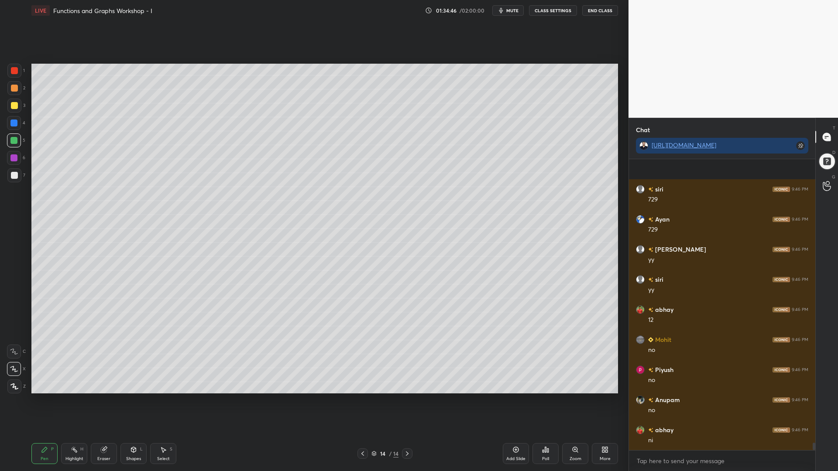
scroll to position [11438, 0]
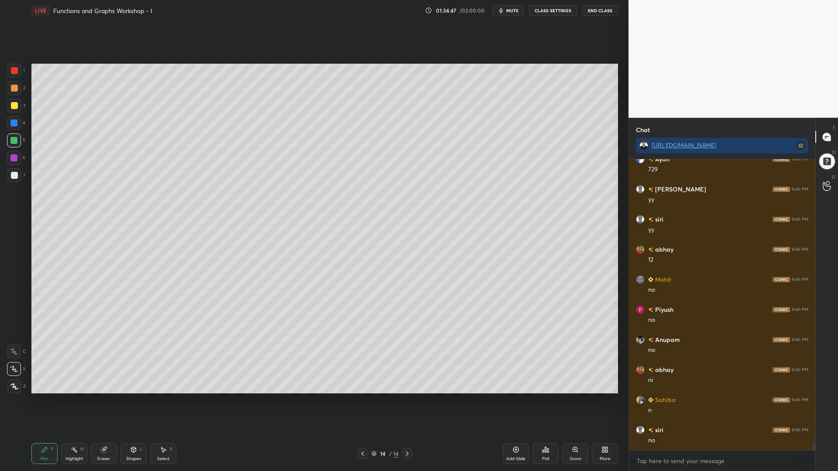
click at [101, 401] on icon at bounding box center [104, 450] width 6 height 6
click at [52, 401] on div "P" at bounding box center [52, 449] width 3 height 4
click at [17, 157] on div at bounding box center [14, 158] width 14 height 14
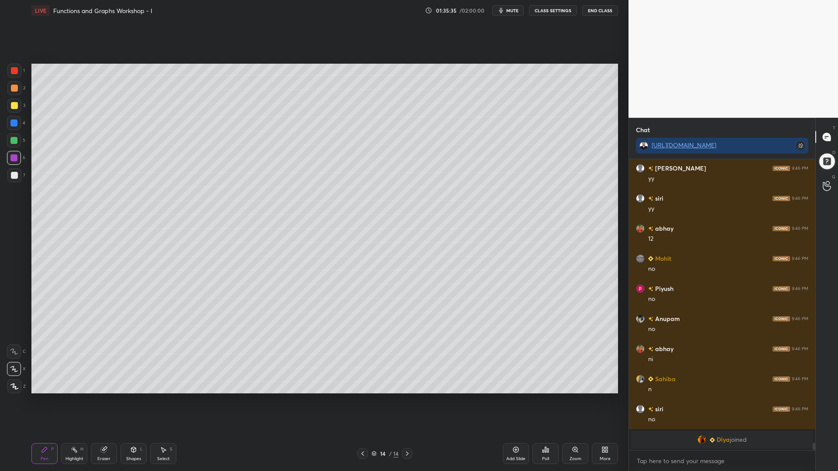
click at [14, 143] on div at bounding box center [13, 140] width 7 height 7
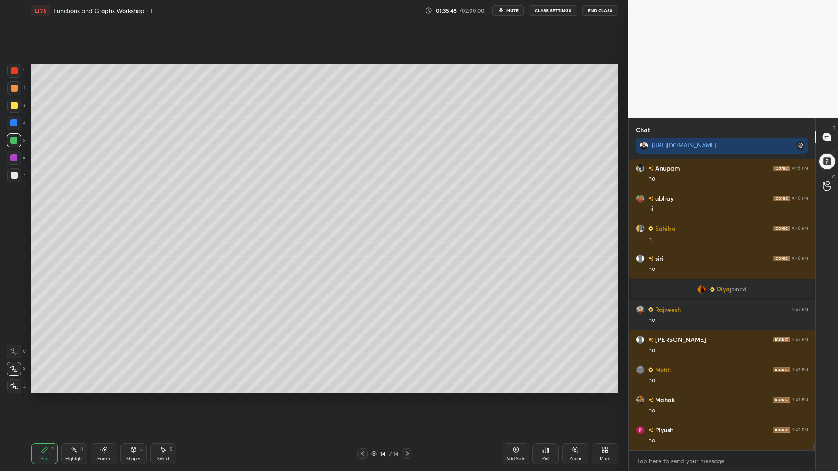
scroll to position [11390, 0]
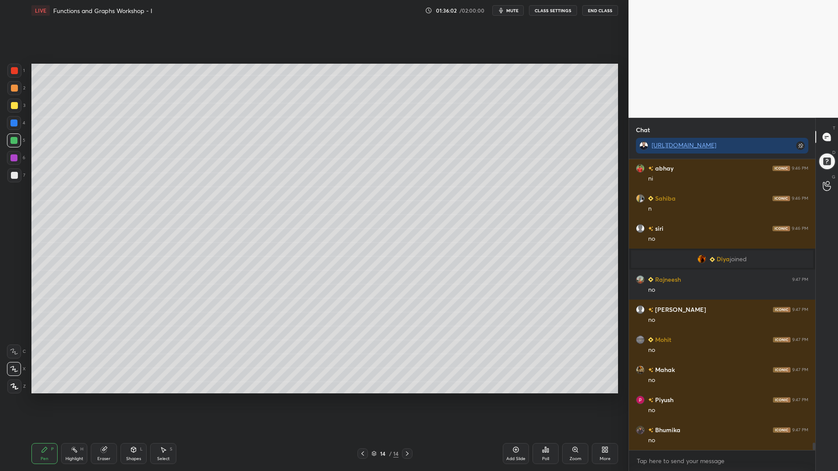
click at [10, 171] on div at bounding box center [14, 175] width 14 height 14
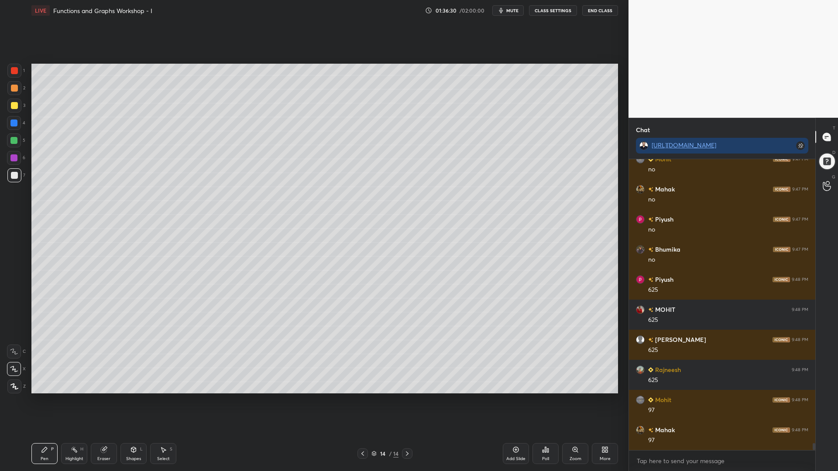
scroll to position [11601, 0]
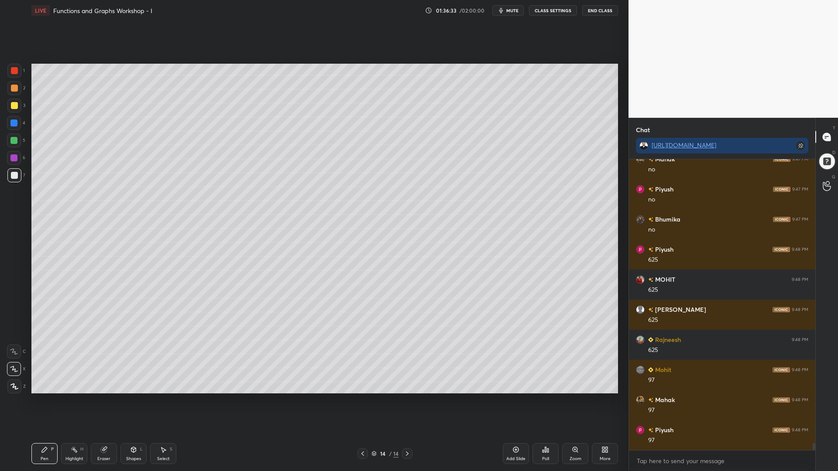
click at [11, 139] on div at bounding box center [13, 140] width 7 height 7
click at [14, 124] on div at bounding box center [13, 123] width 7 height 7
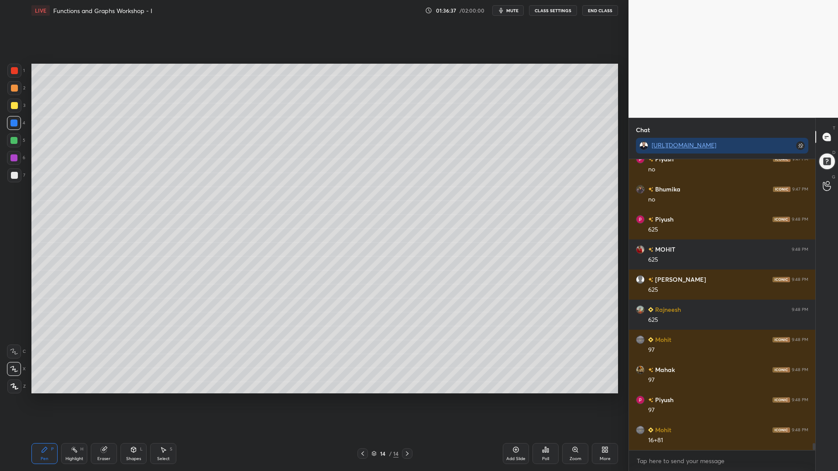
click at [12, 103] on div at bounding box center [14, 105] width 7 height 7
click at [12, 142] on div at bounding box center [13, 140] width 7 height 7
click at [13, 351] on icon at bounding box center [14, 352] width 8 height 6
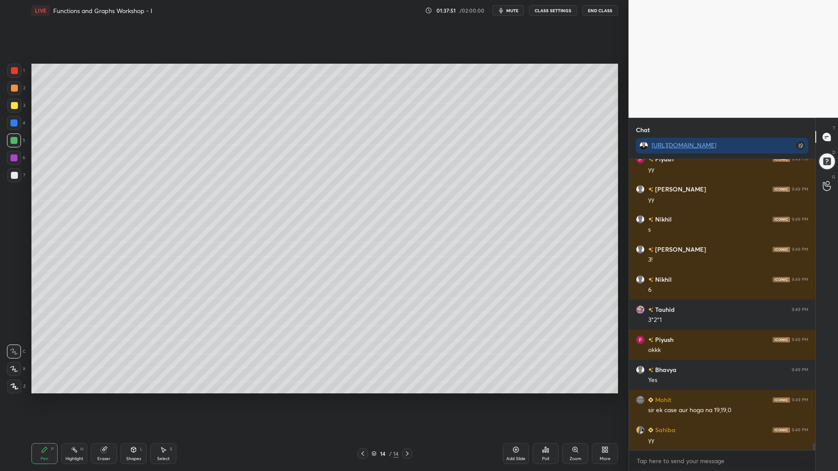
scroll to position [12061, 0]
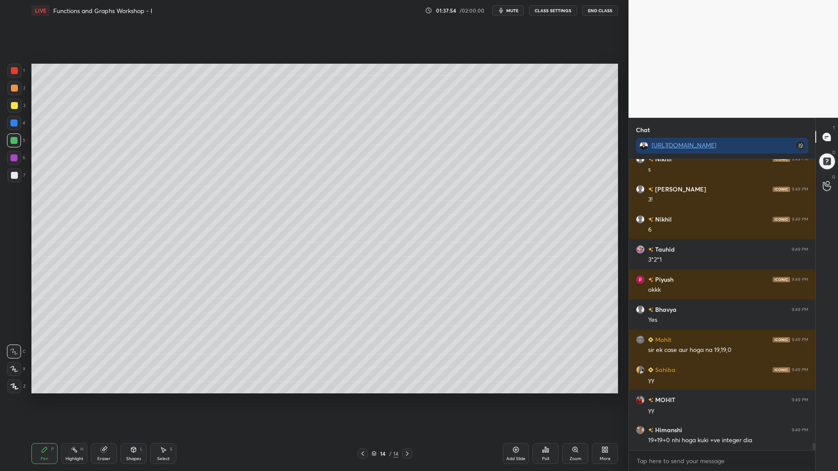
click at [10, 71] on div at bounding box center [14, 71] width 14 height 14
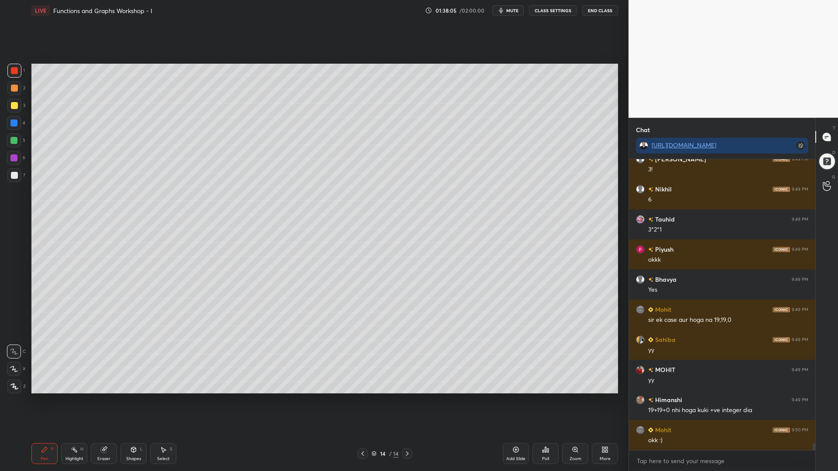
click at [6, 126] on div "1 2 3 4 5 6 7 C X Z C X Z E E Erase all H H" at bounding box center [14, 229] width 28 height 330
click at [13, 122] on div at bounding box center [13, 123] width 7 height 7
click at [14, 143] on div at bounding box center [13, 140] width 7 height 7
click at [14, 152] on div at bounding box center [14, 158] width 14 height 14
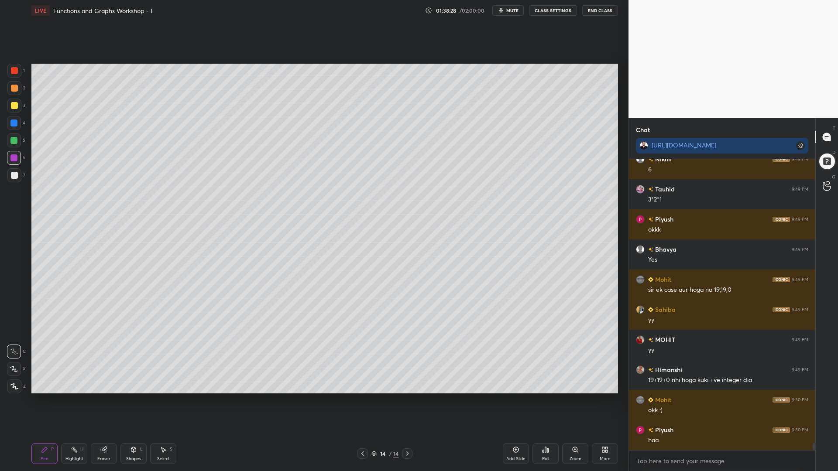
scroll to position [12152, 0]
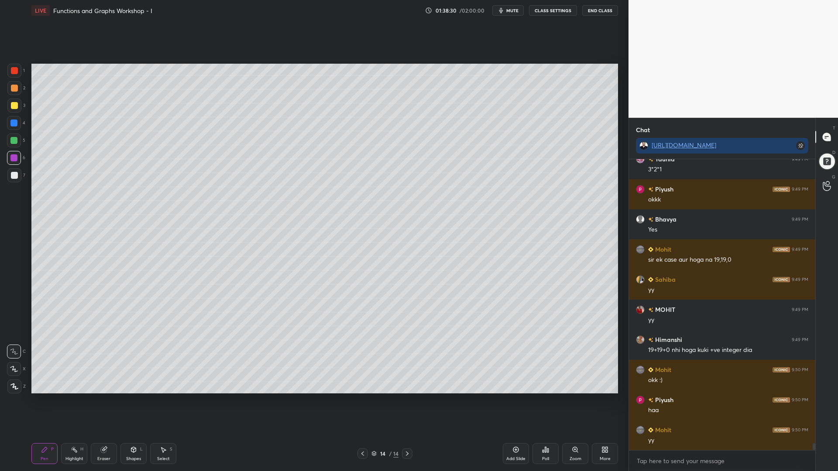
drag, startPoint x: 105, startPoint y: 457, endPoint x: 112, endPoint y: 449, distance: 10.5
click at [105, 401] on div "Eraser" at bounding box center [104, 453] width 26 height 21
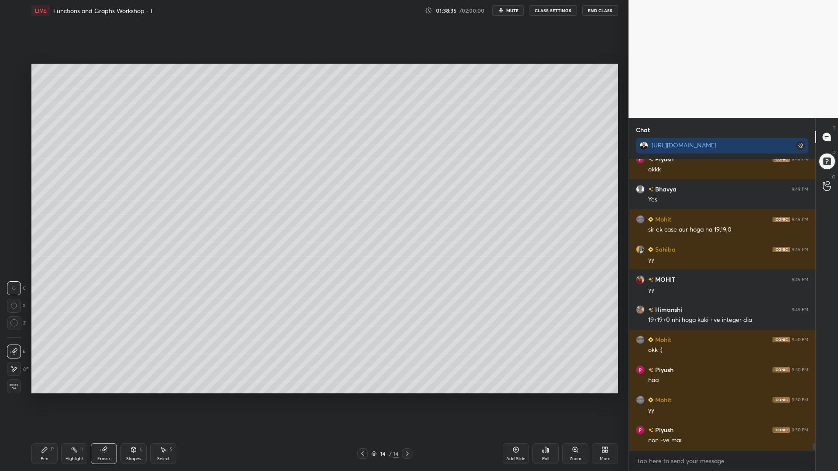
click at [27, 322] on div "C X Z E E Erase all" at bounding box center [18, 336] width 22 height 116
click at [14, 323] on icon at bounding box center [14, 324] width 8 height 8
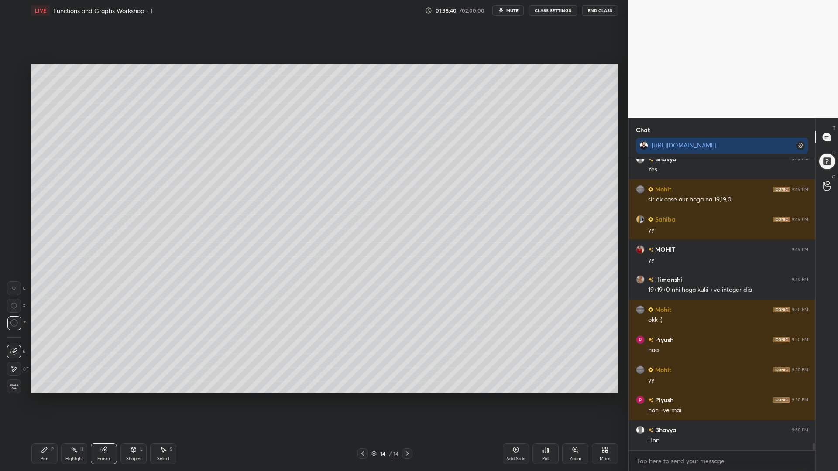
scroll to position [12242, 0]
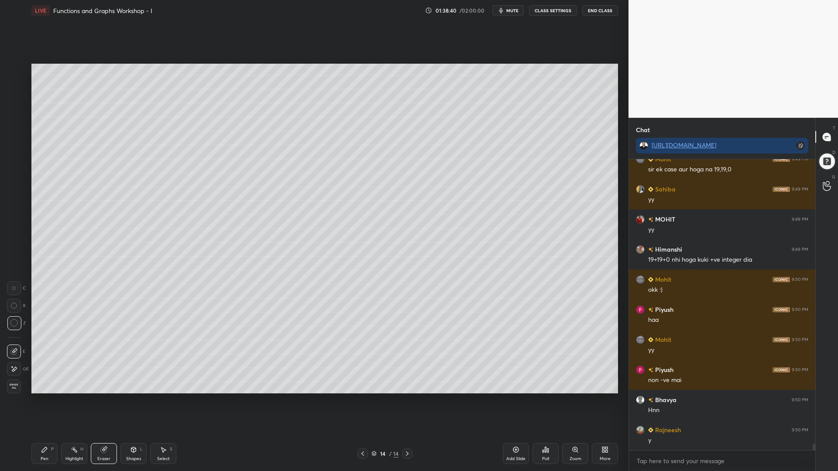
click at [41, 401] on div "Pen" at bounding box center [45, 459] width 8 height 4
click at [16, 122] on div at bounding box center [13, 123] width 7 height 7
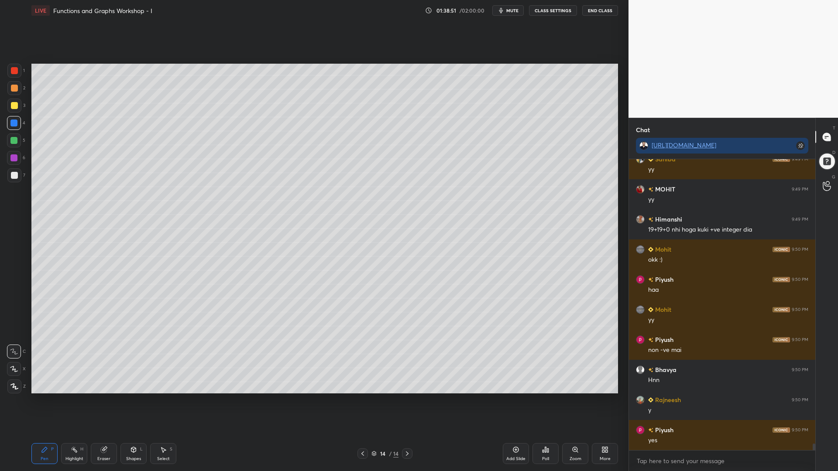
scroll to position [12302, 0]
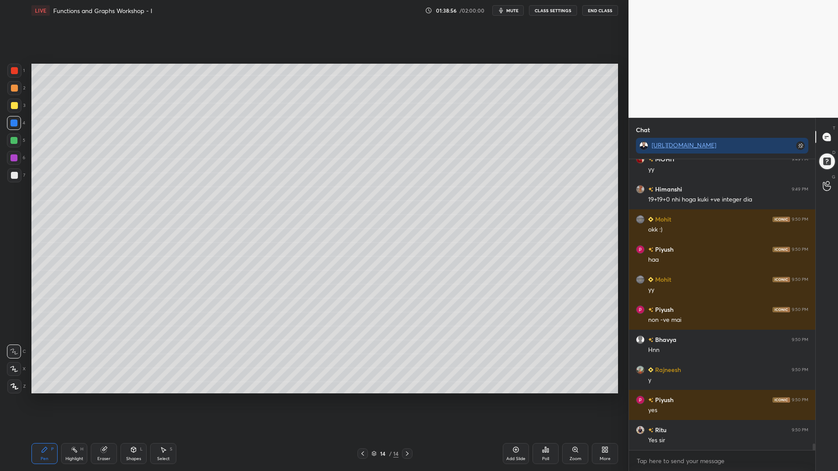
click at [376, 401] on icon at bounding box center [373, 453] width 5 height 5
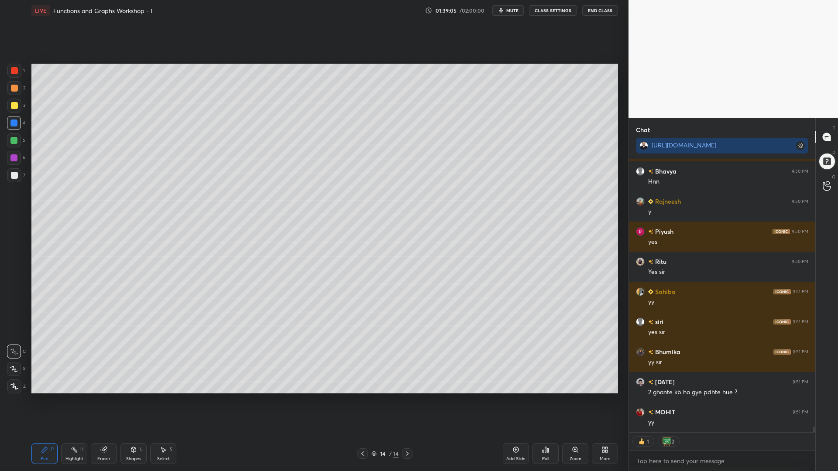
scroll to position [12501, 0]
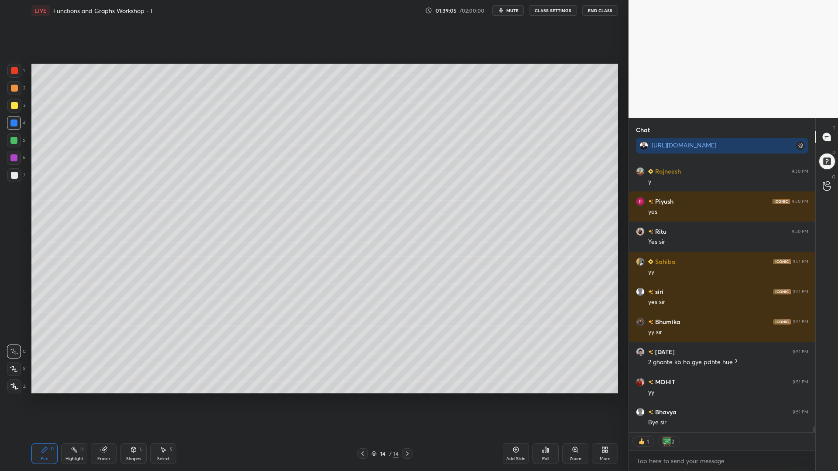
click at [516, 401] on icon at bounding box center [515, 450] width 7 height 7
click at [12, 75] on div at bounding box center [14, 71] width 14 height 14
click at [17, 369] on icon at bounding box center [14, 369] width 8 height 6
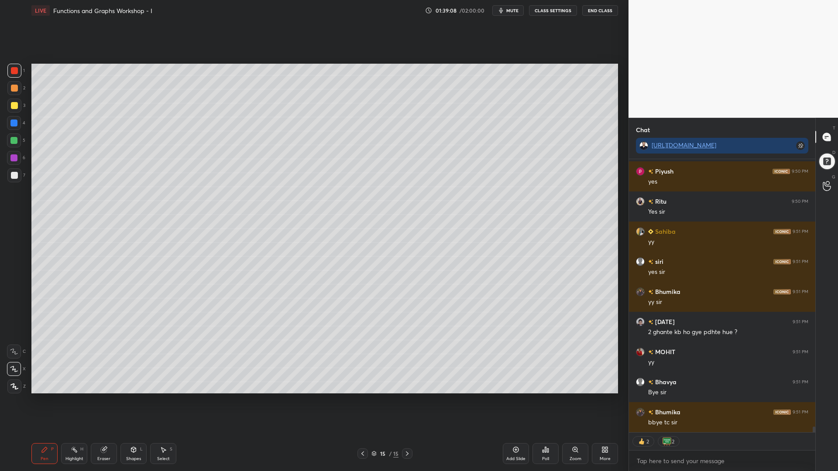
click at [10, 90] on div at bounding box center [14, 88] width 14 height 14
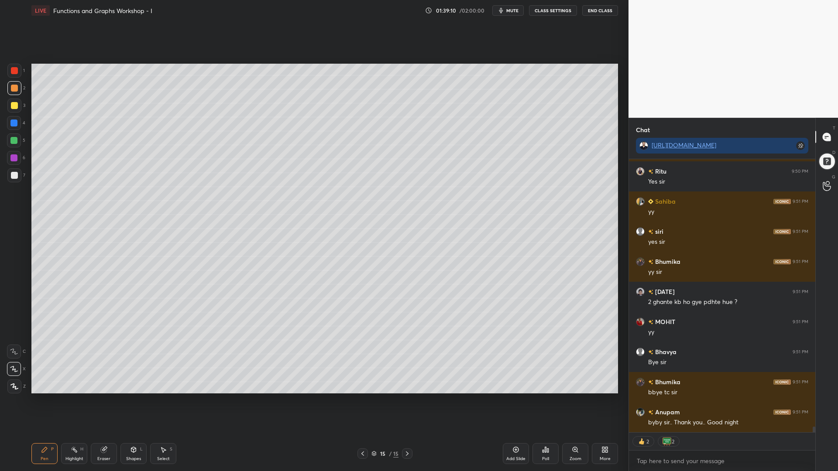
click at [16, 110] on div at bounding box center [14, 106] width 14 height 14
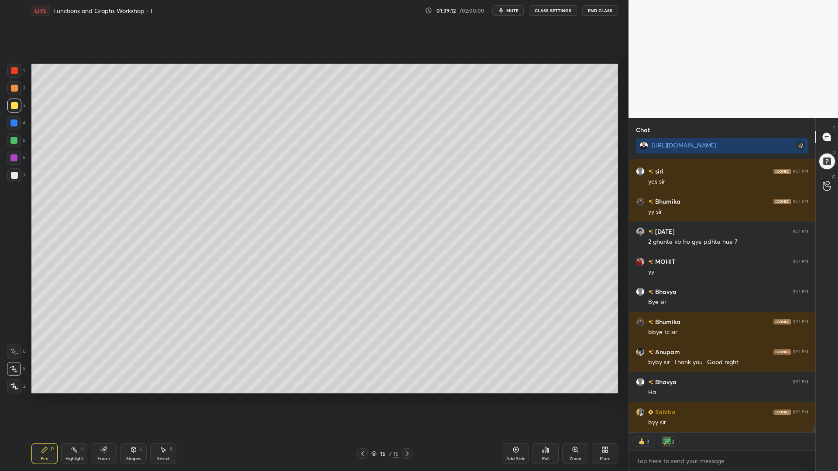
scroll to position [12652, 0]
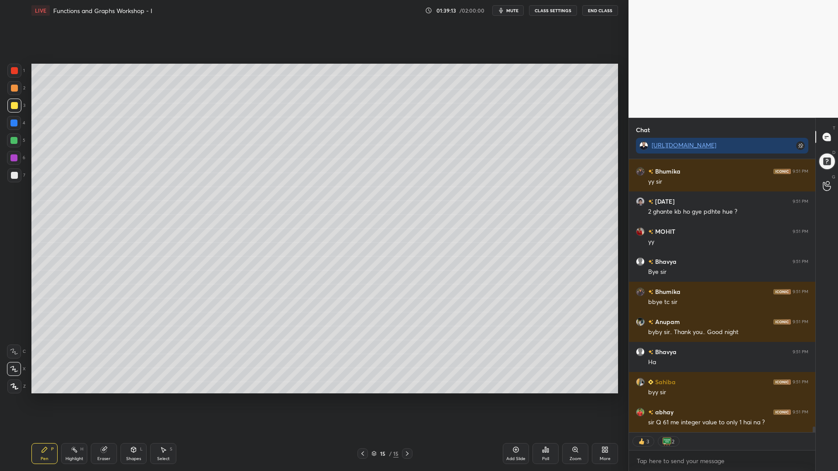
click at [15, 122] on div at bounding box center [13, 123] width 7 height 7
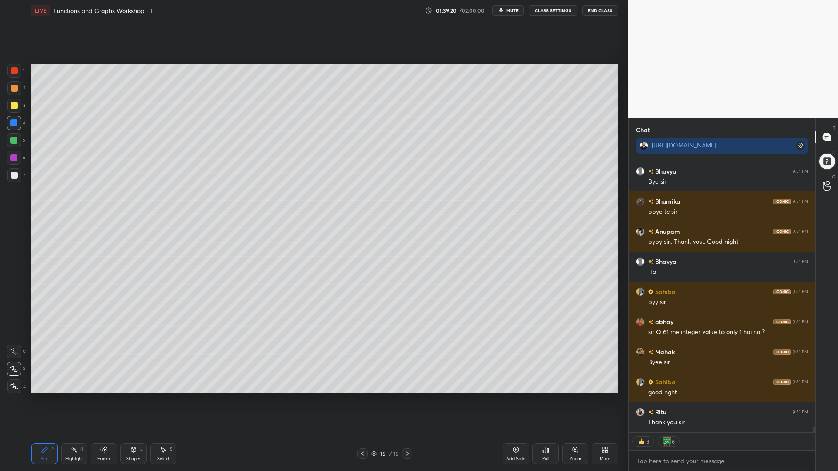
scroll to position [12772, 0]
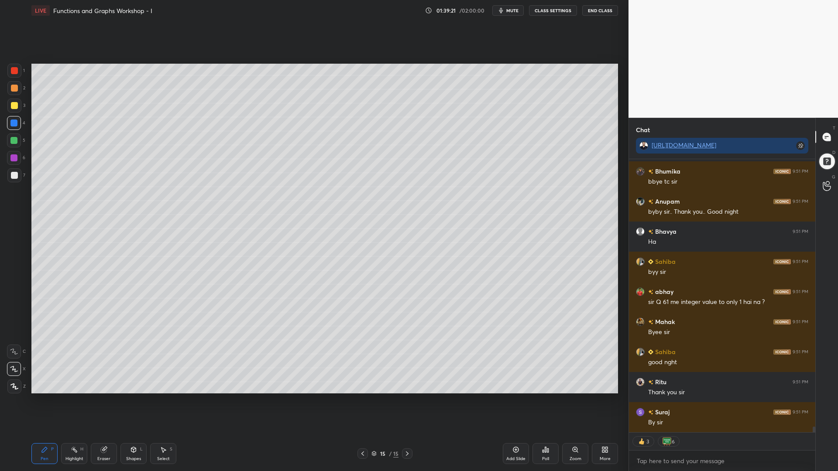
drag, startPoint x: 16, startPoint y: 141, endPoint x: 16, endPoint y: 148, distance: 7.9
click at [14, 141] on div at bounding box center [13, 140] width 7 height 7
click at [15, 159] on div at bounding box center [13, 158] width 7 height 7
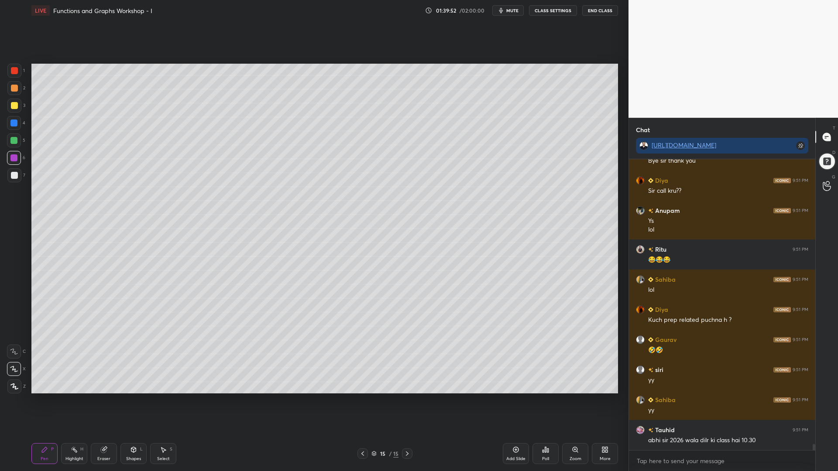
scroll to position [13154, 0]
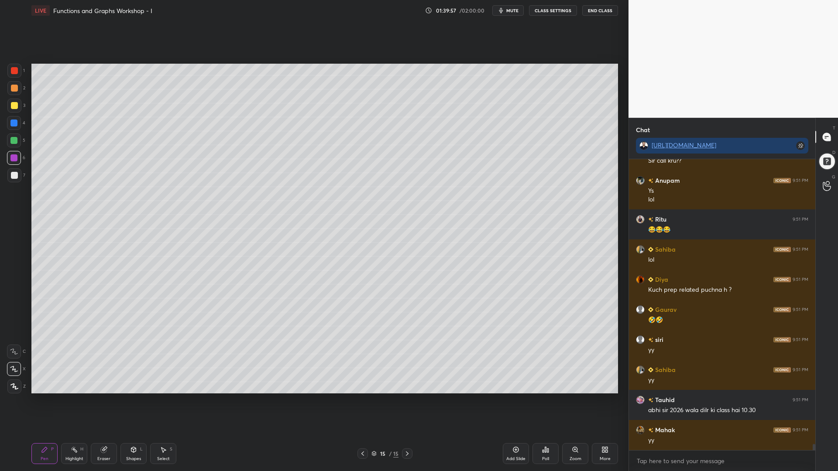
click at [12, 125] on div at bounding box center [13, 123] width 7 height 7
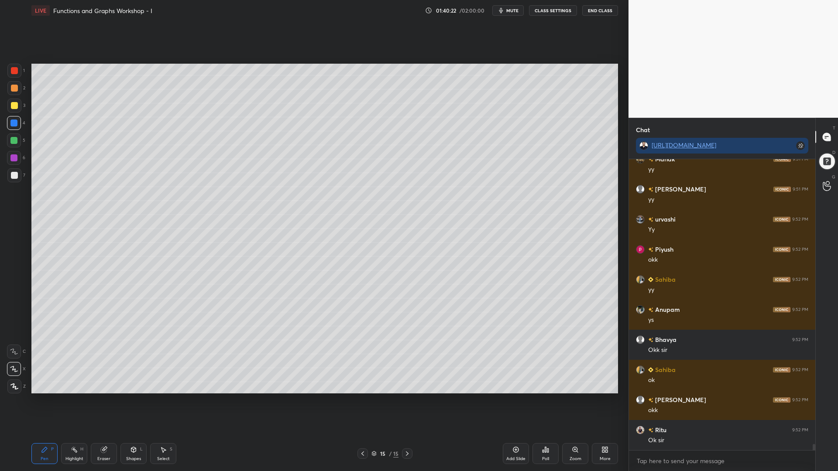
scroll to position [13456, 0]
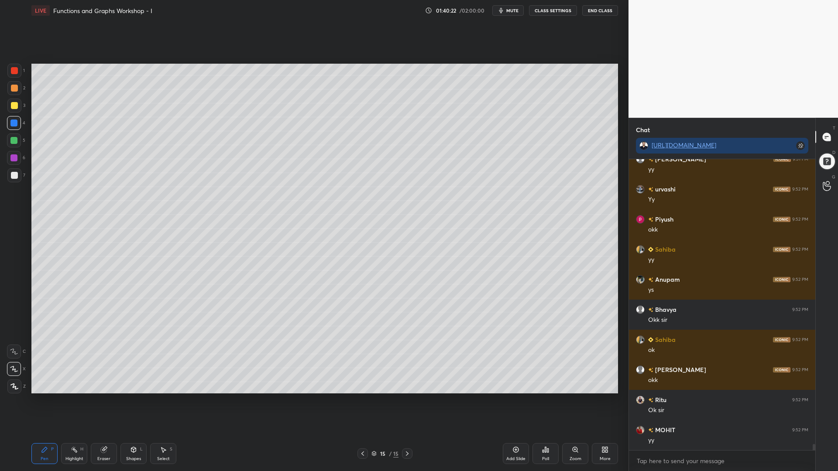
click at [12, 138] on div at bounding box center [13, 140] width 7 height 7
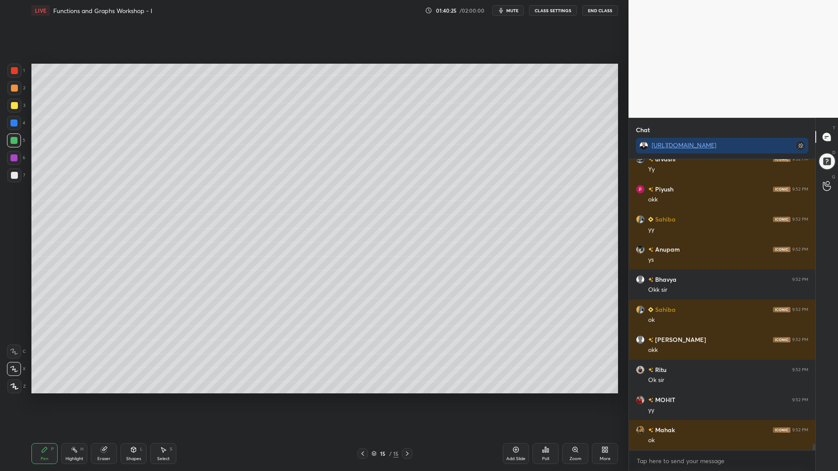
scroll to position [13516, 0]
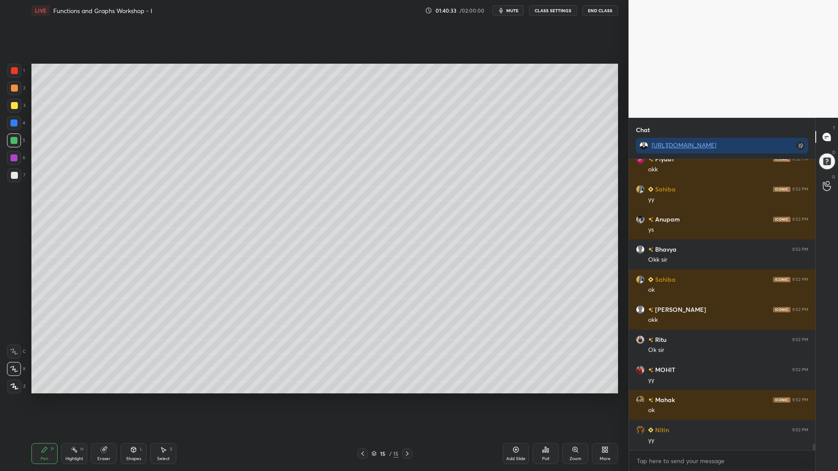
click at [15, 71] on div at bounding box center [14, 70] width 7 height 7
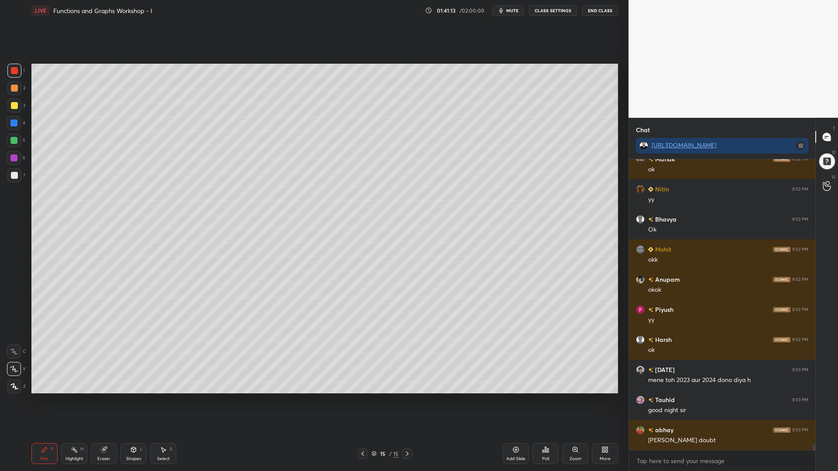
scroll to position [13787, 0]
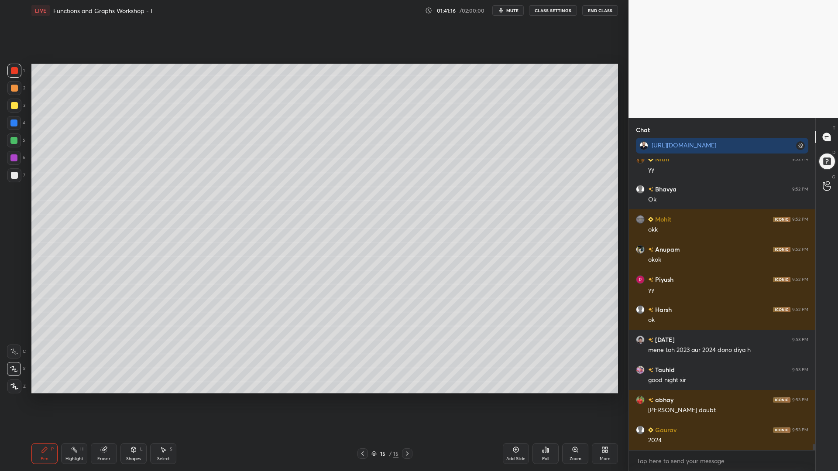
click at [823, 157] on div at bounding box center [826, 161] width 17 height 17
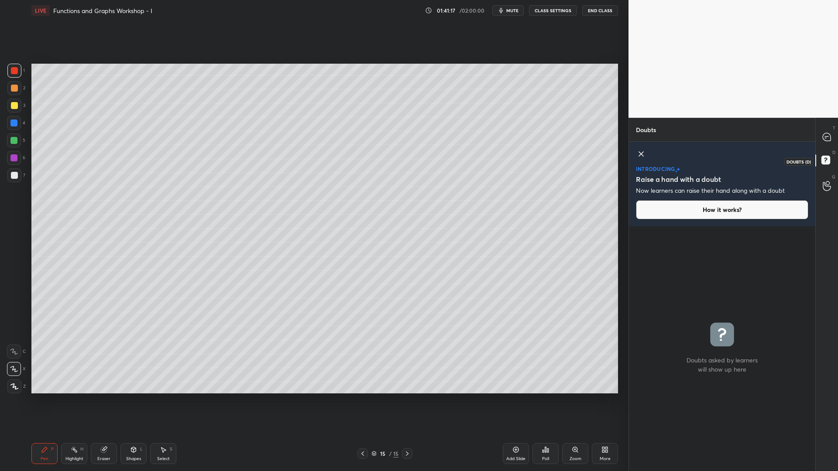
scroll to position [3, 3]
click at [828, 135] on icon at bounding box center [827, 137] width 8 height 8
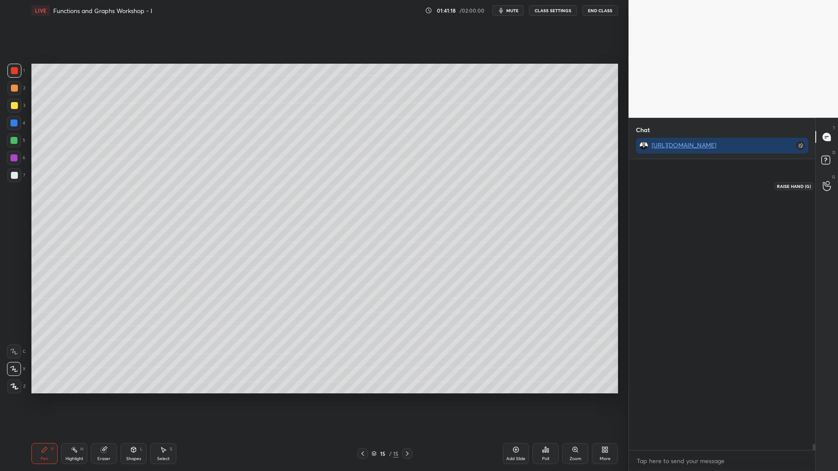
scroll to position [289, 184]
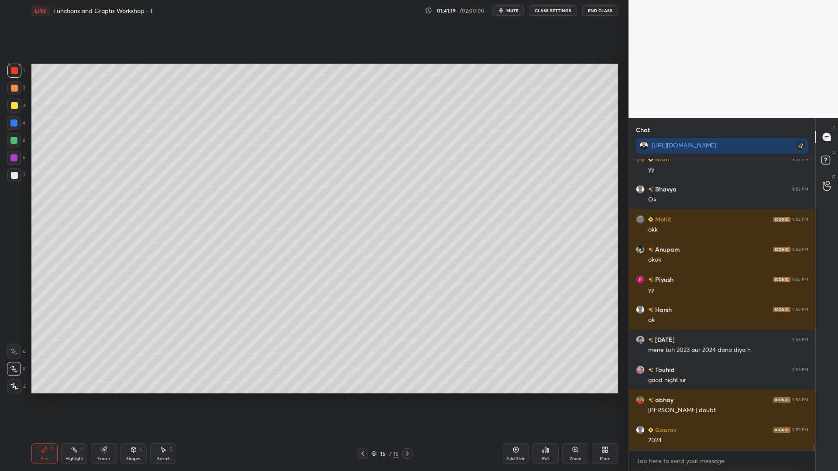
click at [813, 401] on div at bounding box center [814, 447] width 3 height 7
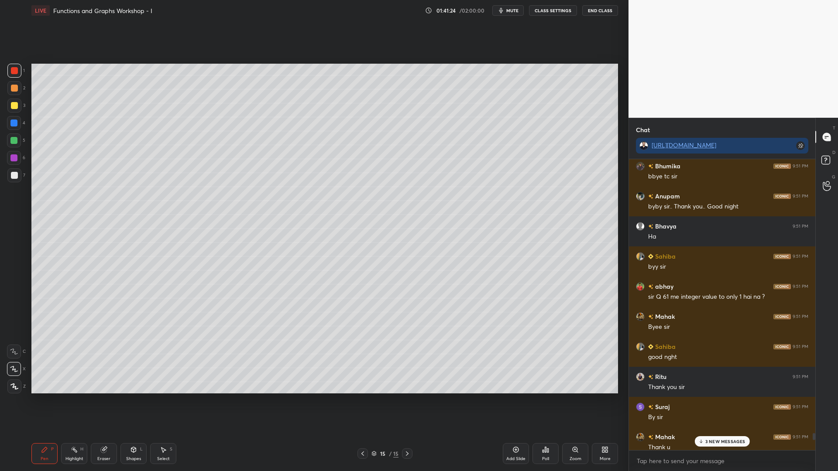
scroll to position [12846, 0]
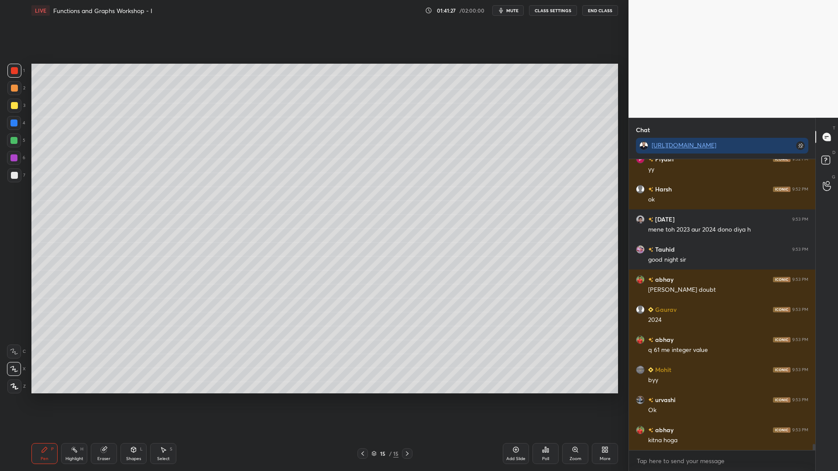
drag, startPoint x: 814, startPoint y: 450, endPoint x: 801, endPoint y: 452, distance: 12.5
click at [817, 401] on div "Chat [URL][DOMAIN_NAME] [PERSON_NAME] 9:52 PM okok Piyush 9:52 PM yy Harsh 9:52…" at bounding box center [734, 295] width 210 height 354
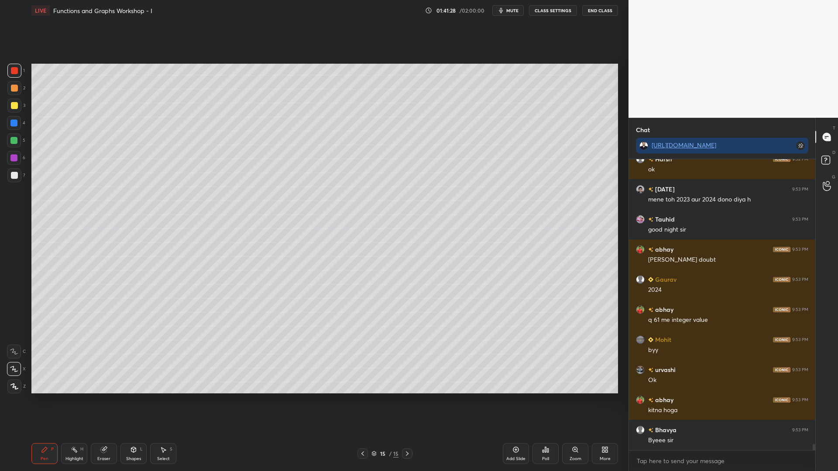
click at [359, 401] on div at bounding box center [362, 454] width 10 height 10
click at [368, 401] on div at bounding box center [362, 454] width 10 height 10
click at [364, 401] on icon at bounding box center [362, 453] width 7 height 7
click at [12, 120] on div at bounding box center [13, 123] width 7 height 7
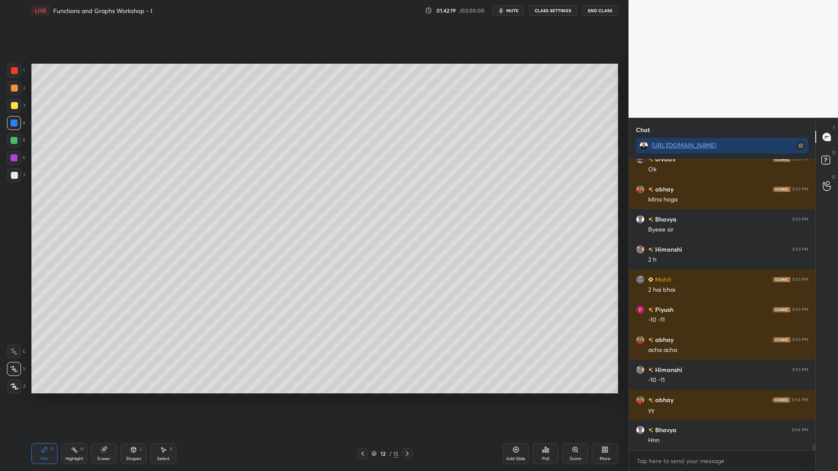
scroll to position [14268, 0]
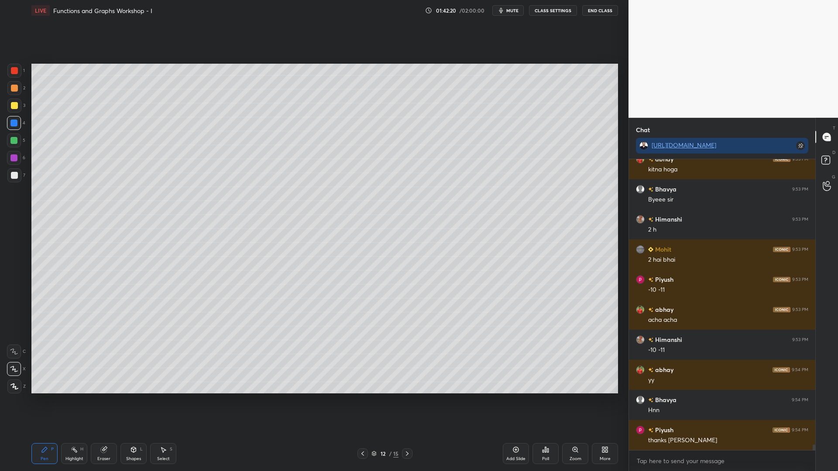
click at [598, 10] on button "End Class" at bounding box center [600, 10] width 36 height 10
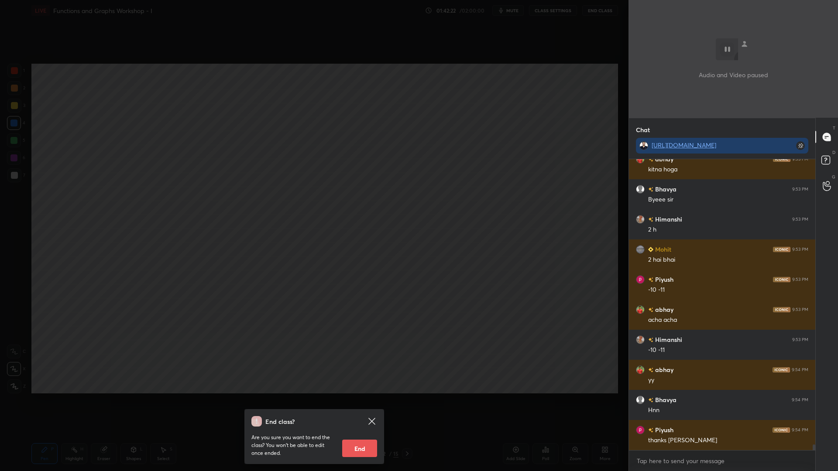
click at [364, 401] on button "End" at bounding box center [359, 448] width 35 height 17
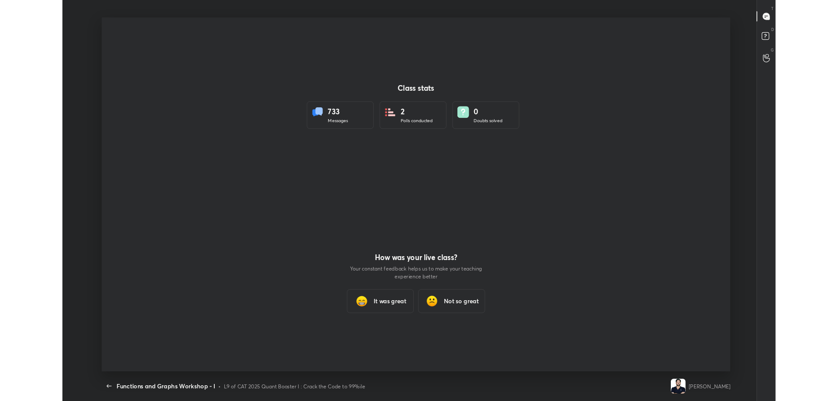
scroll to position [0, 0]
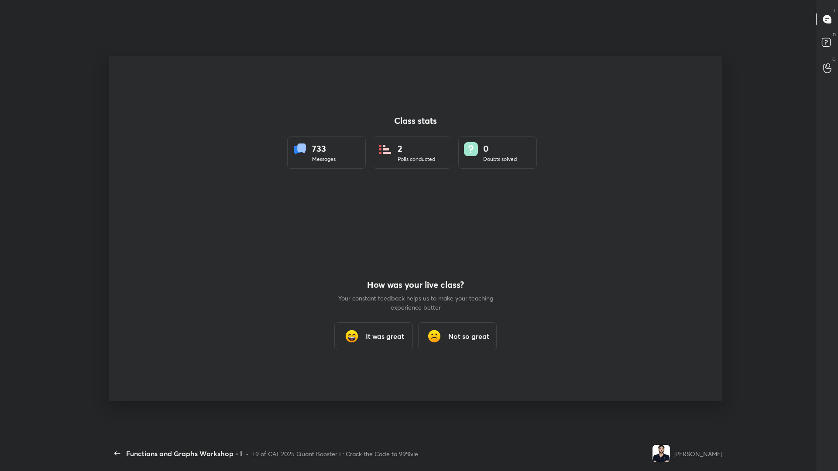
type textarea "x"
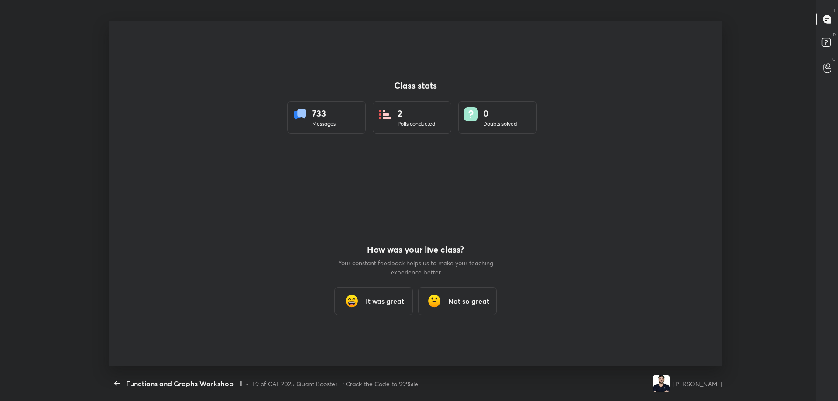
scroll to position [43305, 42819]
